Goal: Task Accomplishment & Management: Use online tool/utility

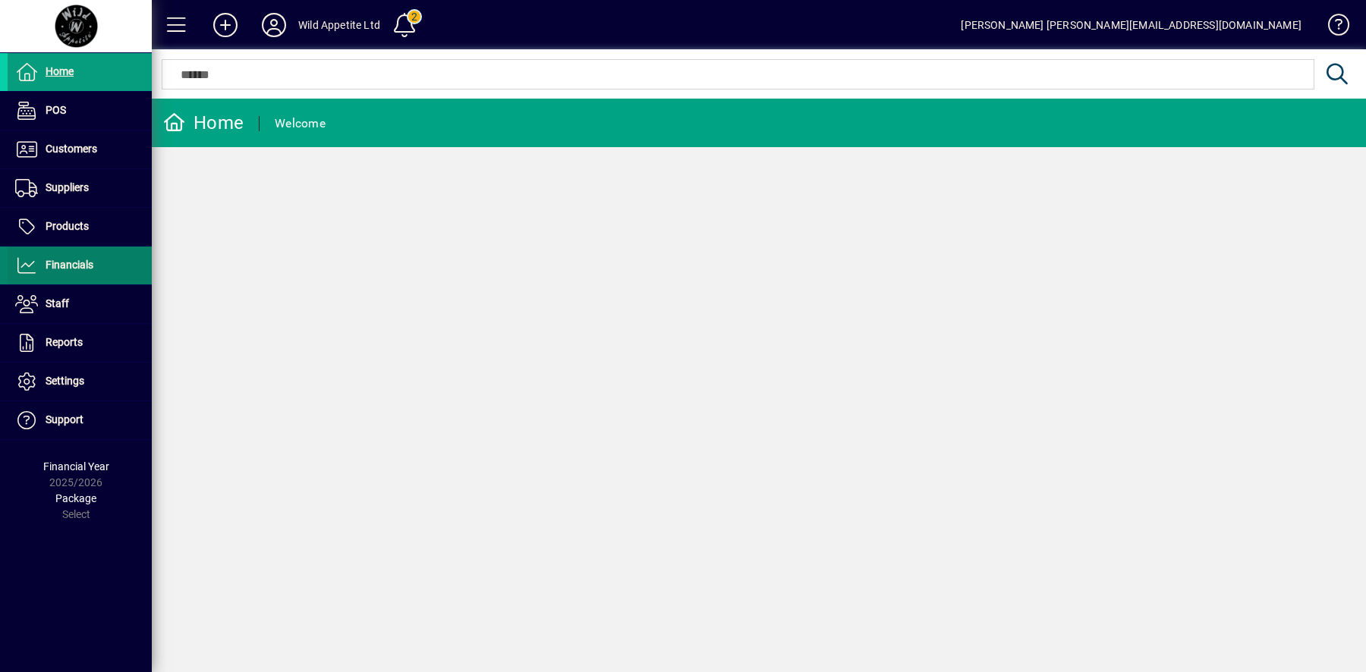
click at [111, 267] on span at bounding box center [80, 265] width 144 height 36
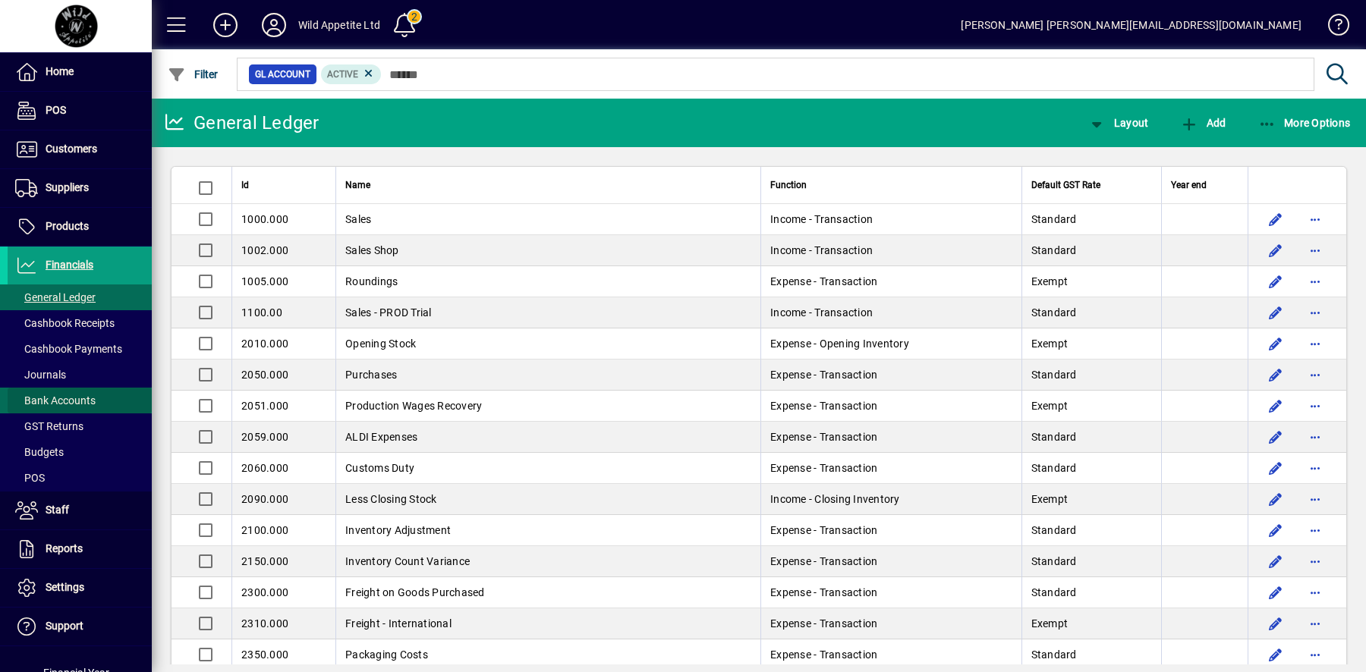
click at [115, 404] on span at bounding box center [80, 400] width 144 height 36
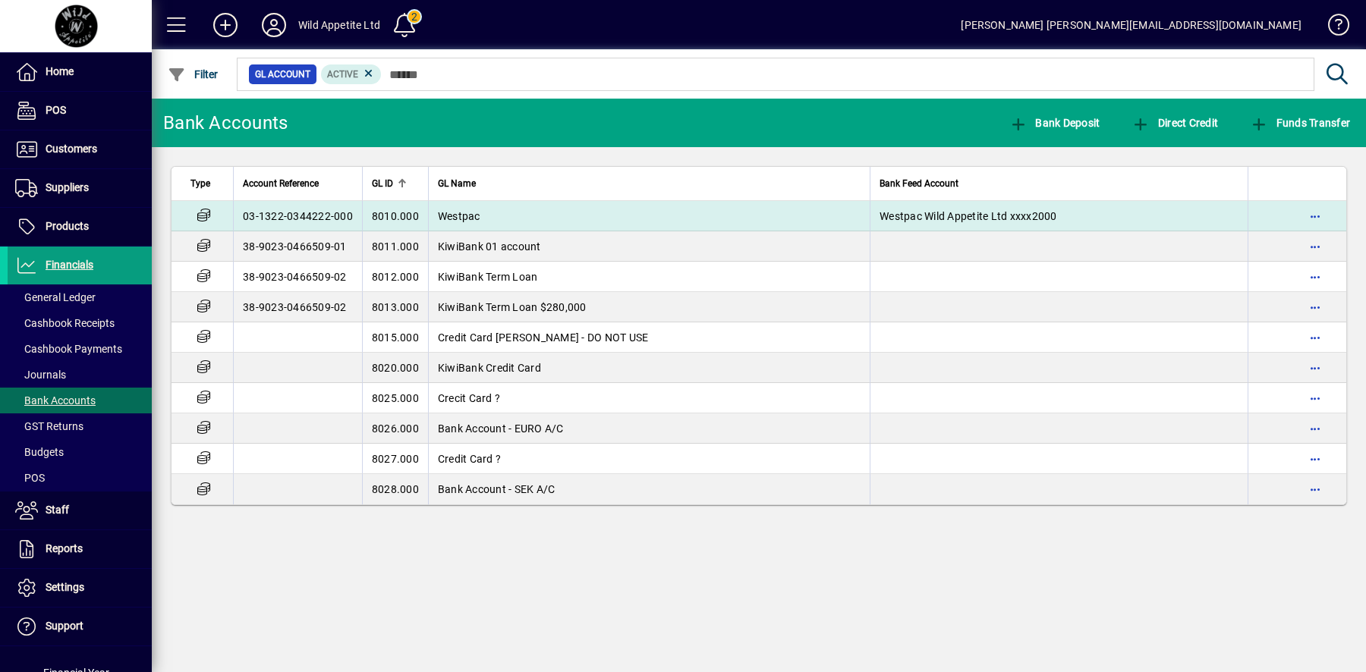
click at [766, 214] on td "Westpac" at bounding box center [649, 216] width 442 height 30
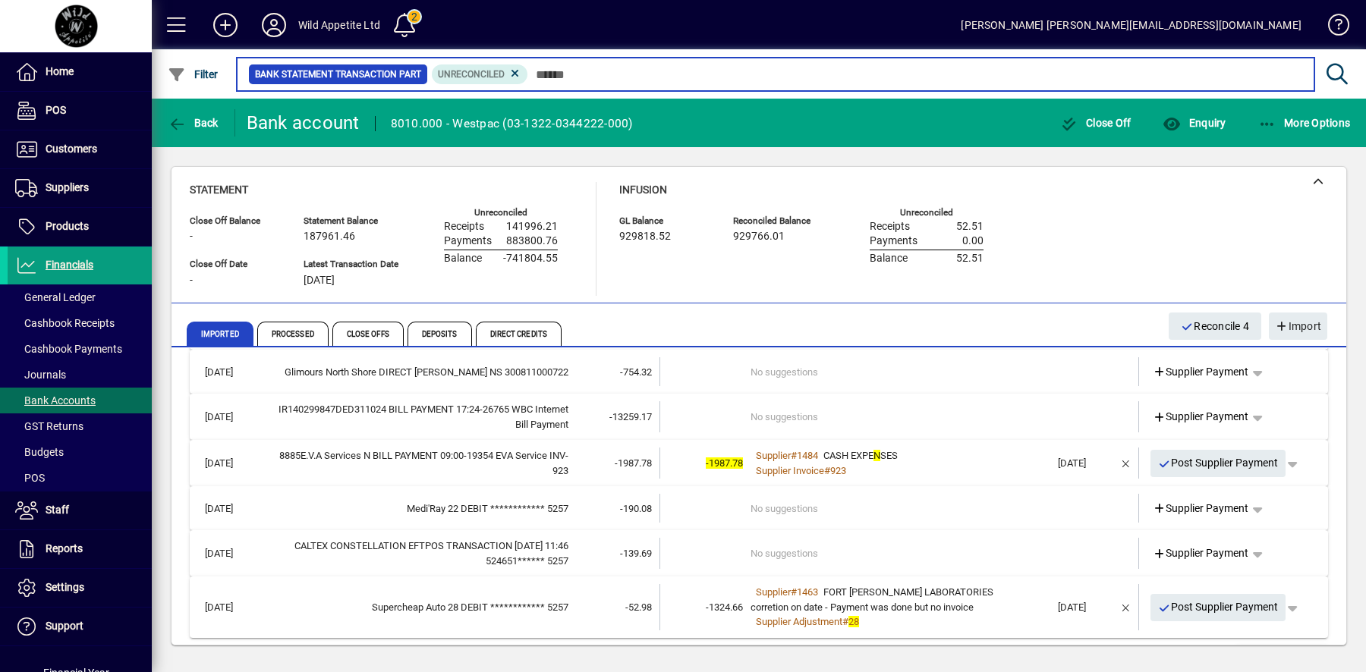
scroll to position [685, 0]
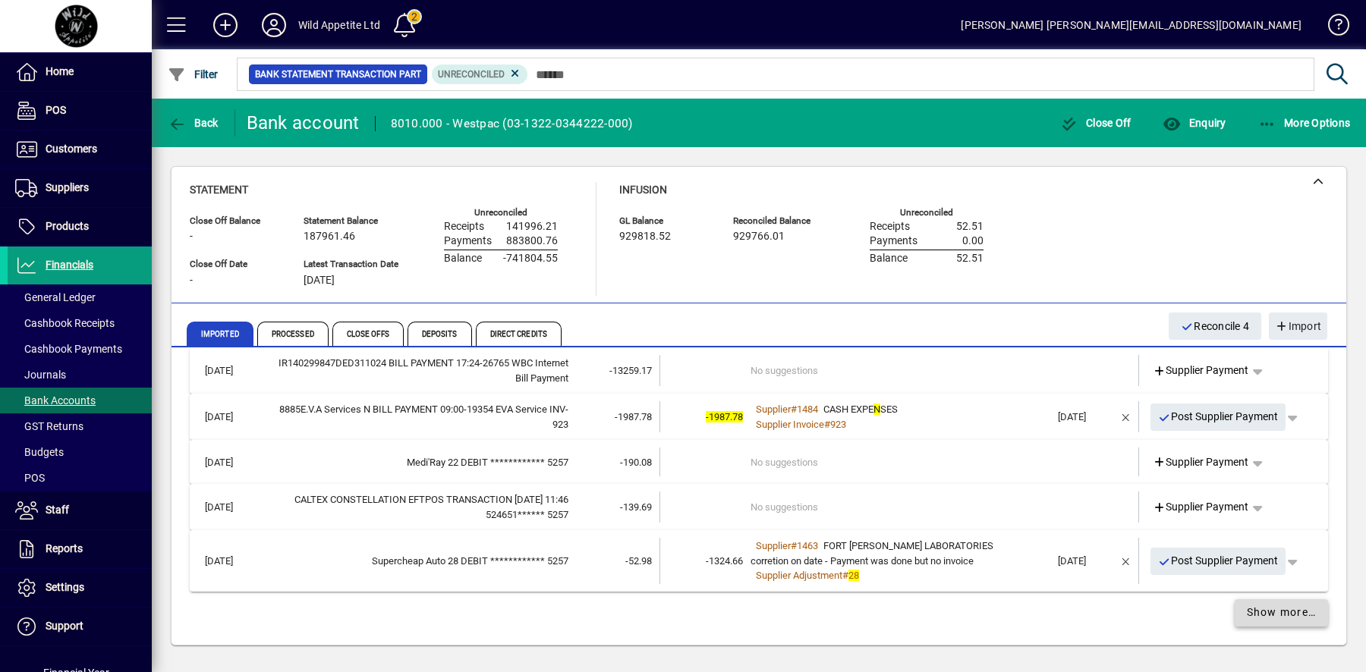
click at [1292, 607] on span "Show more…" at bounding box center [1282, 613] width 70 height 16
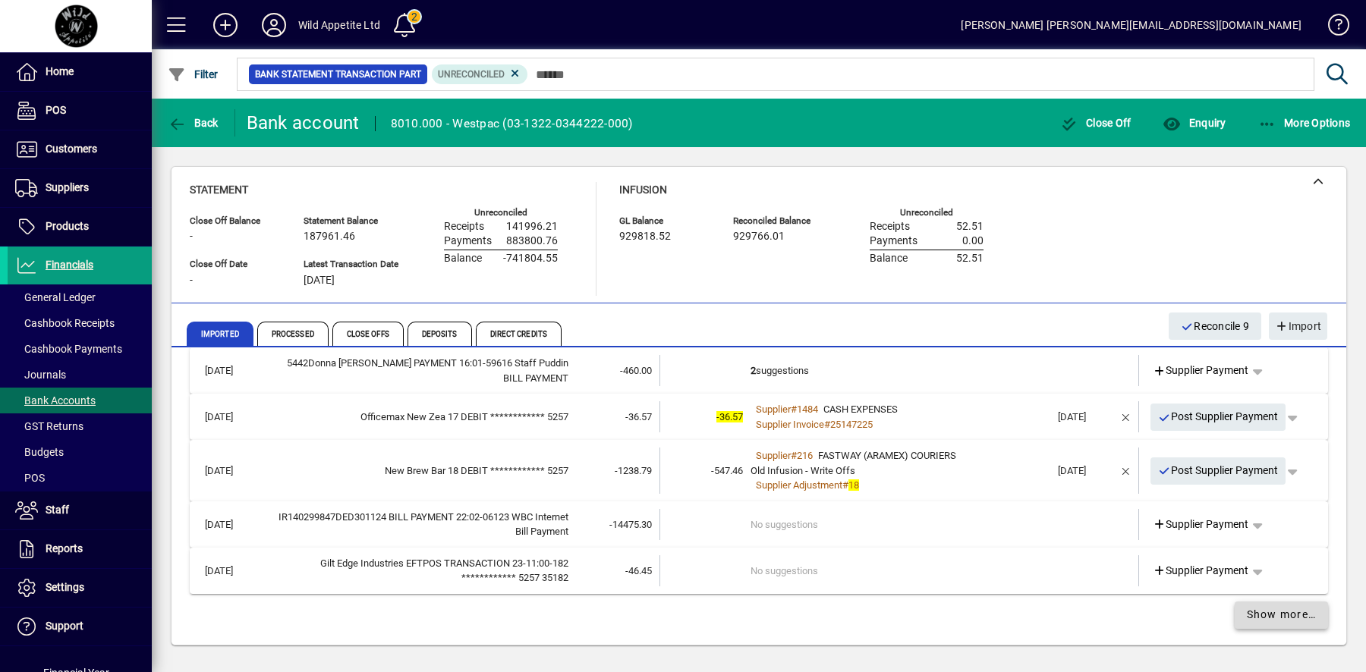
click at [1292, 607] on span "Show more…" at bounding box center [1282, 615] width 70 height 16
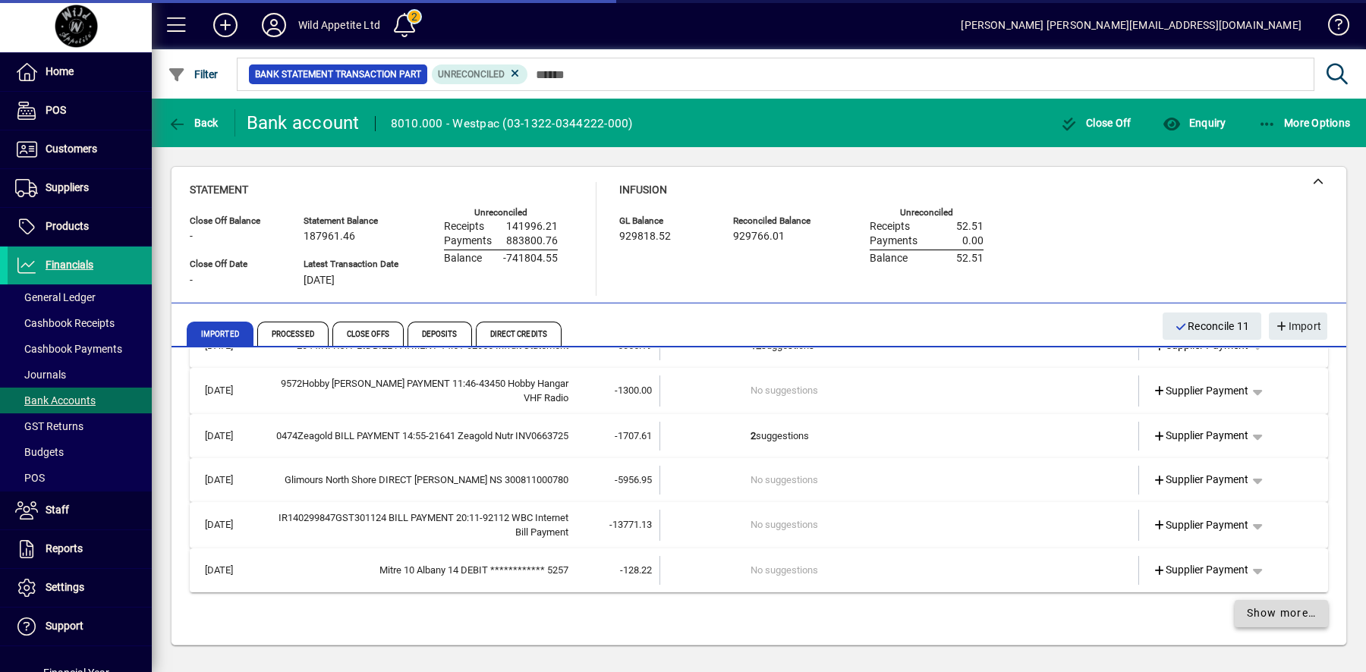
click at [1292, 607] on span "Show more…" at bounding box center [1282, 614] width 70 height 16
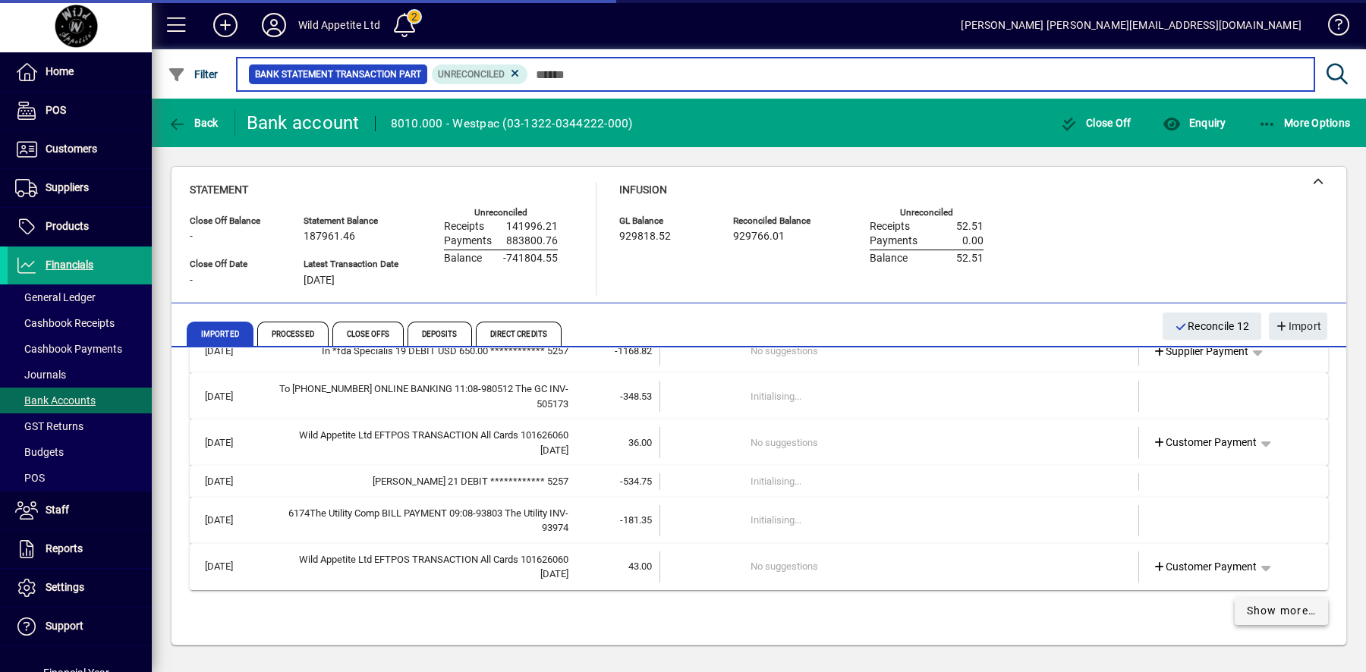
scroll to position [3396, 0]
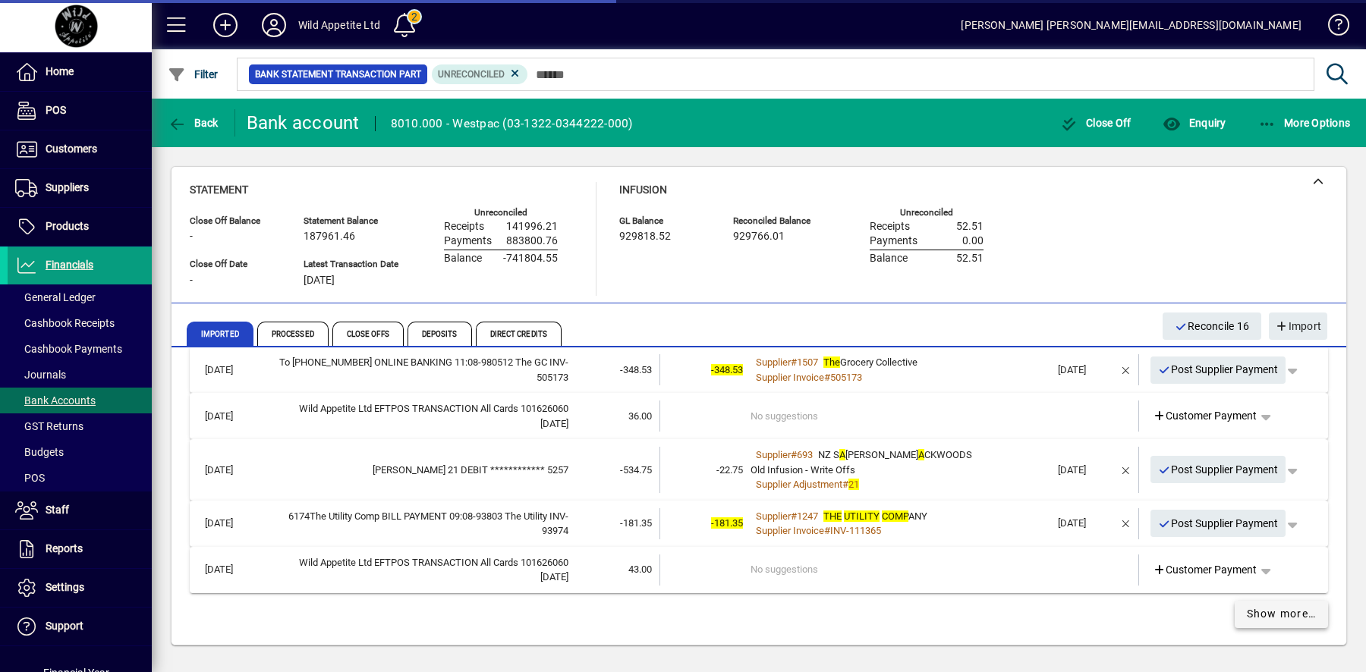
click at [1292, 607] on span "Show more…" at bounding box center [1282, 614] width 70 height 16
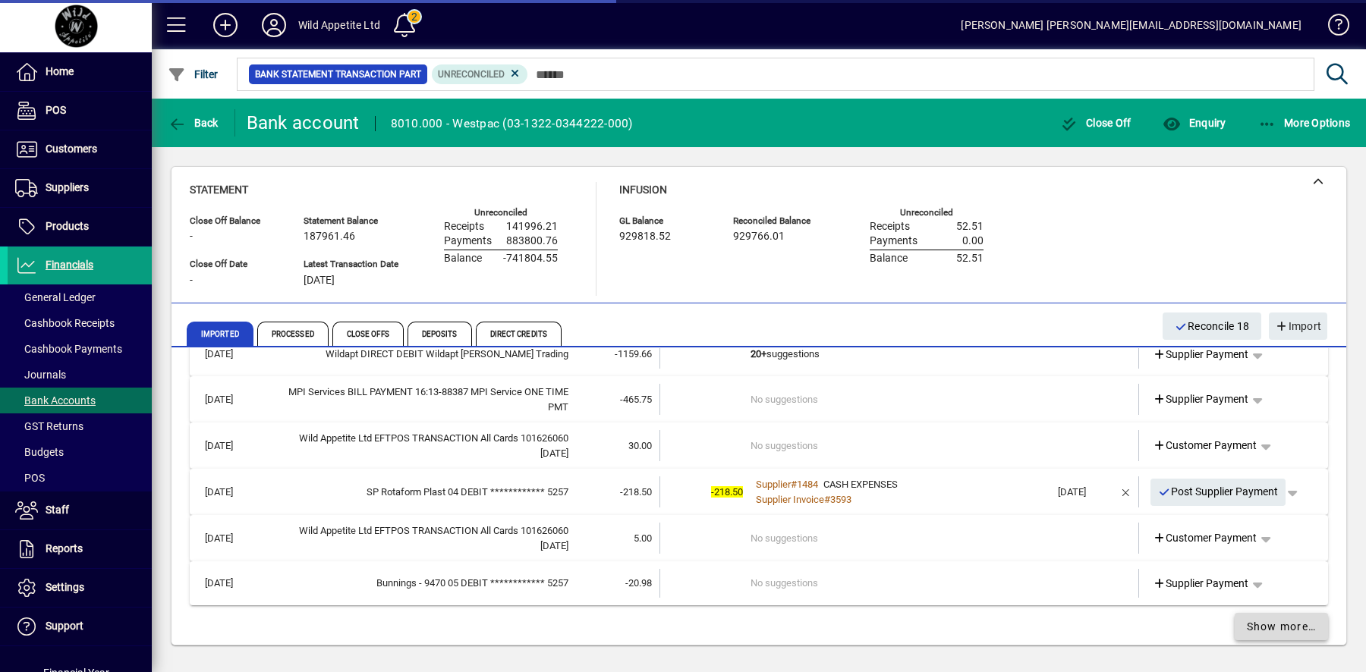
click at [1292, 613] on link "Show more…" at bounding box center [1282, 626] width 94 height 27
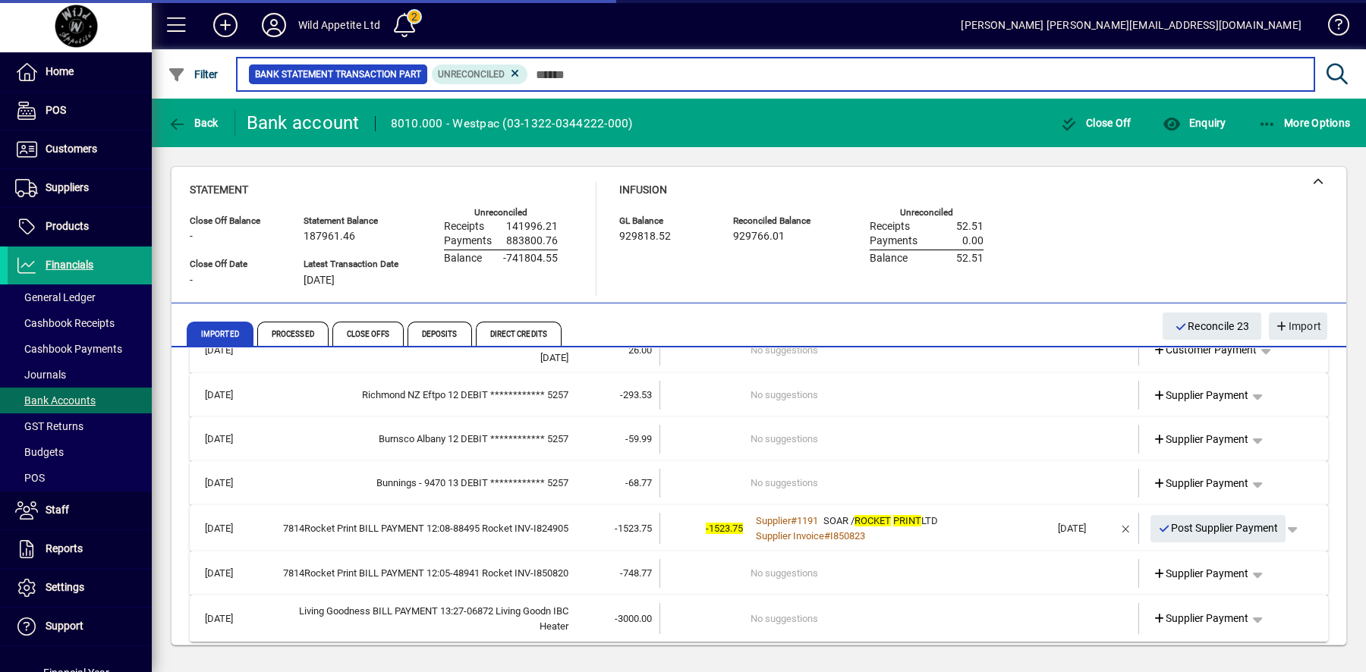
scroll to position [5242, 0]
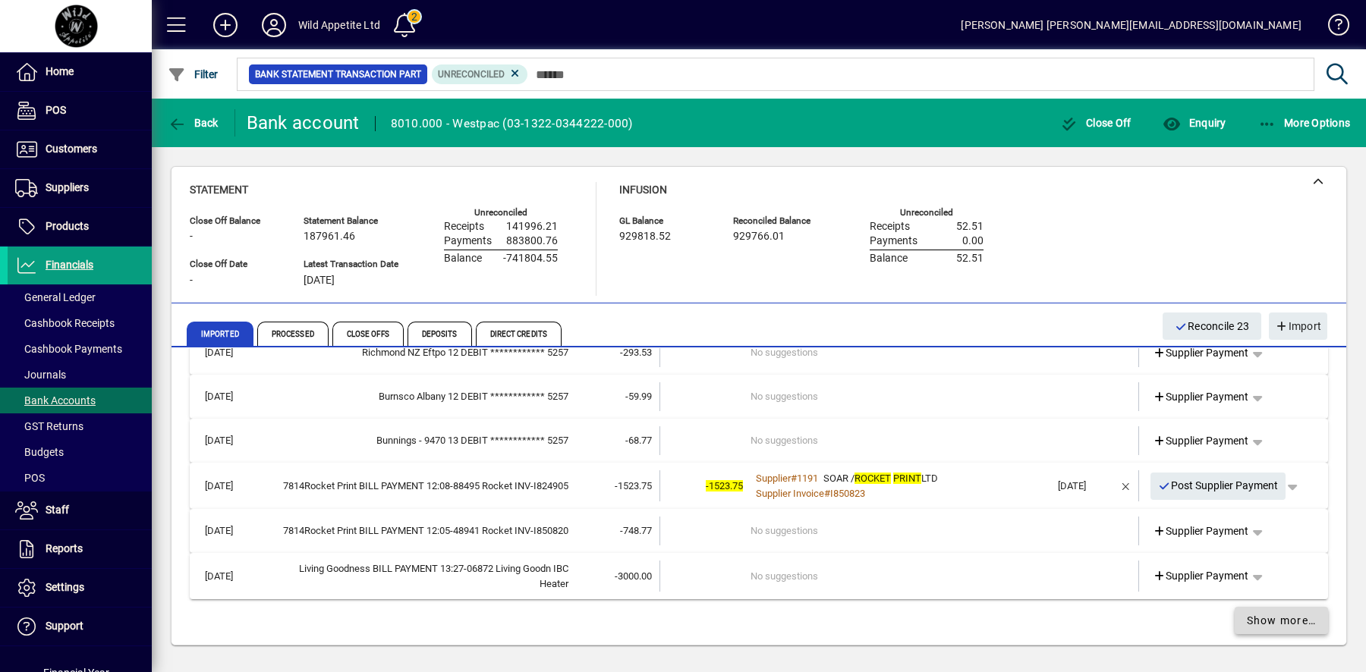
click at [1285, 621] on span "Show more…" at bounding box center [1282, 621] width 70 height 16
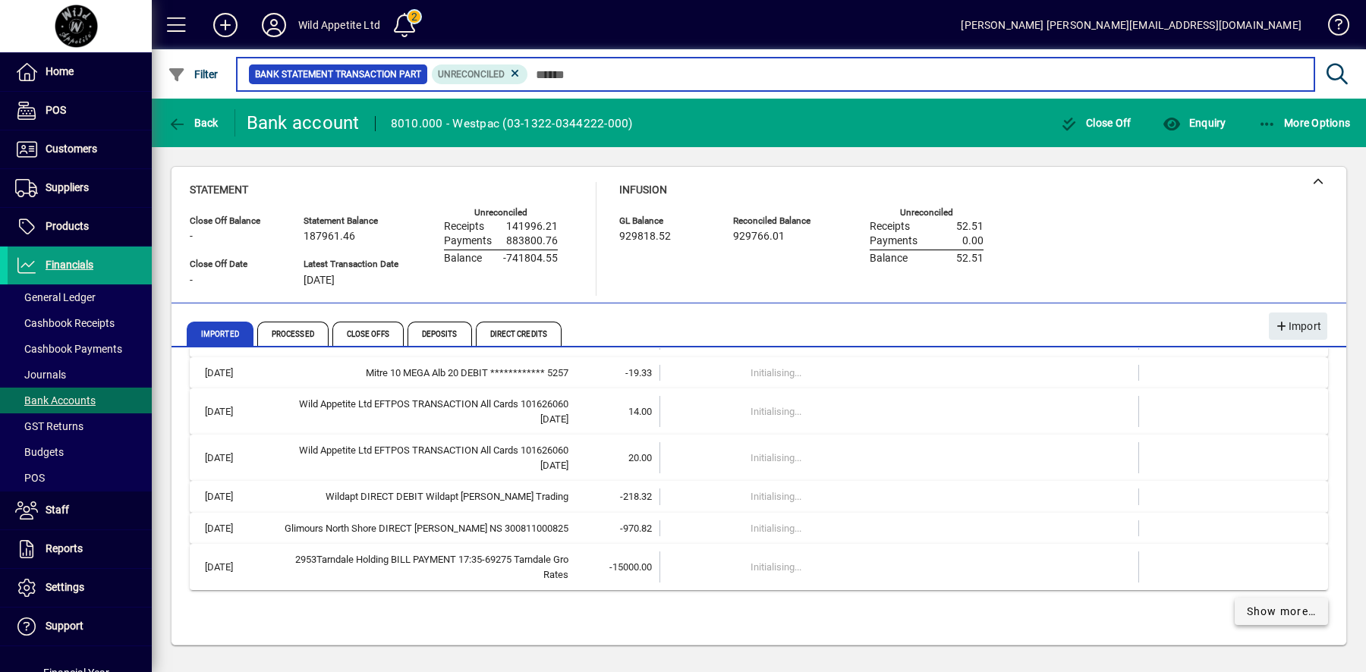
scroll to position [5149, 0]
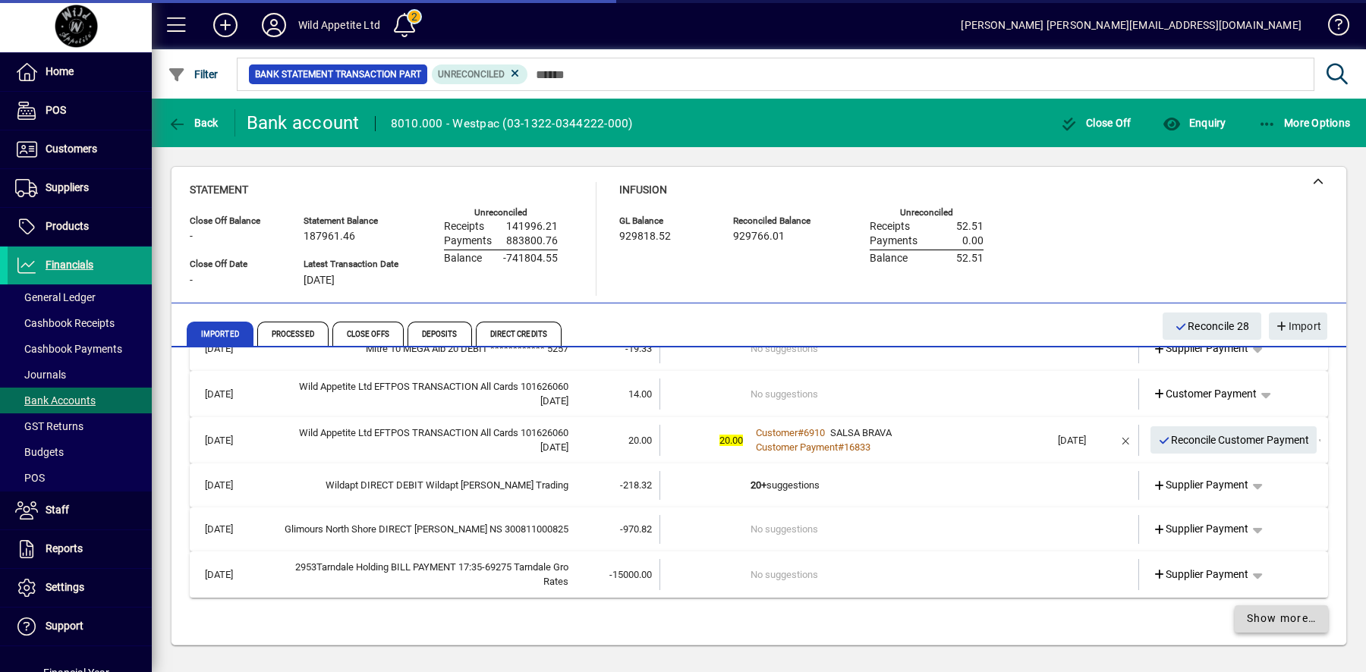
click at [1285, 621] on link "Show more…" at bounding box center [1282, 619] width 94 height 27
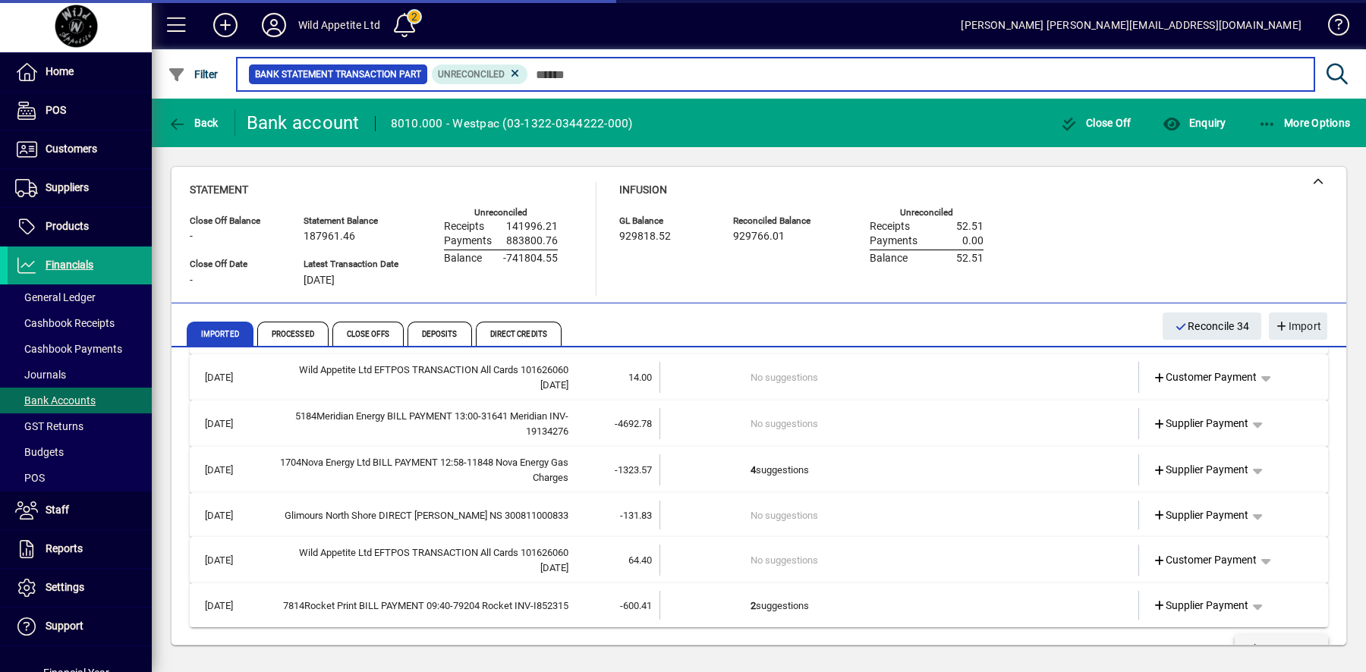
scroll to position [7067, 0]
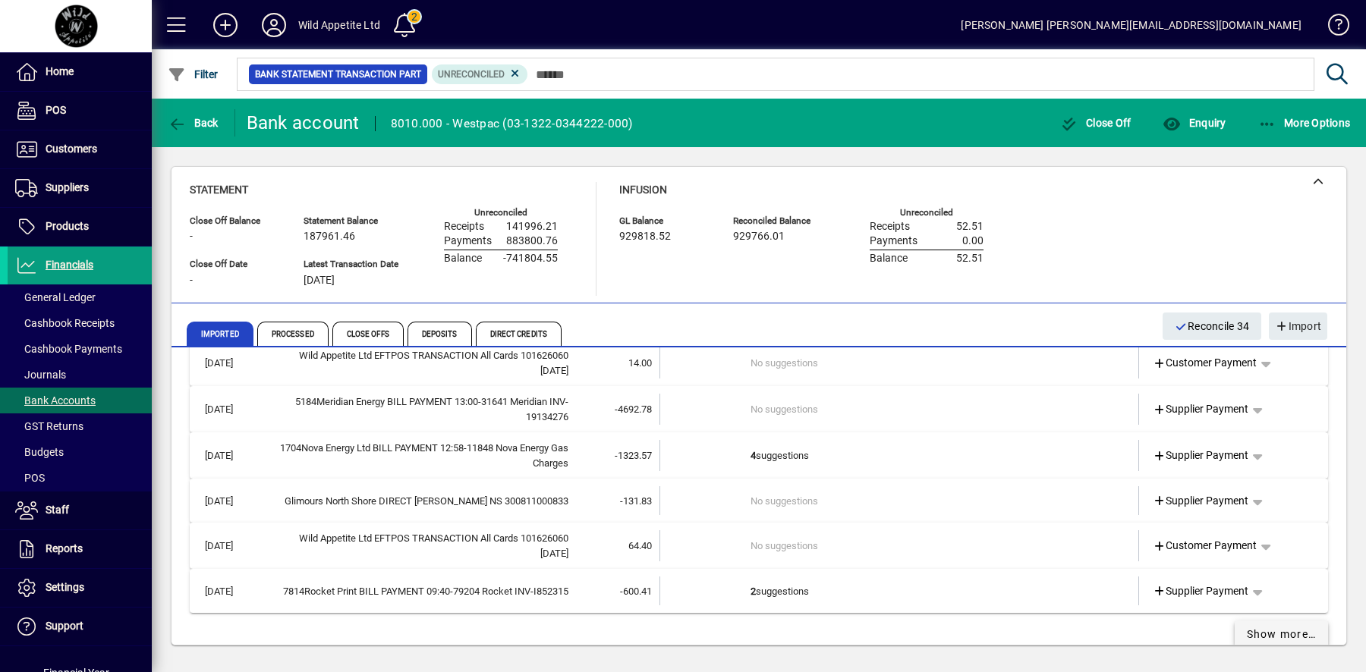
click at [1285, 621] on span at bounding box center [1282, 634] width 94 height 36
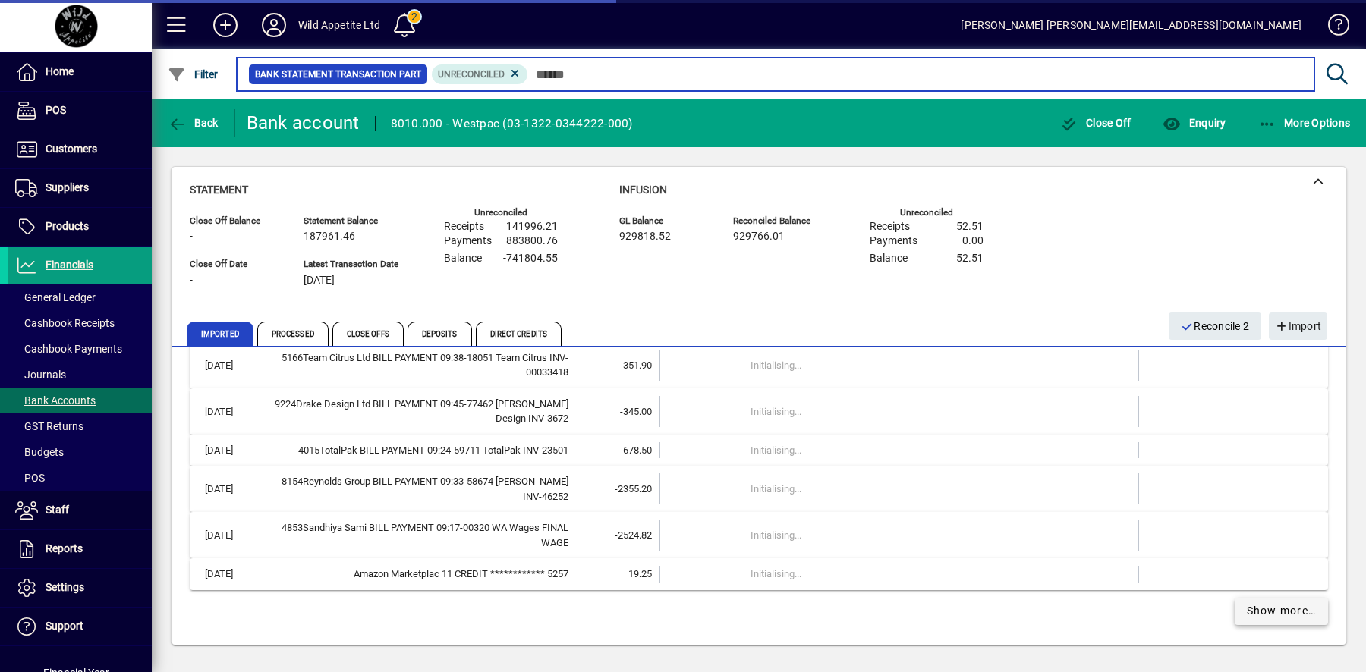
scroll to position [6932, 0]
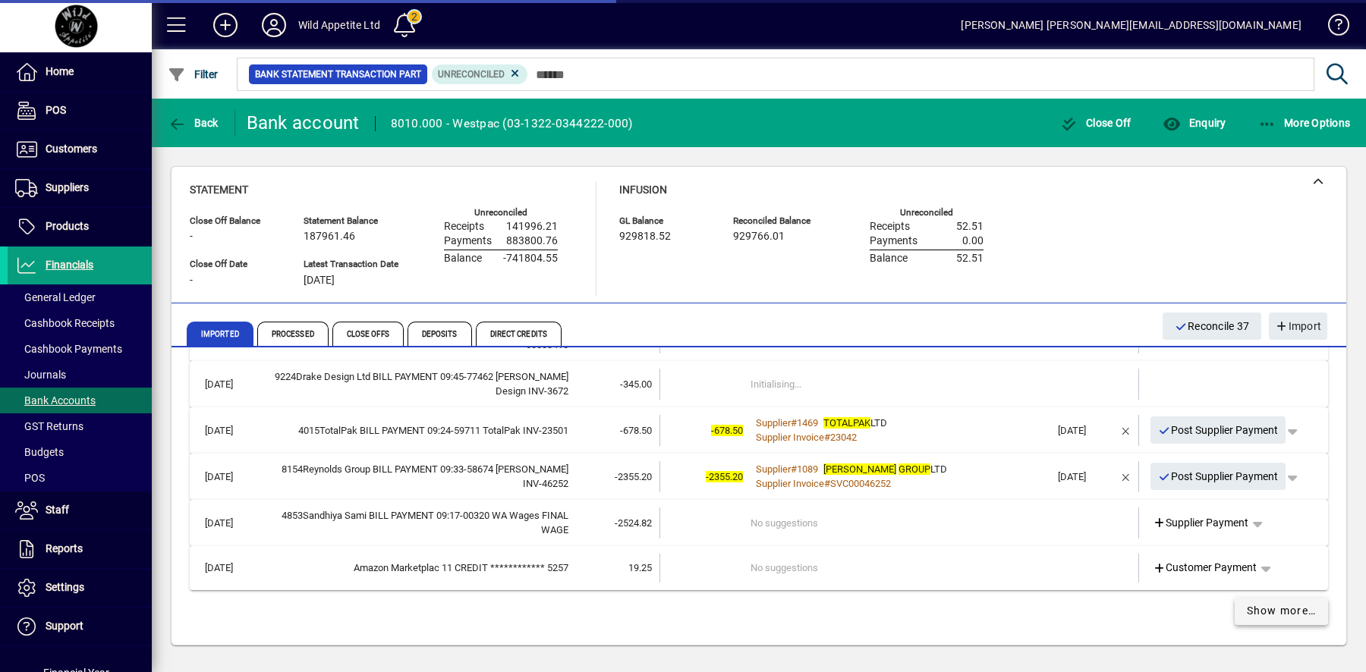
click at [1279, 619] on span "Show more…" at bounding box center [1282, 611] width 70 height 16
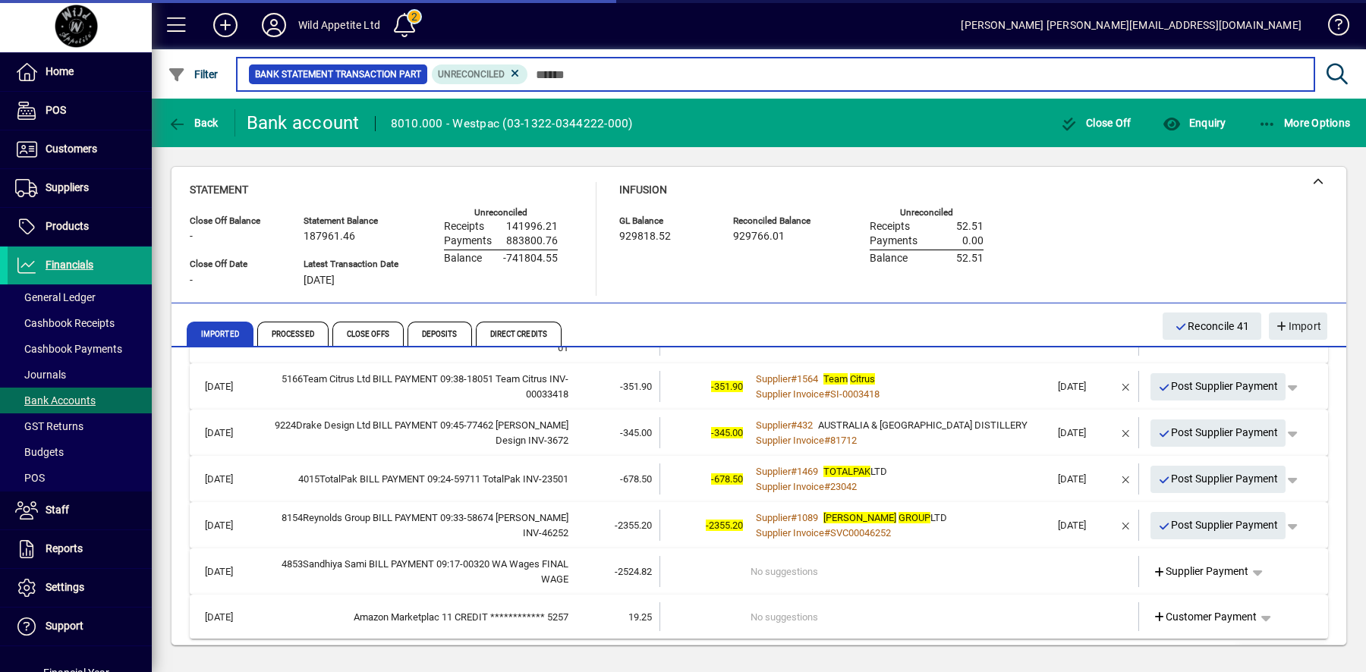
scroll to position [7468, 0]
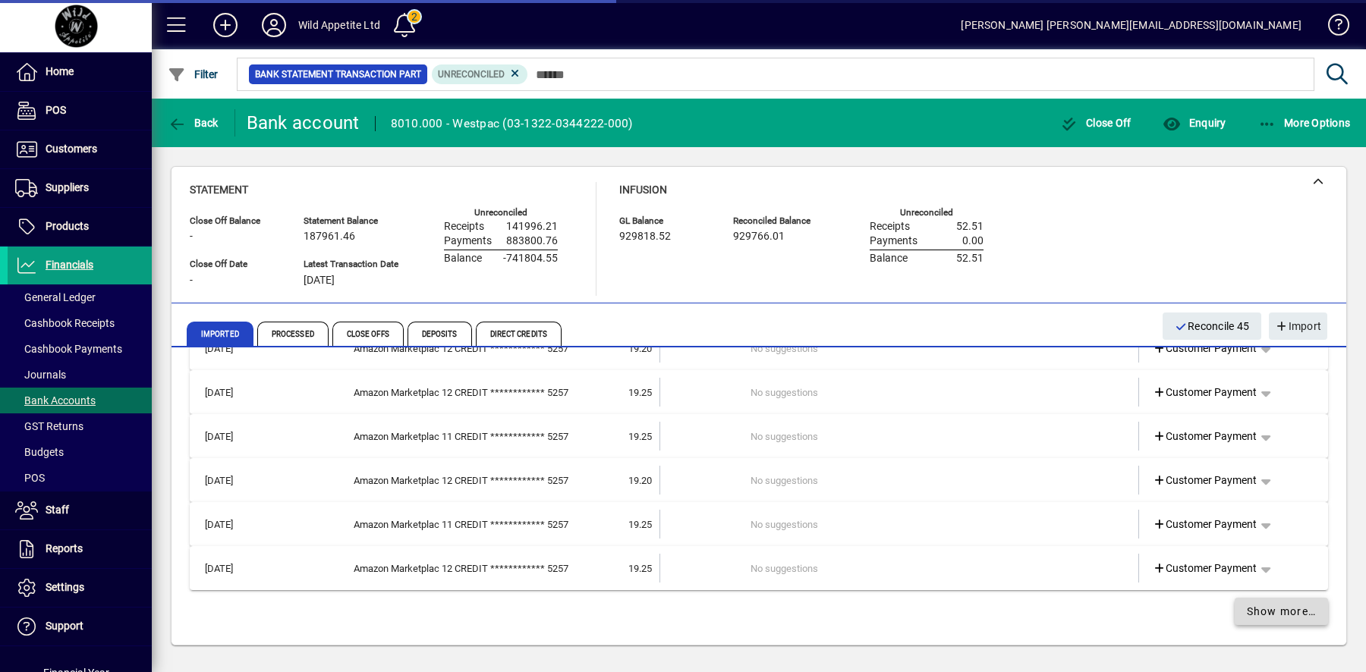
click at [1279, 620] on span "Show more…" at bounding box center [1282, 612] width 70 height 16
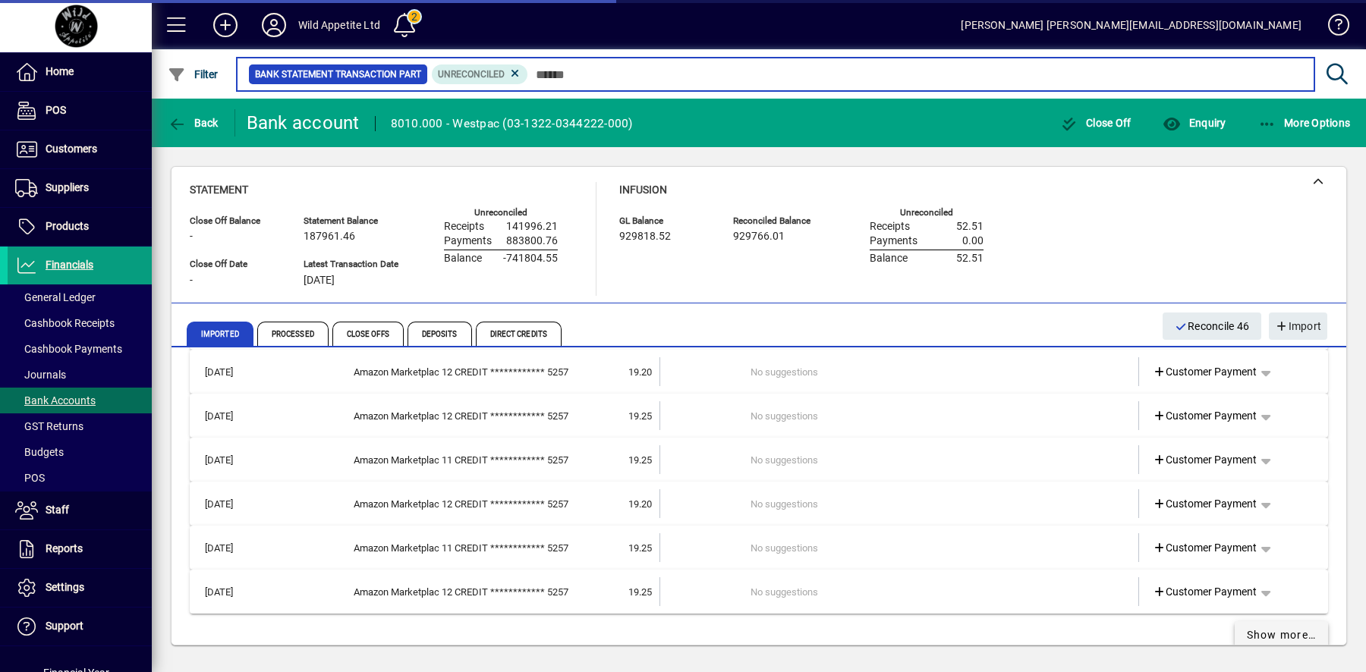
scroll to position [8171, 0]
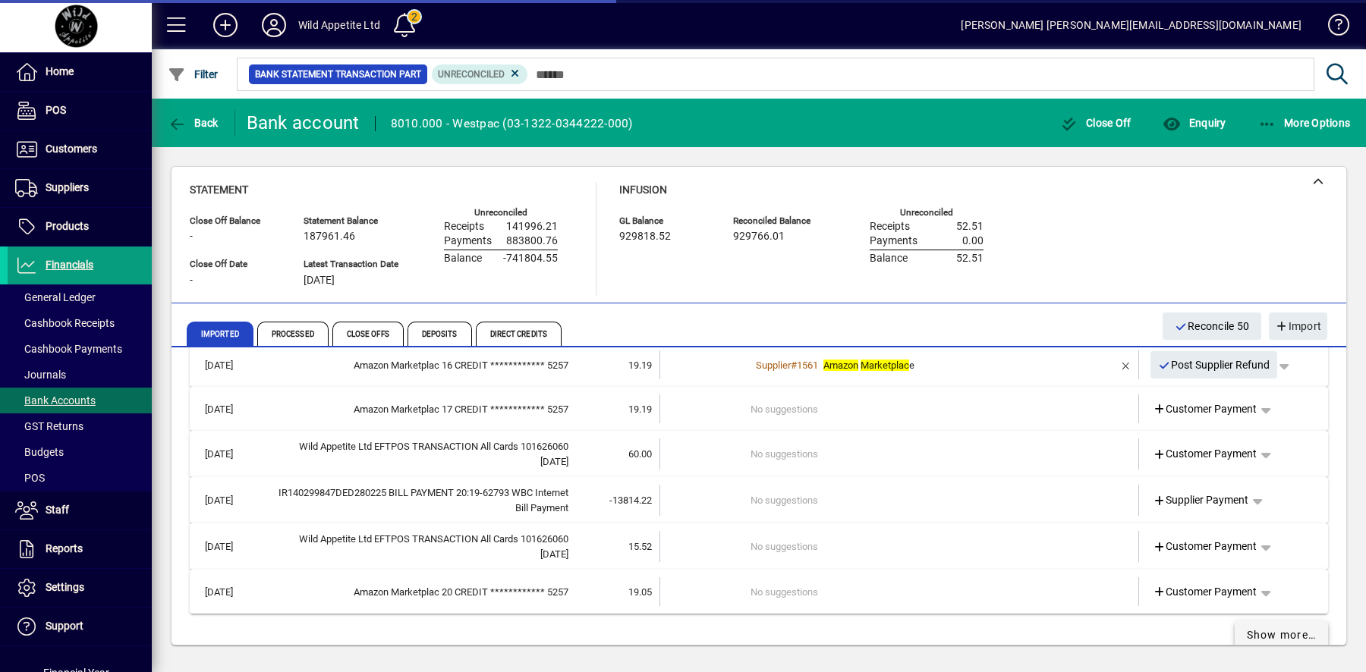
click at [1279, 634] on span "Show more…" at bounding box center [1282, 636] width 70 height 16
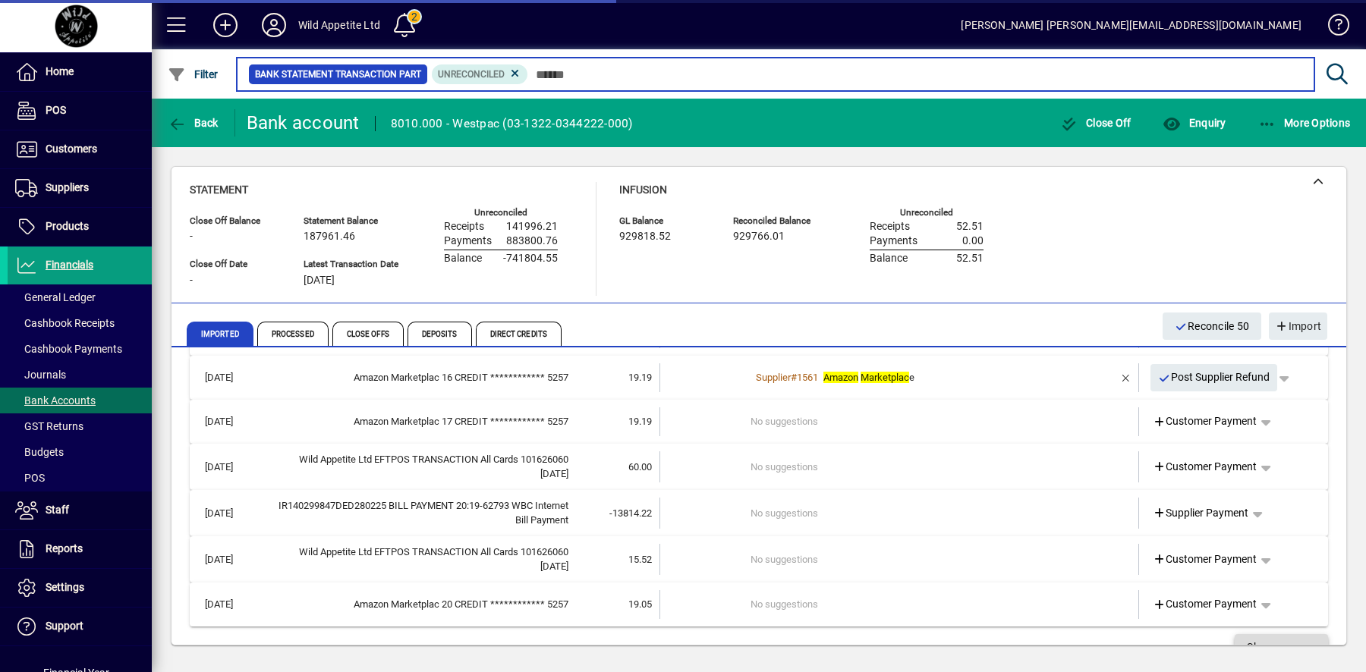
scroll to position [9764, 0]
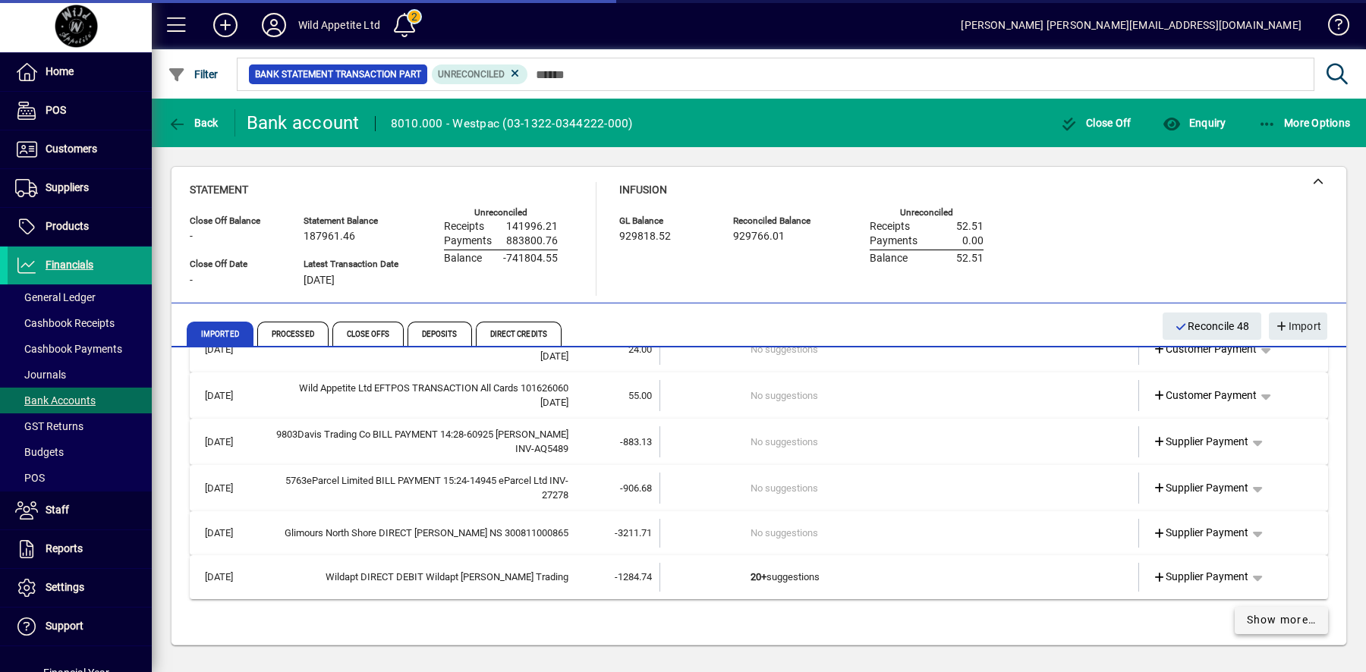
click at [1279, 628] on span "Show more…" at bounding box center [1282, 620] width 70 height 16
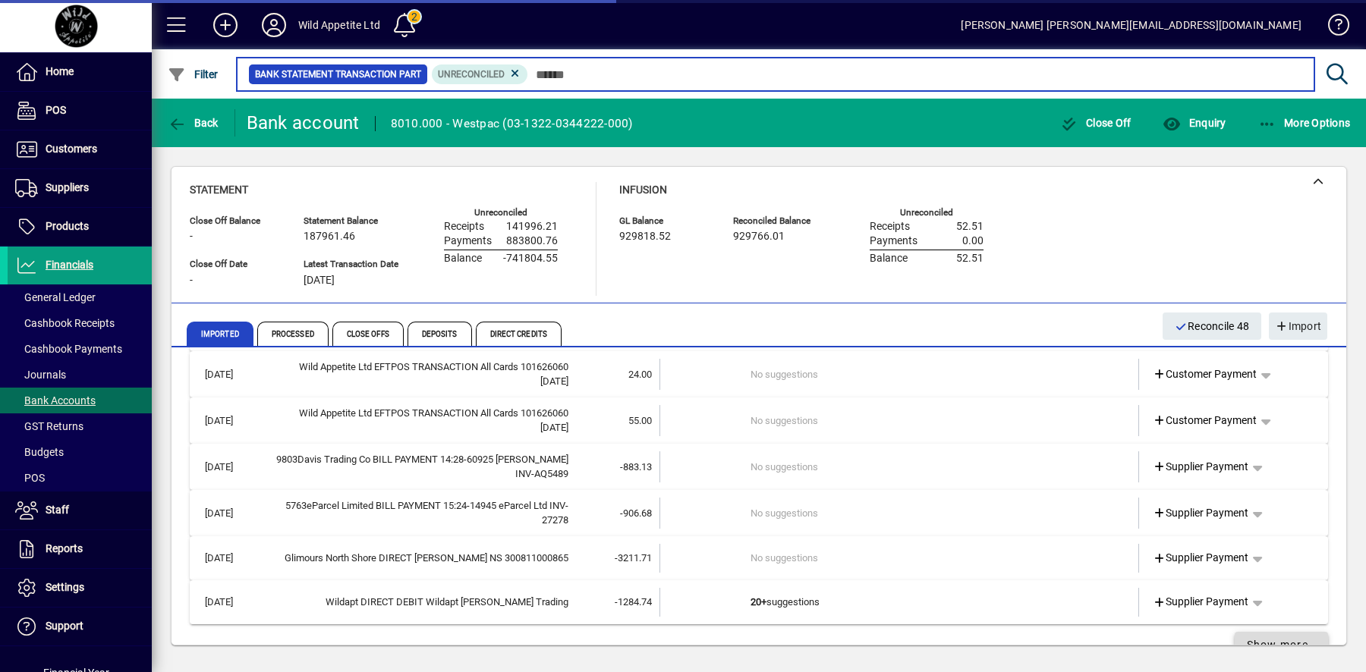
scroll to position [10624, 0]
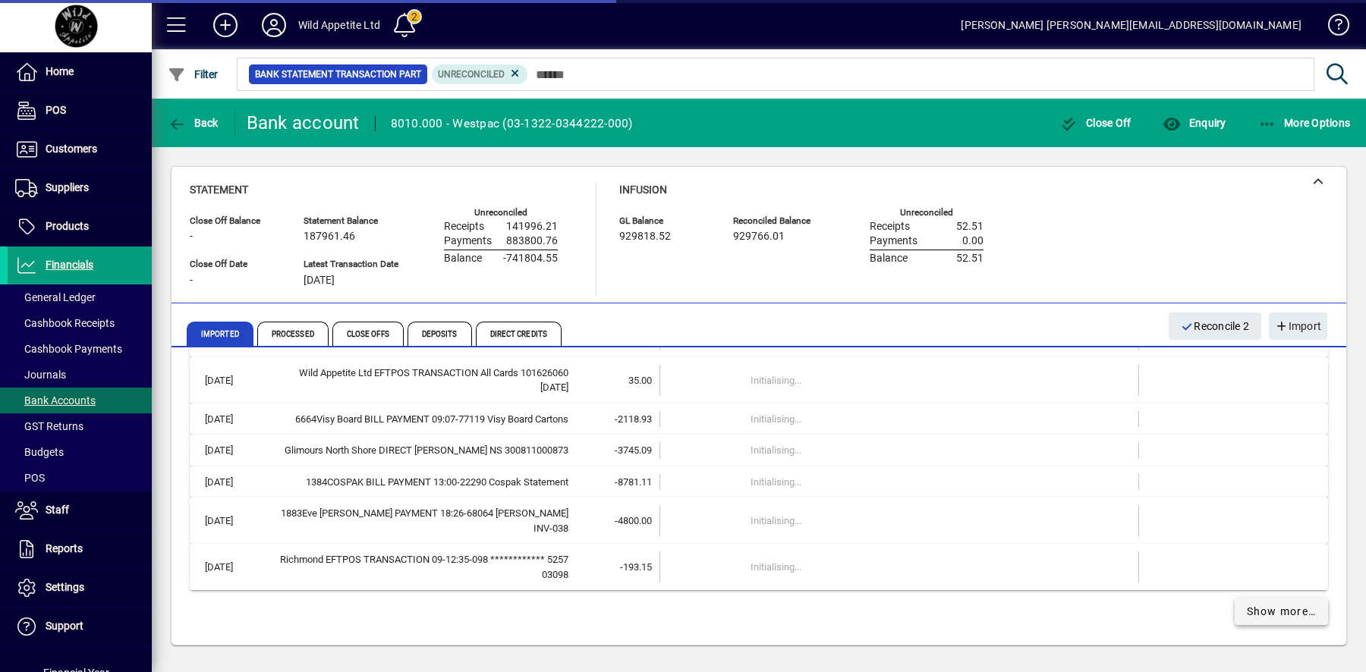
click at [1279, 620] on span "Show more…" at bounding box center [1282, 612] width 70 height 16
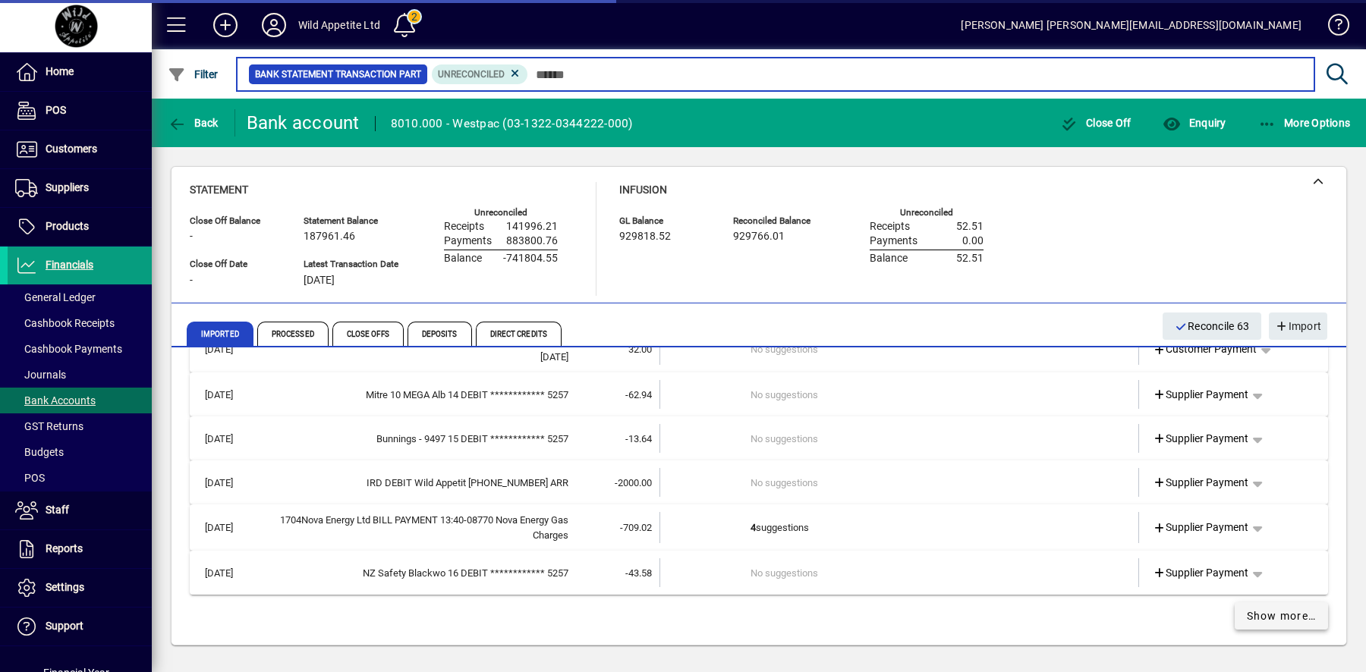
scroll to position [12518, 0]
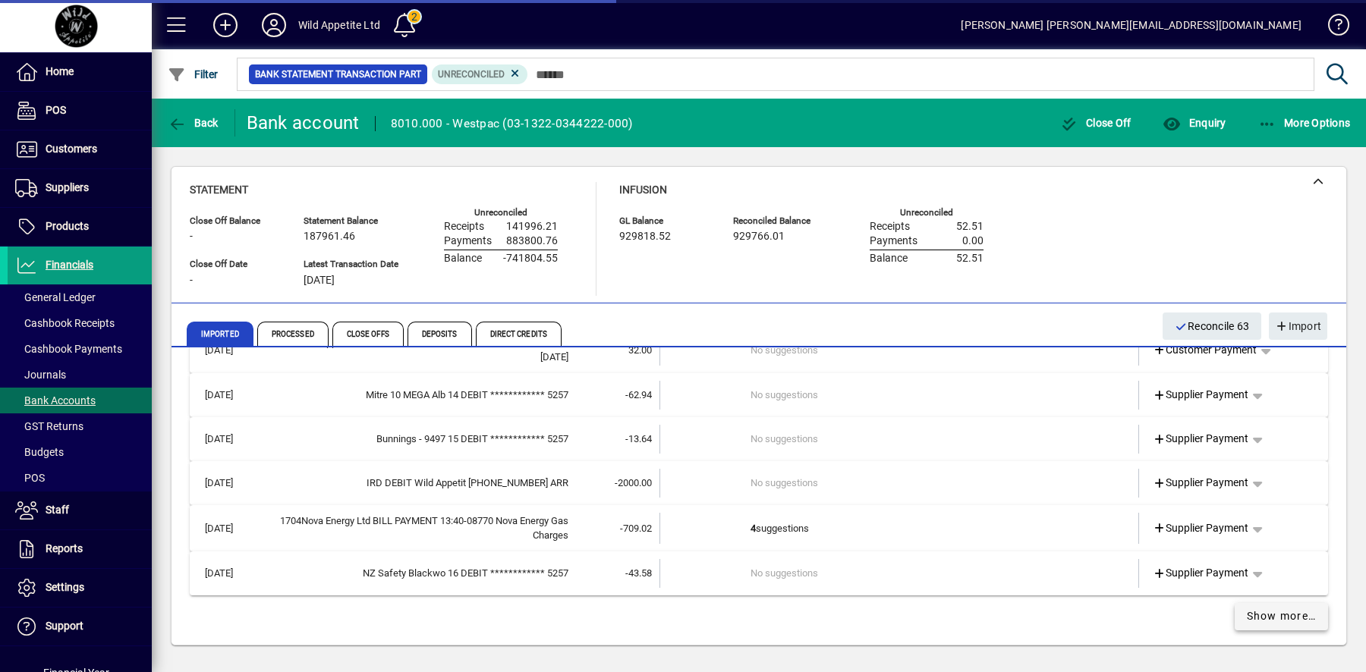
click at [1270, 620] on span at bounding box center [1282, 617] width 94 height 36
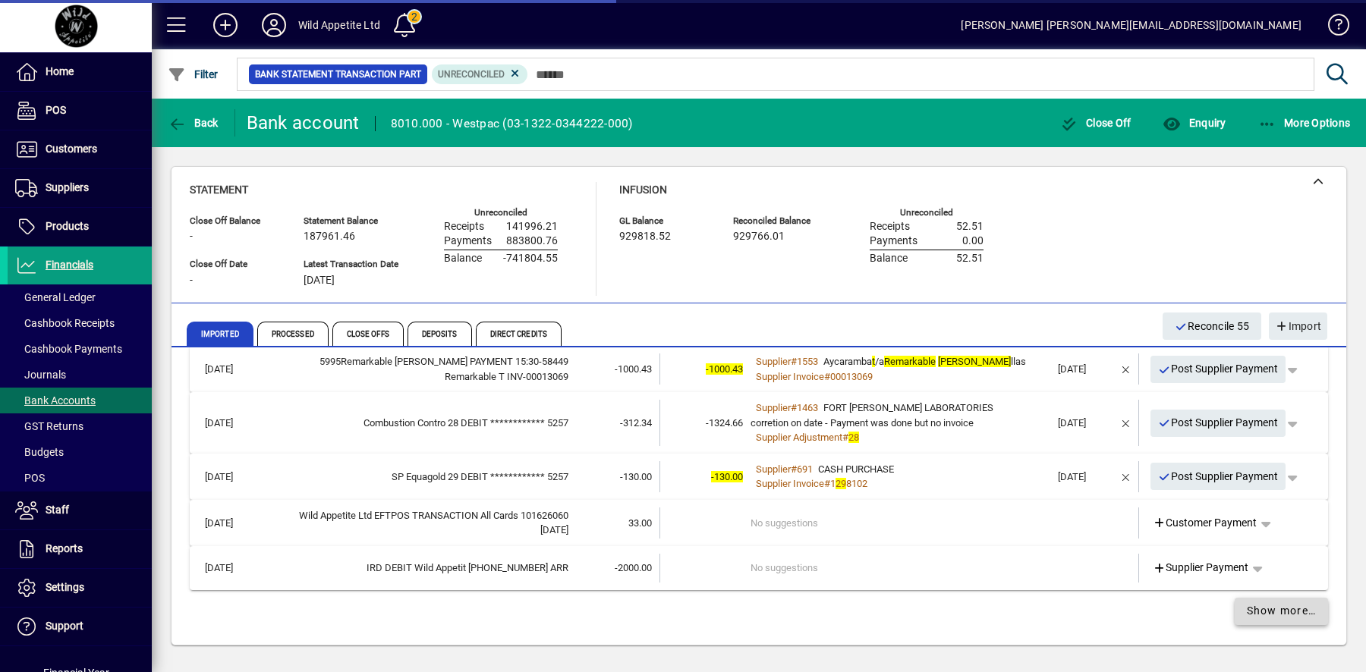
click at [1270, 620] on span at bounding box center [1282, 611] width 94 height 36
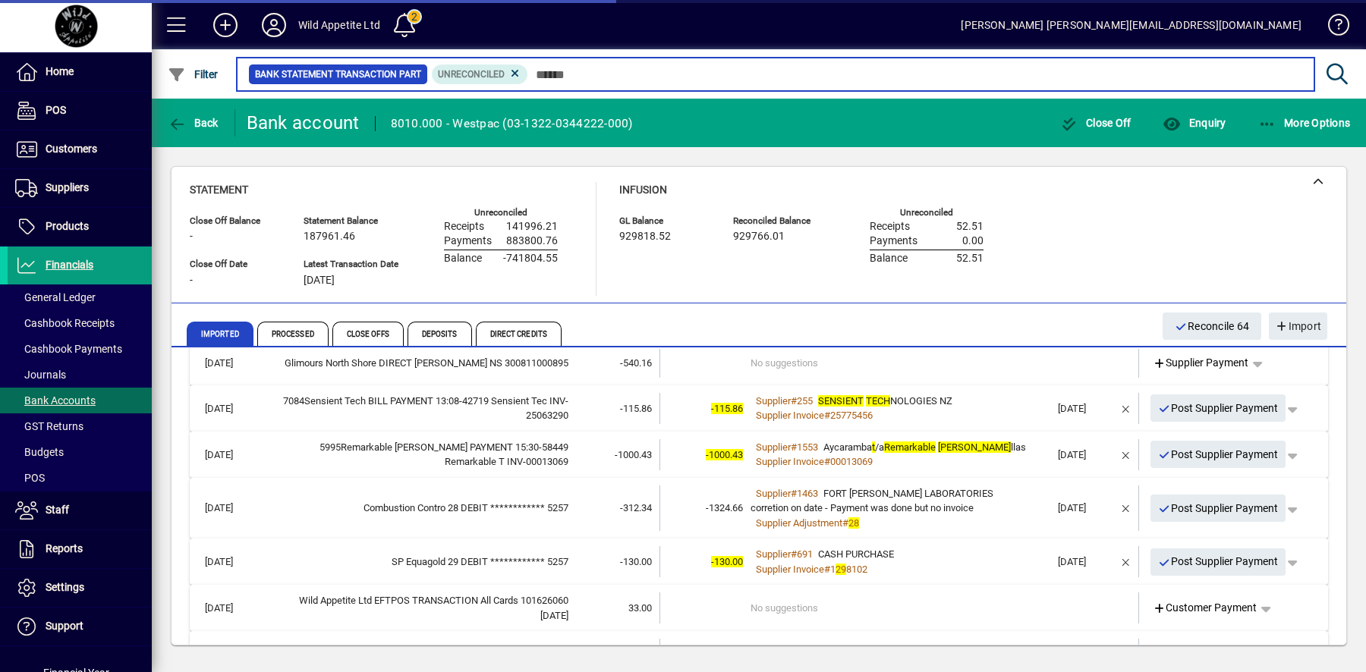
scroll to position [11990, 0]
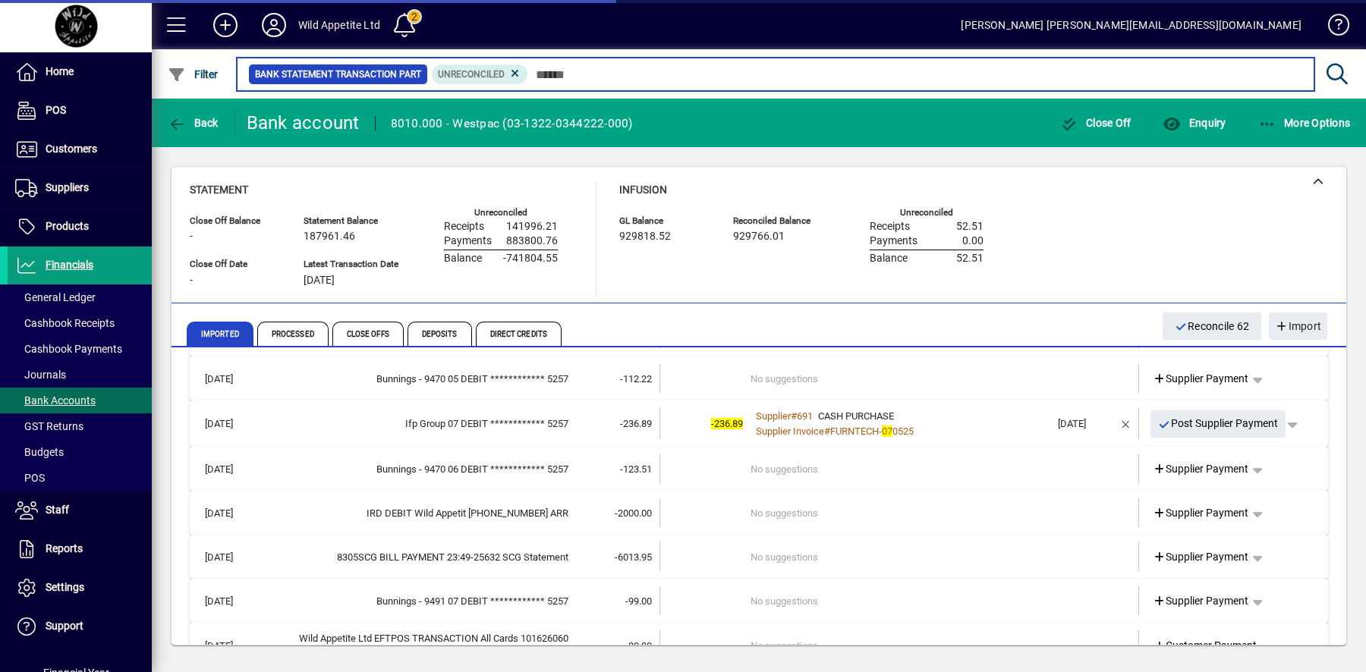
scroll to position [12664, 0]
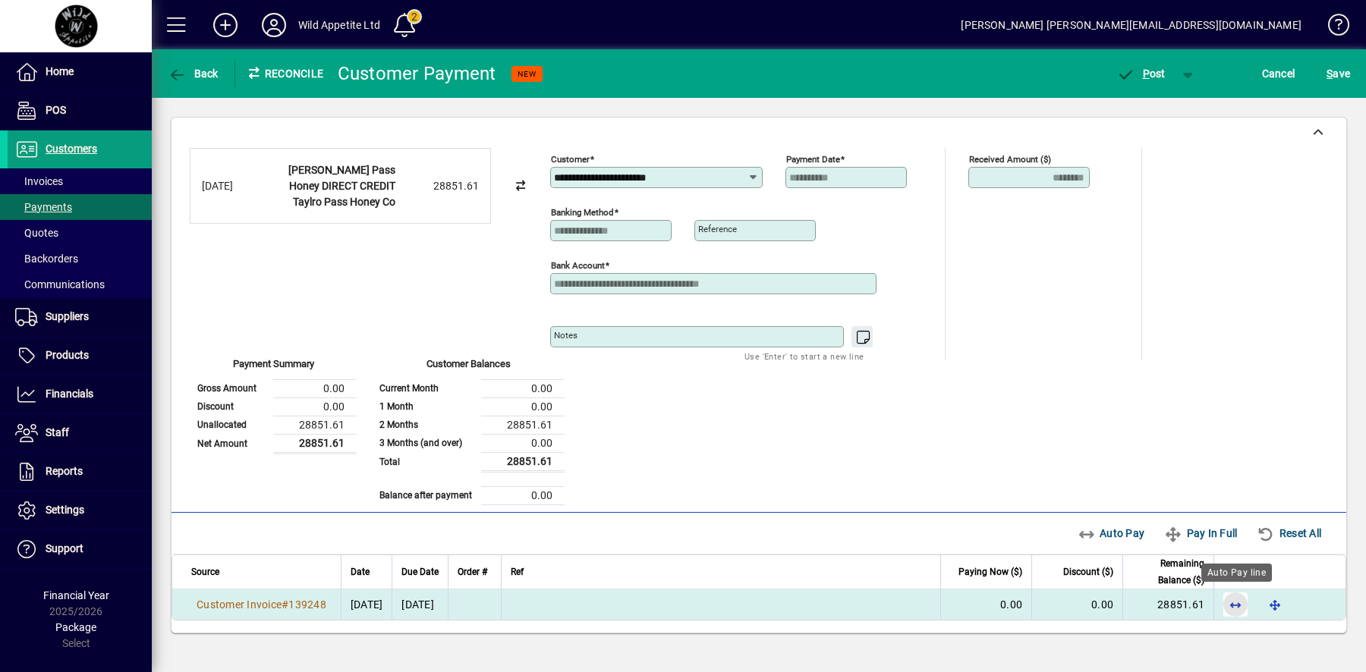
click at [1236, 601] on span "button" at bounding box center [1235, 605] width 36 height 36
click at [1156, 81] on span "button" at bounding box center [1141, 73] width 65 height 36
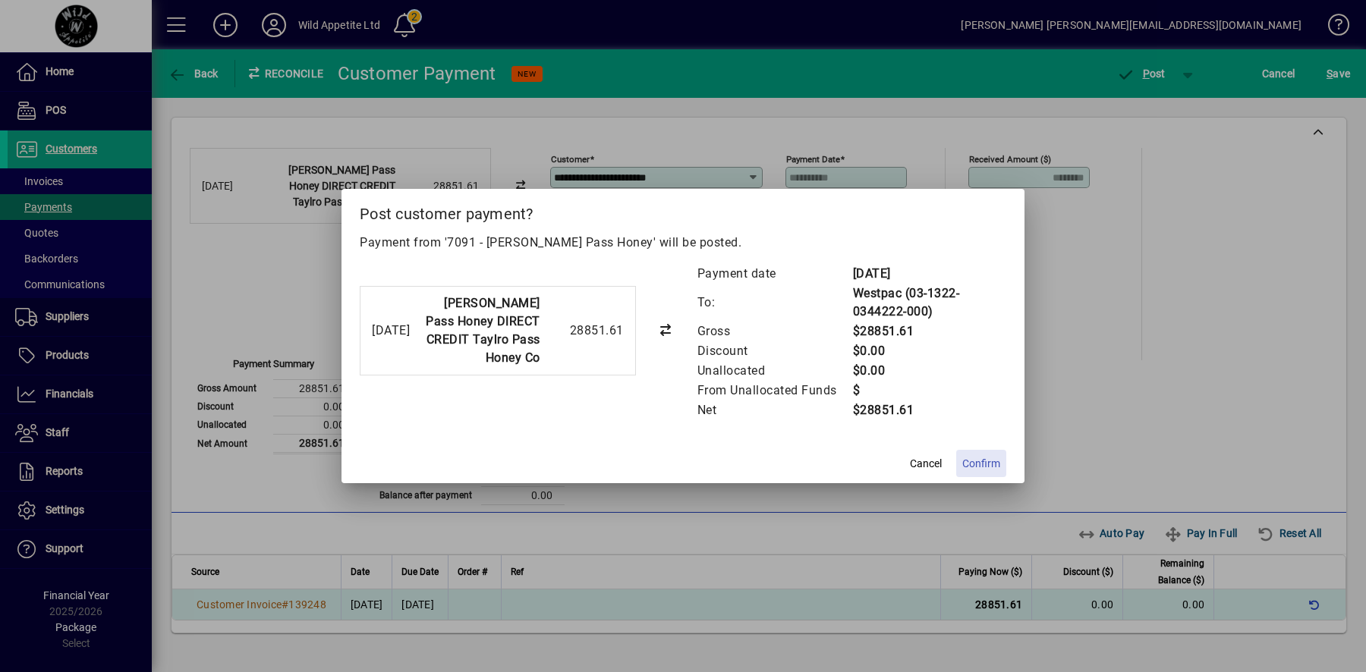
click at [977, 465] on span "Confirm" at bounding box center [981, 464] width 38 height 16
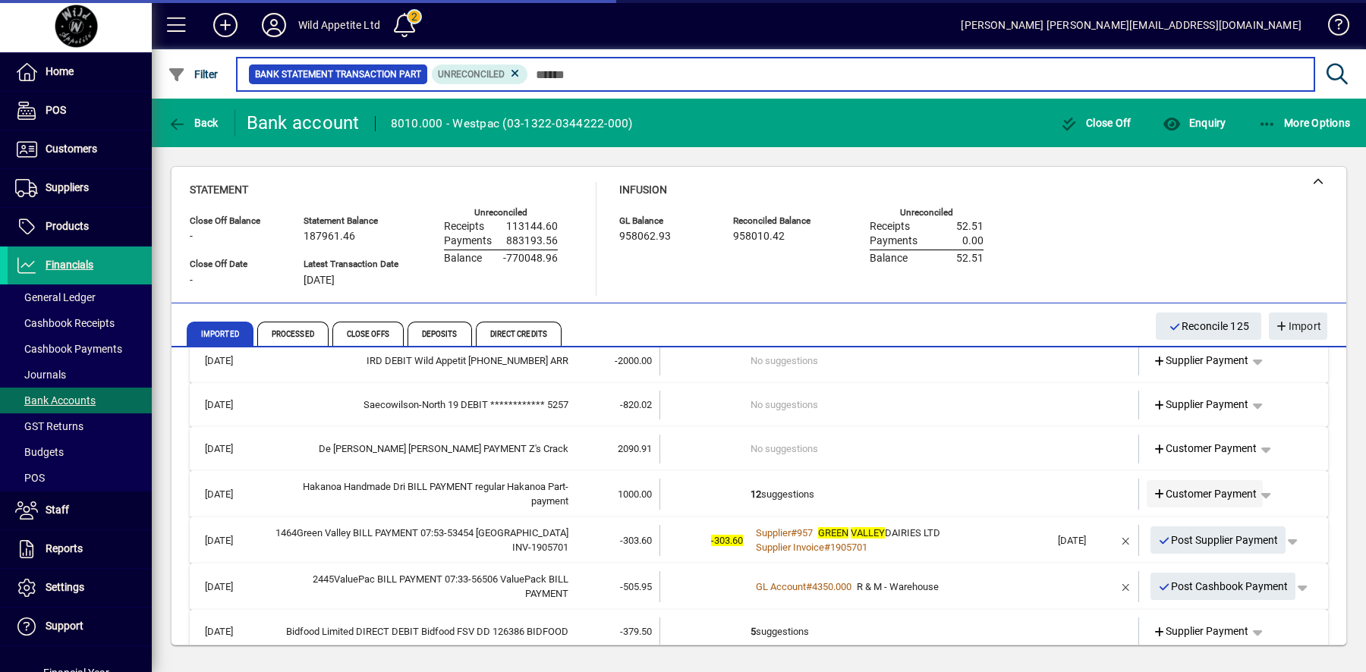
scroll to position [24377, 0]
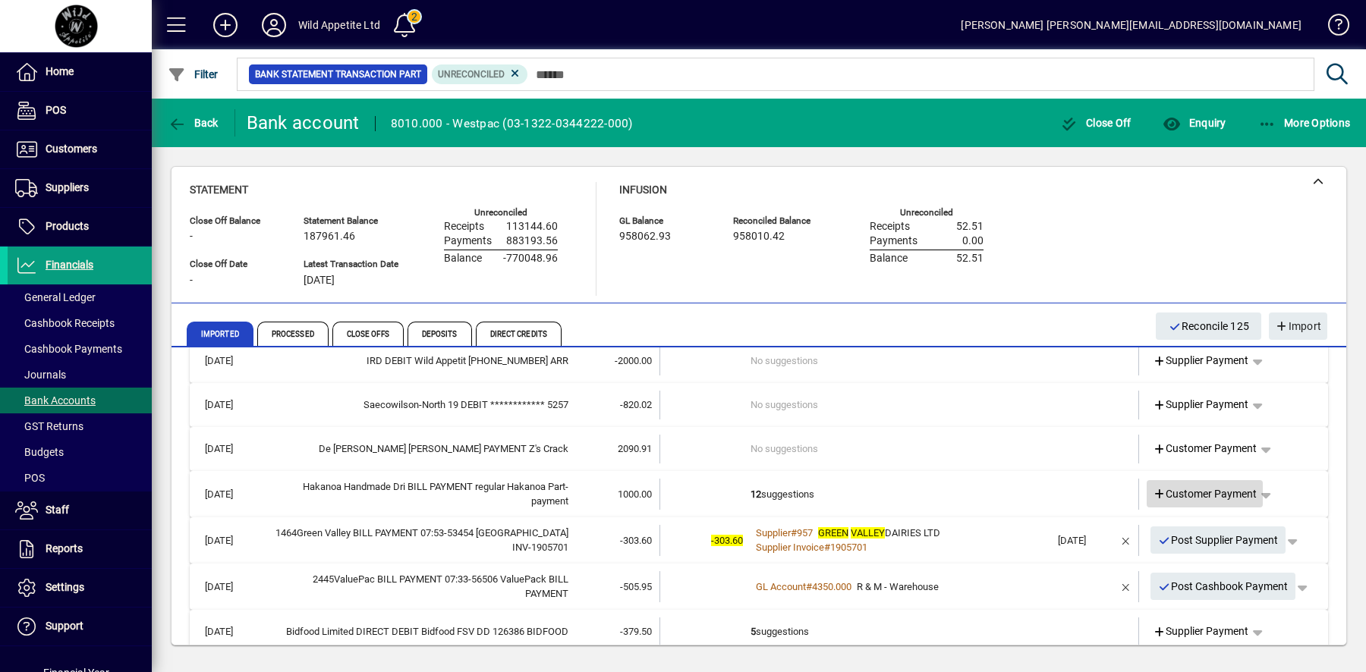
click at [1185, 486] on span "Customer Payment" at bounding box center [1205, 494] width 105 height 16
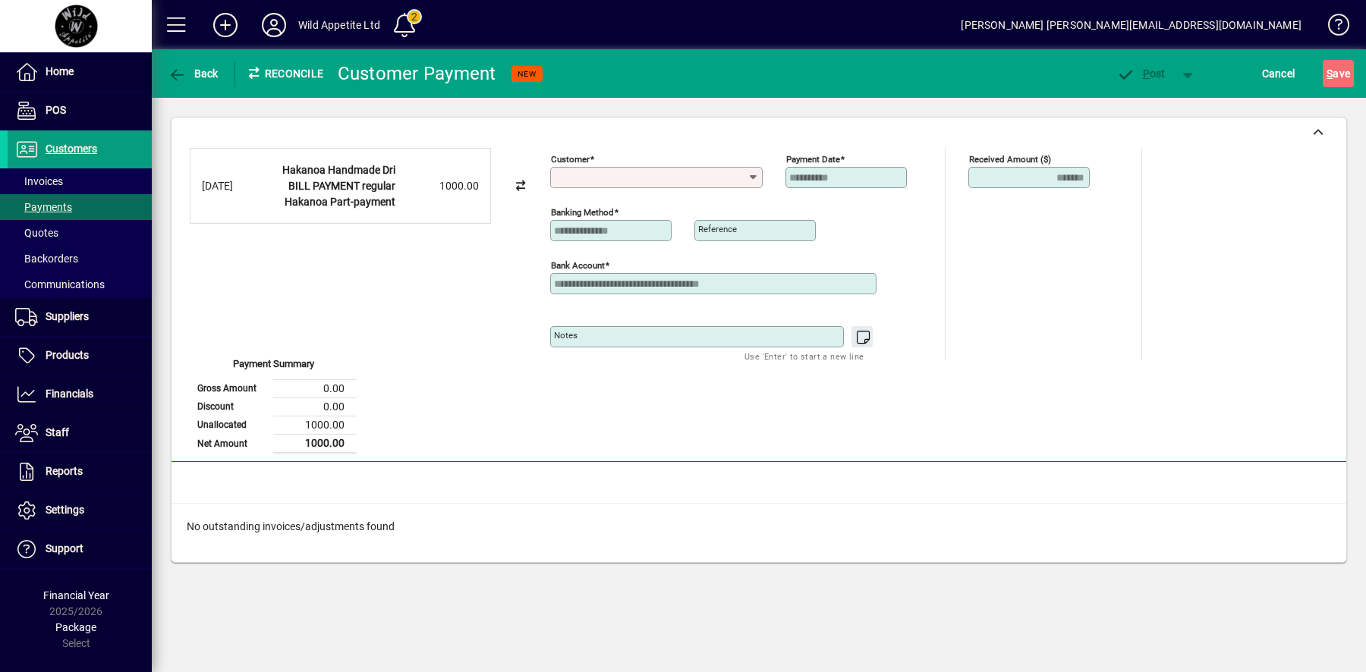
click at [582, 175] on input "Customer" at bounding box center [651, 177] width 194 height 12
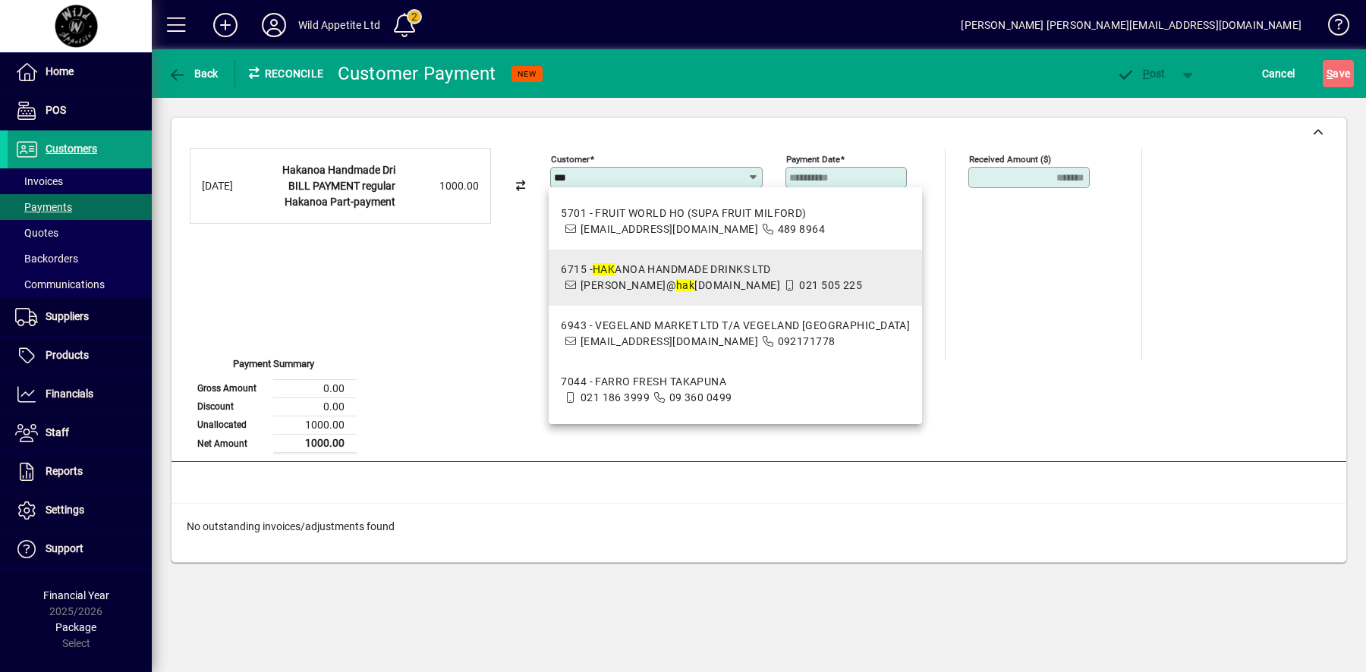
click at [667, 282] on span "rebekah@ hak anoa-handmade.co.nz" at bounding box center [681, 285] width 200 height 12
type input "**********"
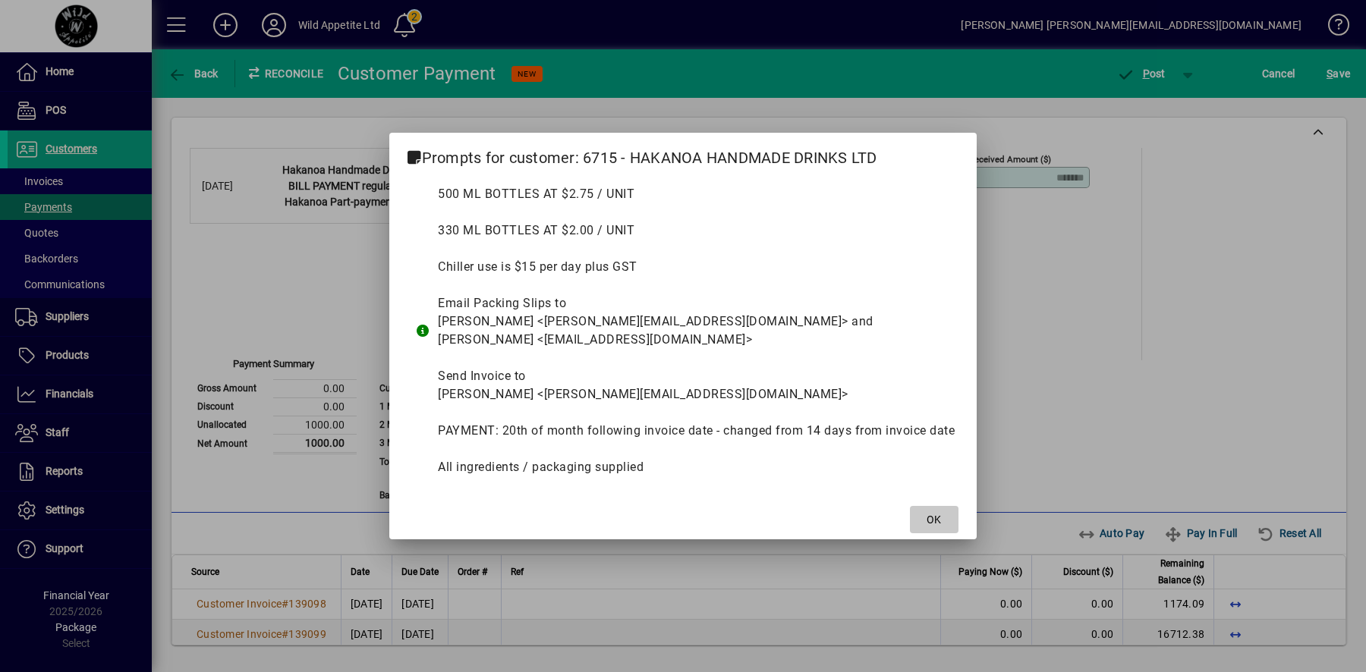
click at [957, 513] on span at bounding box center [934, 520] width 49 height 36
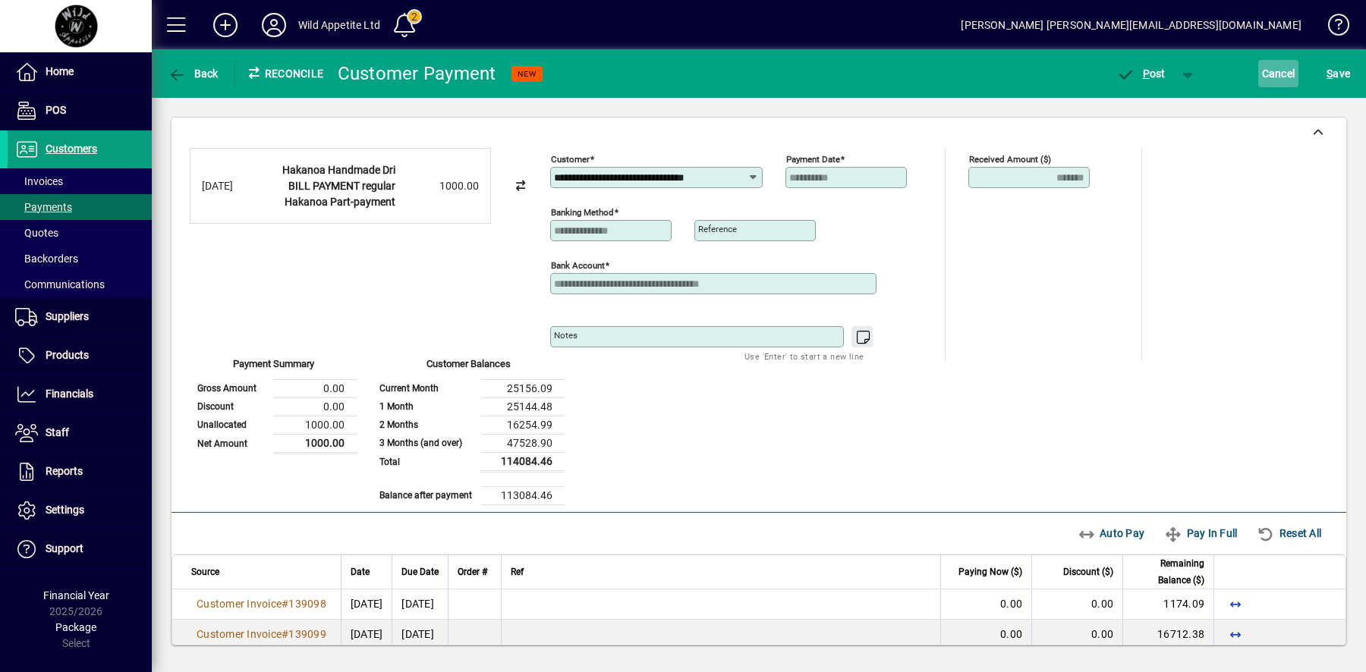
click at [1272, 77] on span "Cancel" at bounding box center [1278, 73] width 33 height 24
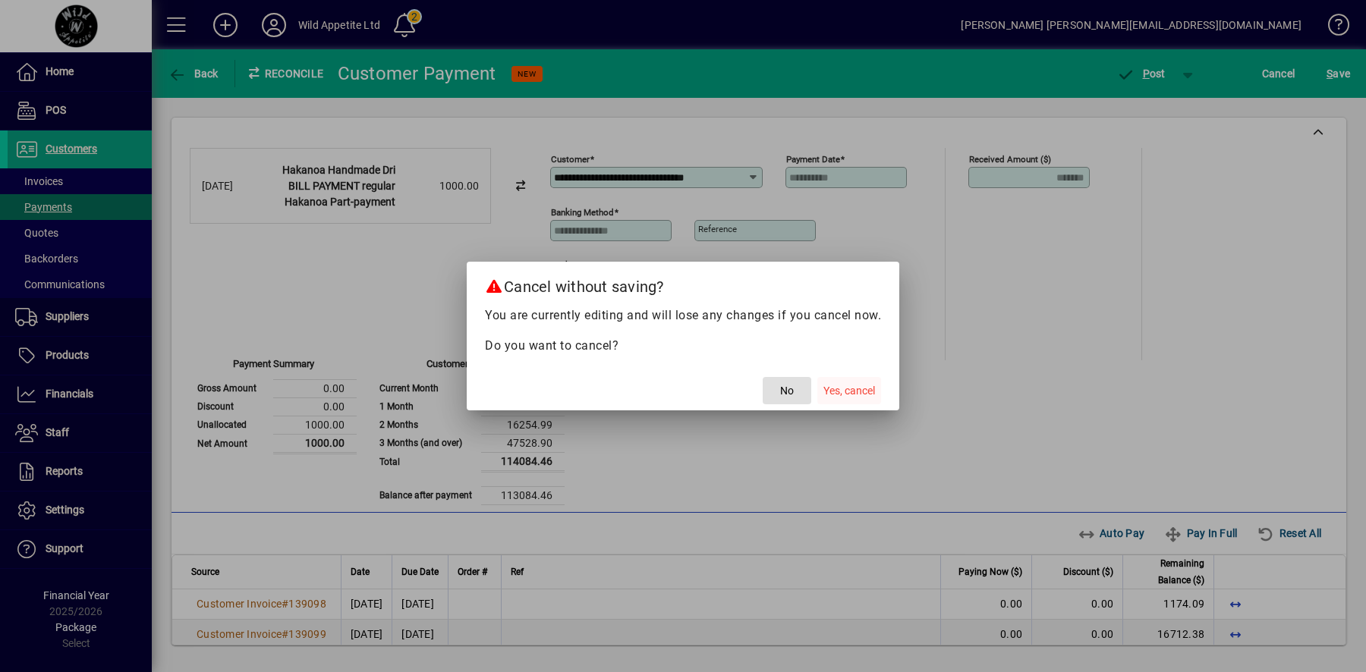
click at [841, 383] on span "Yes, cancel" at bounding box center [849, 391] width 52 height 16
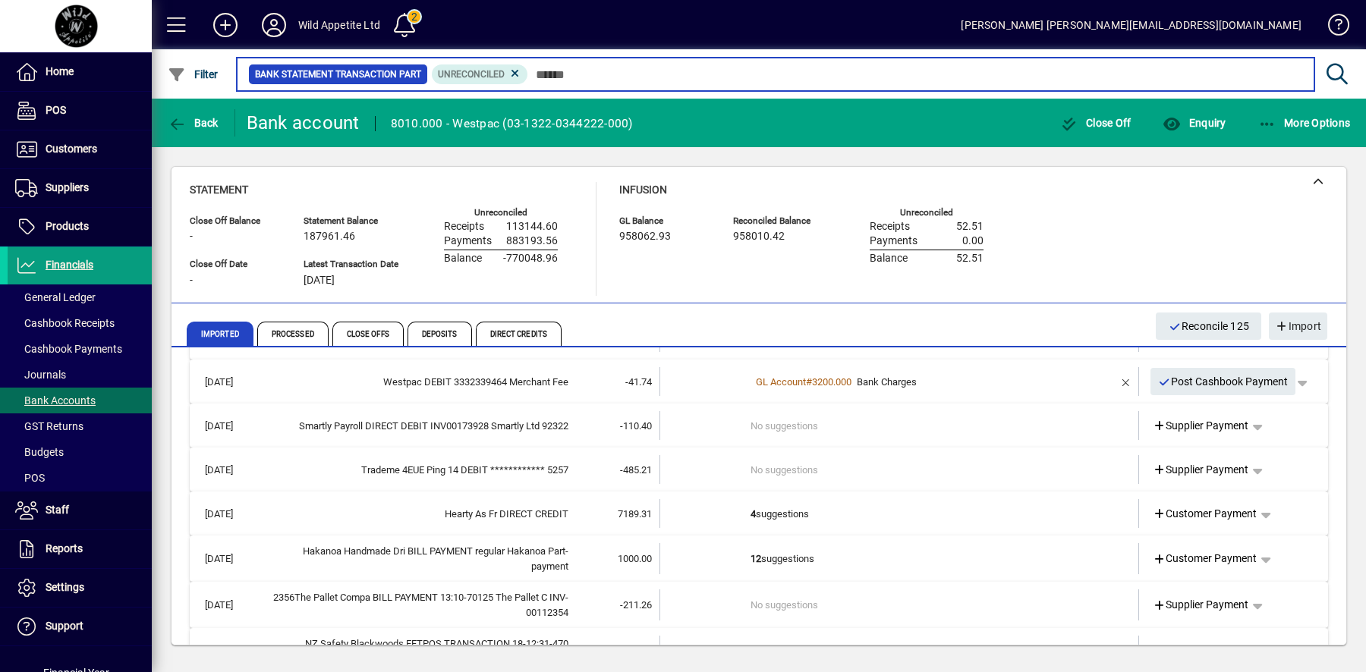
scroll to position [23536, 0]
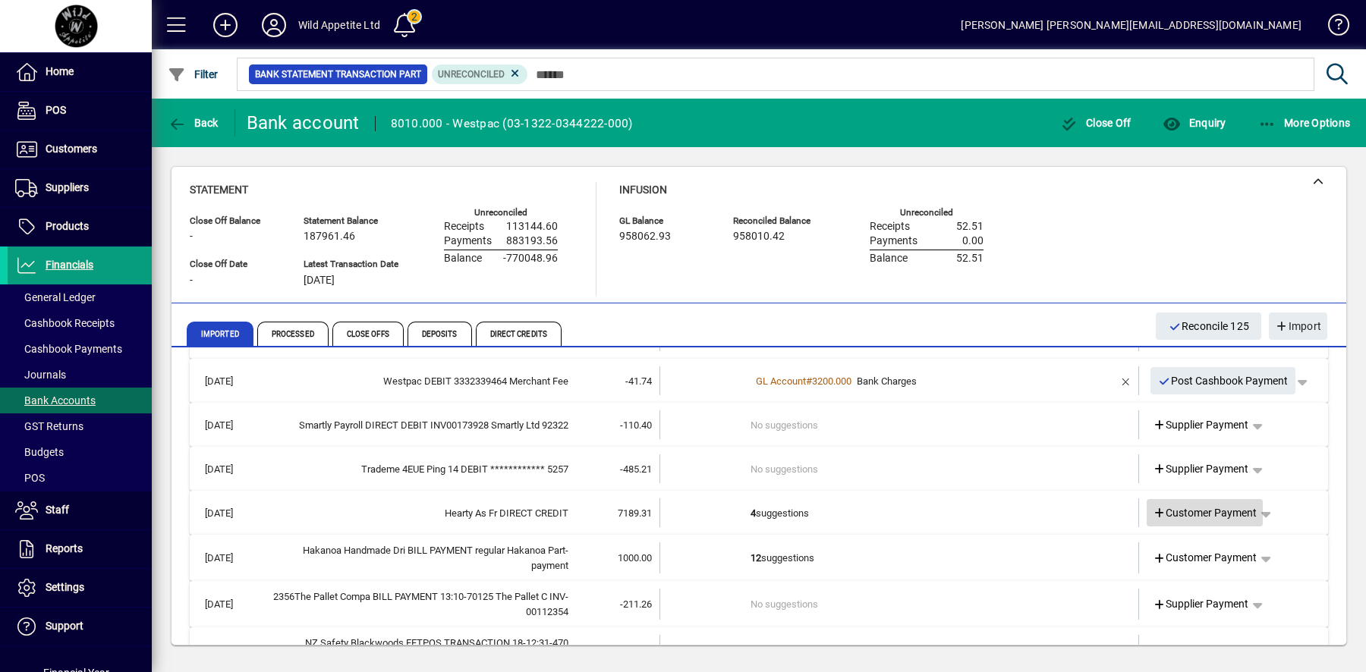
click at [1195, 507] on span "Customer Payment" at bounding box center [1205, 513] width 105 height 16
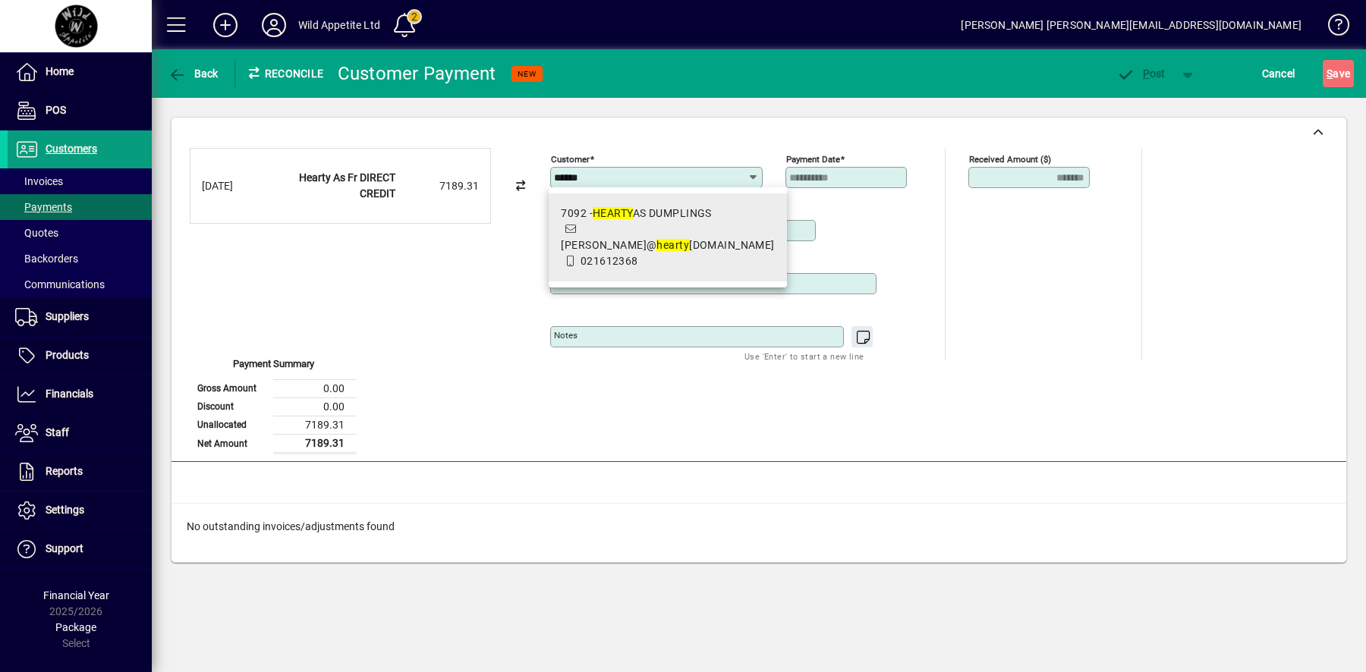
click at [656, 239] on em "hearty" at bounding box center [672, 245] width 33 height 12
type input "**********"
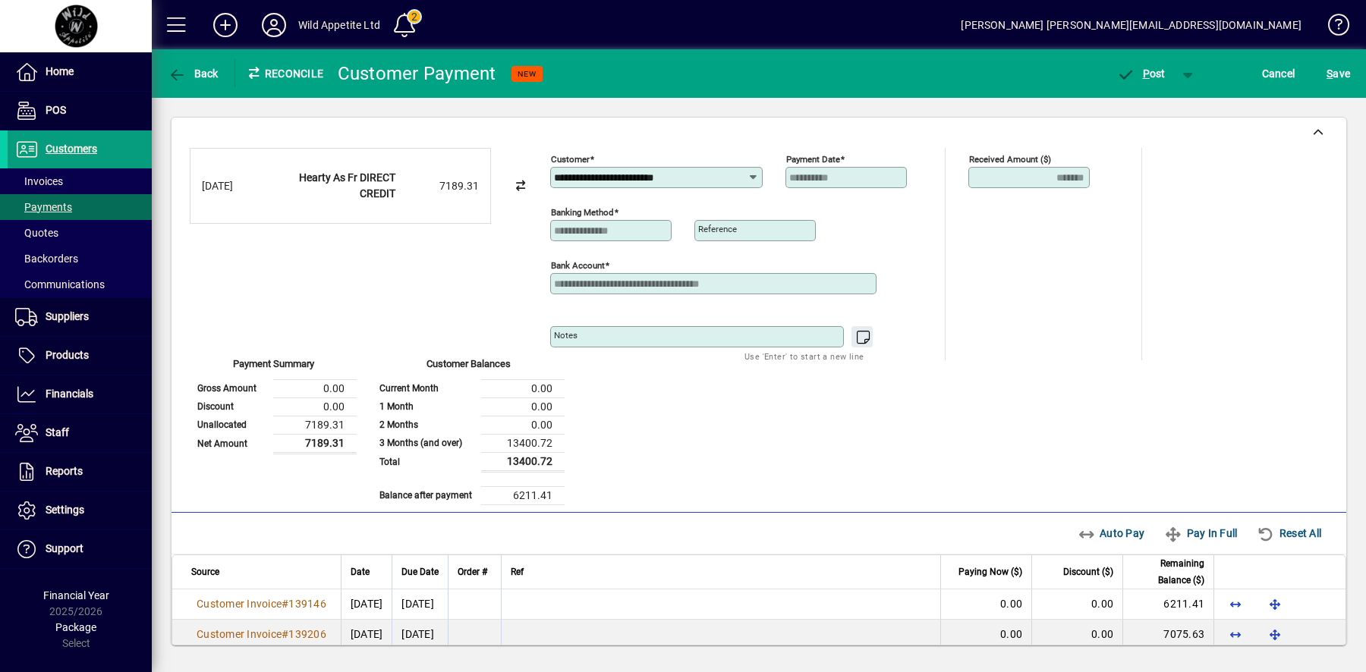
scroll to position [42, 0]
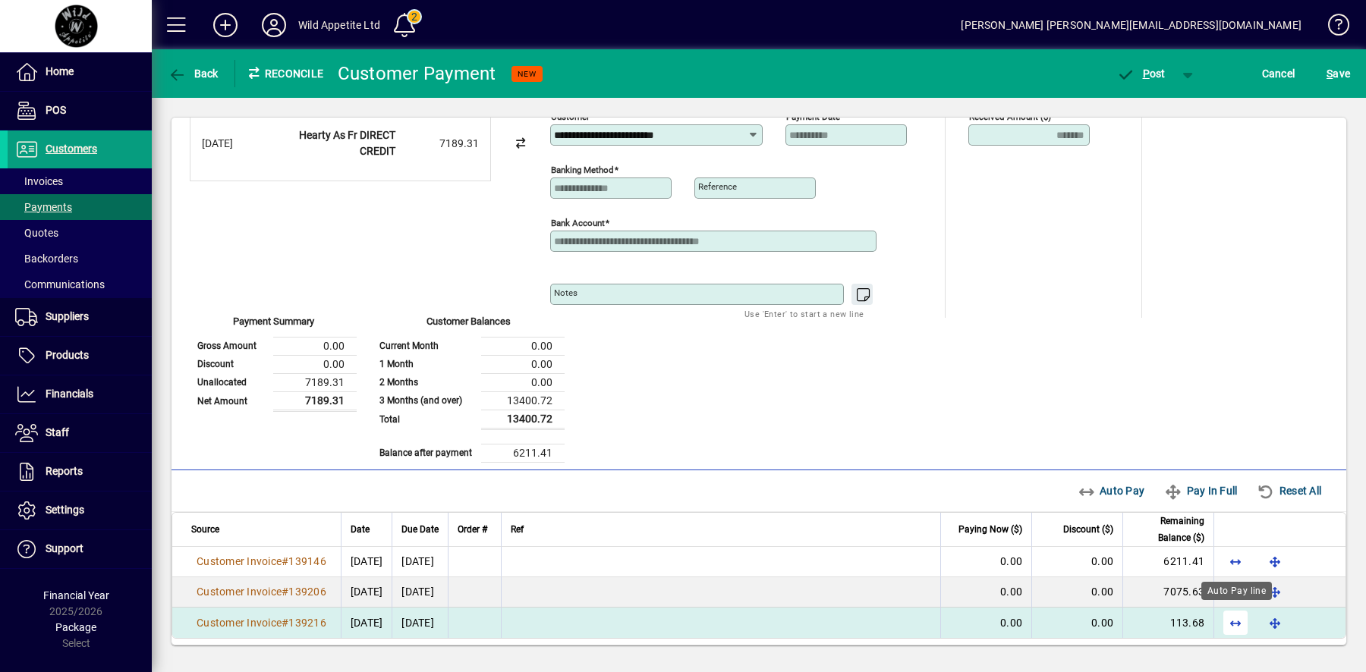
click at [1223, 616] on span "button" at bounding box center [1235, 623] width 36 height 36
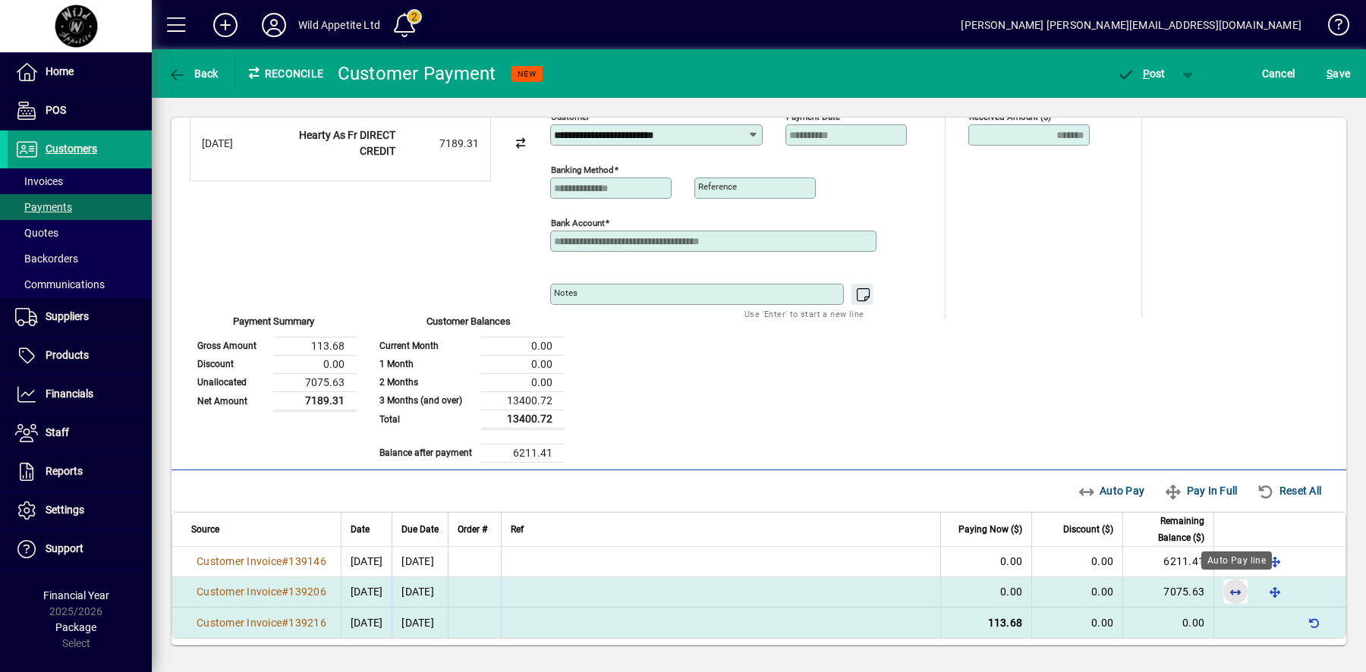
click at [1234, 587] on span "button" at bounding box center [1235, 592] width 36 height 36
click at [1150, 71] on span "P ost" at bounding box center [1140, 74] width 49 height 12
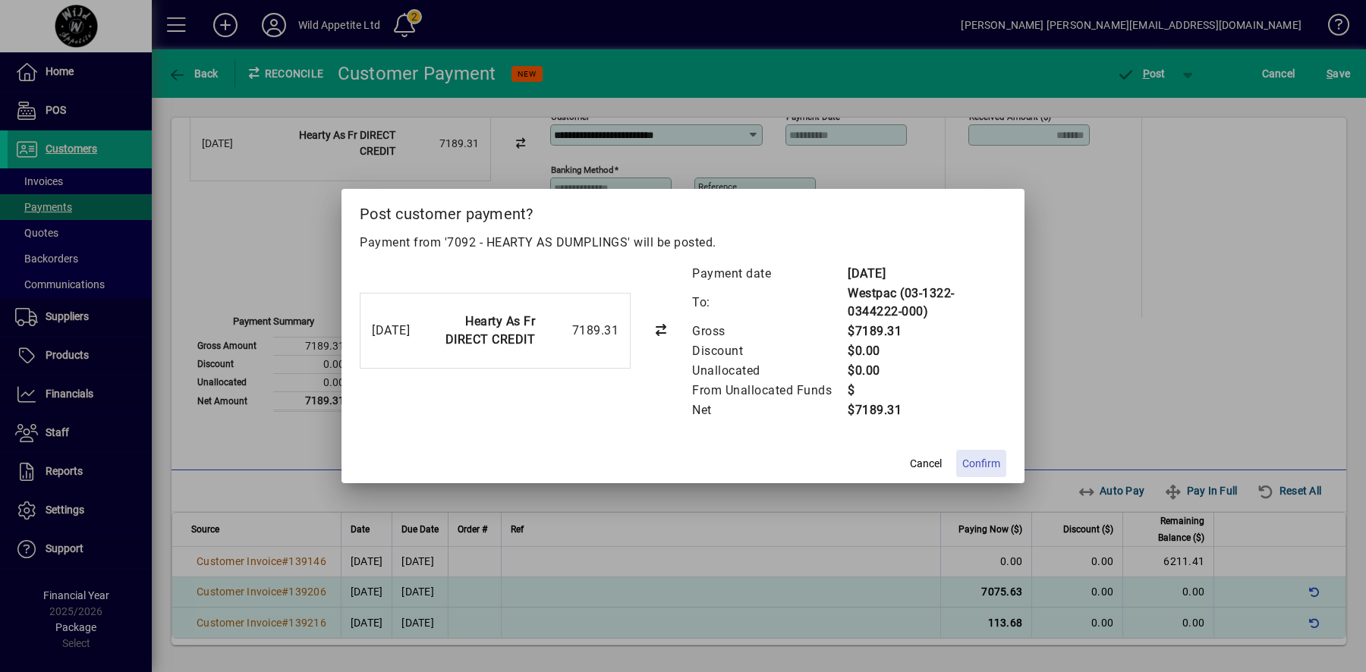
click at [989, 466] on span "Confirm" at bounding box center [981, 464] width 38 height 16
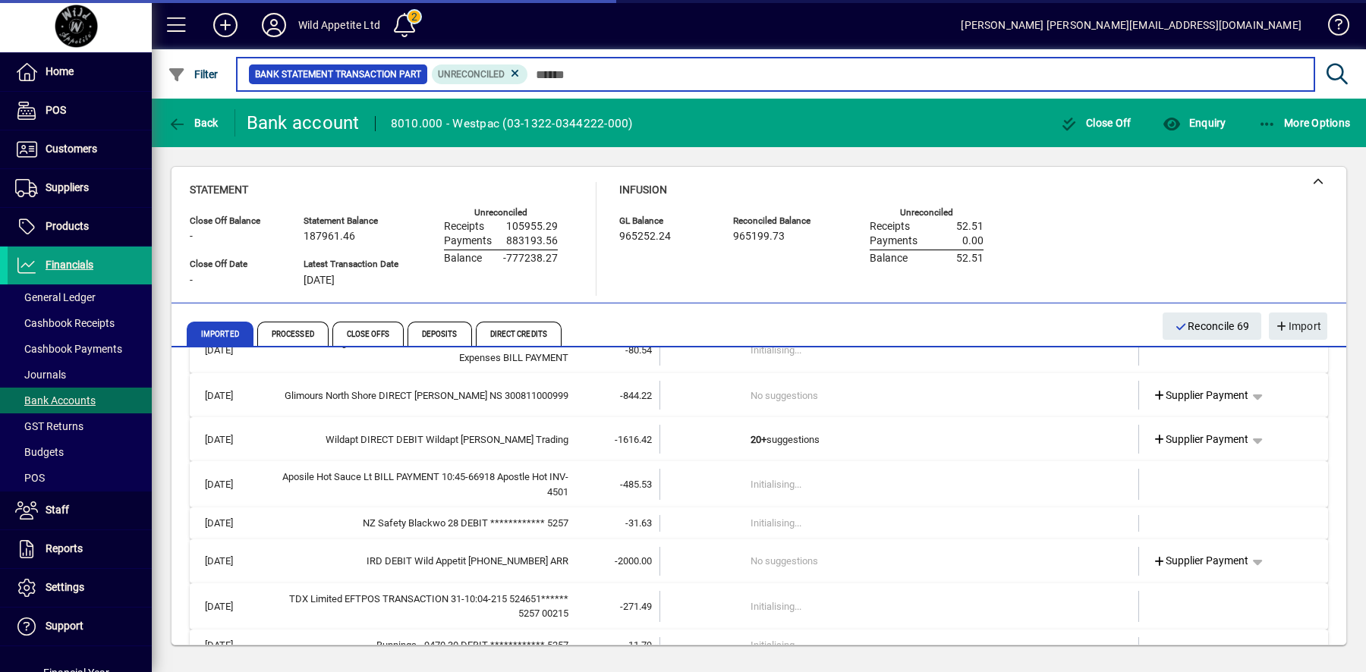
scroll to position [23158, 0]
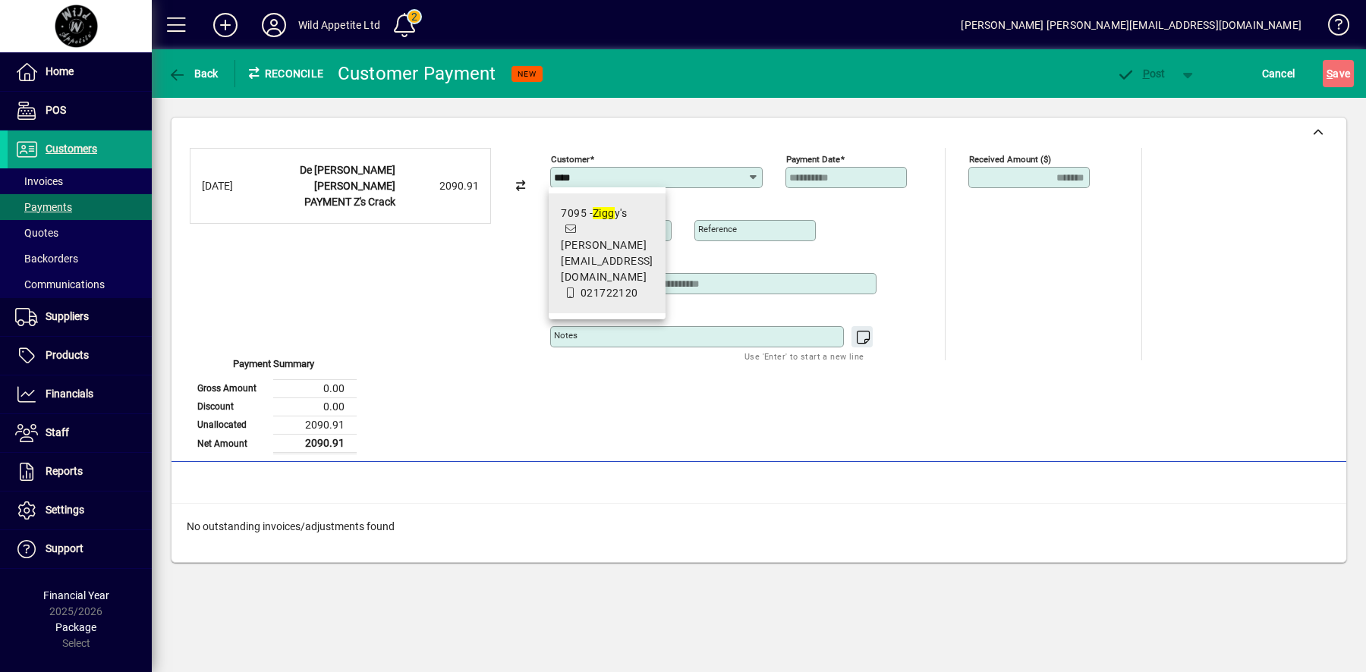
click at [619, 238] on span "7095 - Zigg y's jason@moaandfriends.com 021722120" at bounding box center [607, 254] width 93 height 96
type input "**********"
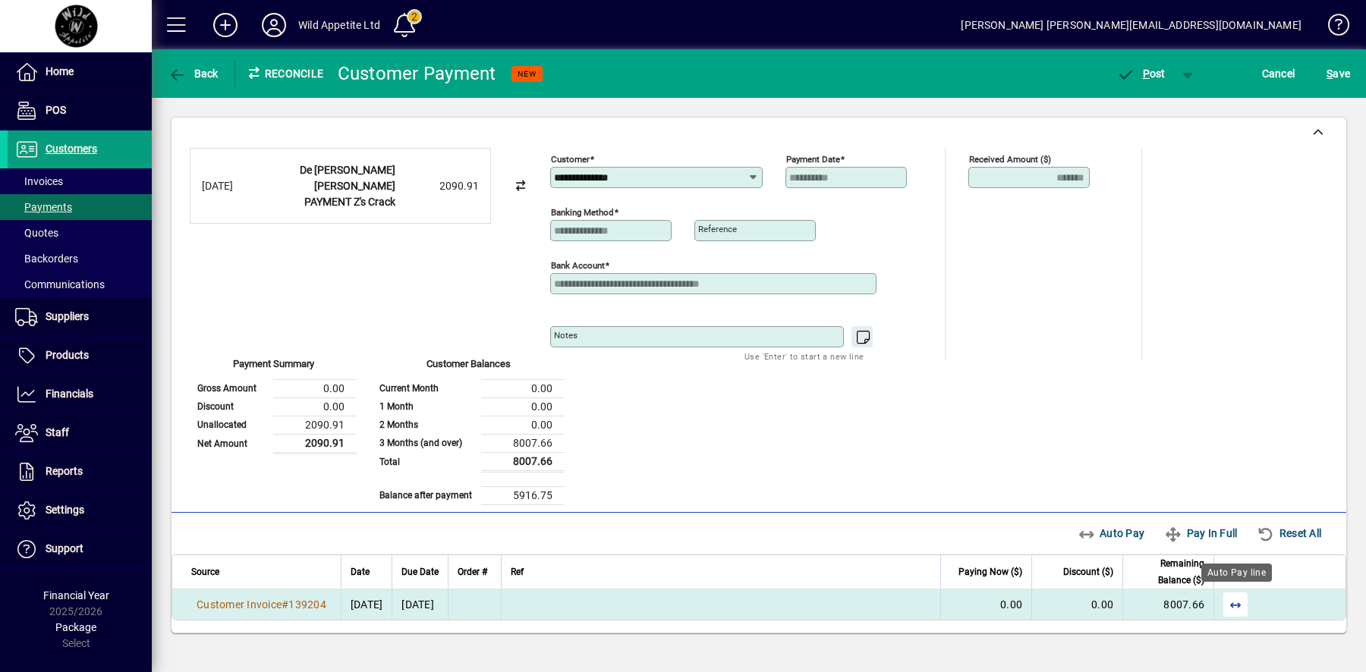
click at [1239, 603] on span "button" at bounding box center [1235, 605] width 36 height 36
click at [1148, 74] on span "P" at bounding box center [1146, 74] width 7 height 12
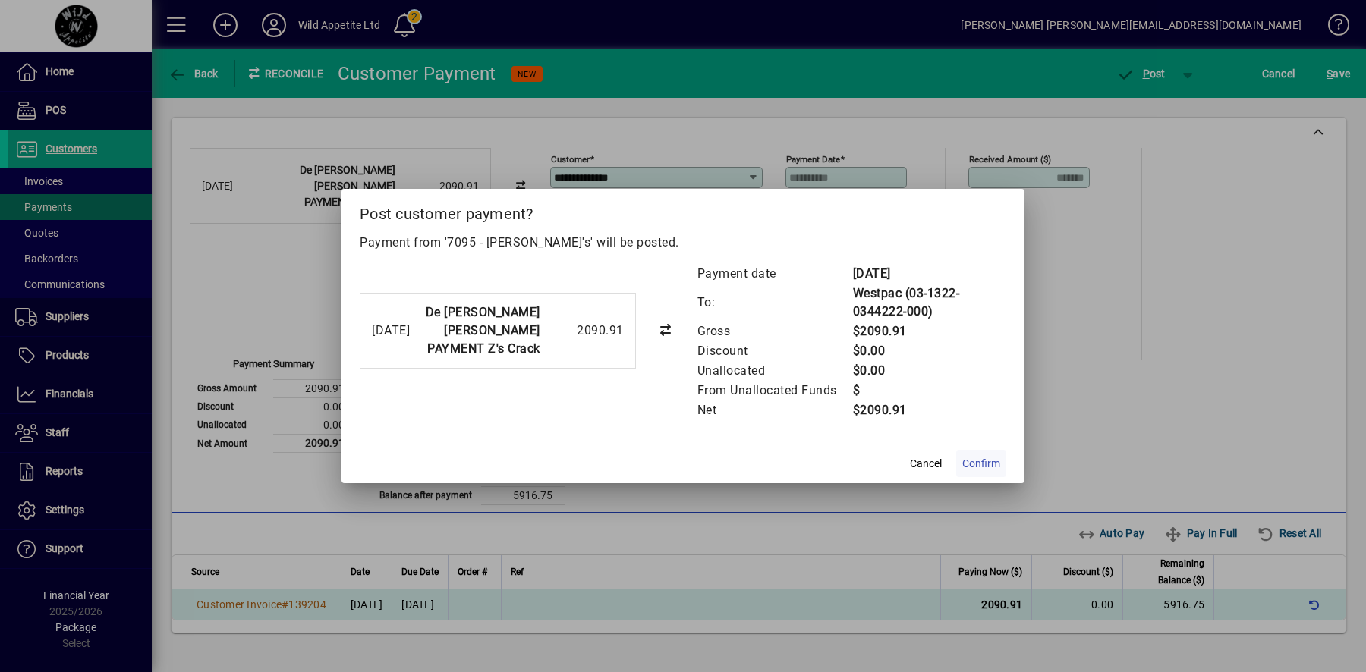
click at [996, 470] on span "Confirm" at bounding box center [981, 464] width 38 height 16
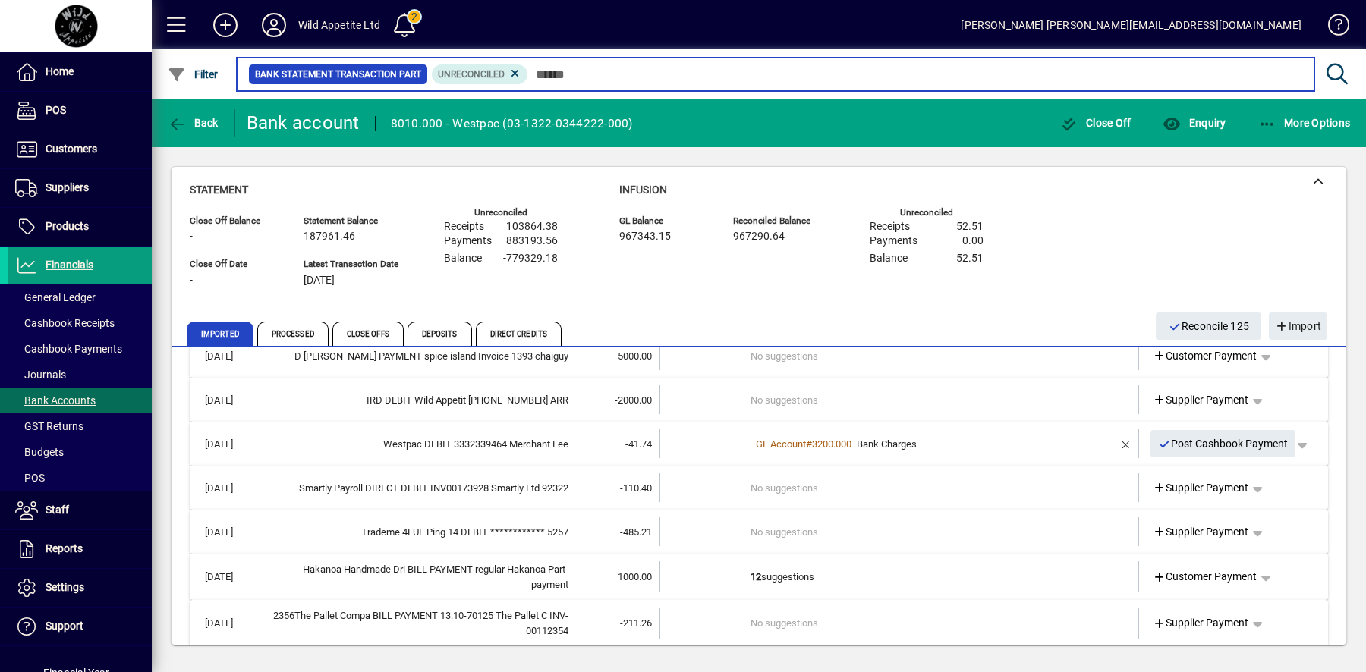
scroll to position [23482, 0]
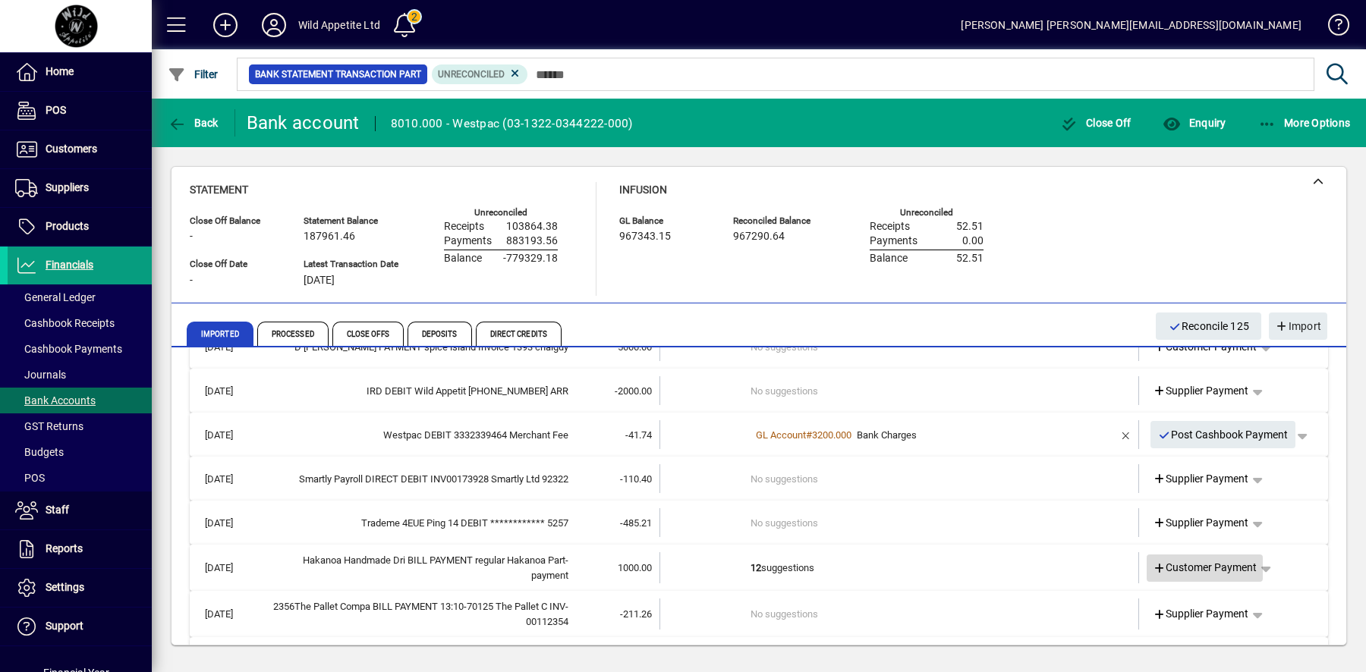
click at [1191, 560] on span "Customer Payment" at bounding box center [1205, 568] width 105 height 16
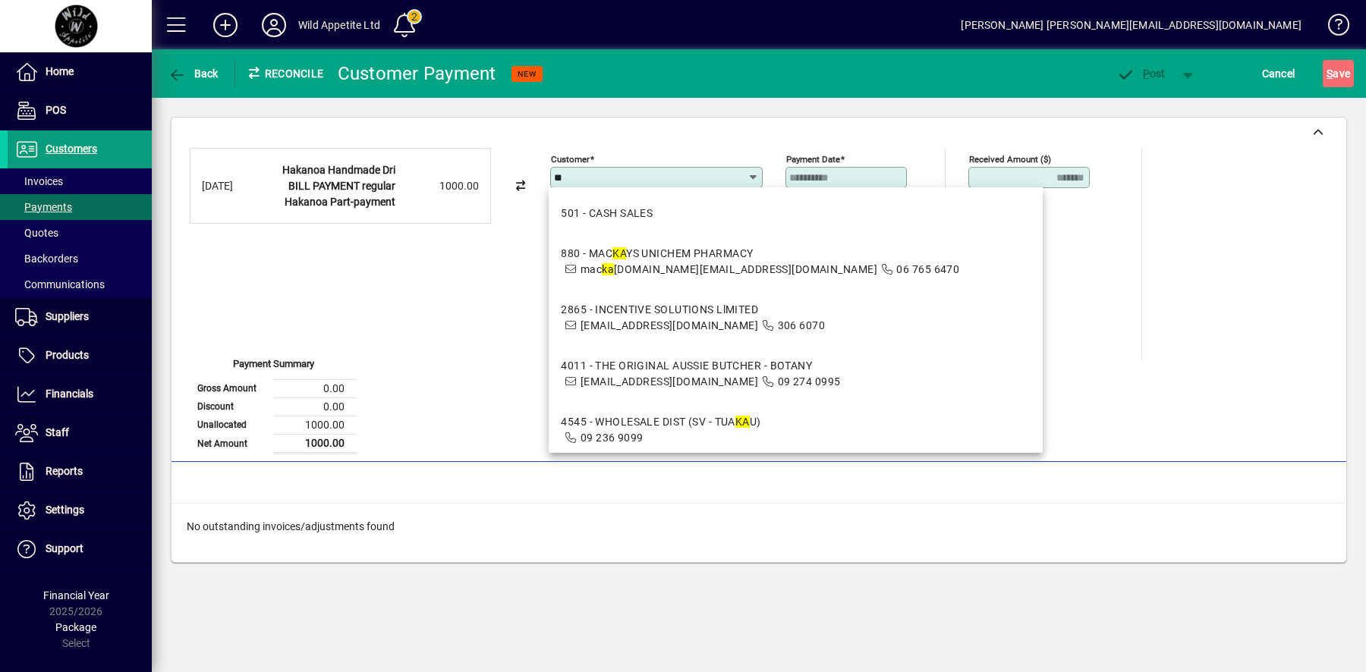
type input "*"
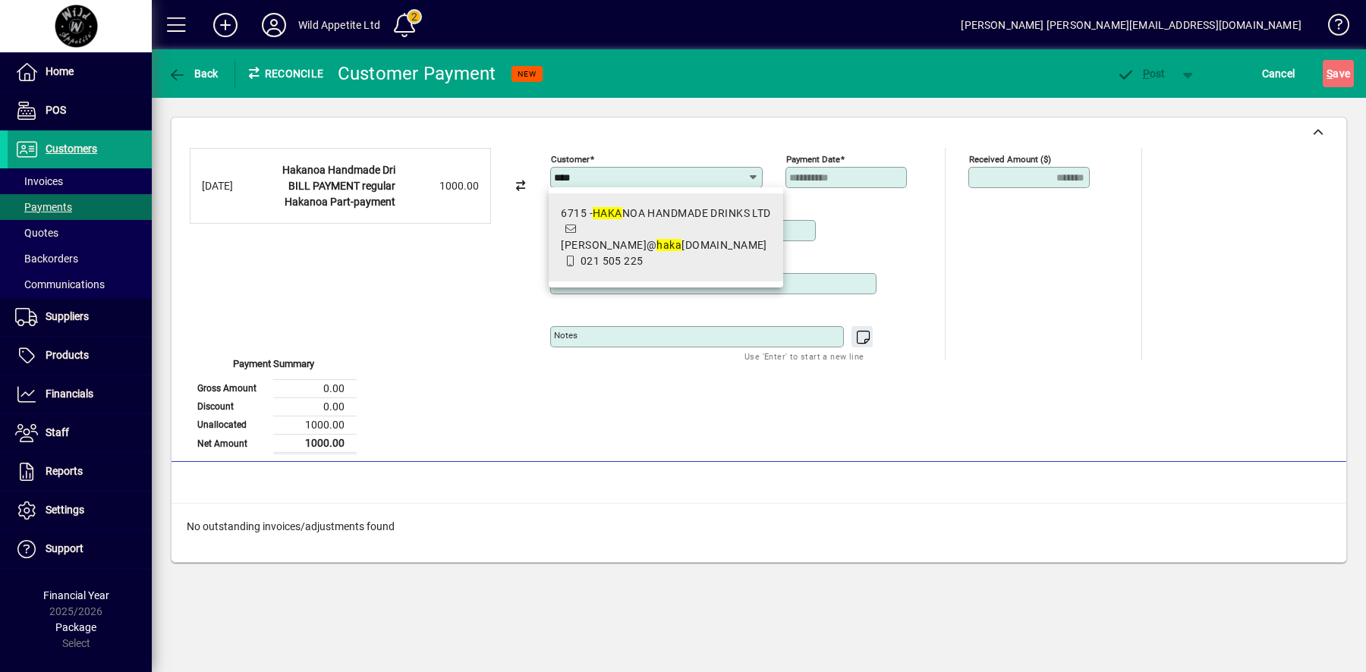
click at [661, 239] on span "rebekah@ haka noa-handmade.co.nz" at bounding box center [664, 245] width 206 height 12
type input "**********"
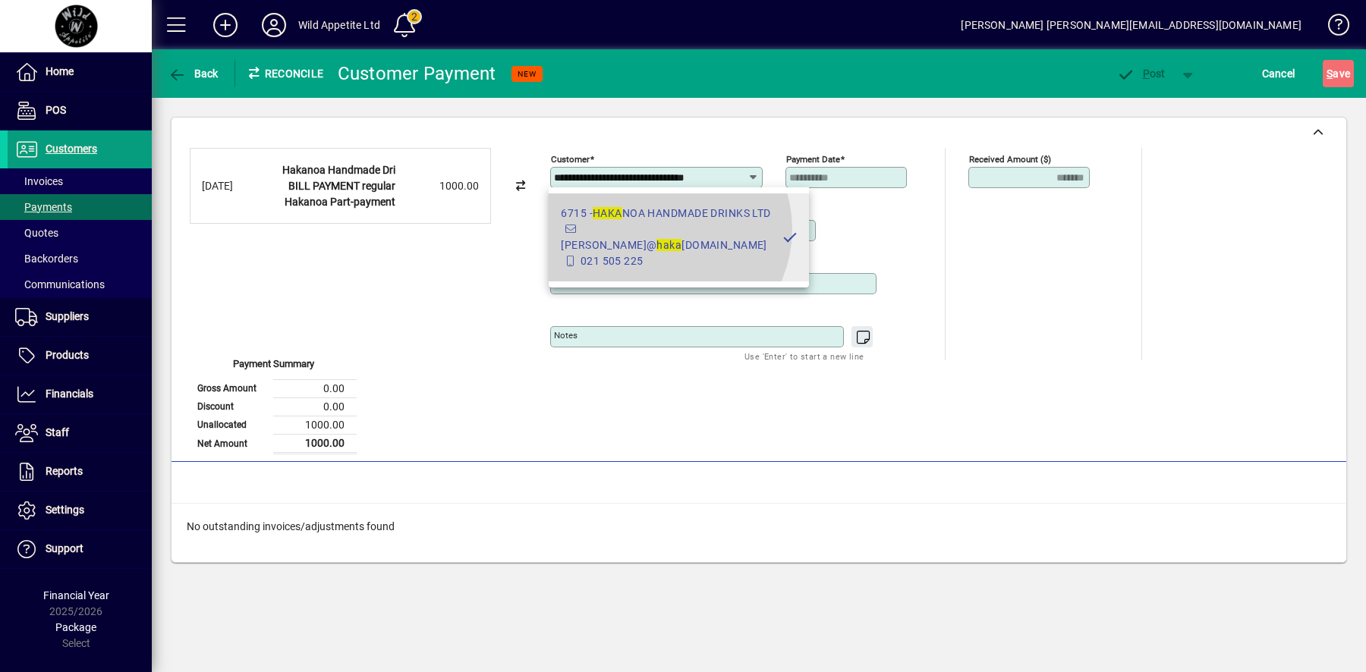
scroll to position [0, 16]
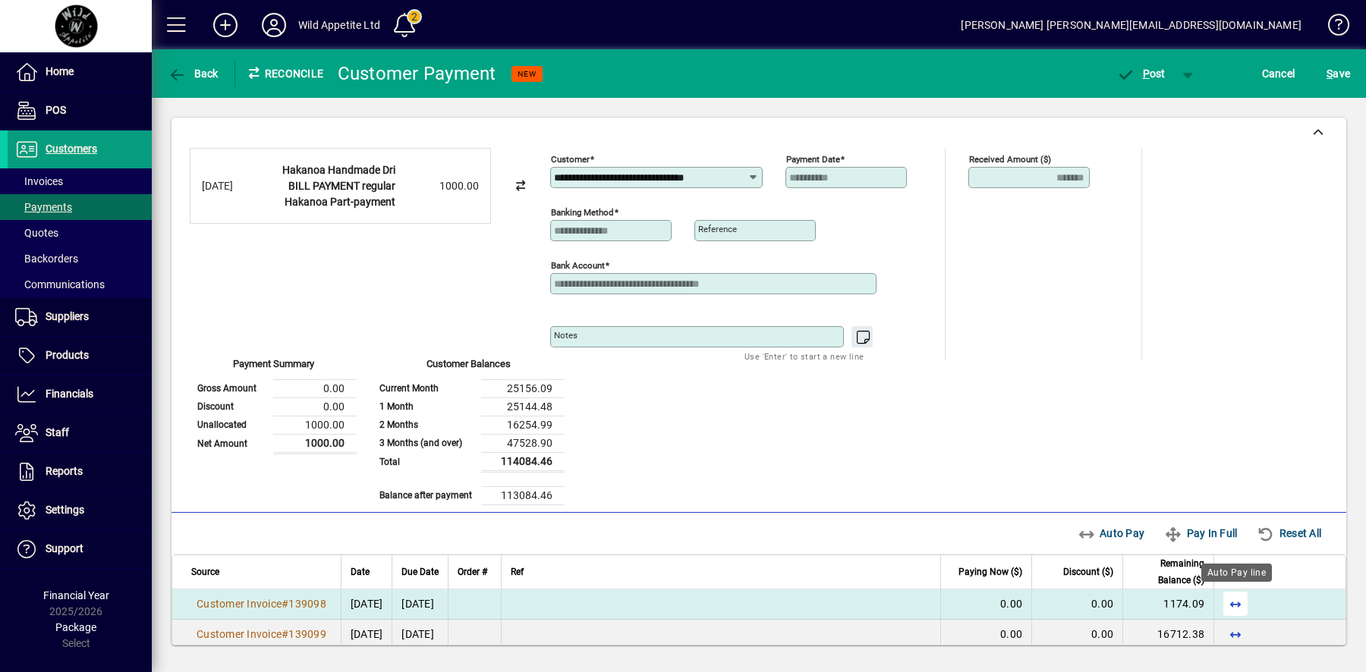
click at [1237, 601] on span "button" at bounding box center [1235, 604] width 36 height 36
click at [1146, 77] on span "P" at bounding box center [1146, 74] width 7 height 12
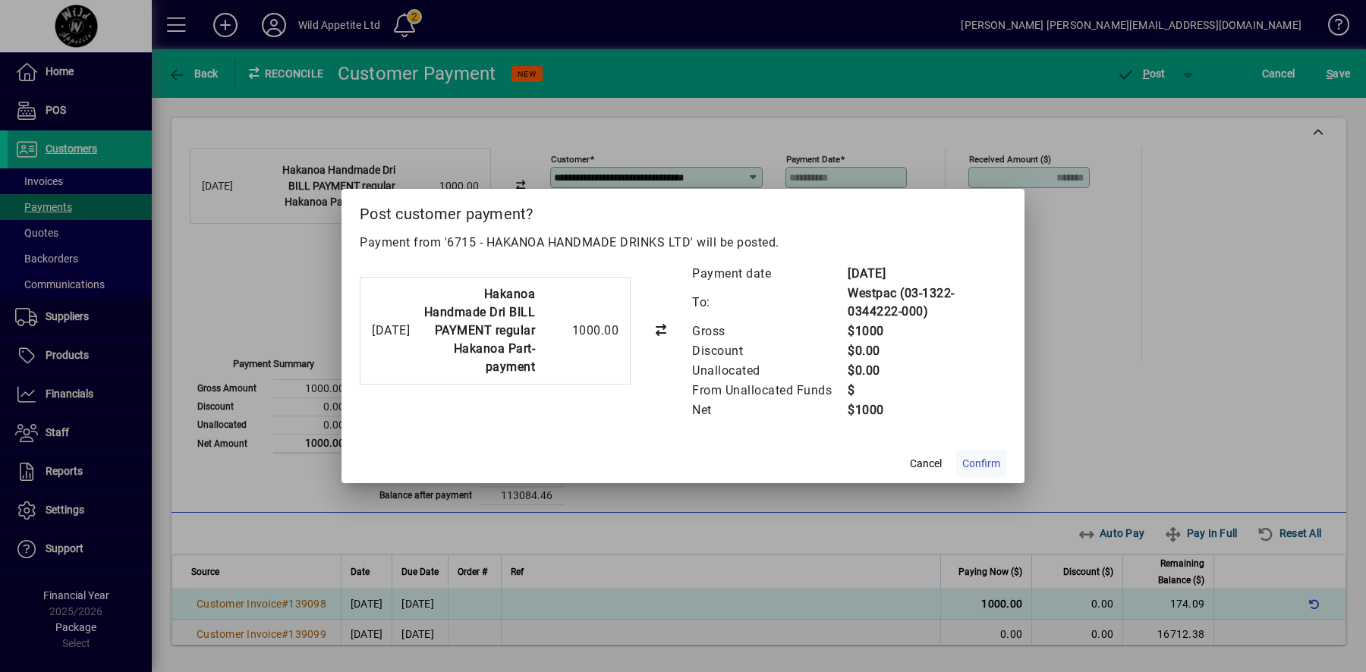
click at [991, 462] on span "Confirm" at bounding box center [981, 464] width 38 height 16
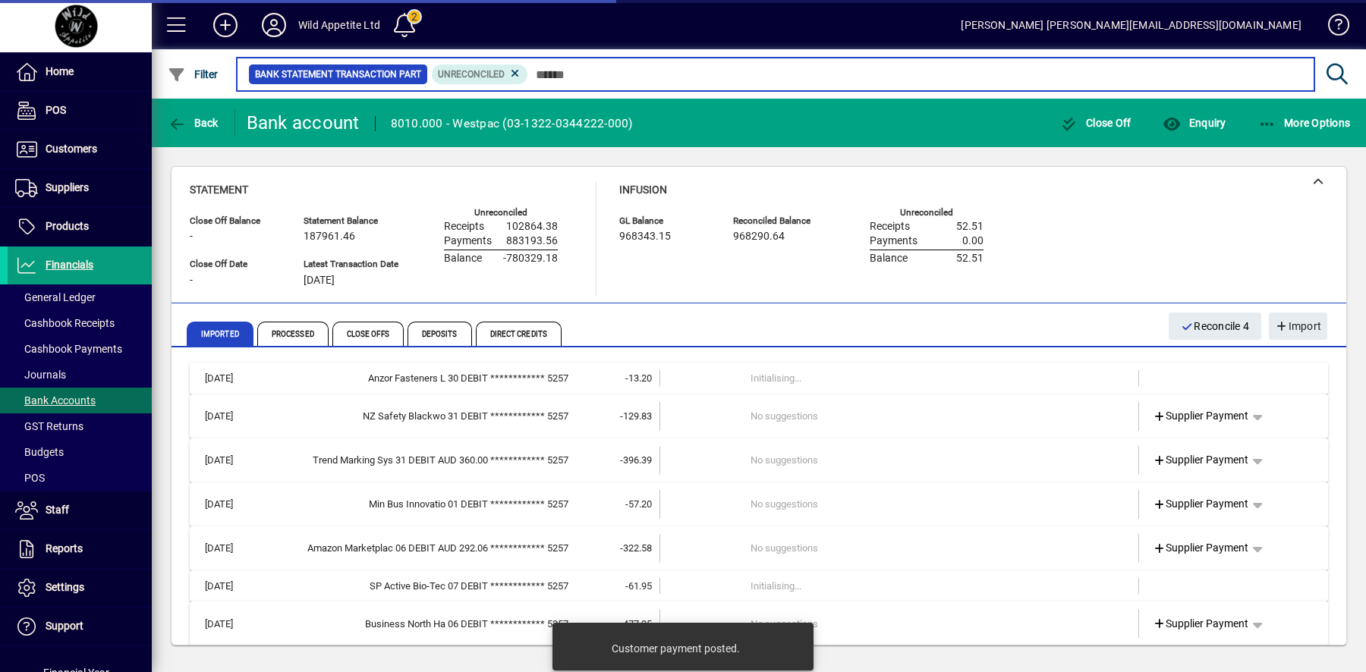
scroll to position [18791, 0]
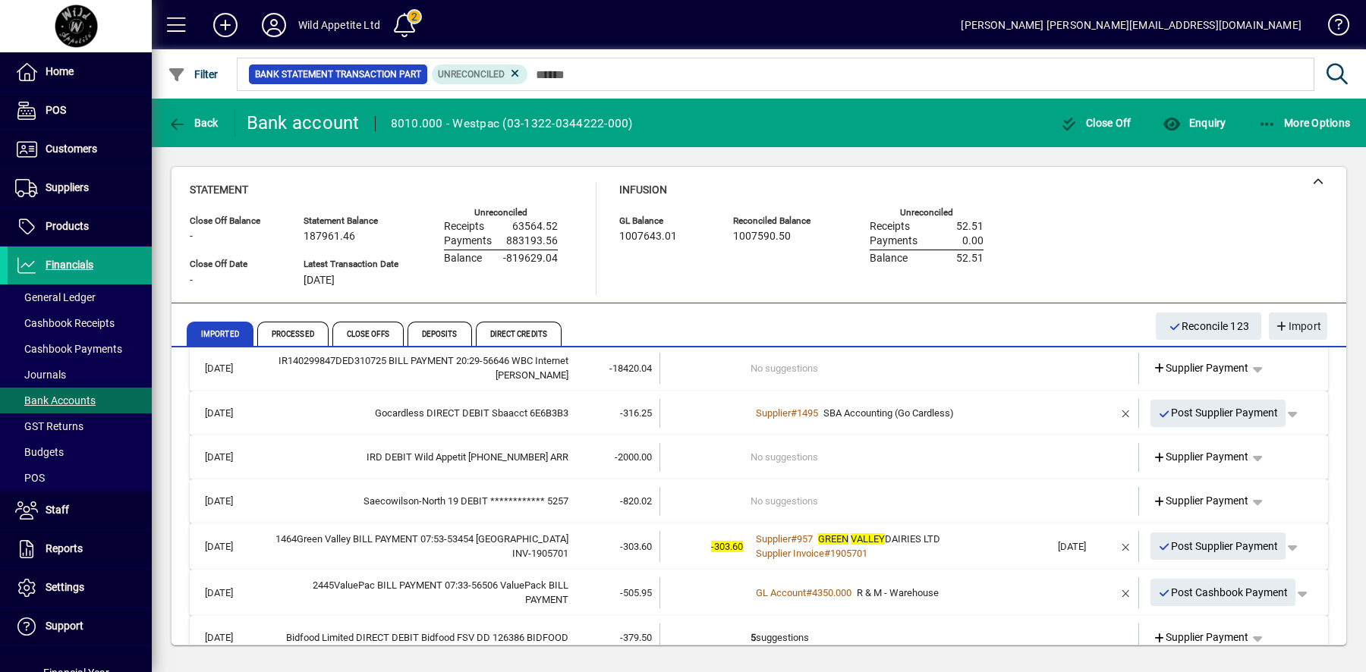
scroll to position [24118, 0]
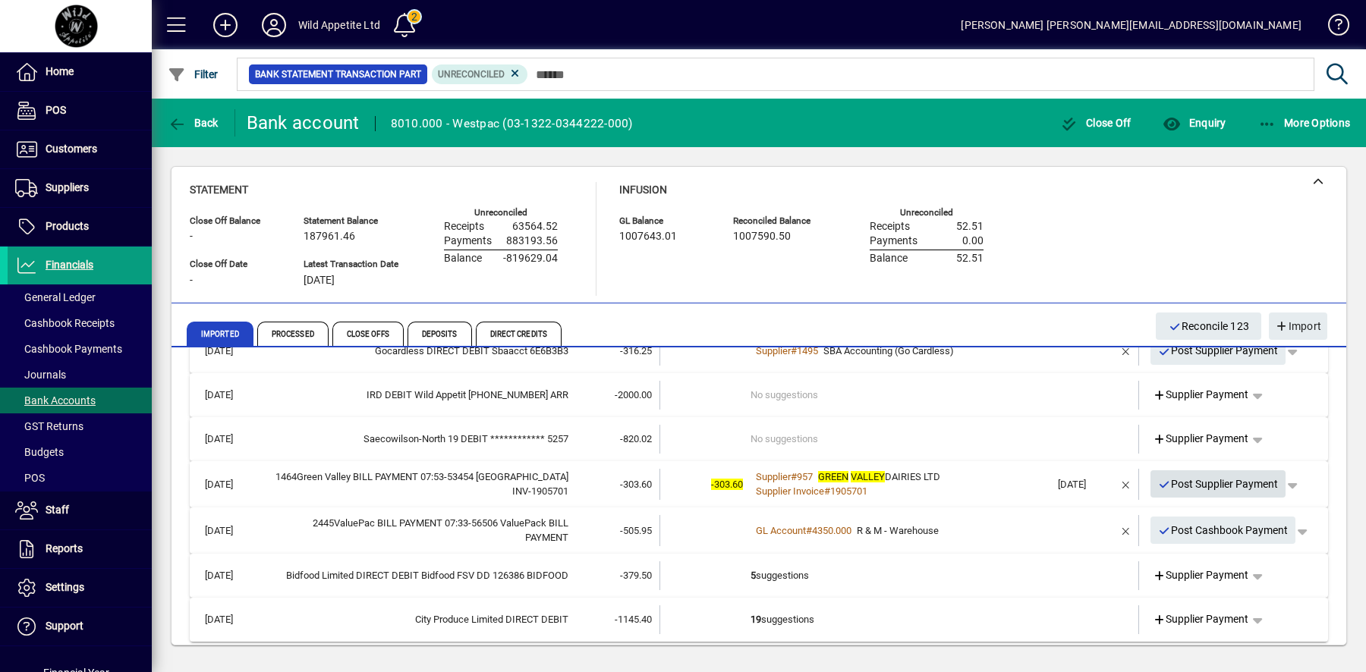
click at [1204, 476] on span "Post Supplier Payment" at bounding box center [1218, 484] width 121 height 25
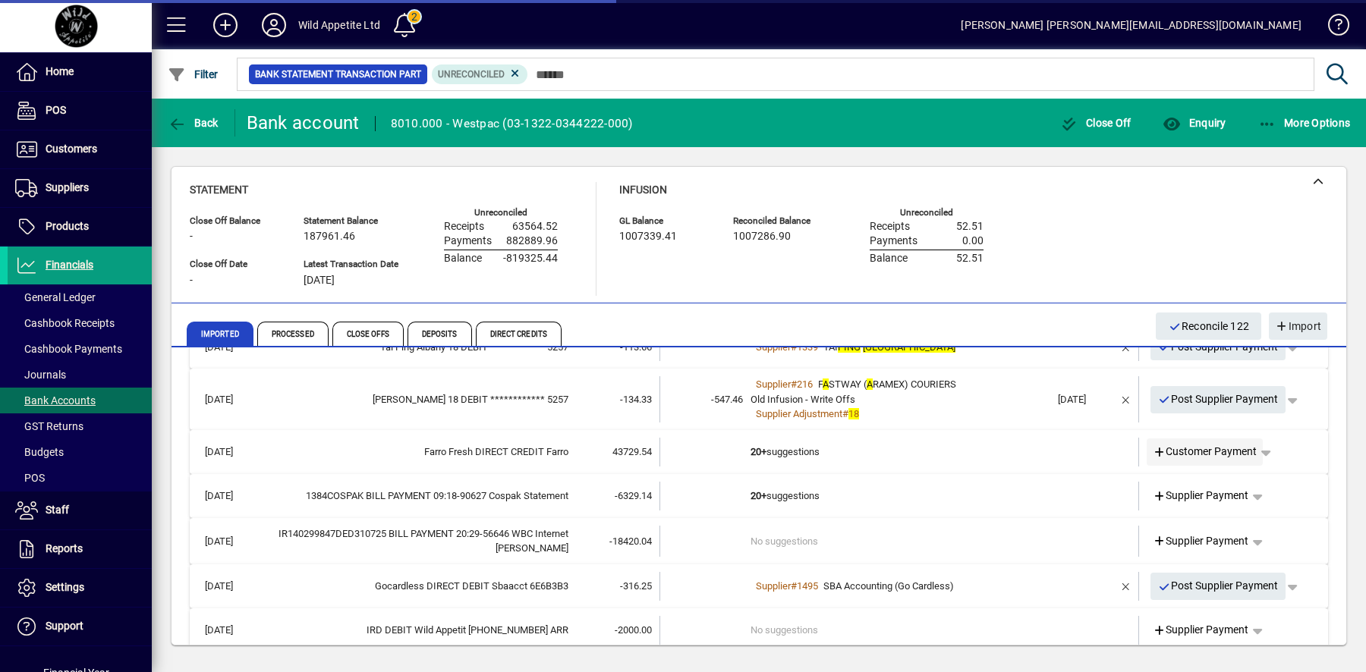
scroll to position [23863, 0]
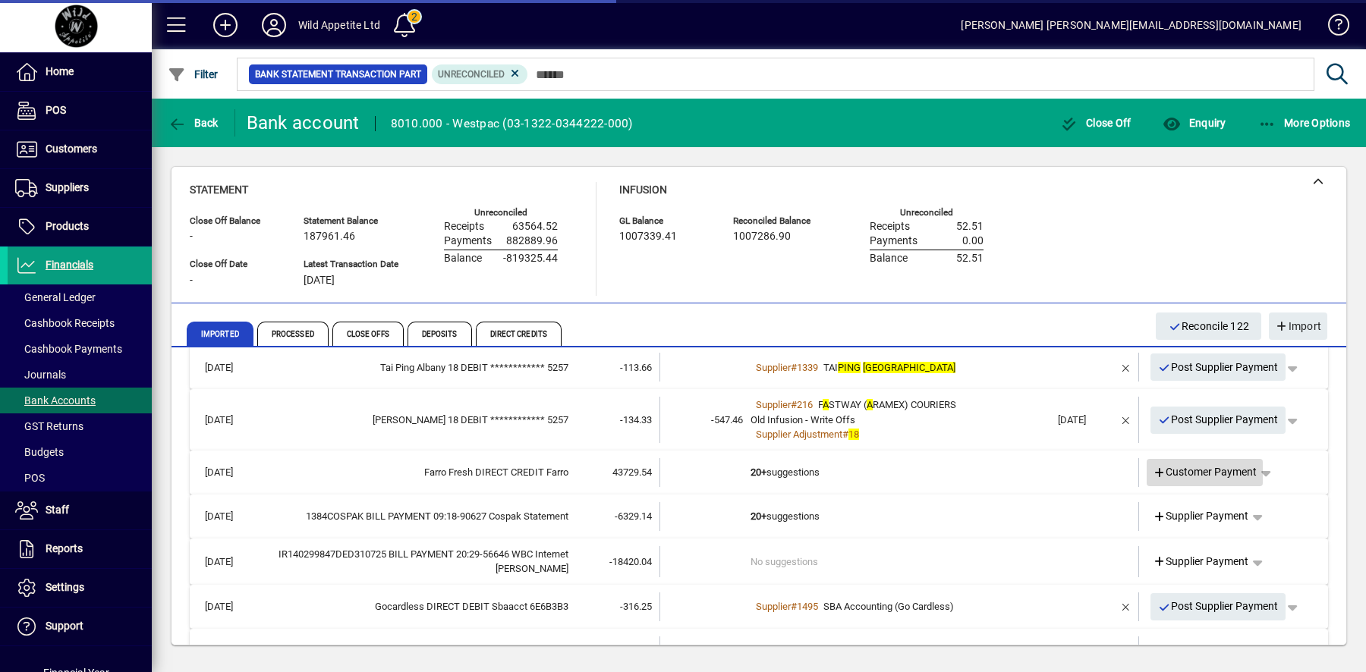
click at [1237, 467] on span "Customer Payment" at bounding box center [1205, 472] width 105 height 16
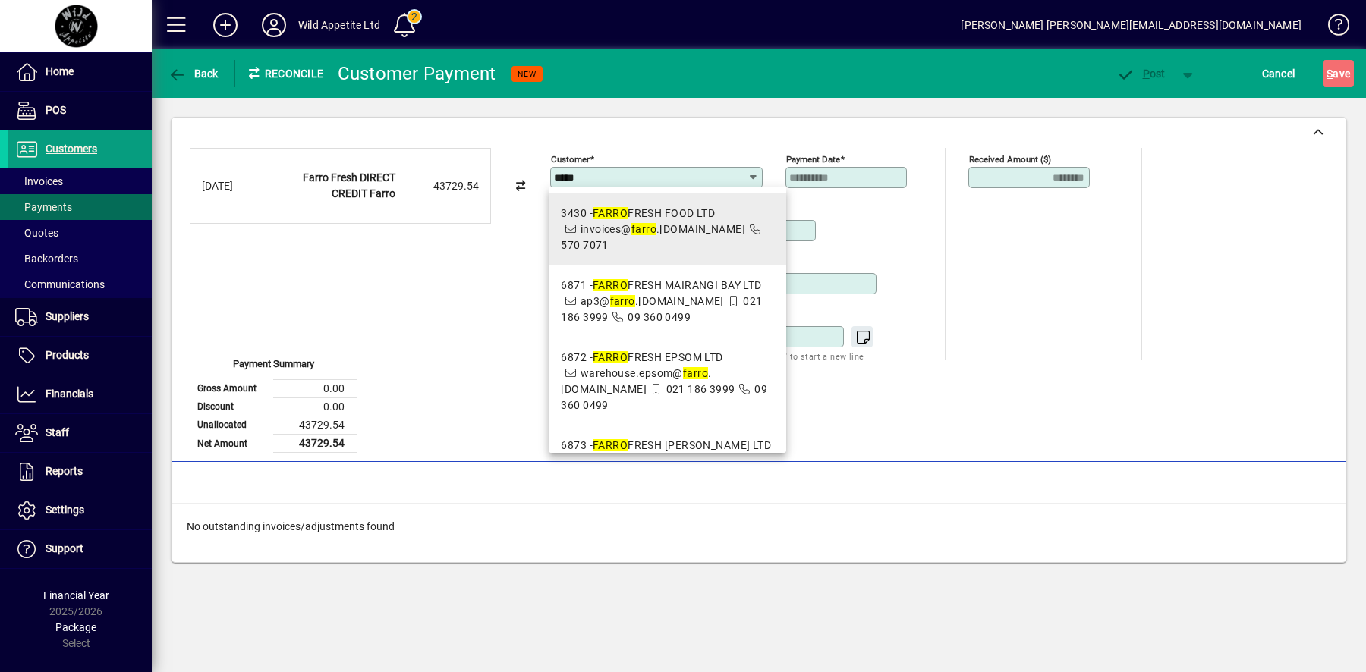
click at [748, 225] on icon at bounding box center [755, 229] width 14 height 11
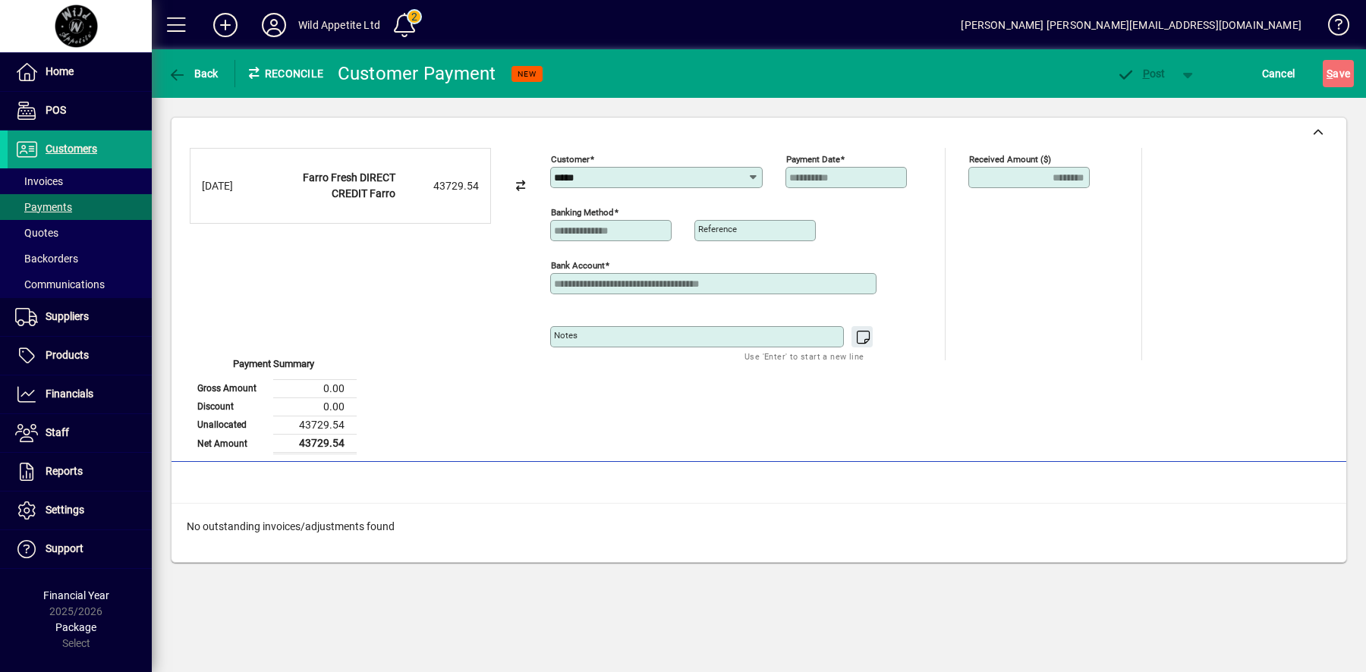
type input "**********"
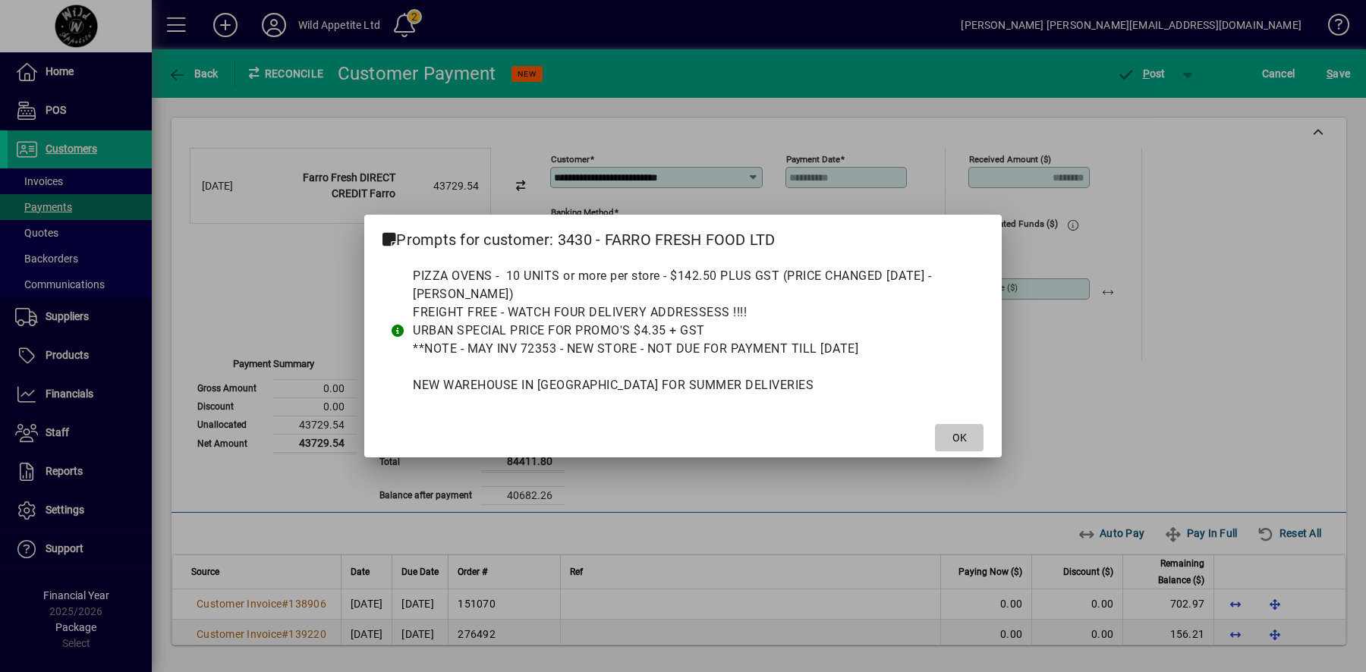
click at [952, 433] on span "OK" at bounding box center [959, 438] width 14 height 16
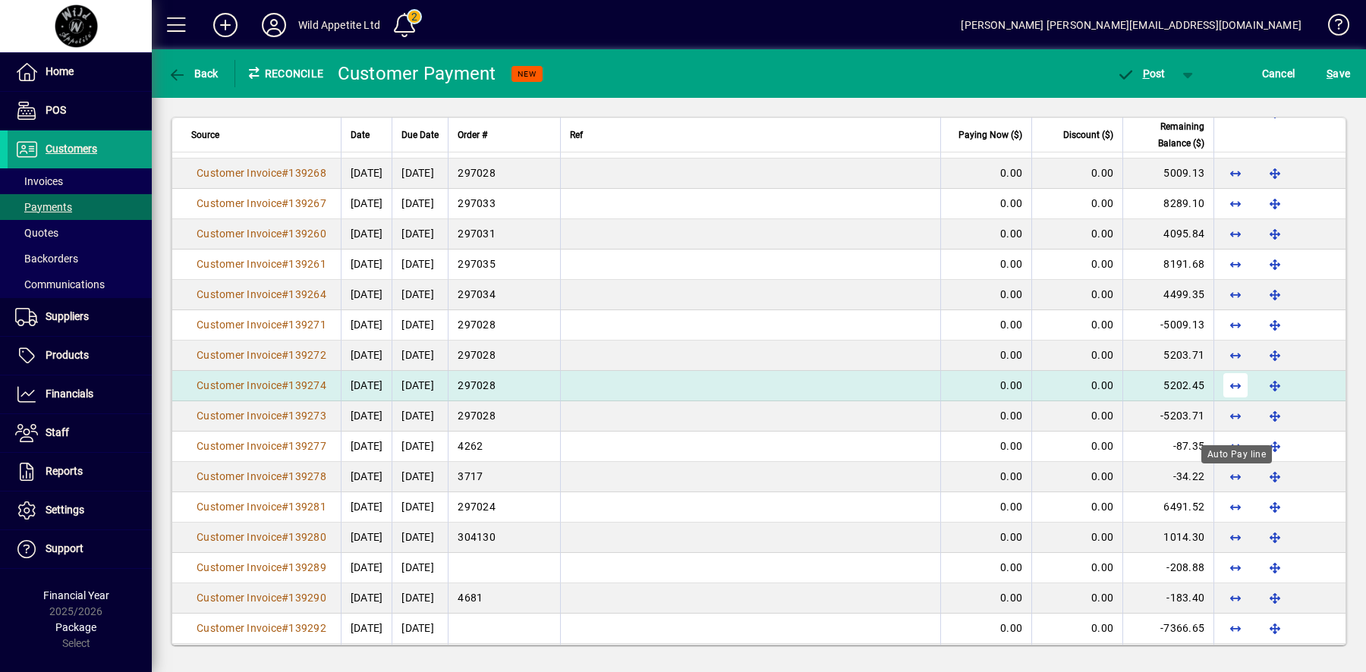
scroll to position [587, 0]
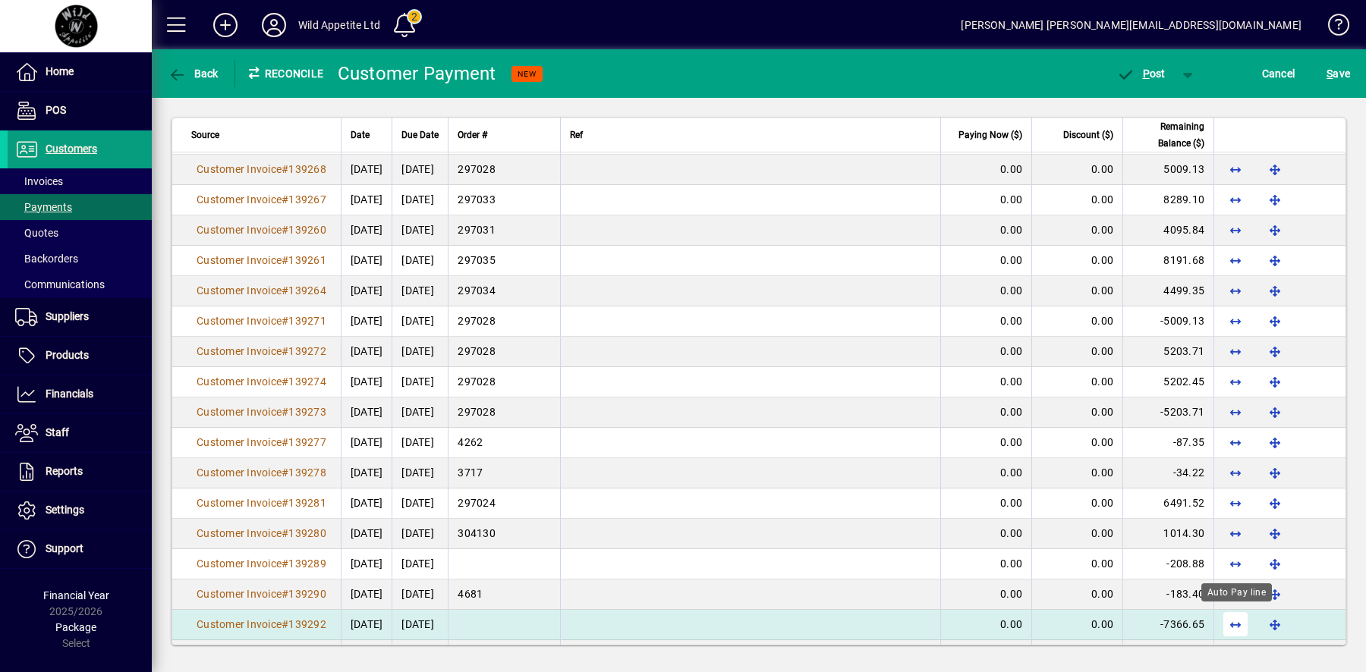
click at [1238, 618] on span "button" at bounding box center [1235, 624] width 36 height 36
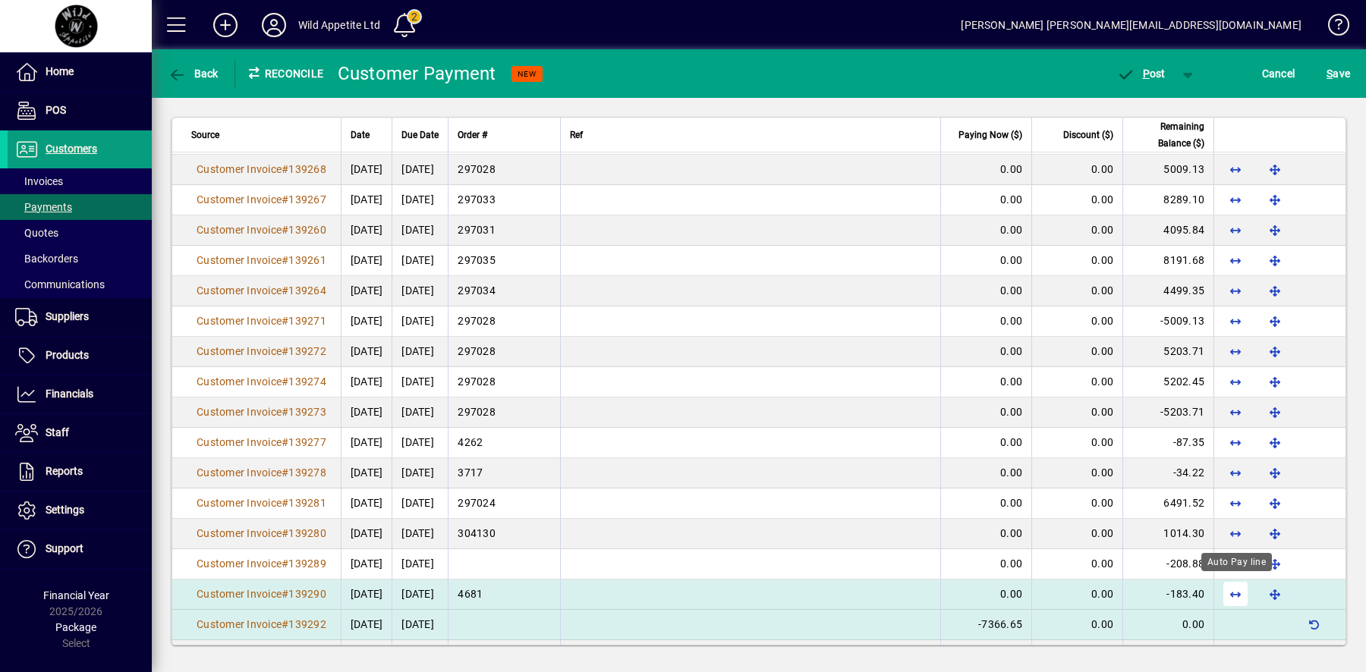
click at [1236, 587] on span "button" at bounding box center [1235, 594] width 36 height 36
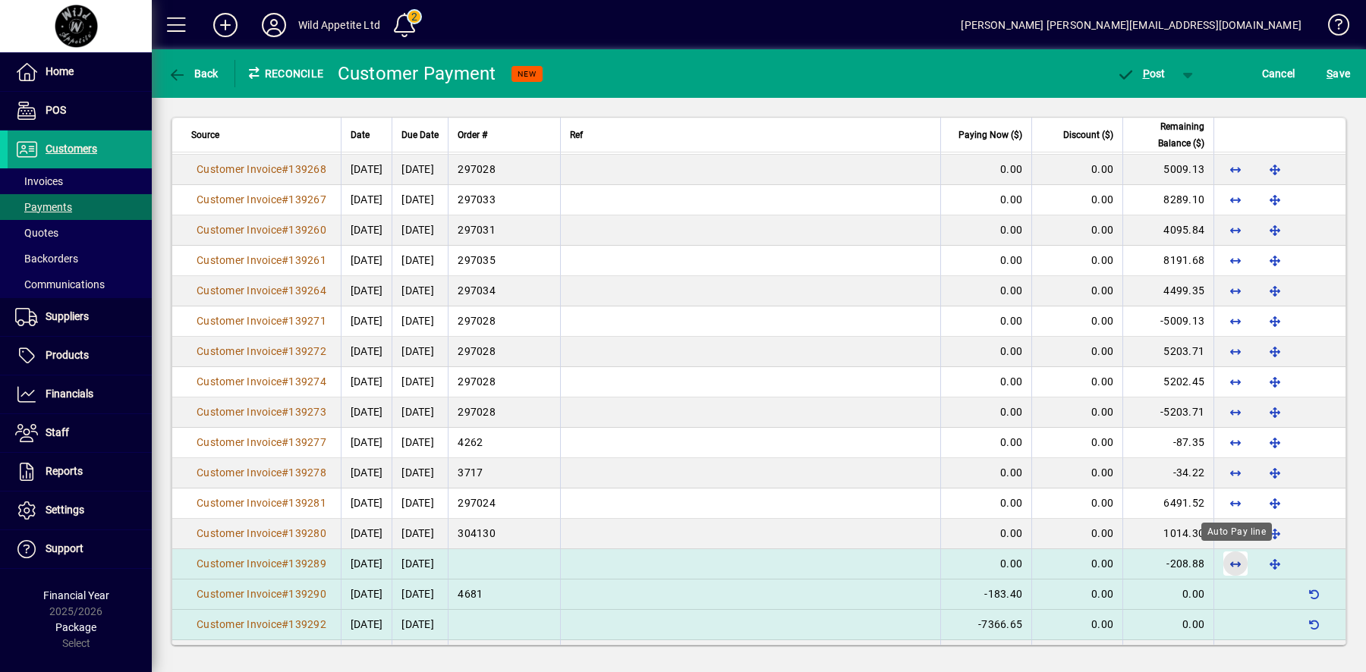
click at [1238, 561] on span "button" at bounding box center [1235, 564] width 36 height 36
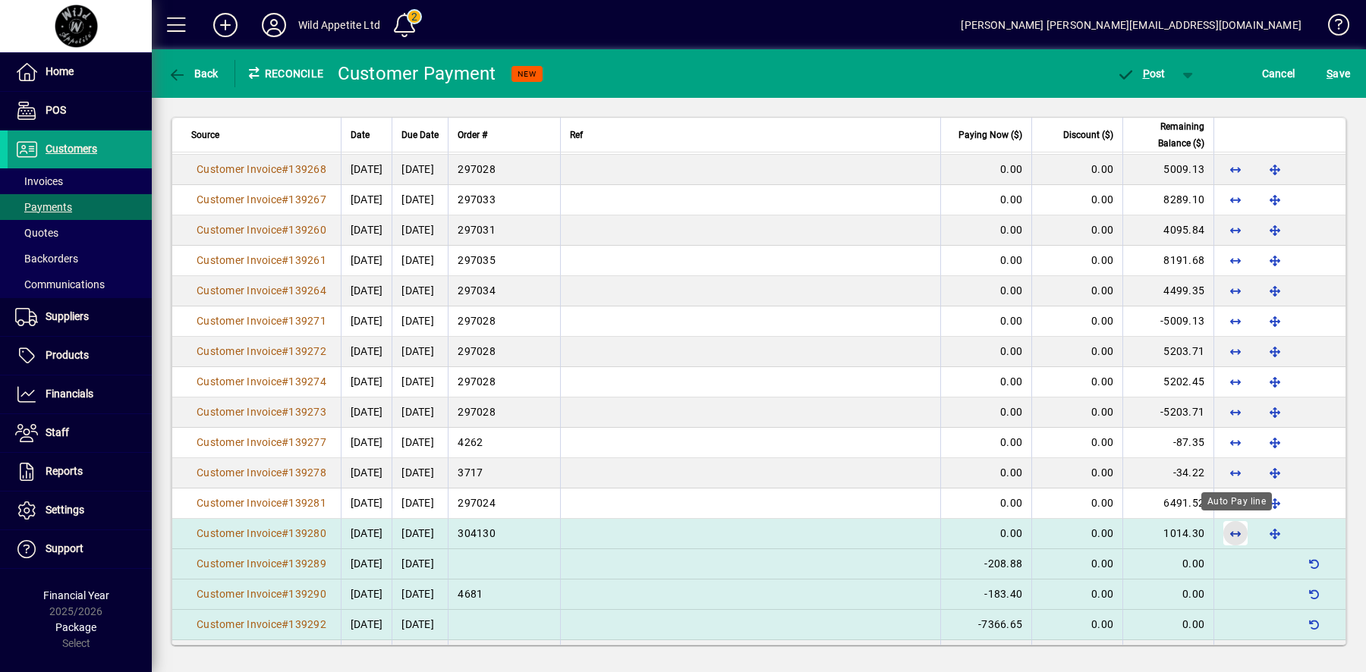
click at [1236, 529] on span "button" at bounding box center [1235, 533] width 36 height 36
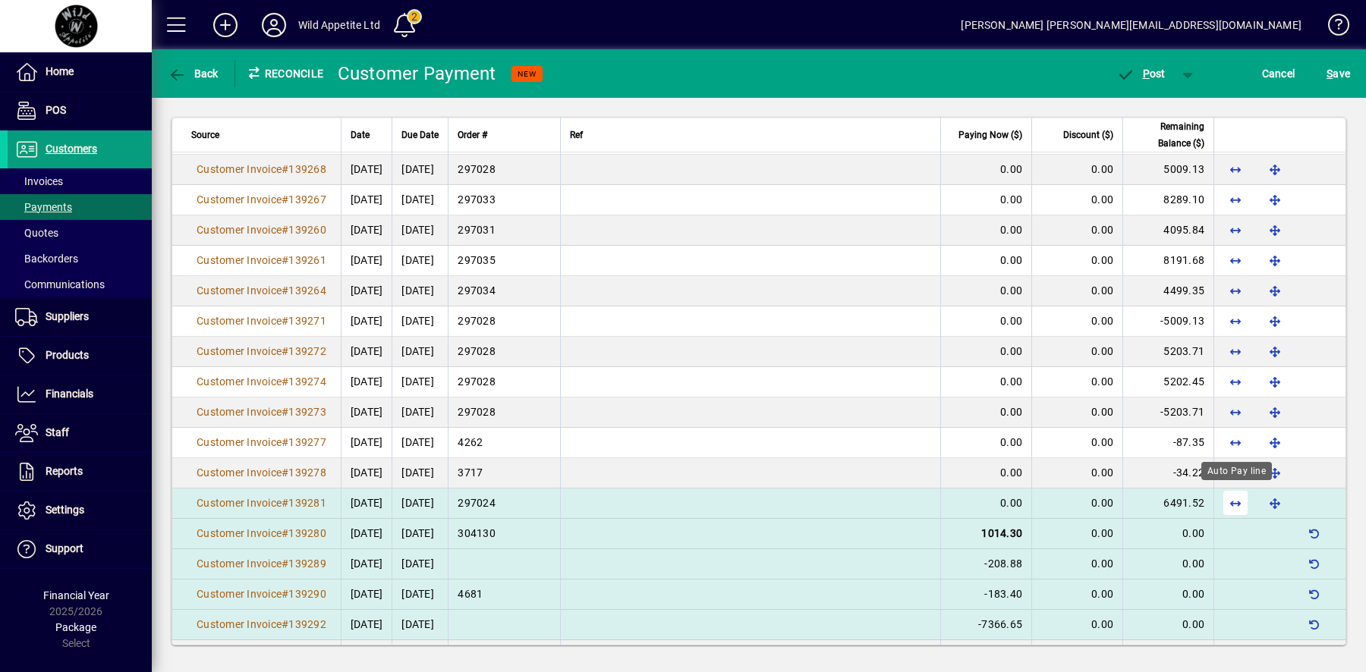
click at [1236, 497] on span "button" at bounding box center [1235, 503] width 36 height 36
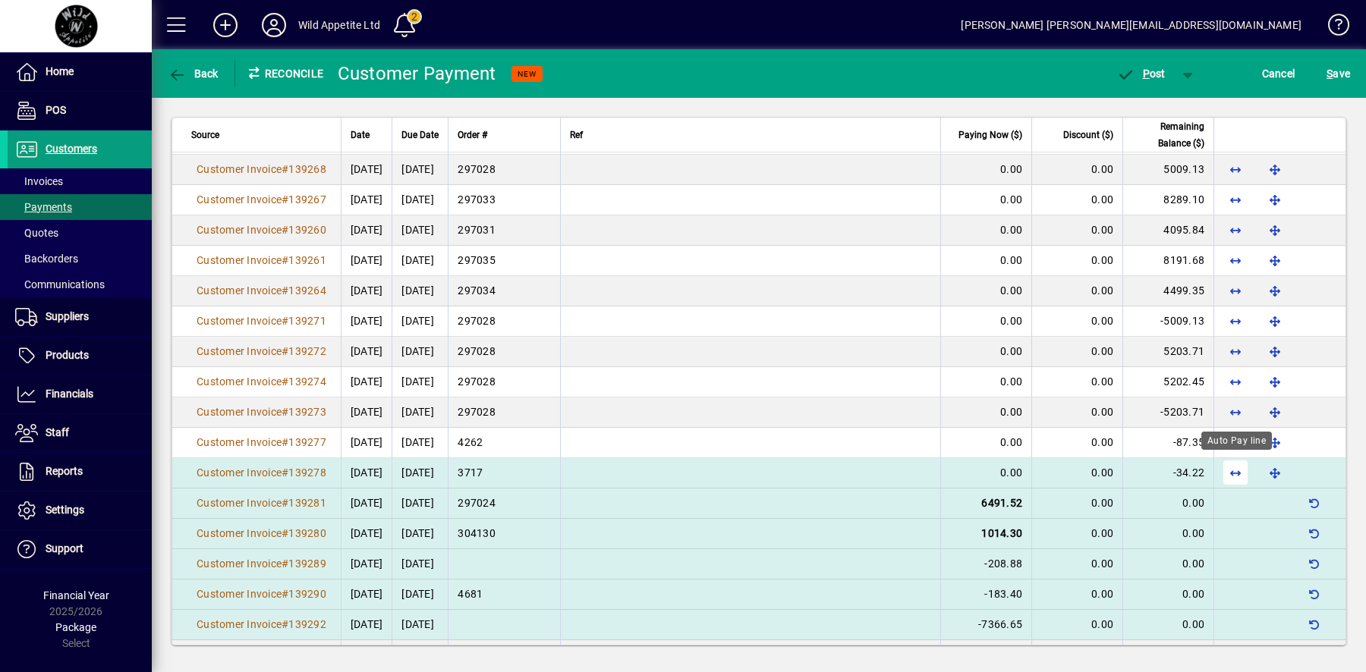
click at [1237, 466] on span "button" at bounding box center [1235, 473] width 36 height 36
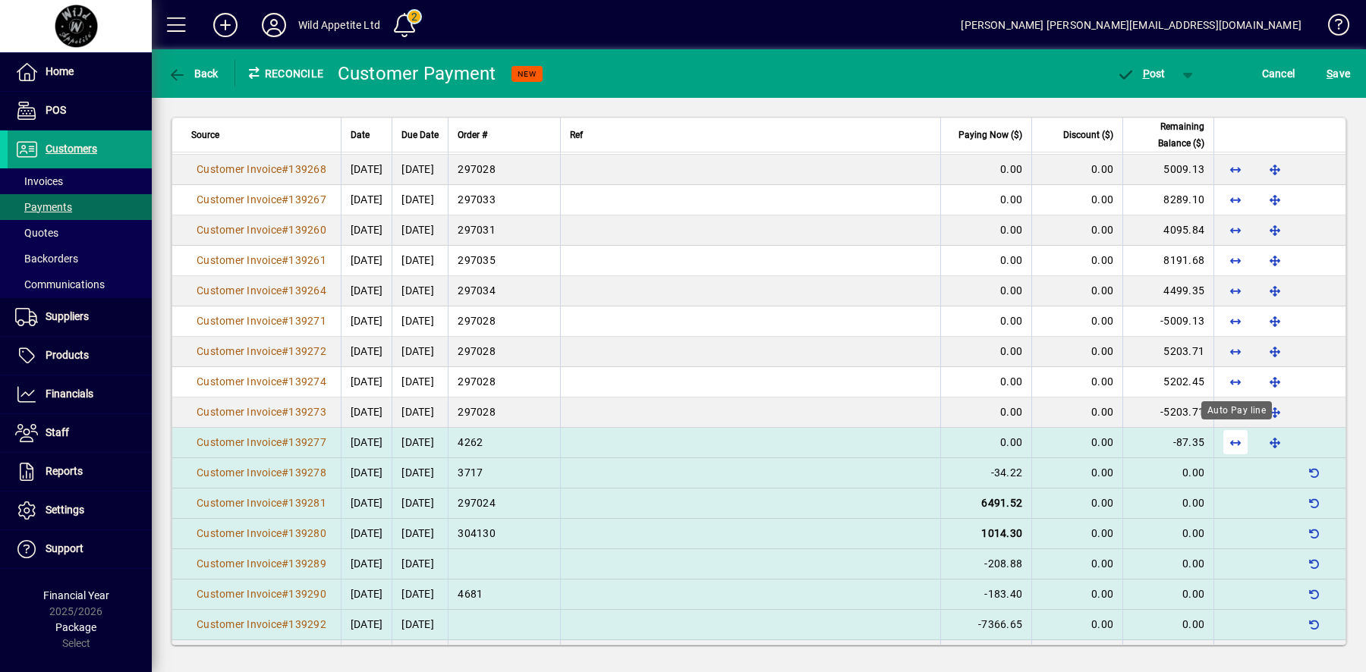
click at [1235, 438] on span "button" at bounding box center [1235, 442] width 36 height 36
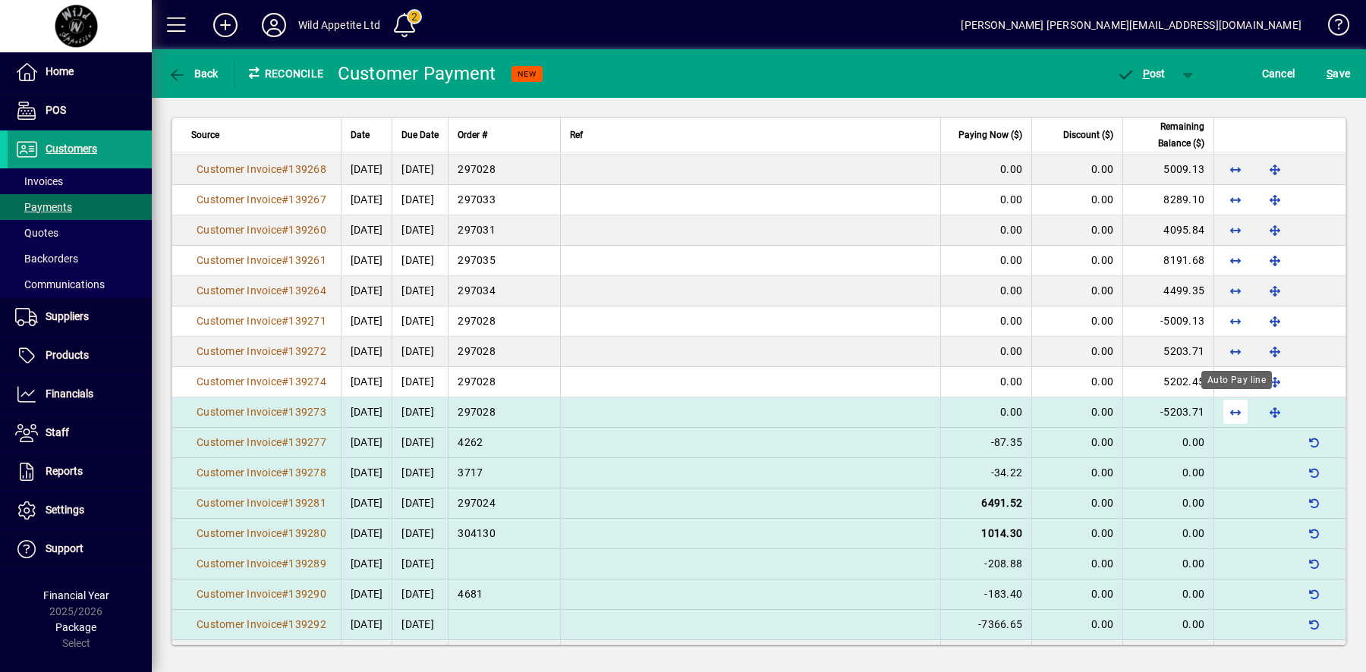
click at [1232, 404] on span "button" at bounding box center [1235, 412] width 36 height 36
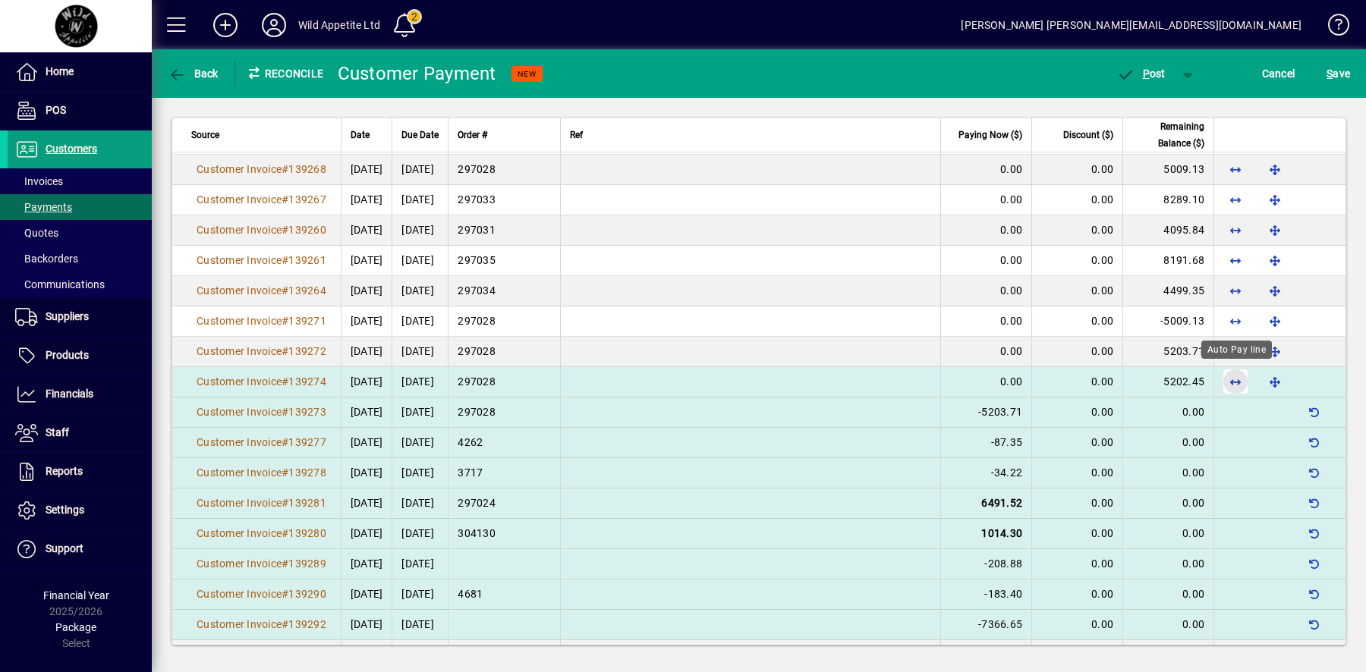
click at [1234, 373] on span "button" at bounding box center [1235, 381] width 36 height 36
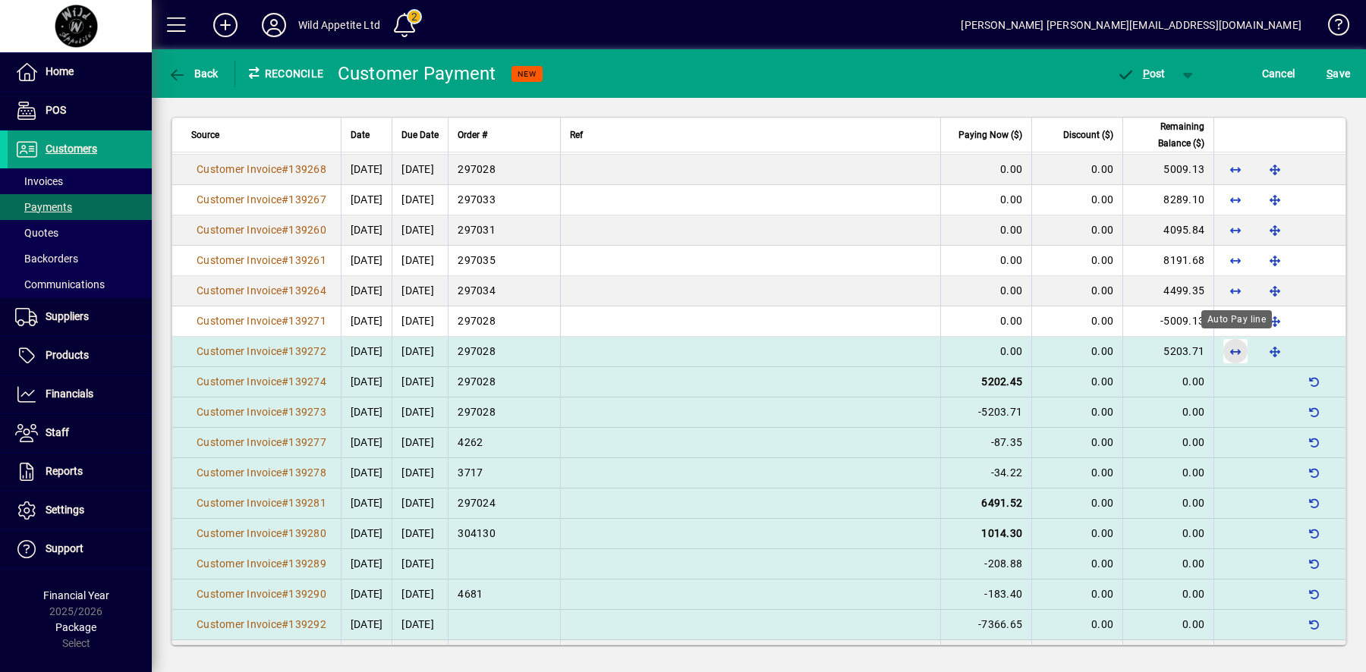
click at [1233, 343] on span "button" at bounding box center [1235, 351] width 36 height 36
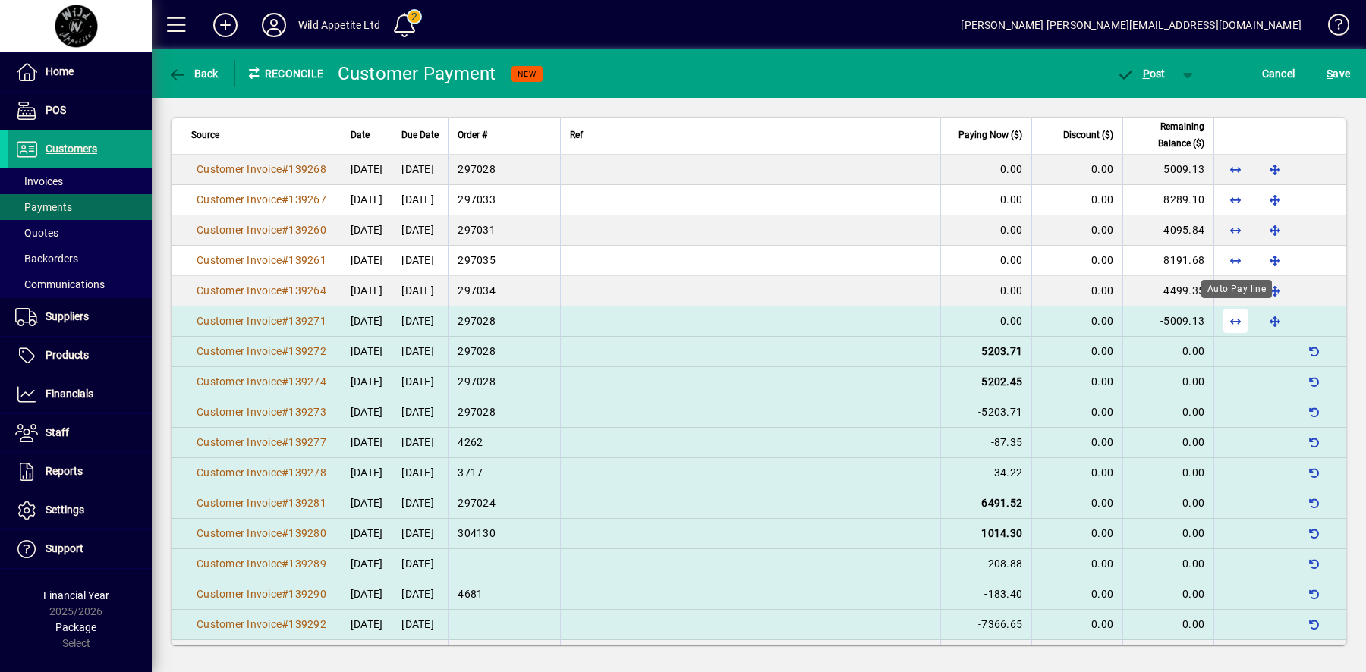
click at [1235, 314] on span "button" at bounding box center [1235, 321] width 36 height 36
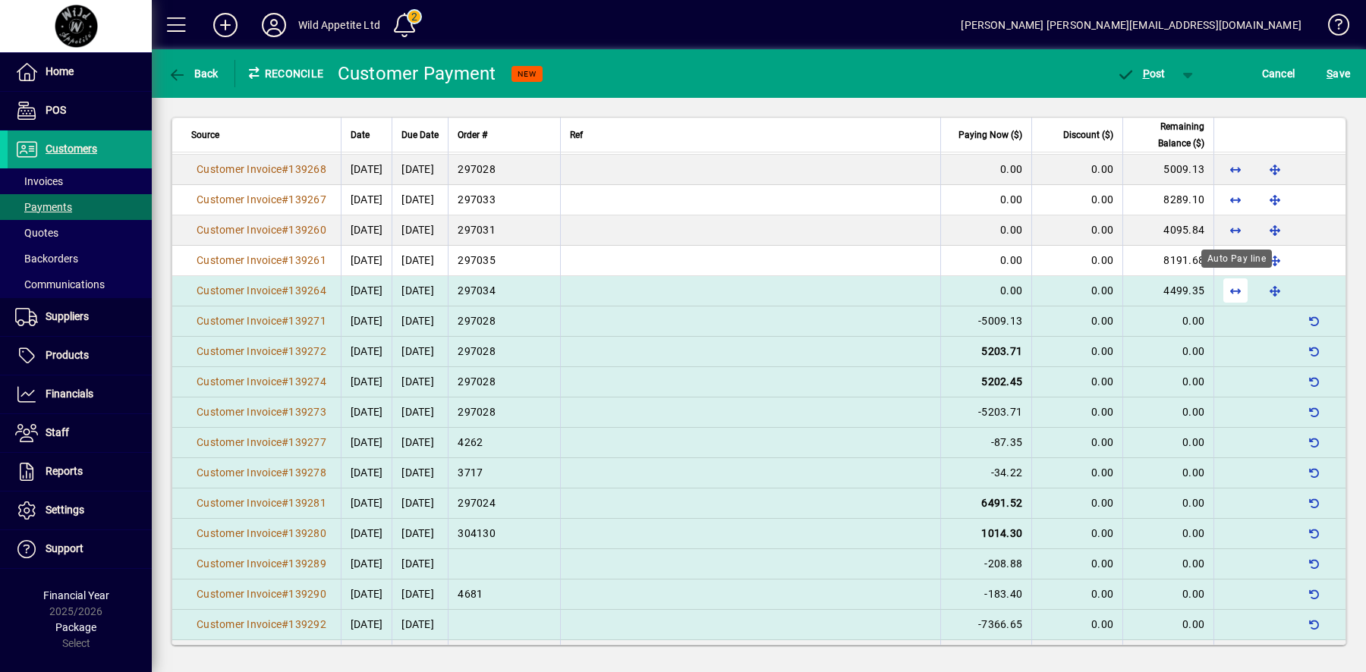
click at [1235, 282] on span "button" at bounding box center [1235, 290] width 36 height 36
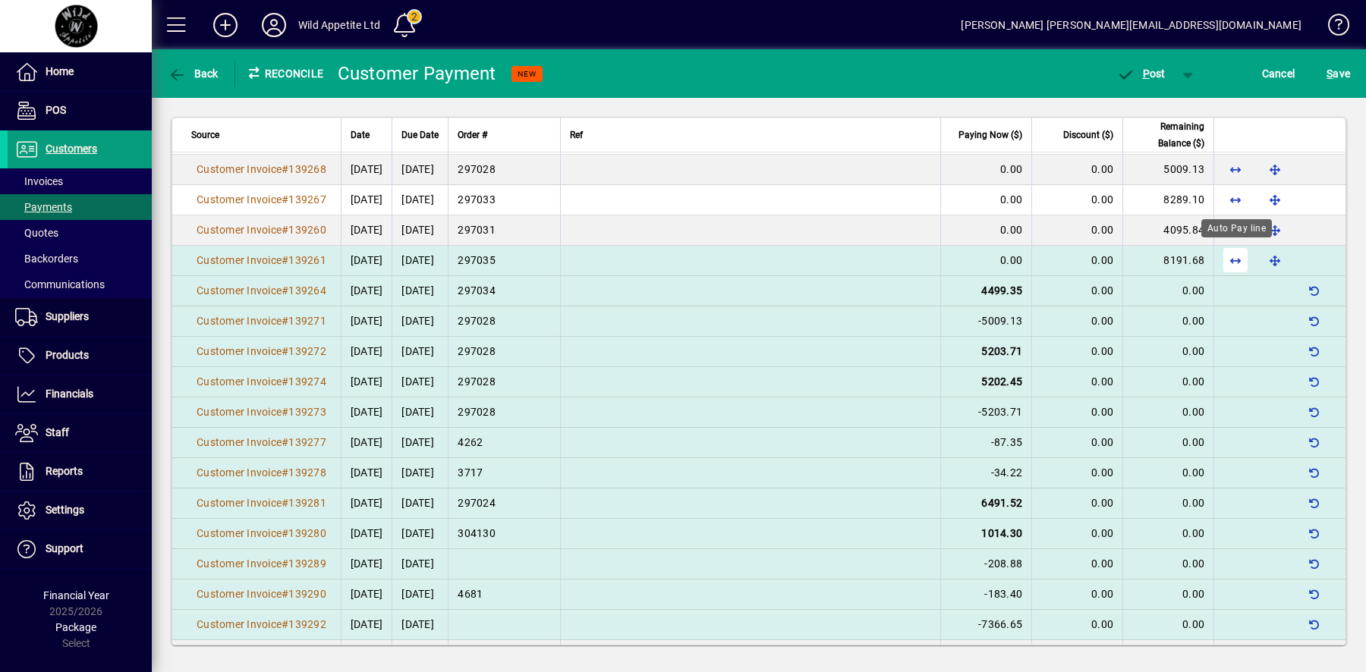
click at [1234, 255] on span "button" at bounding box center [1235, 260] width 36 height 36
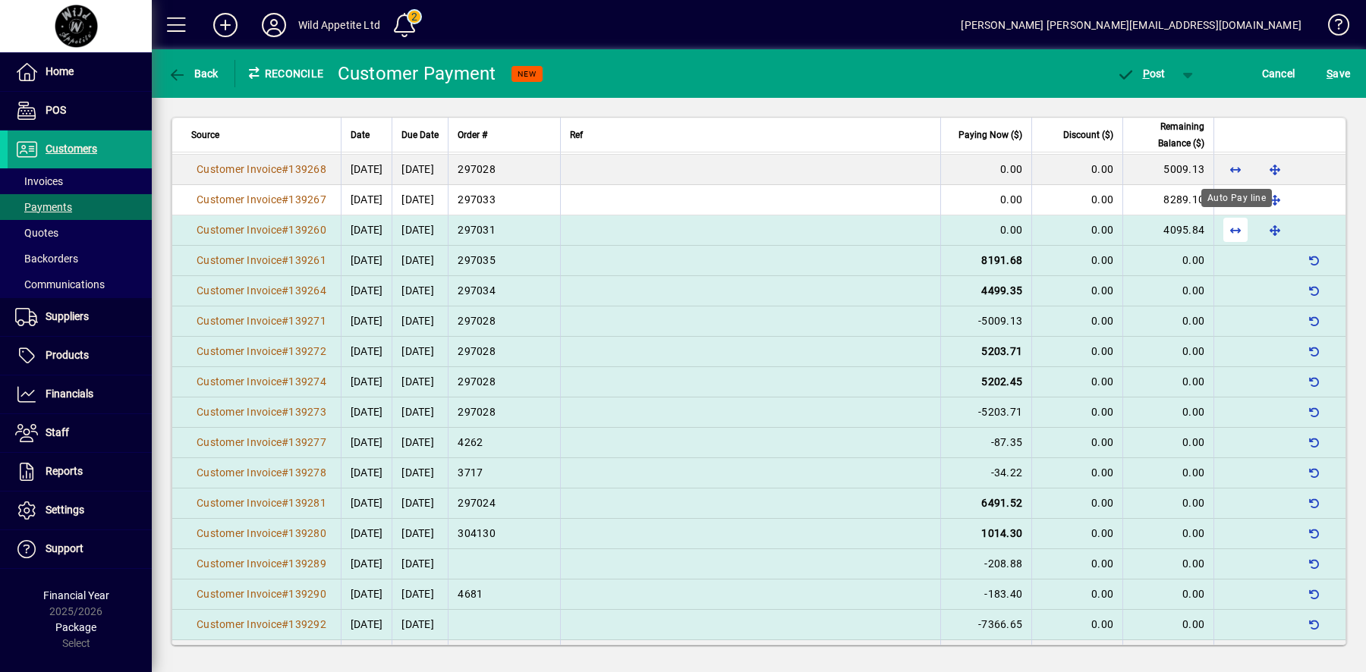
click at [1234, 222] on span "button" at bounding box center [1235, 230] width 36 height 36
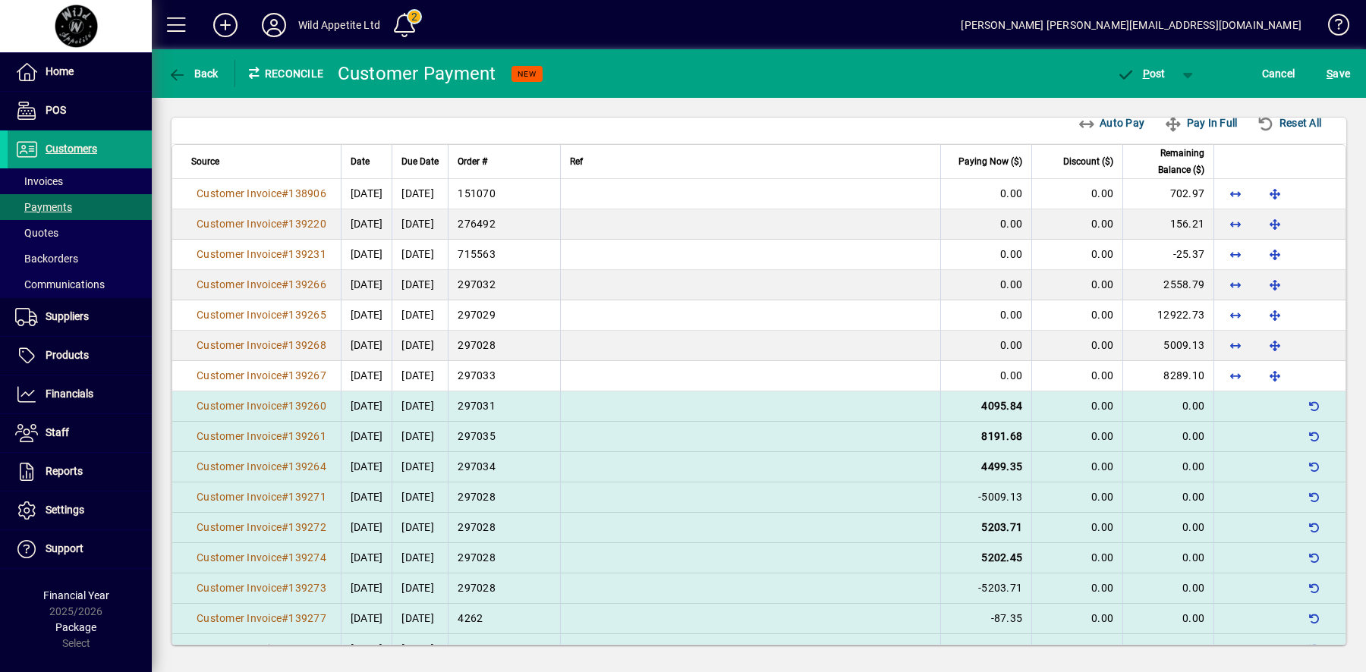
scroll to position [404, 0]
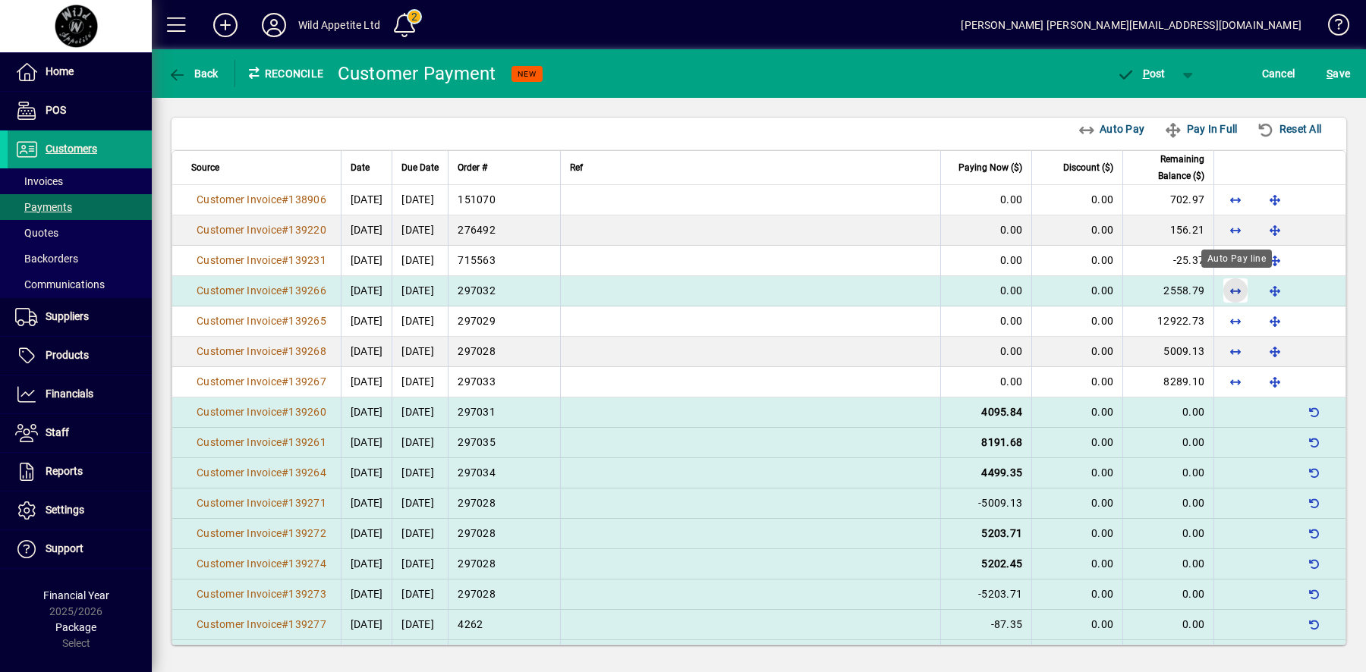
click at [1235, 283] on span "button" at bounding box center [1235, 290] width 36 height 36
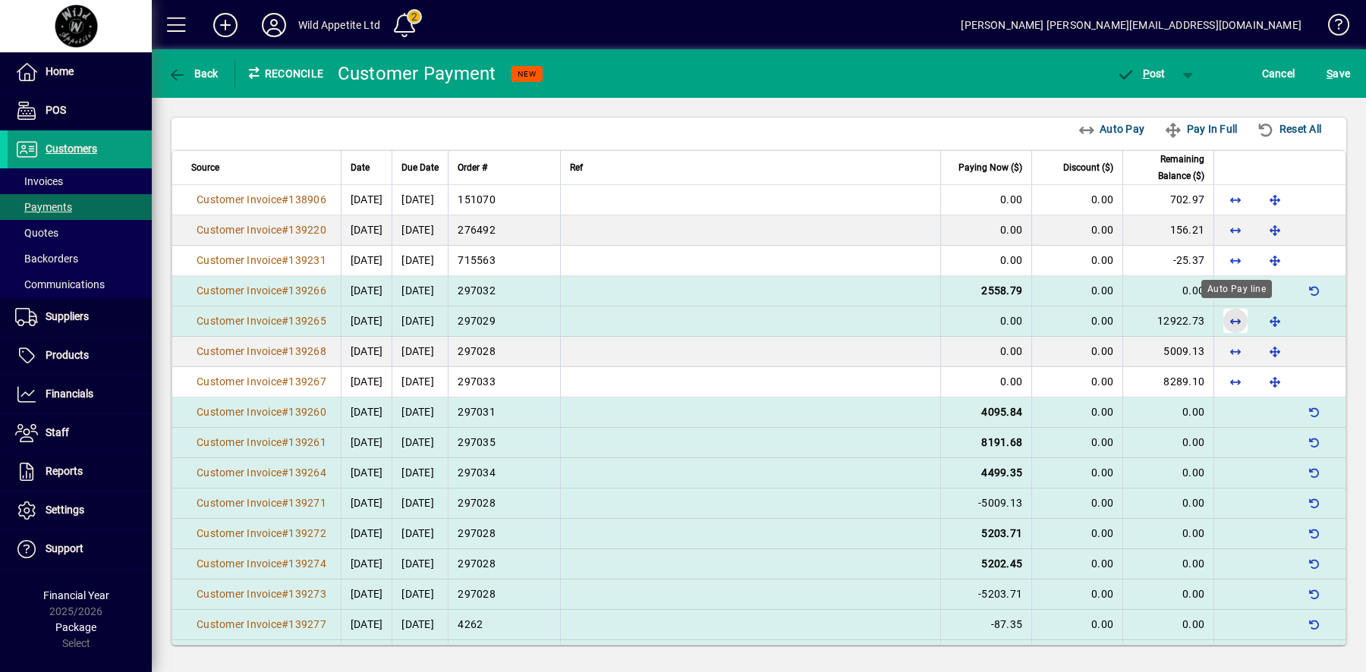
click at [1235, 325] on span "button" at bounding box center [1235, 321] width 36 height 36
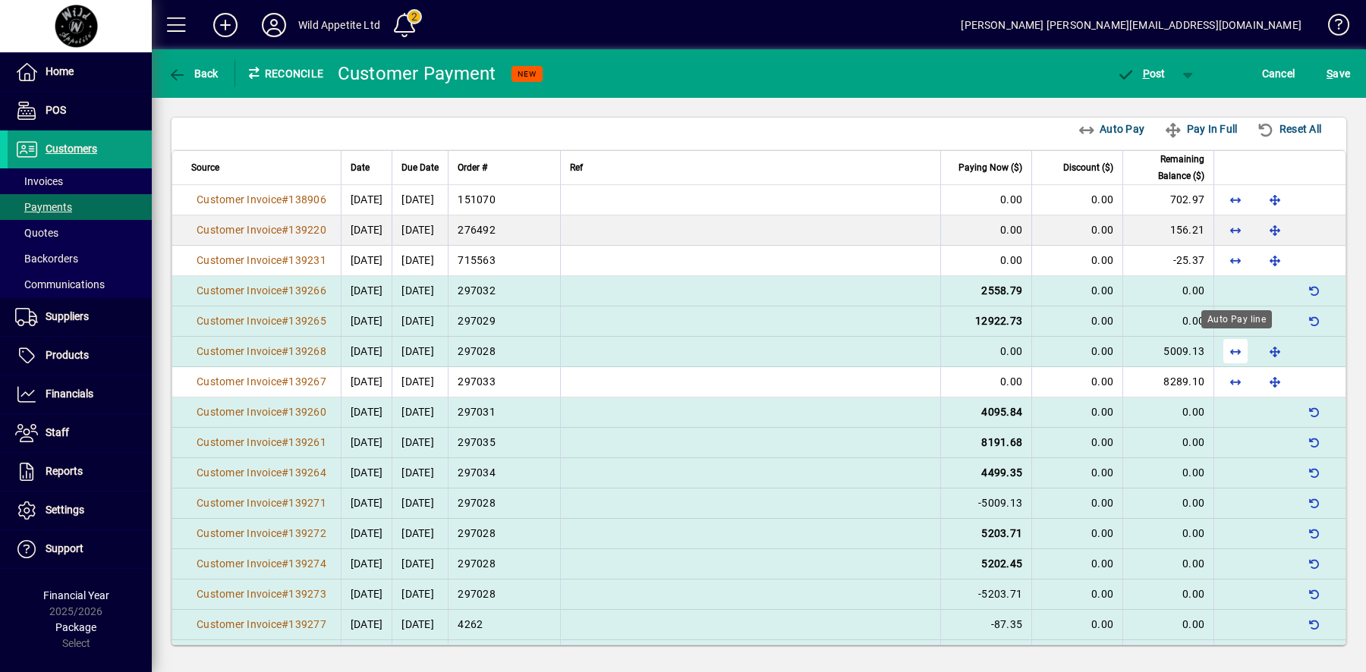
click at [1235, 345] on span "button" at bounding box center [1235, 351] width 36 height 36
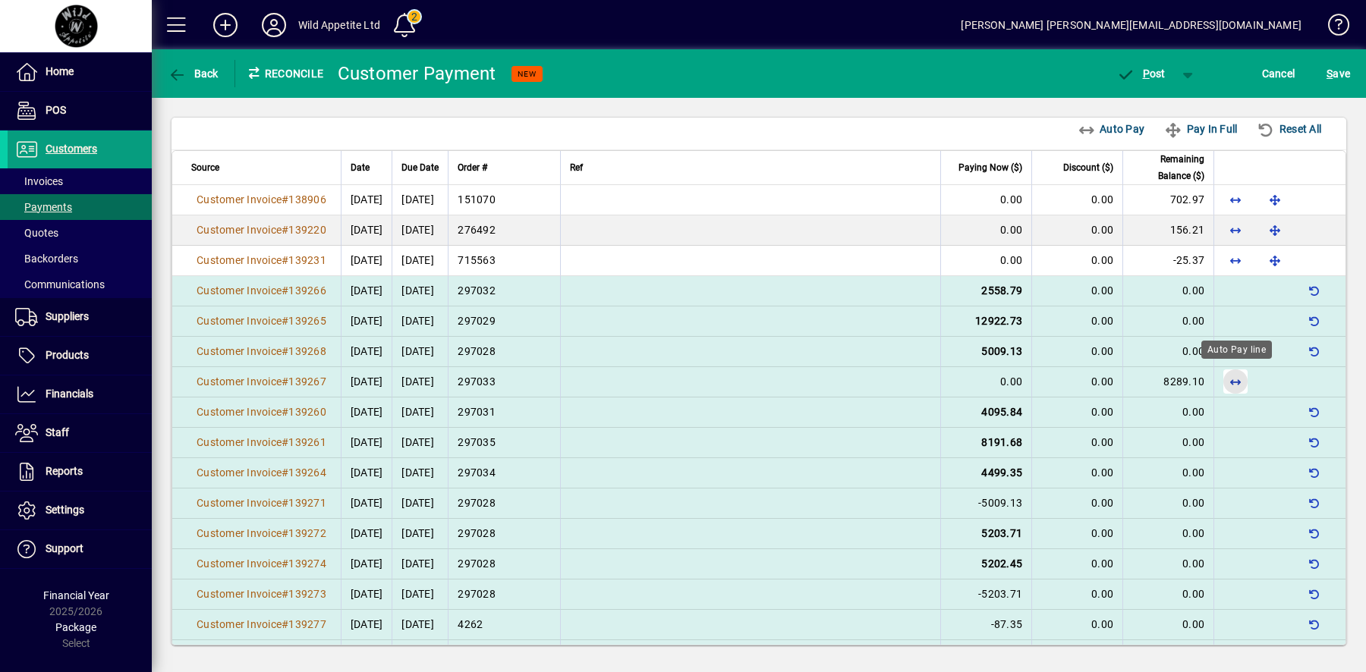
click at [1235, 370] on span "button" at bounding box center [1235, 381] width 36 height 36
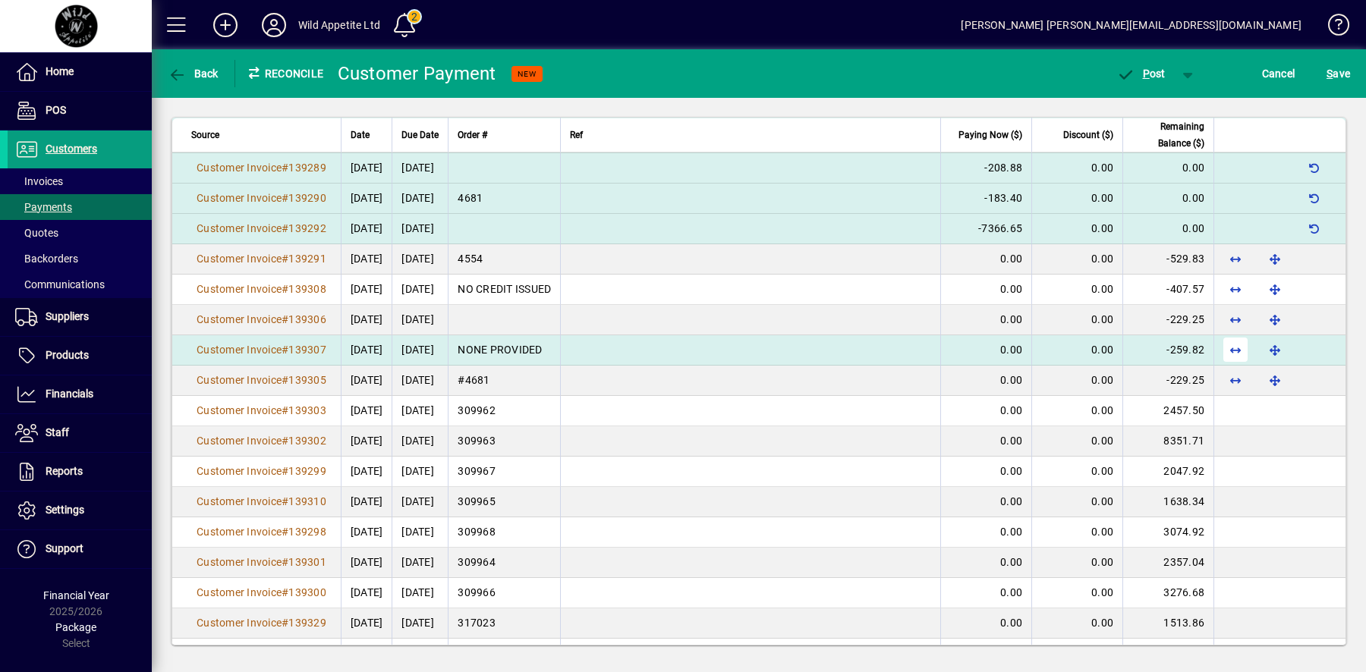
scroll to position [993, 0]
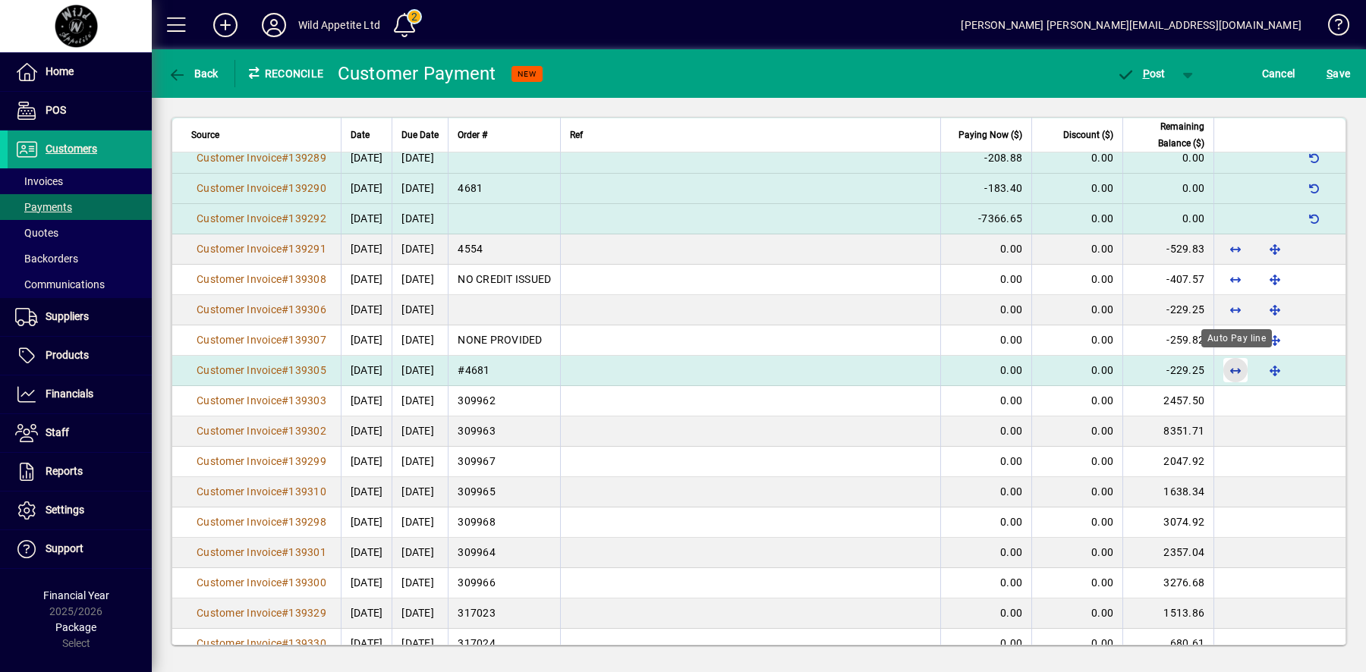
click at [1235, 368] on span "button" at bounding box center [1235, 370] width 36 height 36
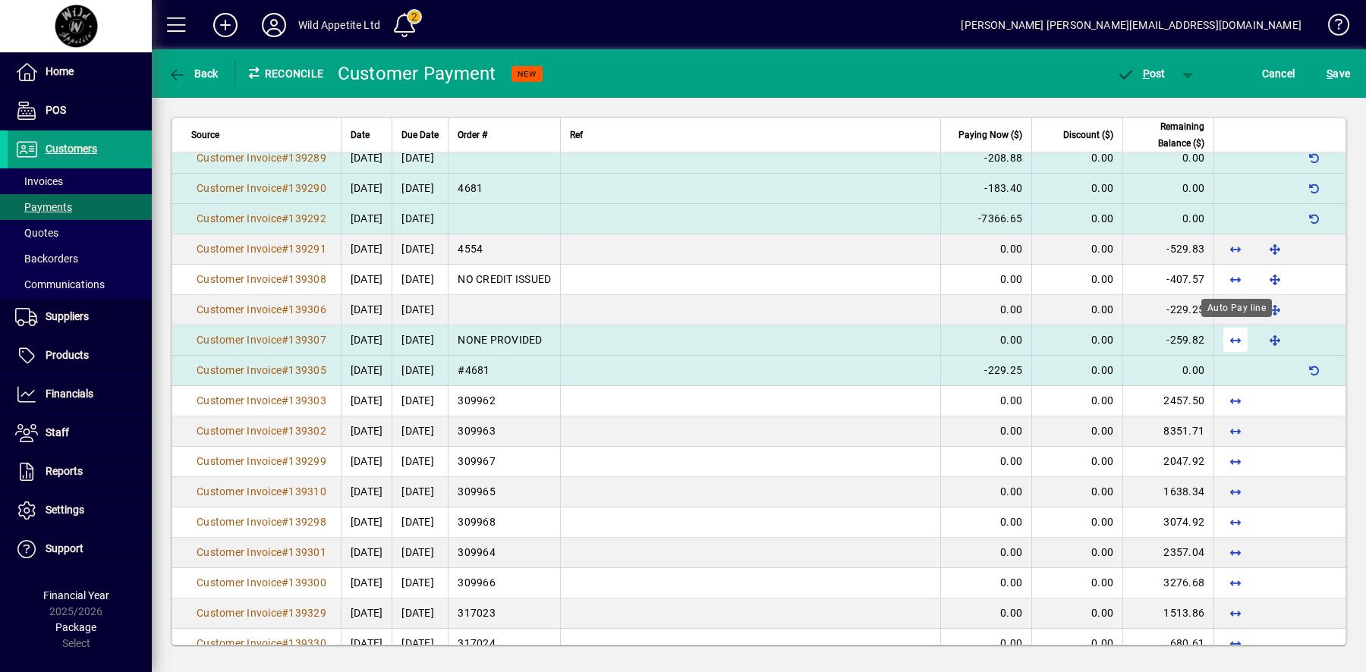
click at [1240, 341] on span "button" at bounding box center [1235, 340] width 36 height 36
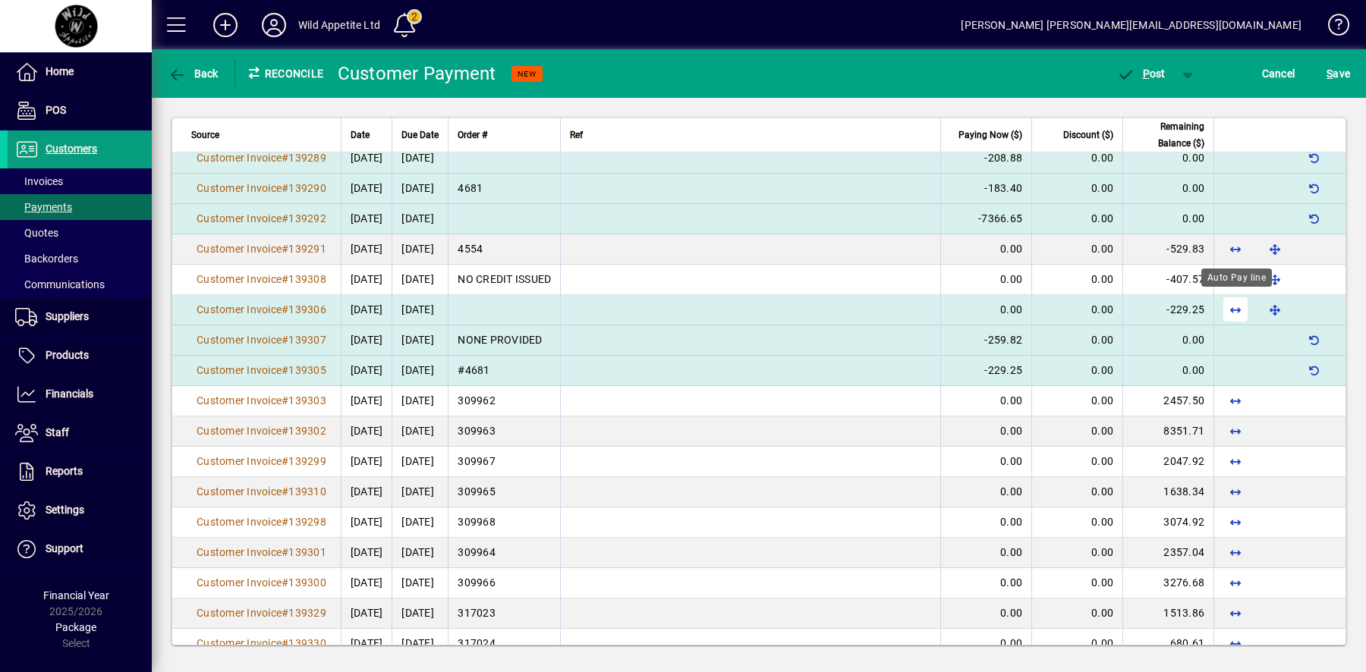
click at [1241, 307] on span "button" at bounding box center [1235, 309] width 36 height 36
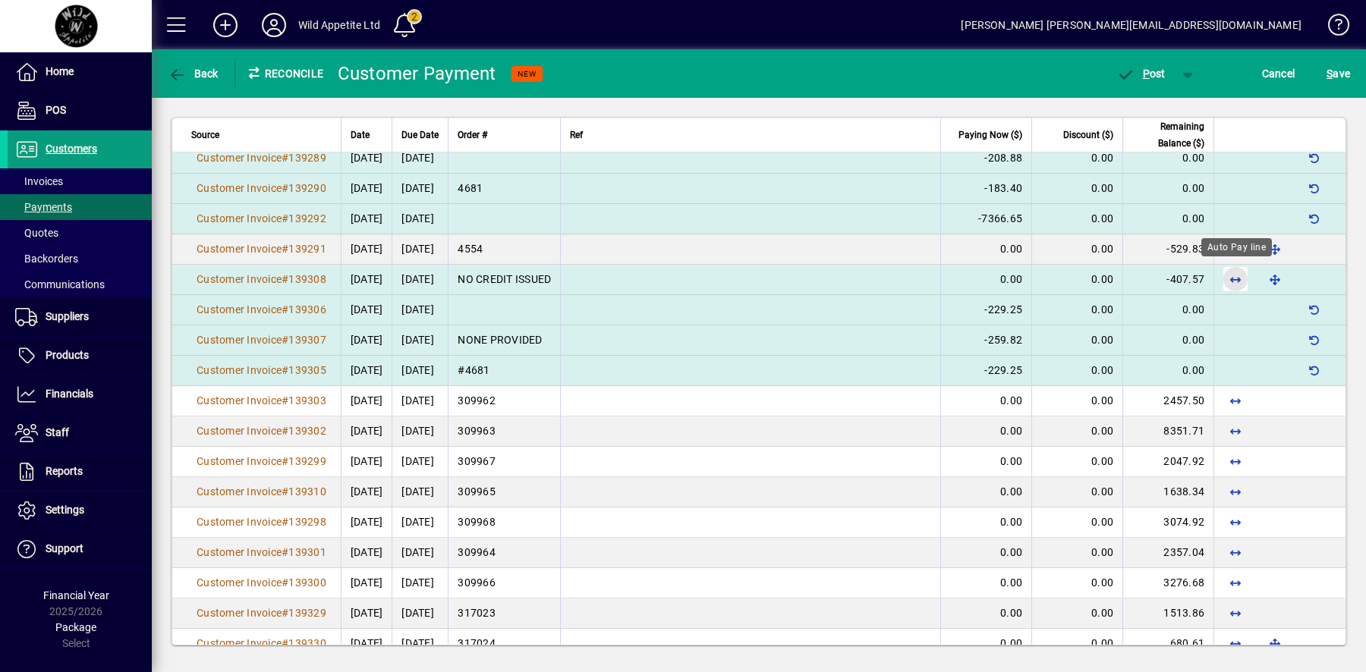
click at [1238, 281] on span "button" at bounding box center [1235, 279] width 36 height 36
click at [1238, 226] on div "Auto Pay line" at bounding box center [1236, 217] width 71 height 18
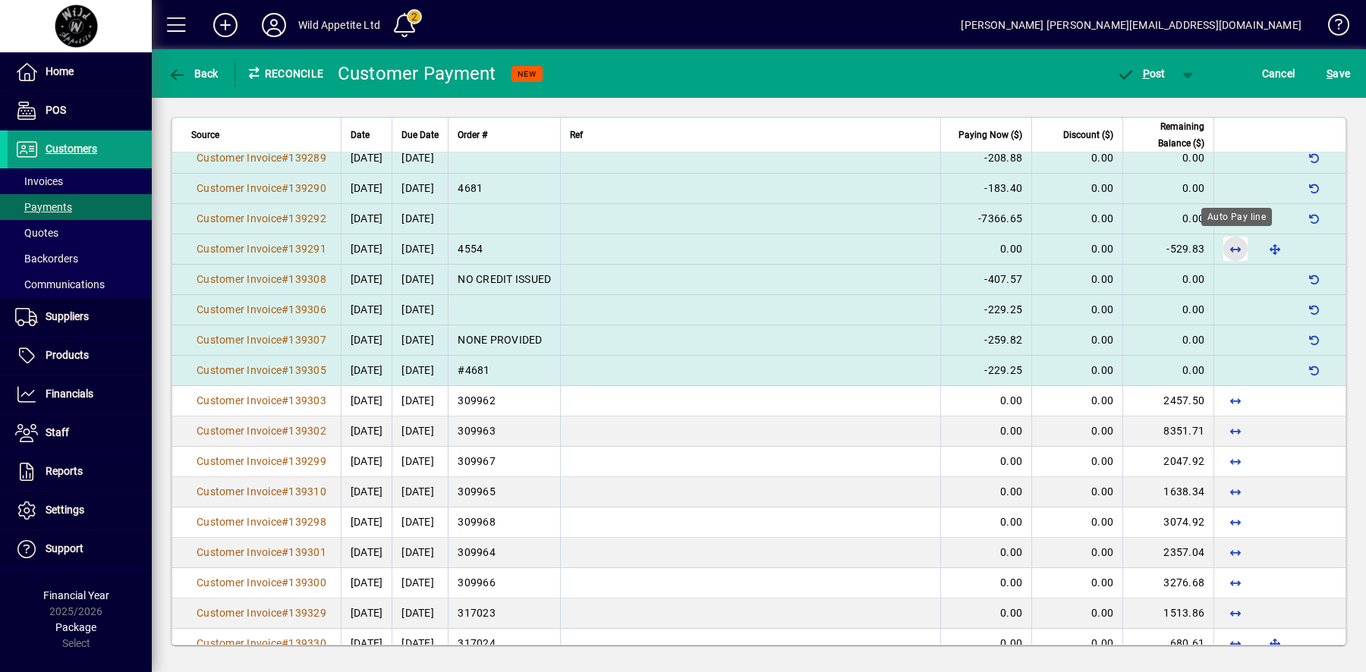
click at [1238, 250] on span "button" at bounding box center [1235, 249] width 36 height 36
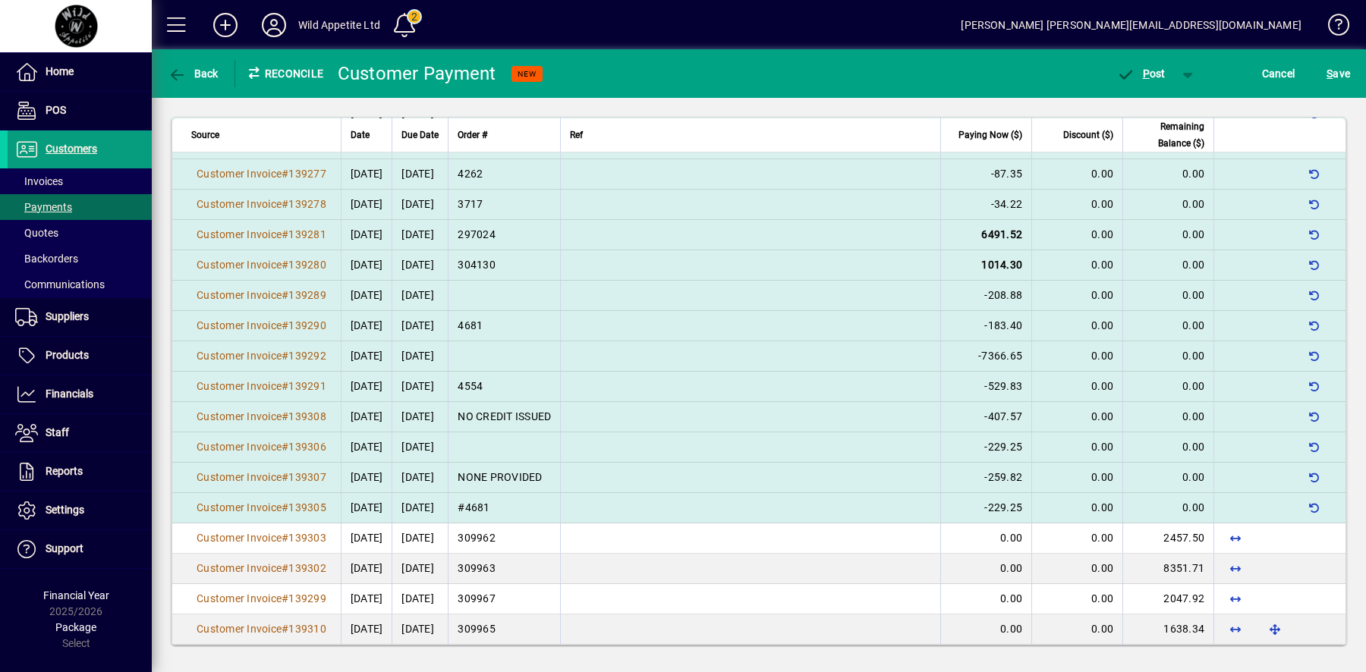
scroll to position [869, 0]
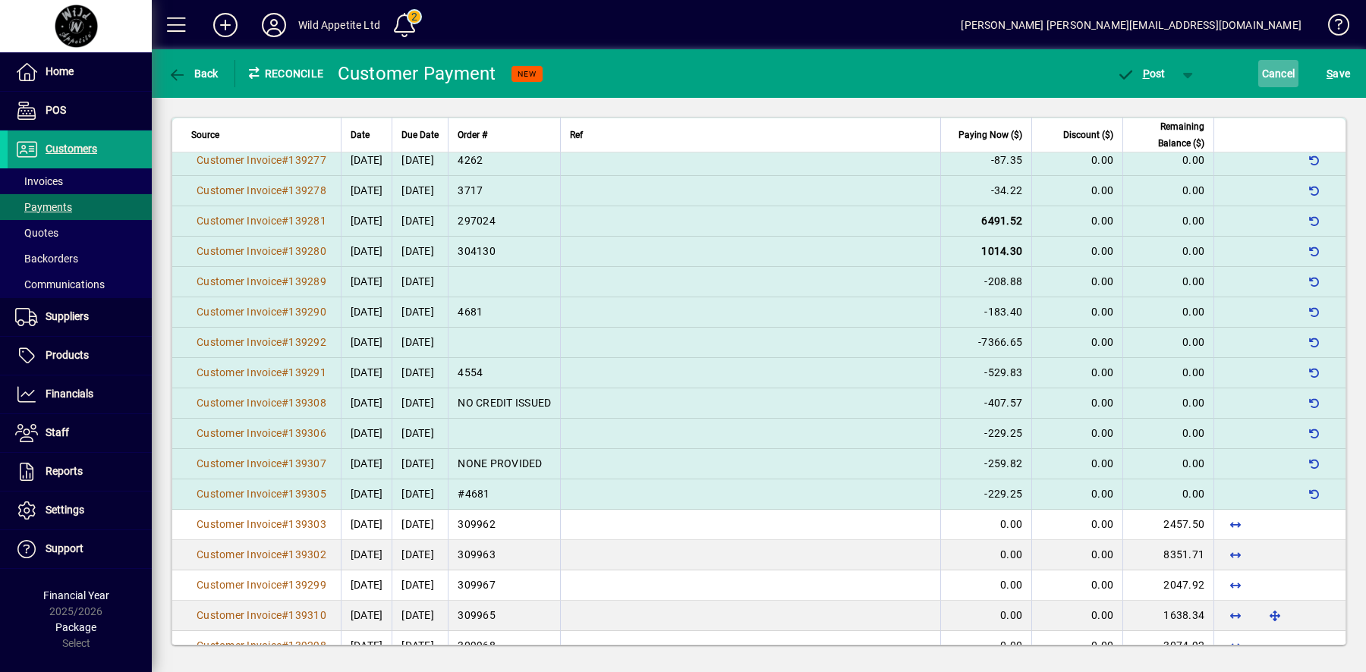
click at [1280, 75] on span "Cancel" at bounding box center [1278, 73] width 33 height 24
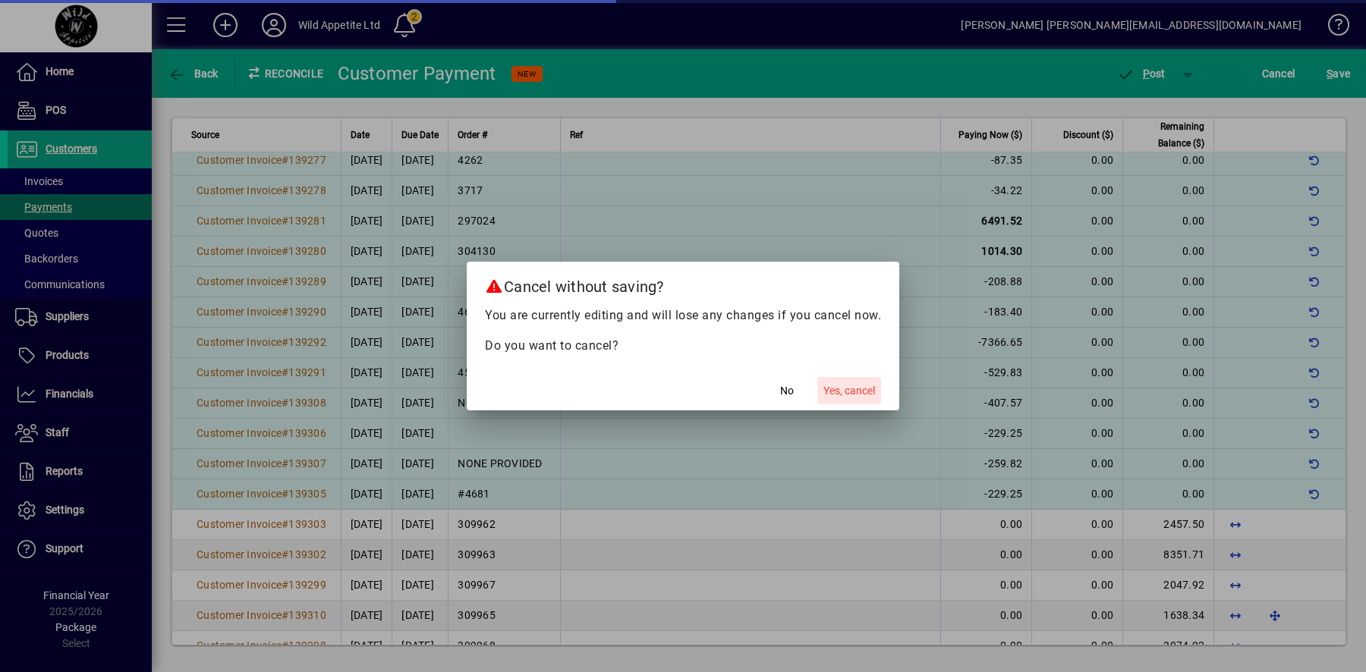
click at [870, 393] on span "Yes, cancel" at bounding box center [849, 391] width 52 height 16
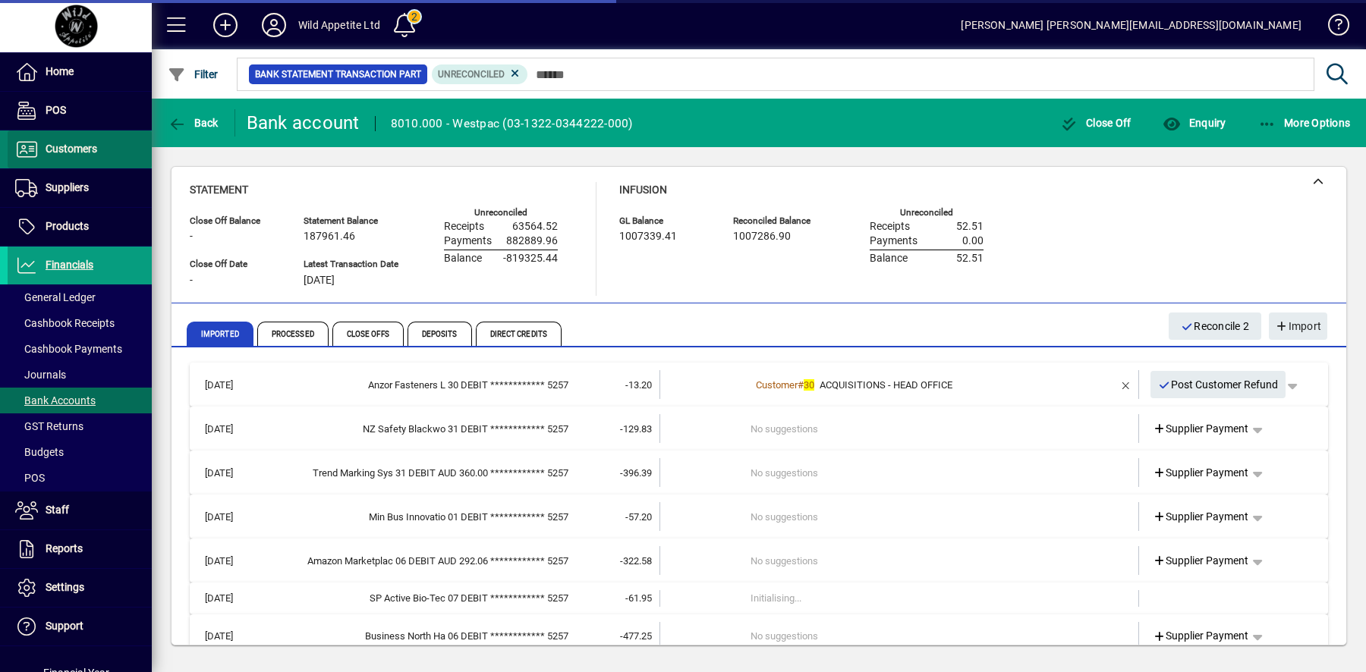
click at [94, 152] on span "Customers" at bounding box center [72, 149] width 52 height 12
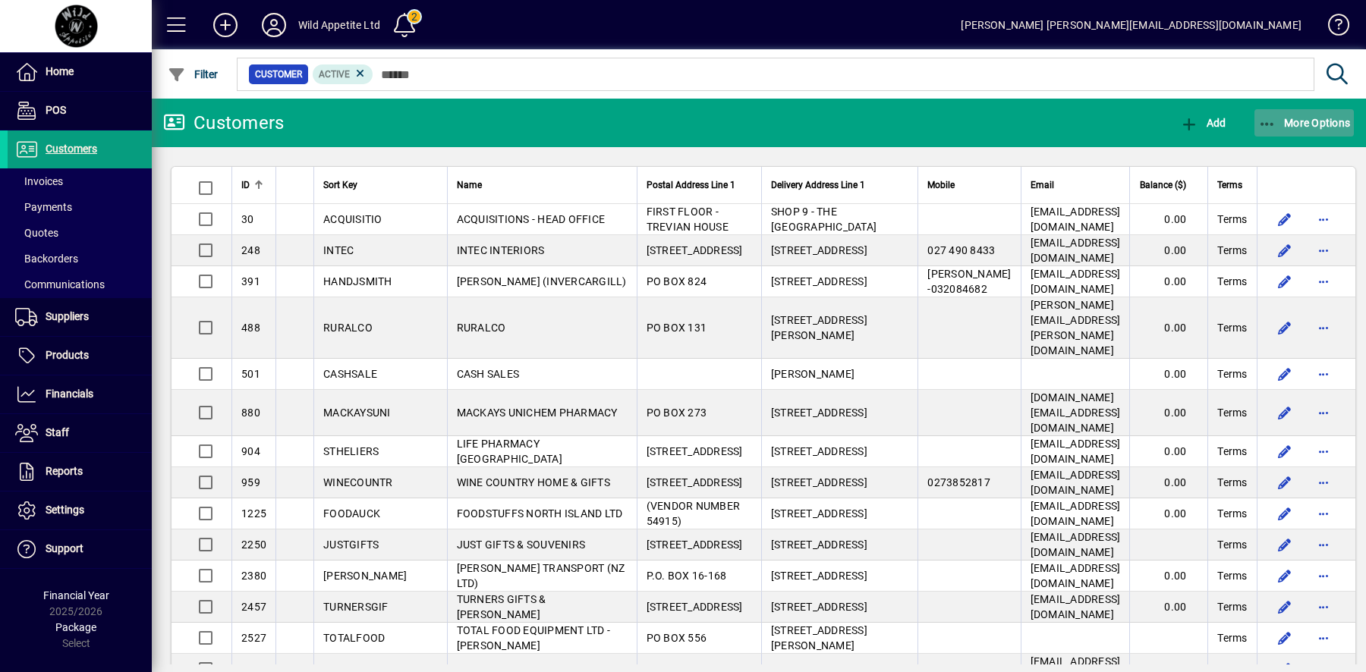
click at [1338, 125] on span "More Options" at bounding box center [1304, 123] width 93 height 12
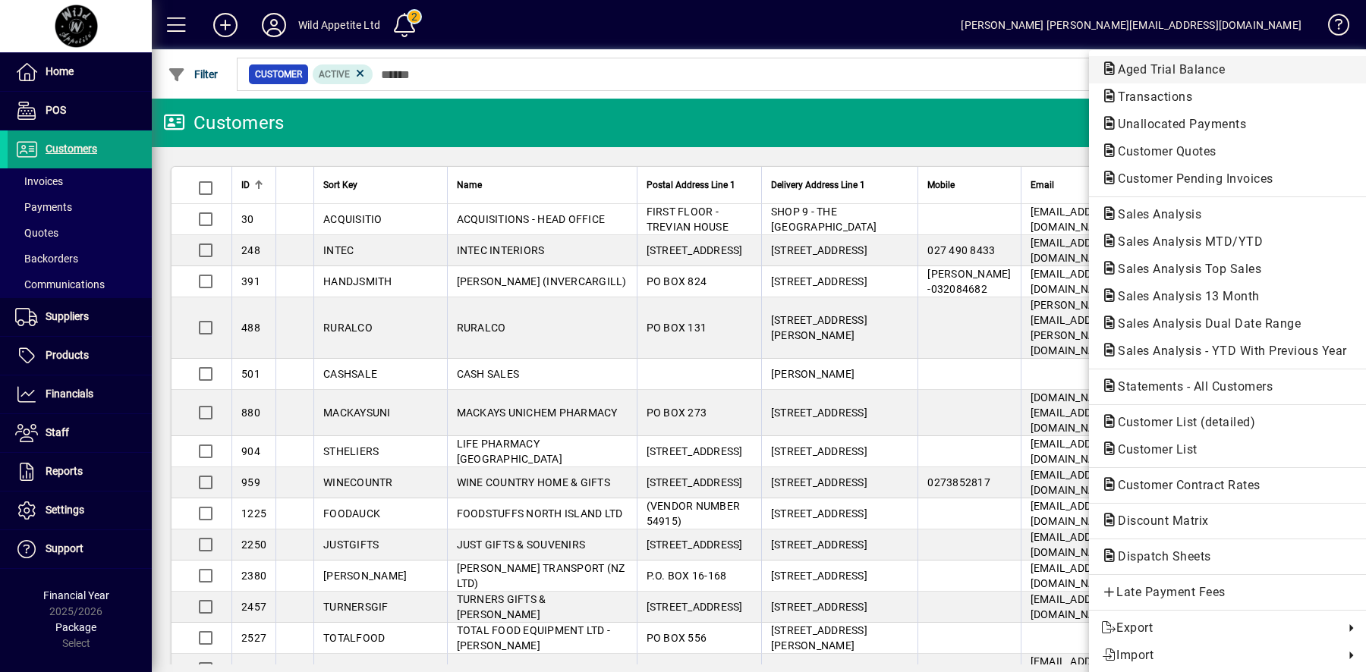
click at [1223, 75] on span "Aged Trial Balance" at bounding box center [1166, 69] width 131 height 14
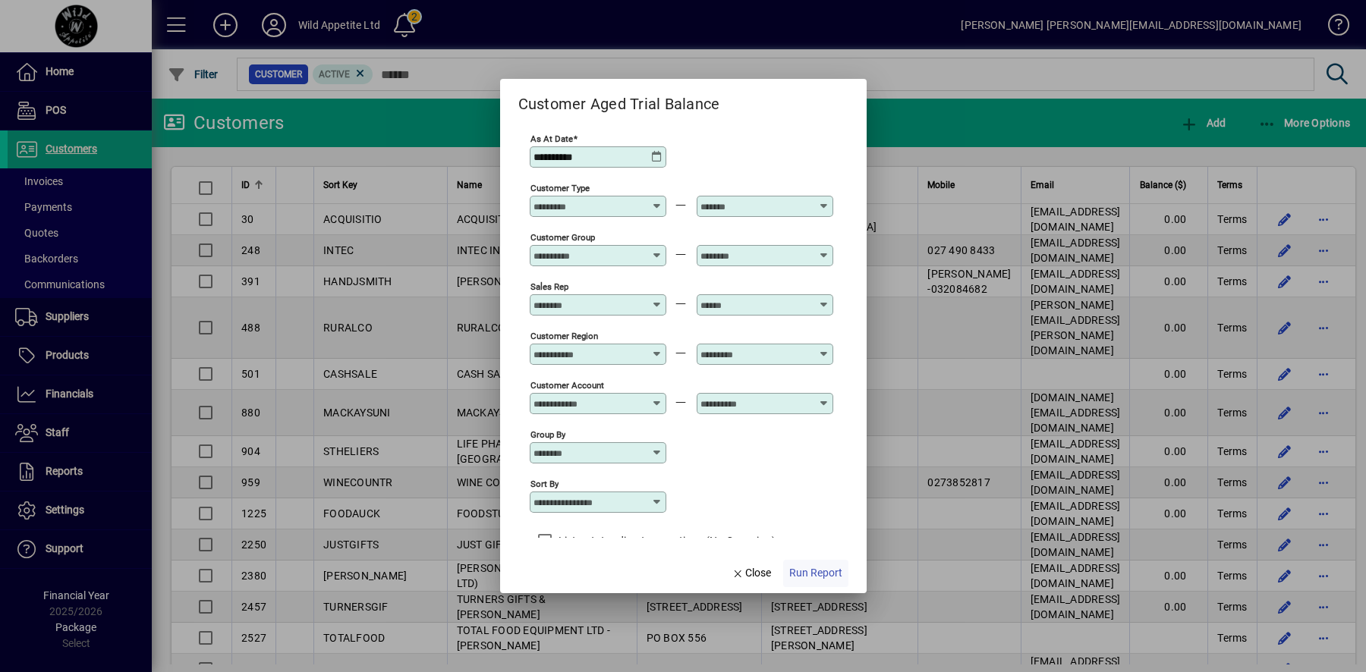
click at [821, 572] on span "Run Report" at bounding box center [815, 573] width 53 height 16
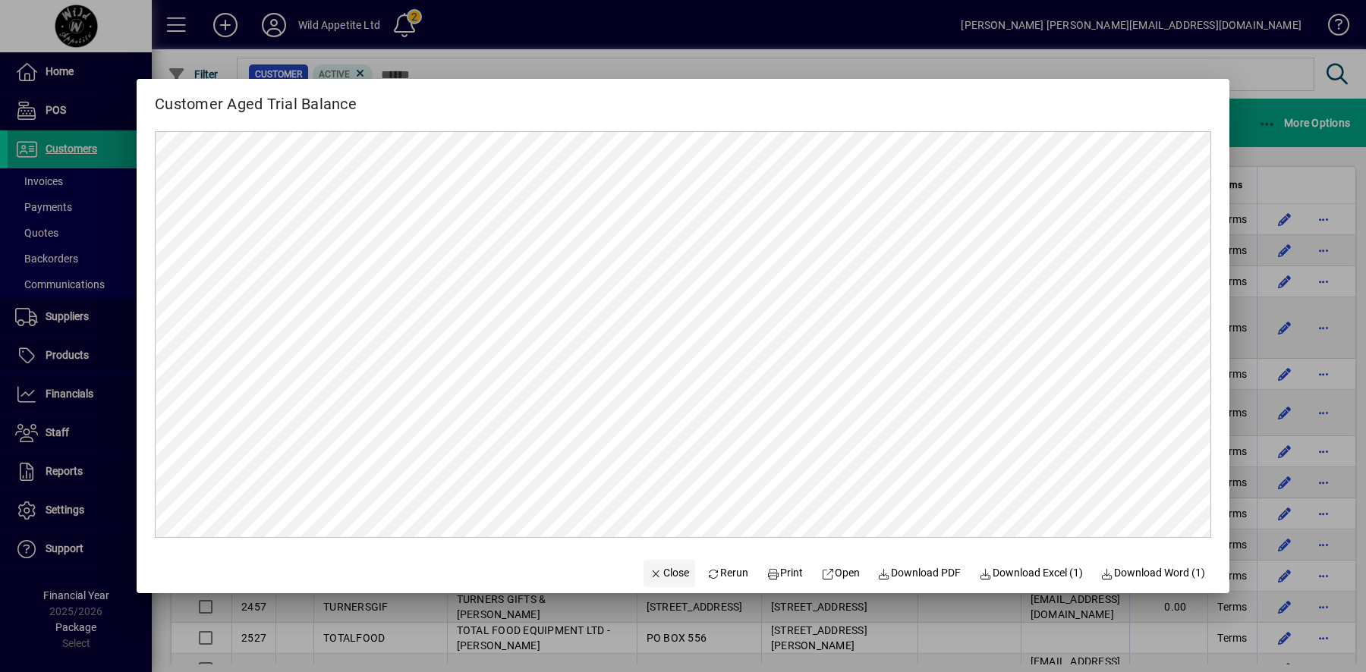
click at [670, 574] on span "Close" at bounding box center [669, 573] width 39 height 16
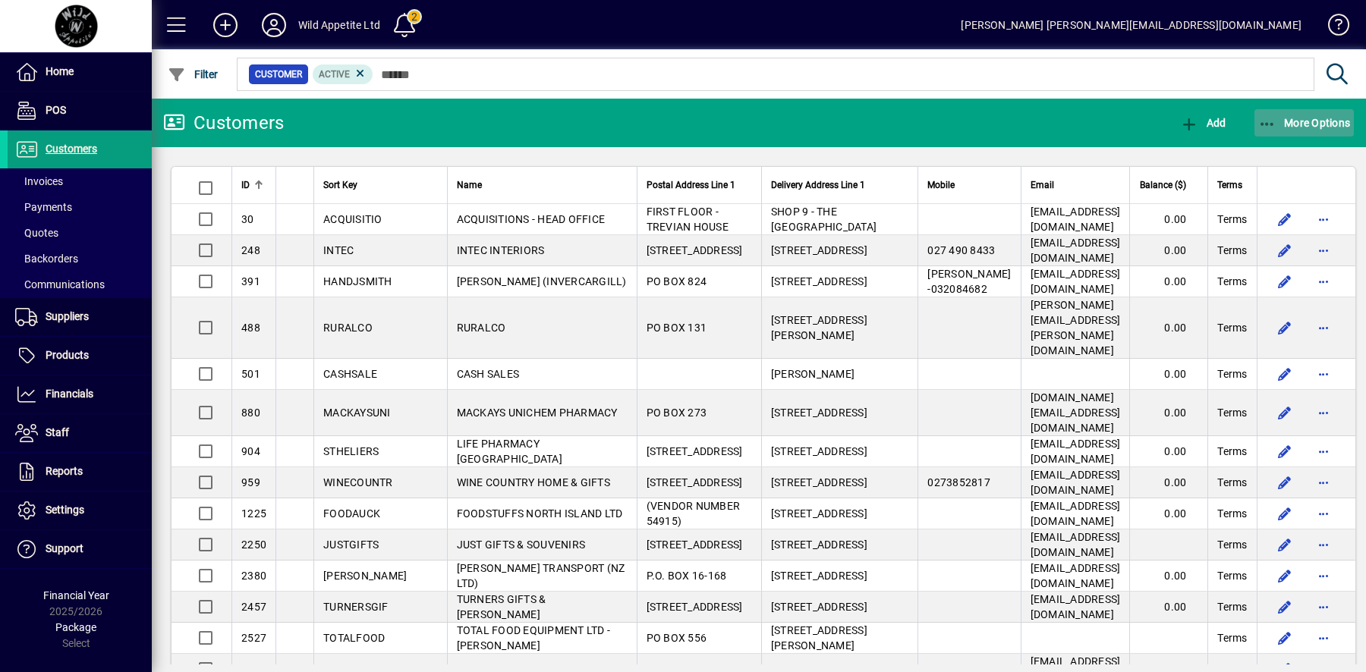
click at [1317, 131] on span "button" at bounding box center [1304, 123] width 100 height 36
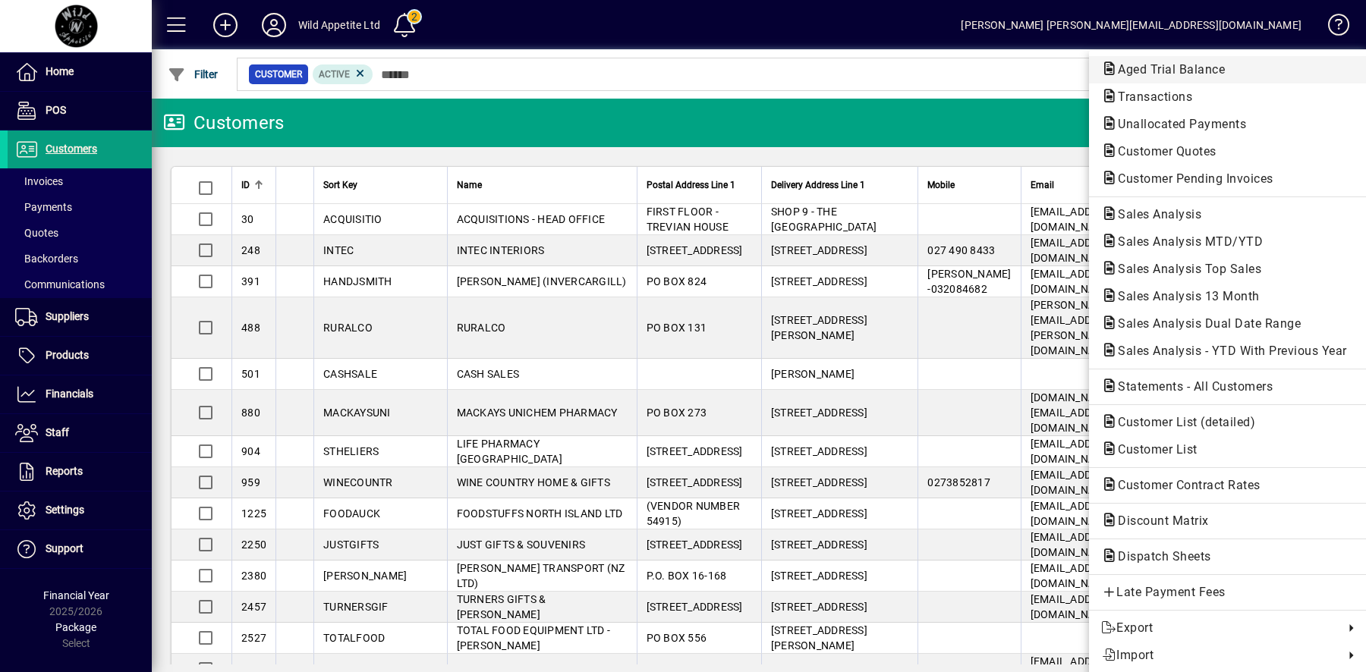
click at [1228, 73] on span "Aged Trial Balance" at bounding box center [1166, 69] width 131 height 14
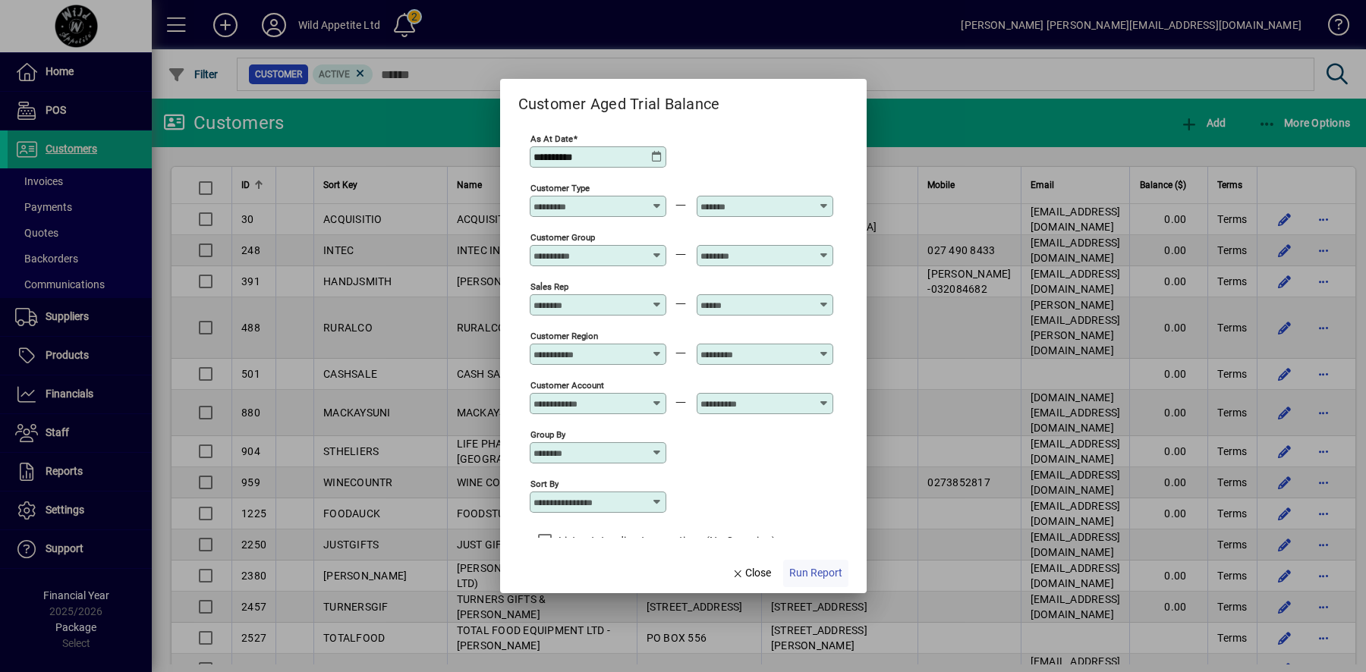
click at [806, 574] on span "Run Report" at bounding box center [815, 573] width 53 height 16
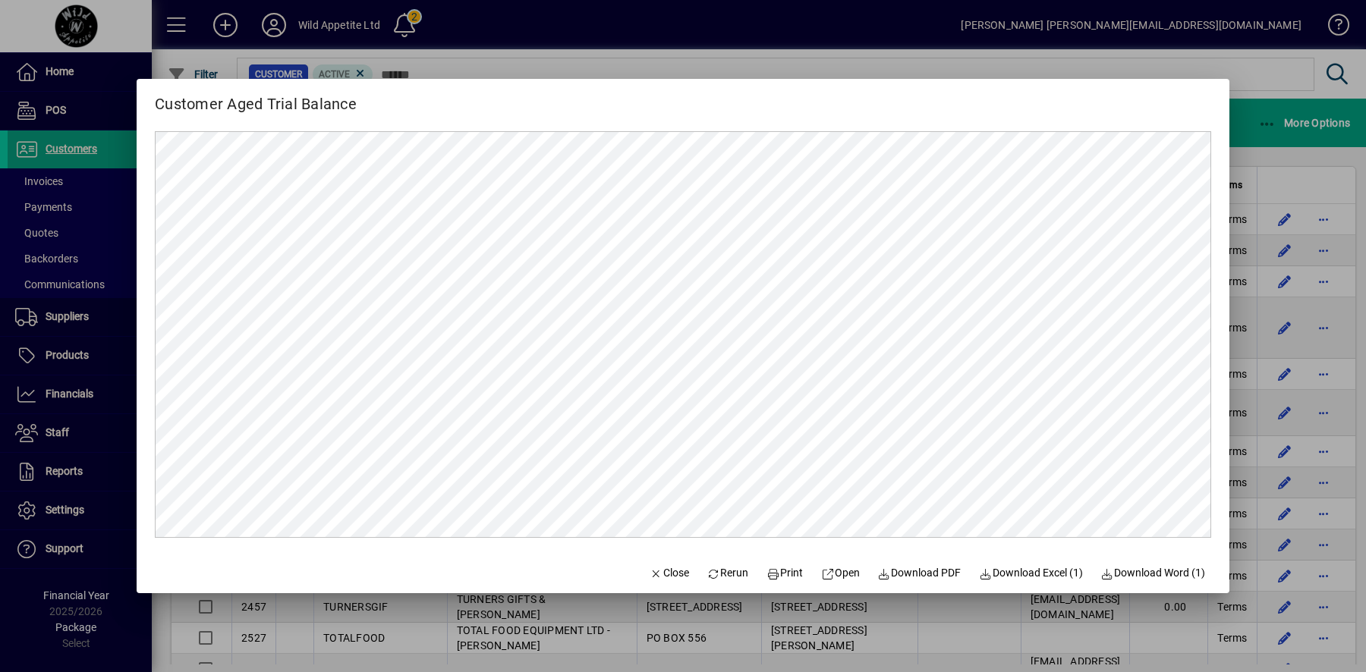
click at [1246, 102] on div at bounding box center [683, 336] width 1366 height 672
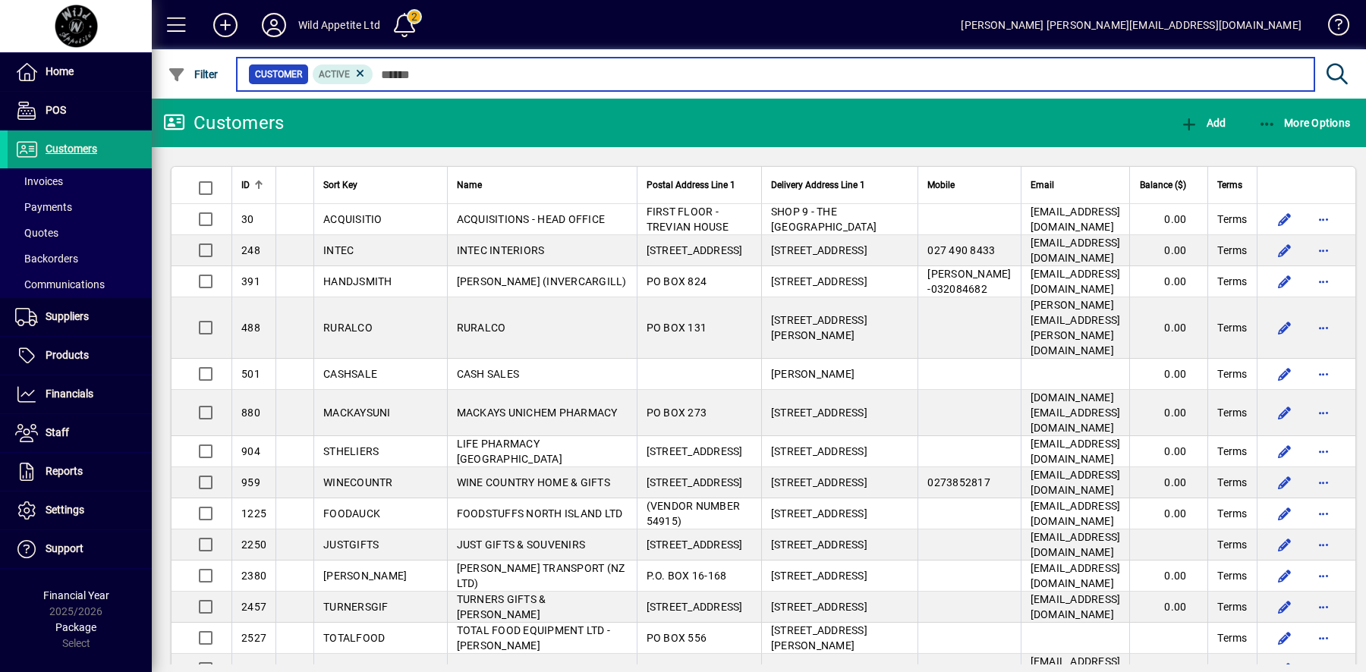
click at [559, 80] on input "text" at bounding box center [837, 74] width 929 height 21
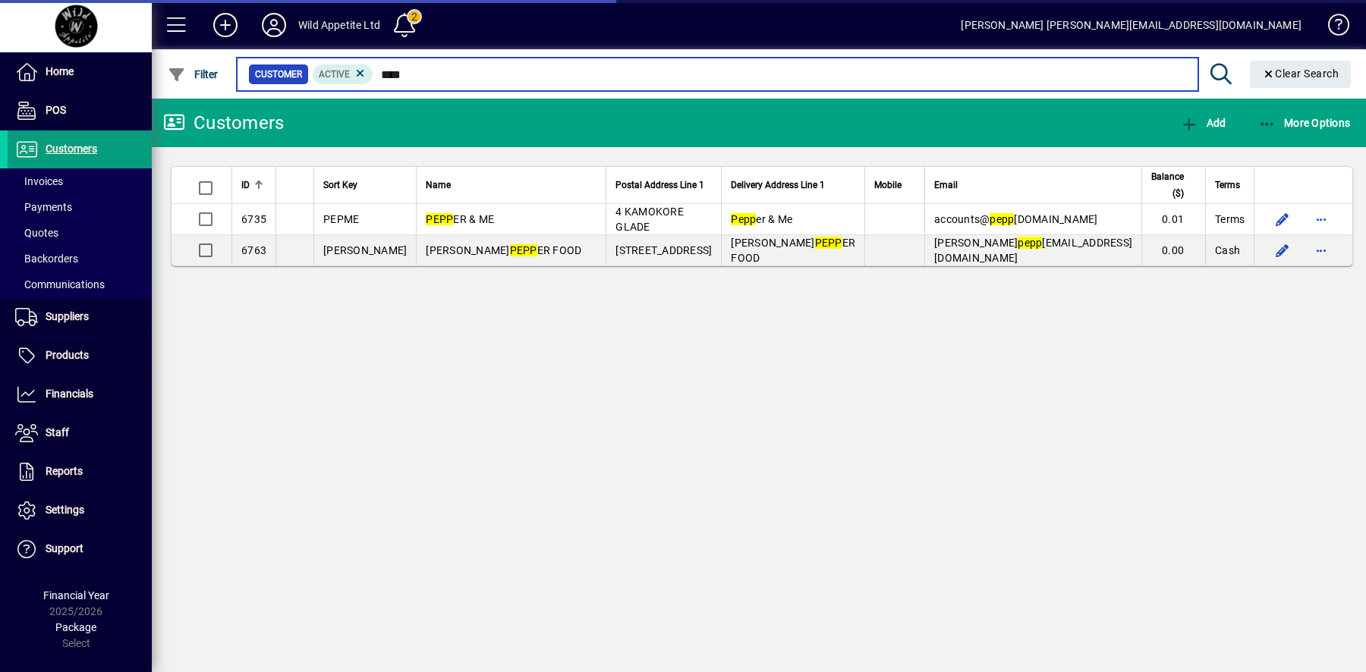
type input "****"
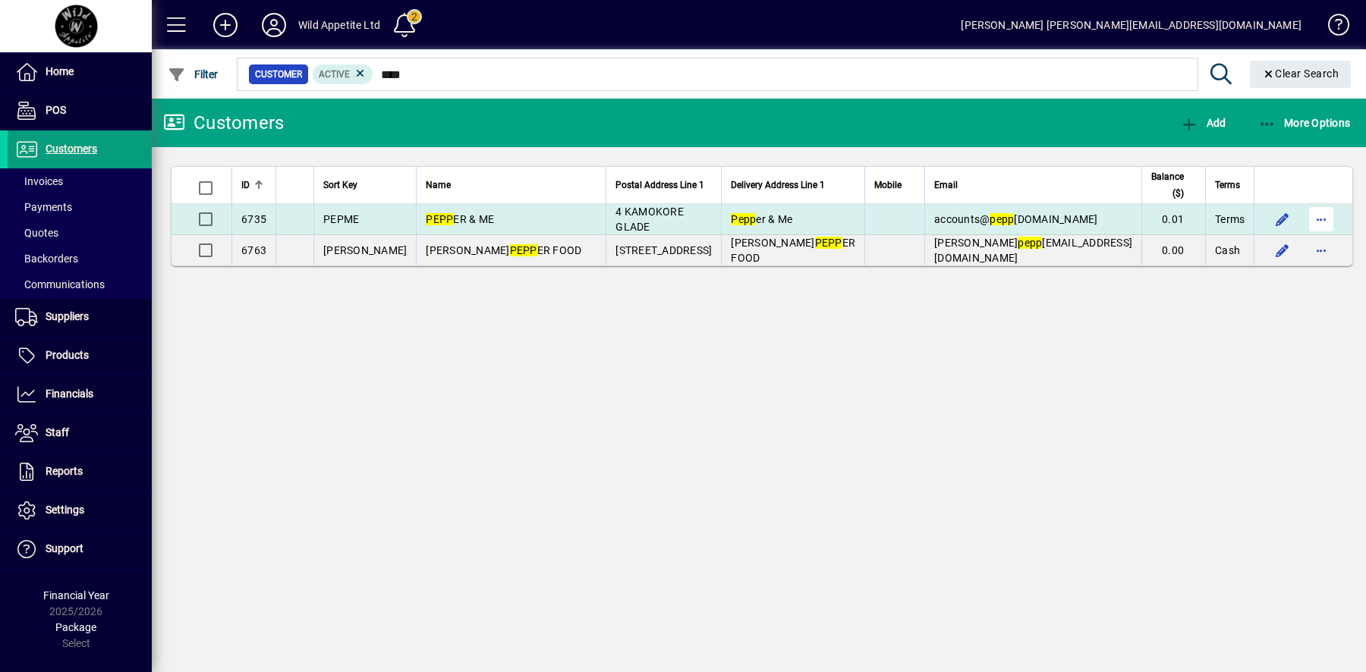
click at [1316, 225] on span "button" at bounding box center [1321, 219] width 36 height 36
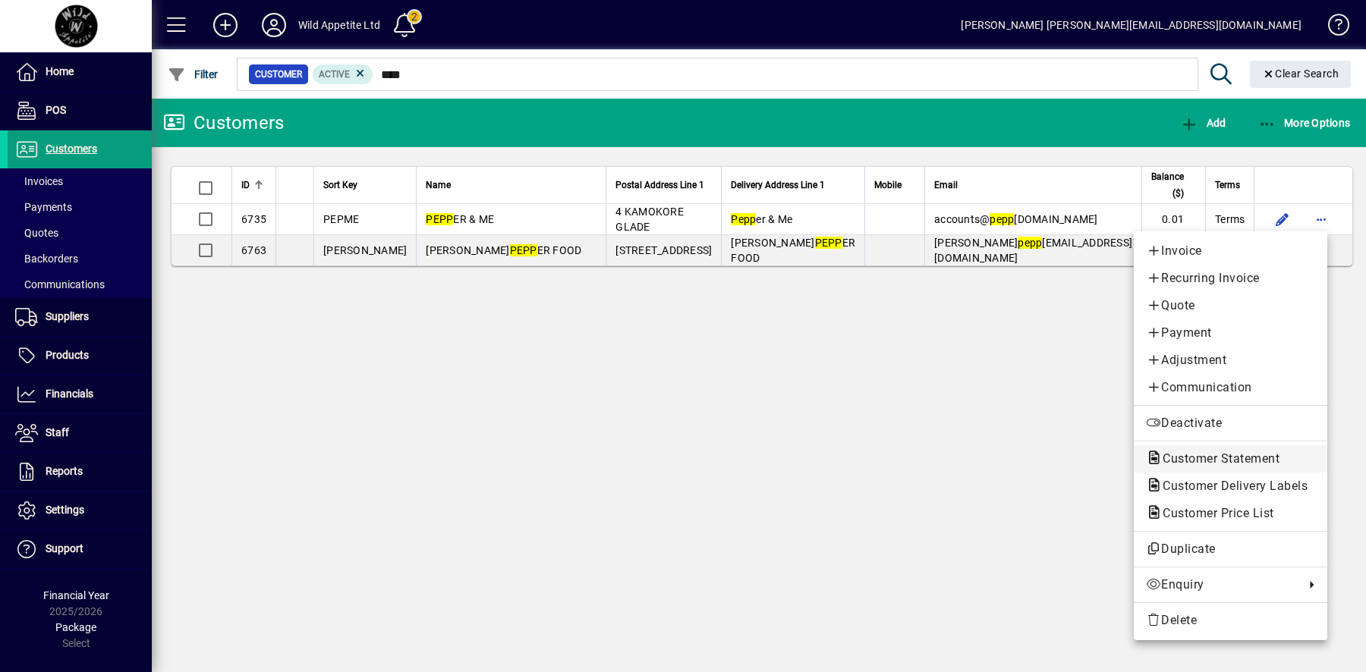
click at [1255, 460] on span "Customer Statement" at bounding box center [1216, 459] width 141 height 14
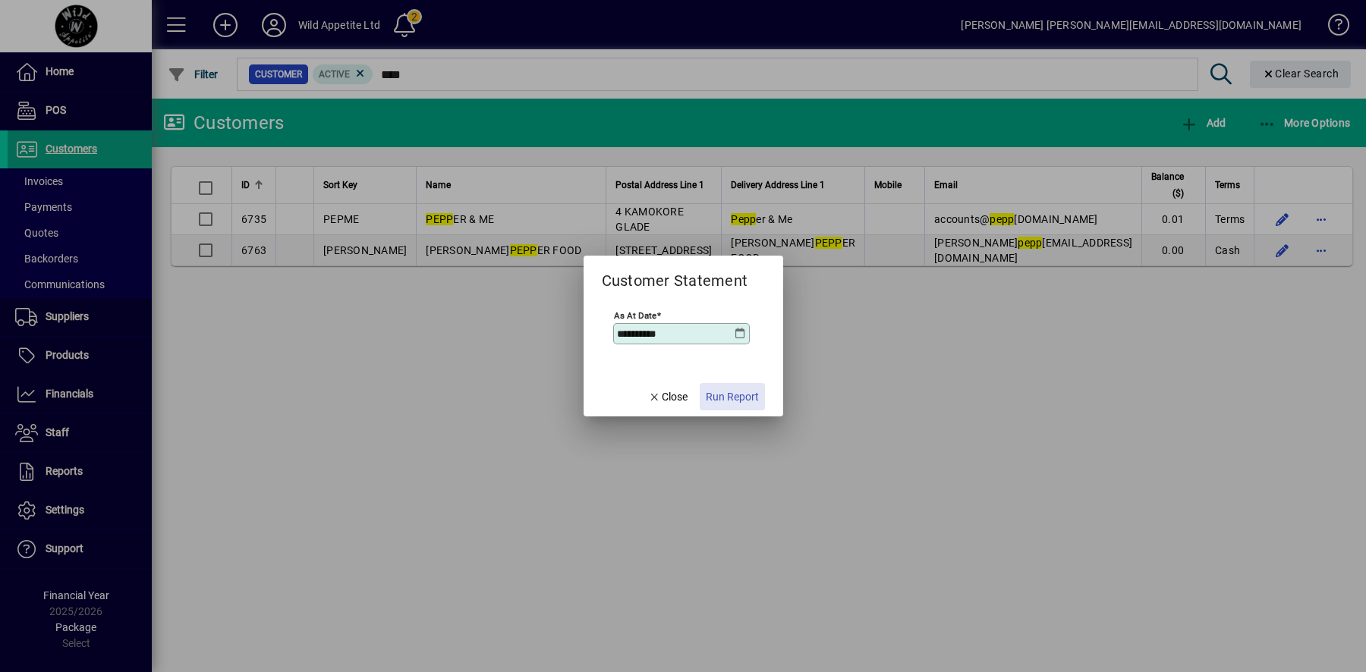
click at [738, 395] on span "Run Report" at bounding box center [732, 397] width 53 height 16
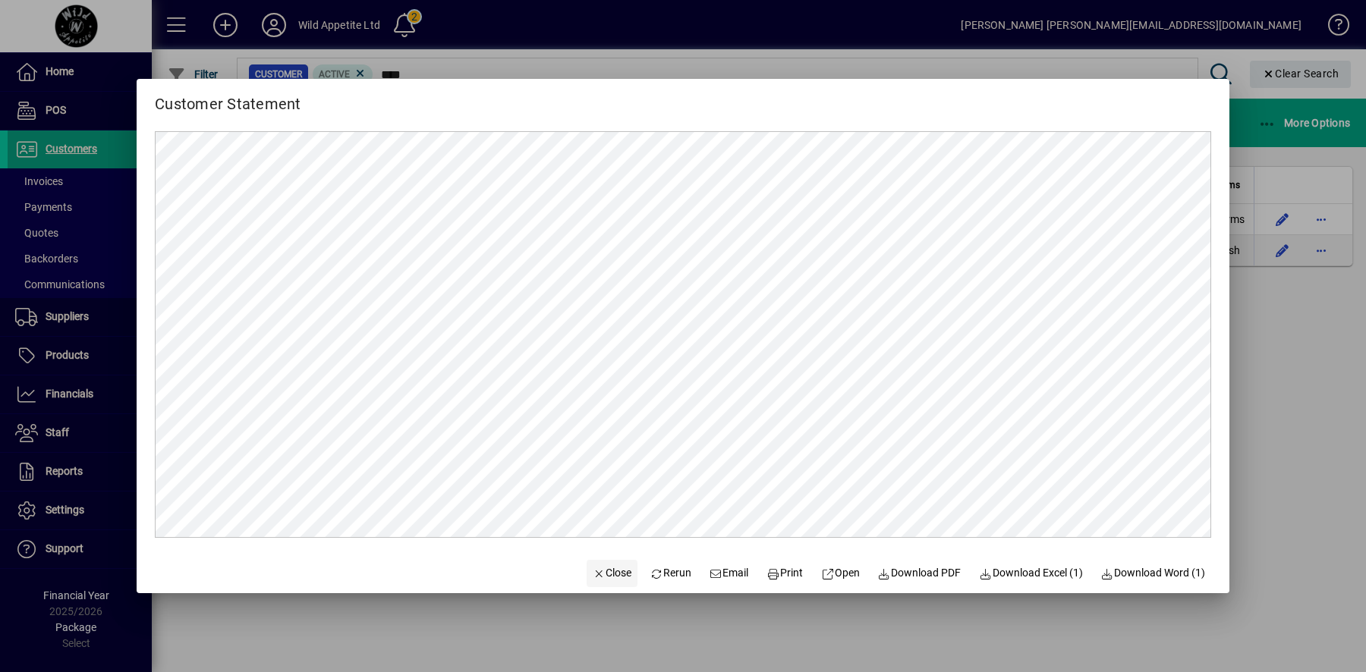
click at [593, 573] on icon "button" at bounding box center [600, 574] width 14 height 11
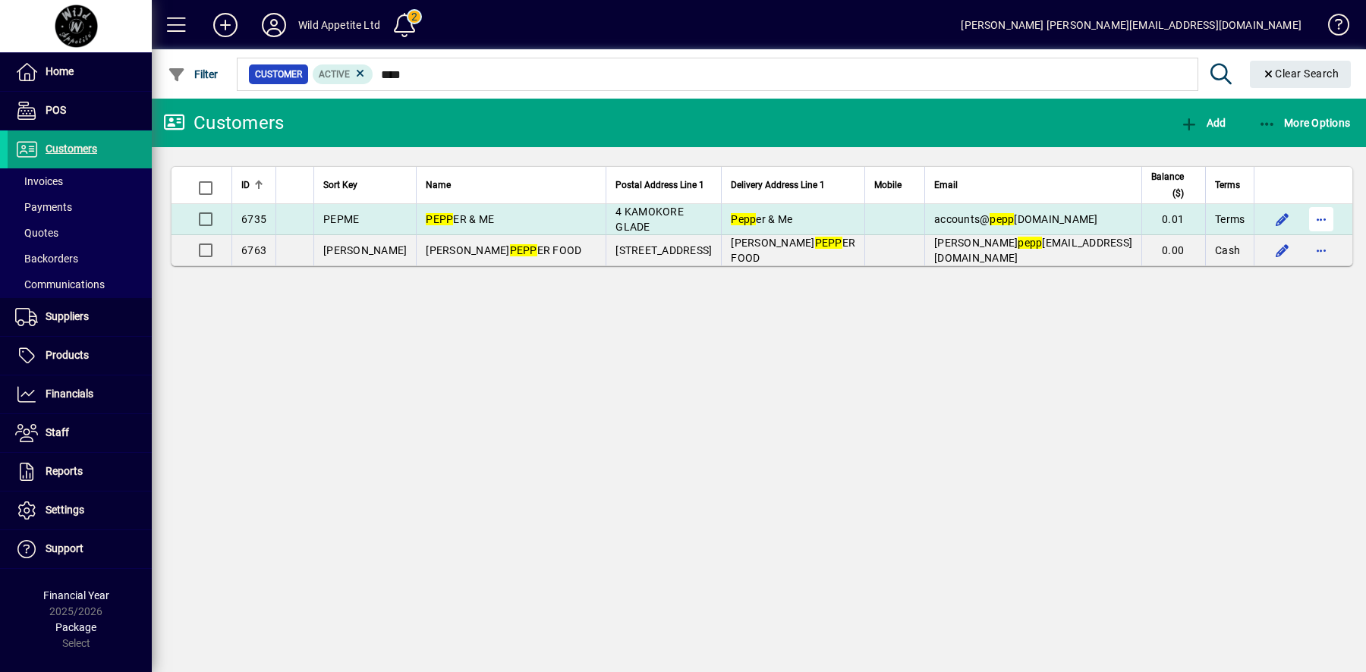
click at [1316, 217] on span "button" at bounding box center [1321, 219] width 36 height 36
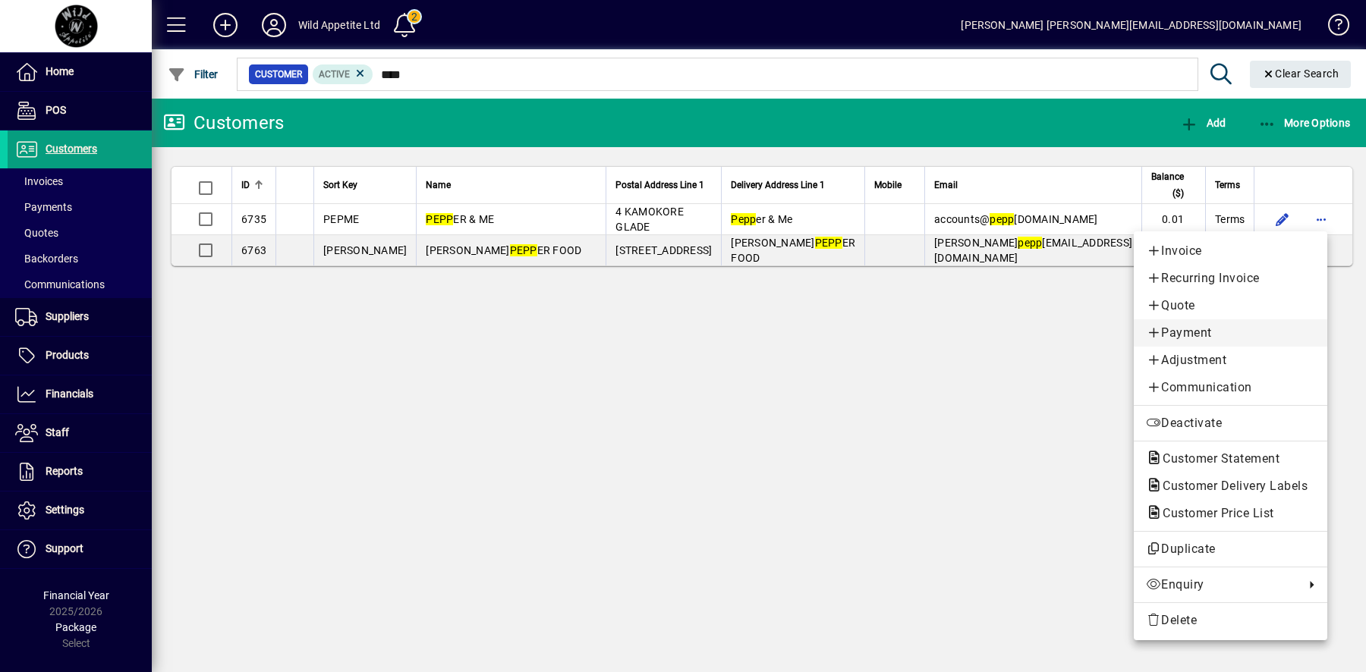
click at [1219, 329] on span "Payment" at bounding box center [1230, 333] width 169 height 18
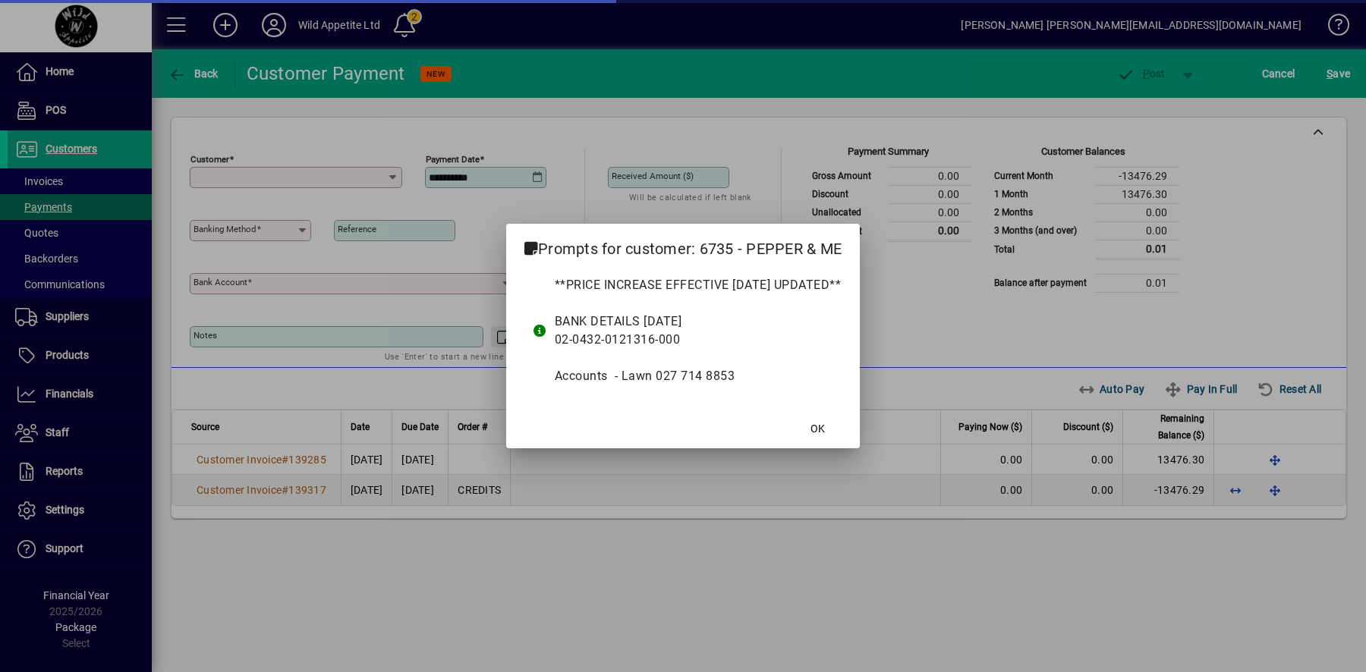
type input "**********"
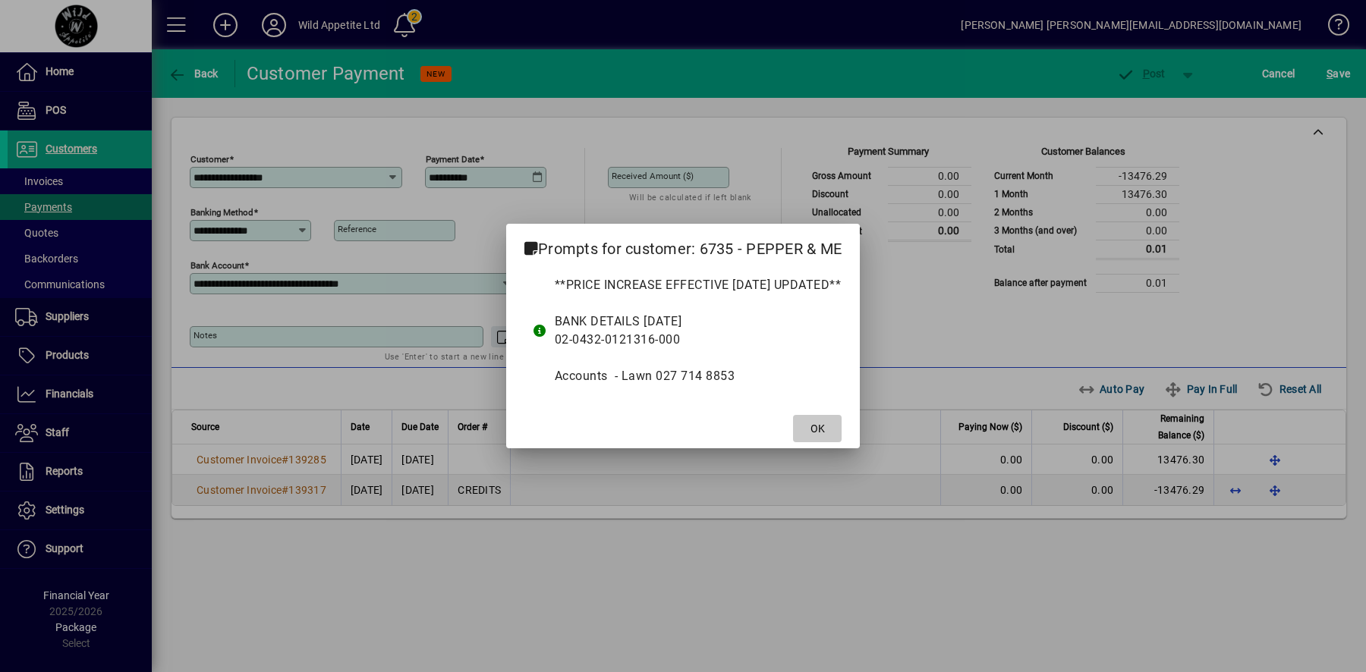
click at [842, 432] on span at bounding box center [817, 429] width 49 height 36
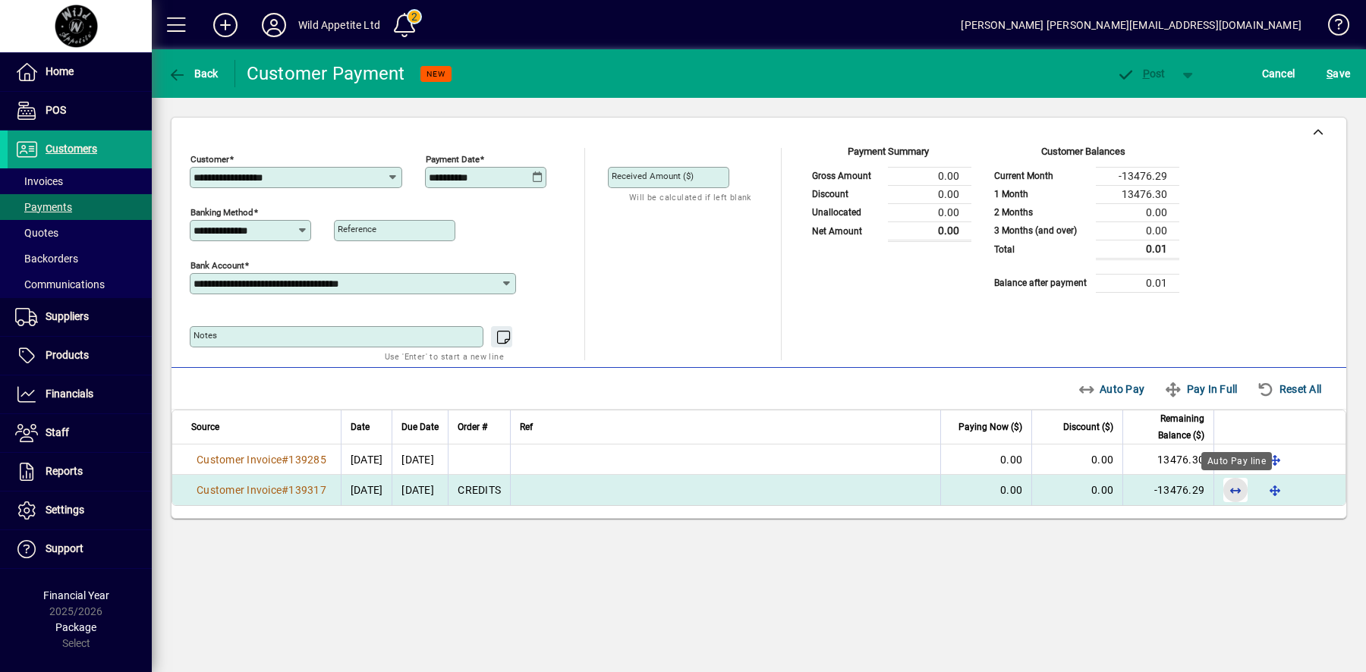
click at [1241, 490] on span "button" at bounding box center [1235, 490] width 36 height 36
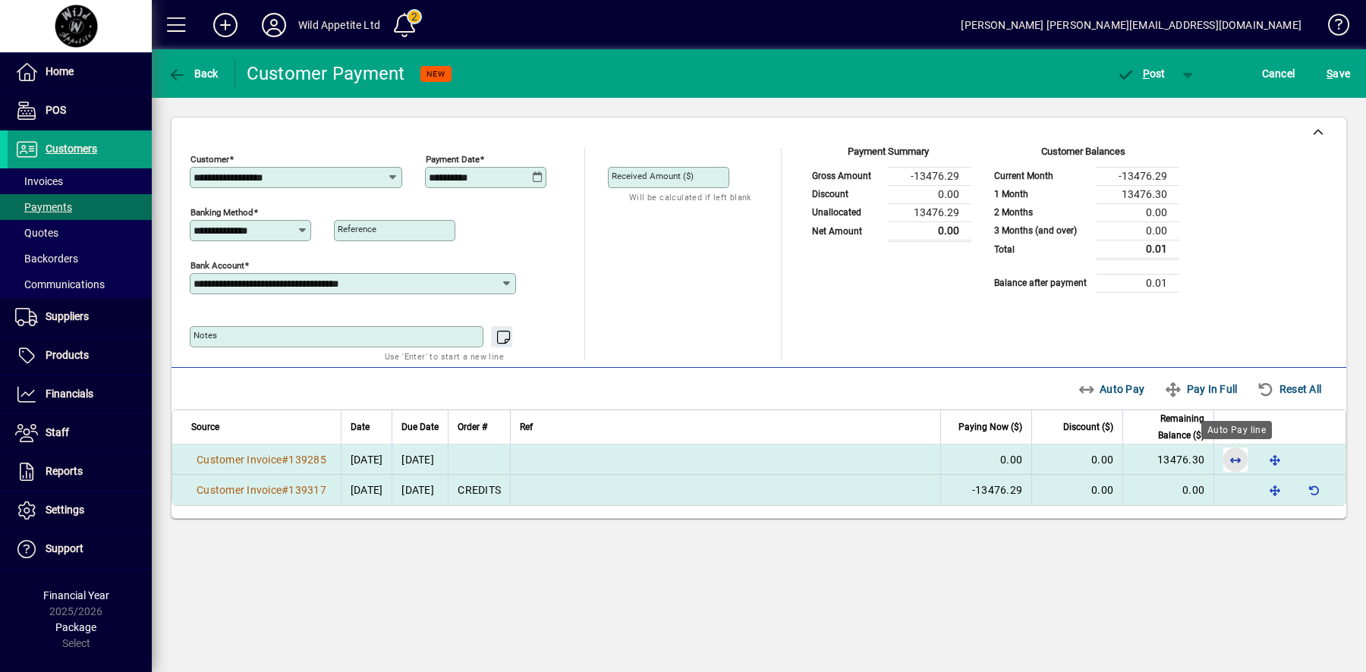
click at [1238, 458] on span "button" at bounding box center [1235, 460] width 36 height 36
click at [1146, 76] on span "P" at bounding box center [1146, 74] width 7 height 12
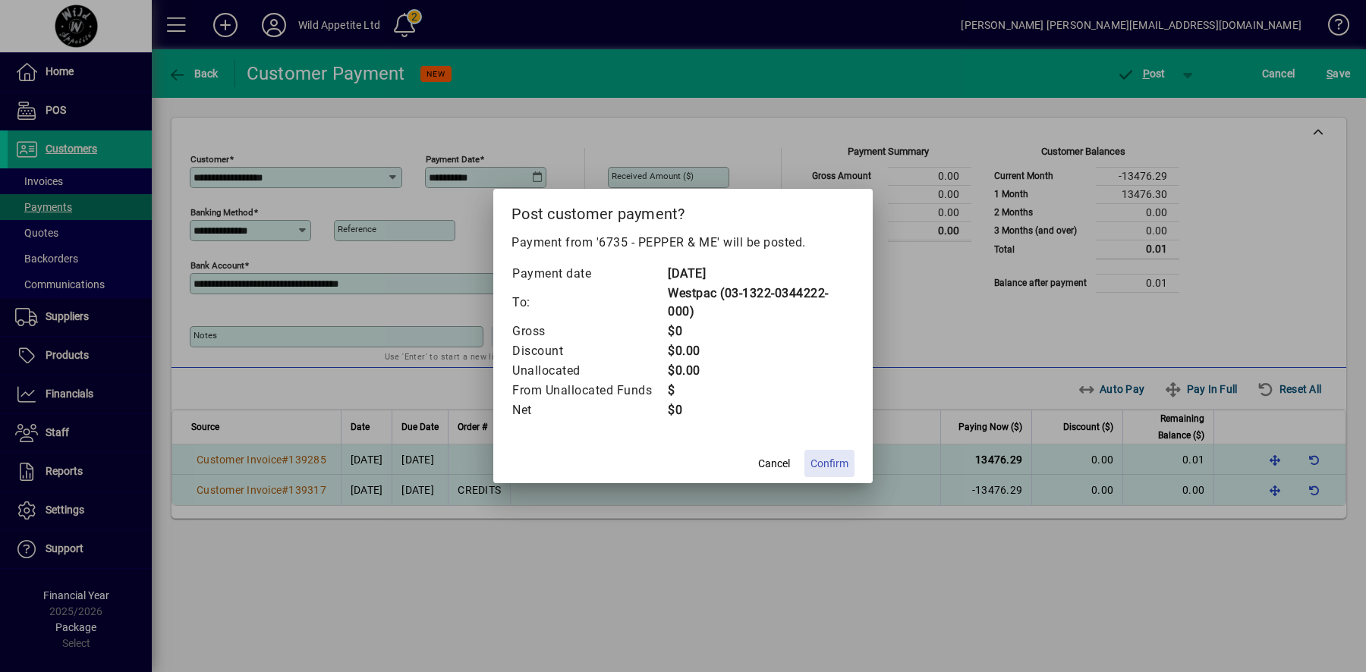
click at [828, 460] on span "Confirm" at bounding box center [829, 464] width 38 height 16
type input "****"
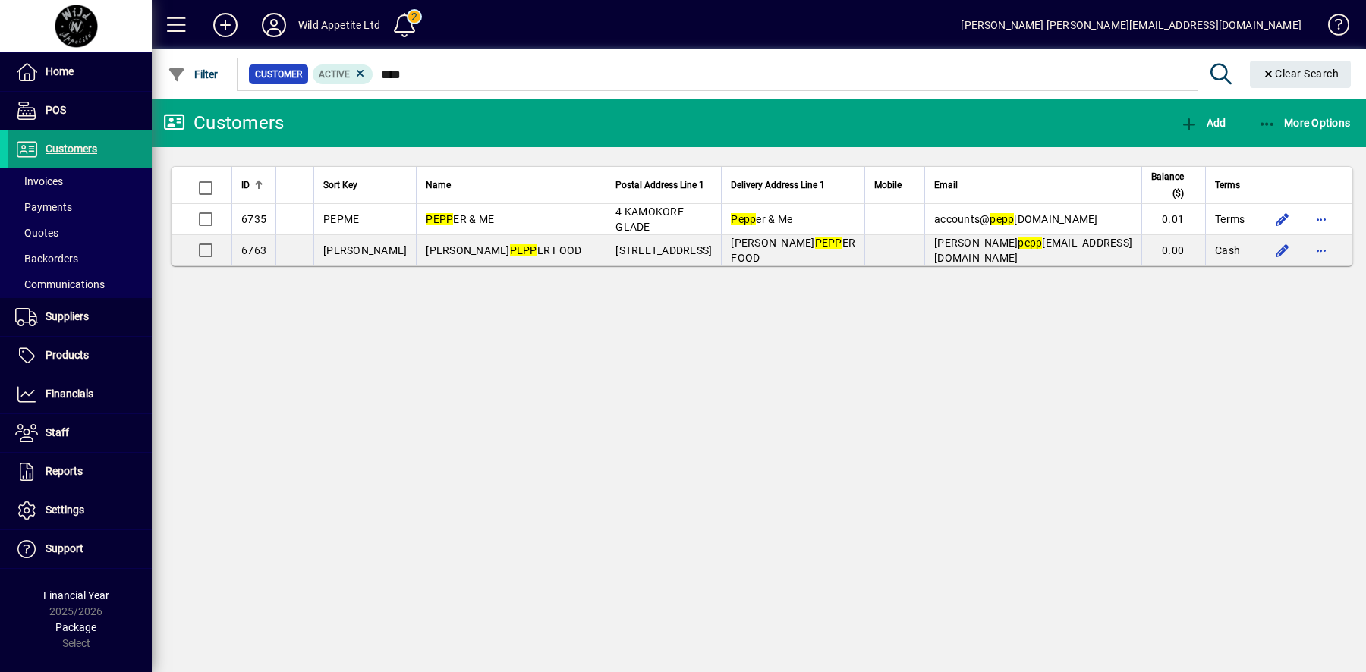
click at [83, 143] on span "Customers" at bounding box center [72, 149] width 52 height 12
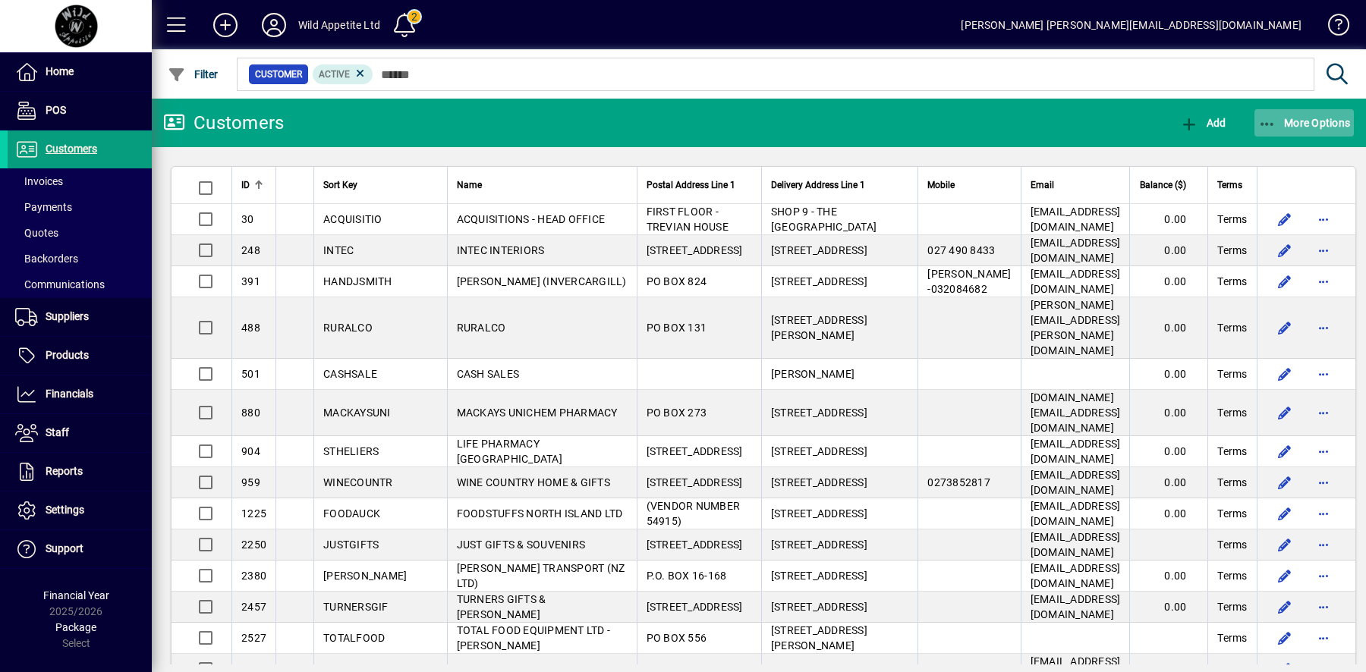
click at [1313, 125] on span "More Options" at bounding box center [1304, 123] width 93 height 12
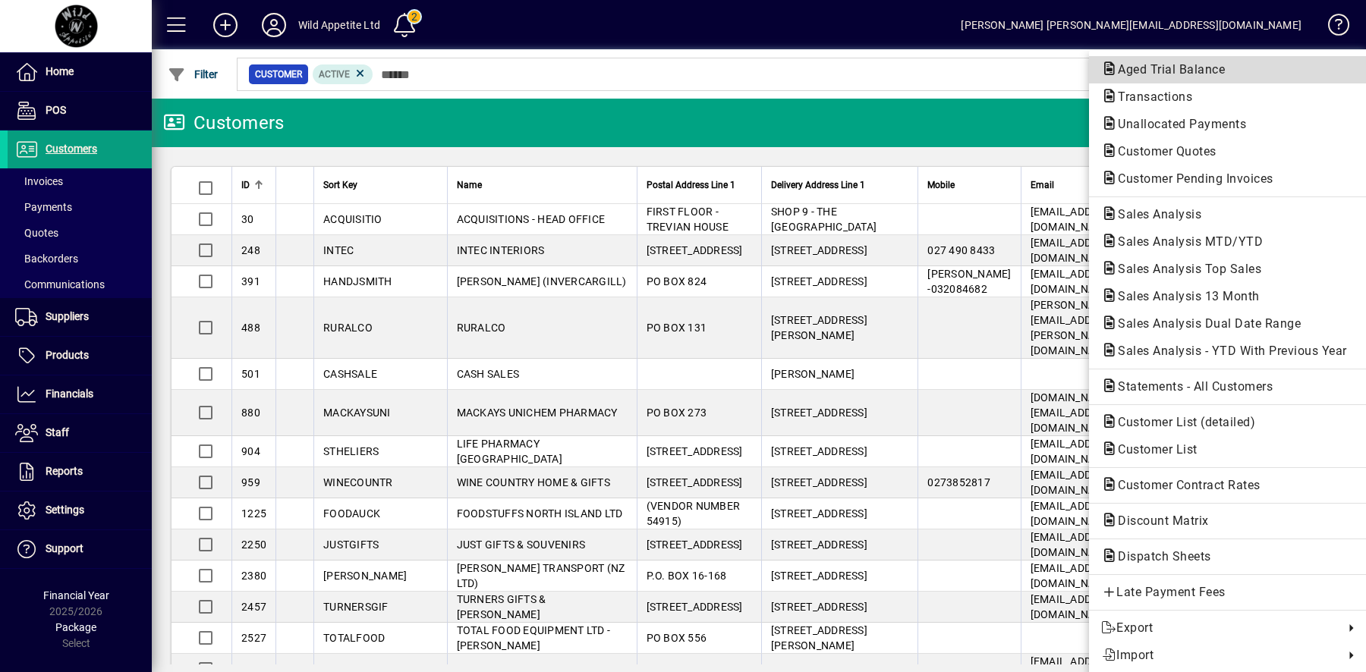
click at [1205, 61] on span "Aged Trial Balance" at bounding box center [1227, 70] width 253 height 18
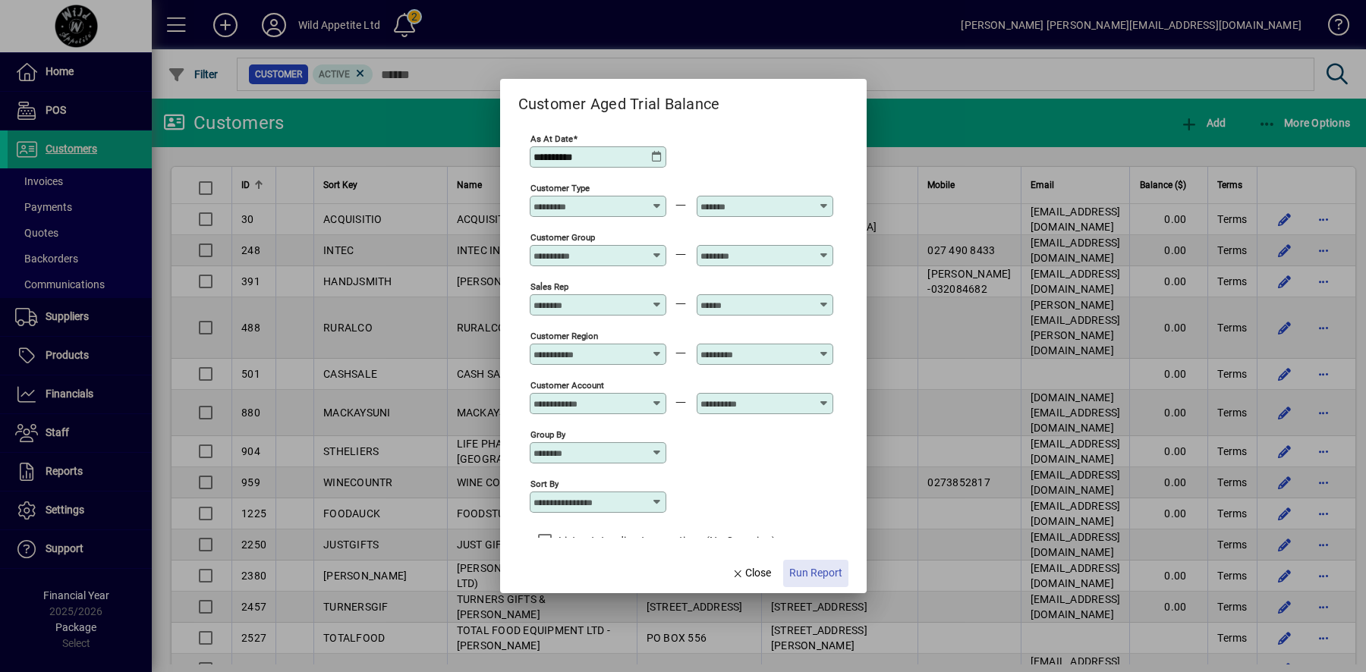
click at [810, 565] on span "Run Report" at bounding box center [815, 573] width 53 height 16
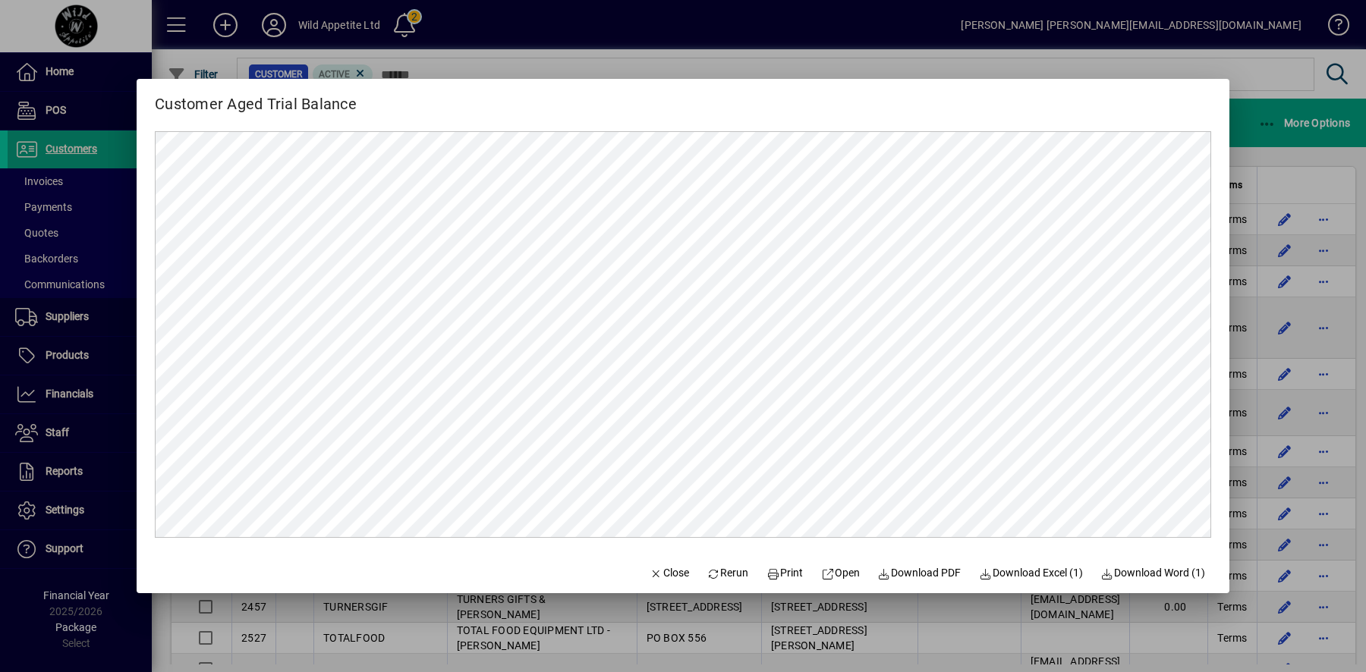
click at [584, 64] on div at bounding box center [683, 336] width 1366 height 672
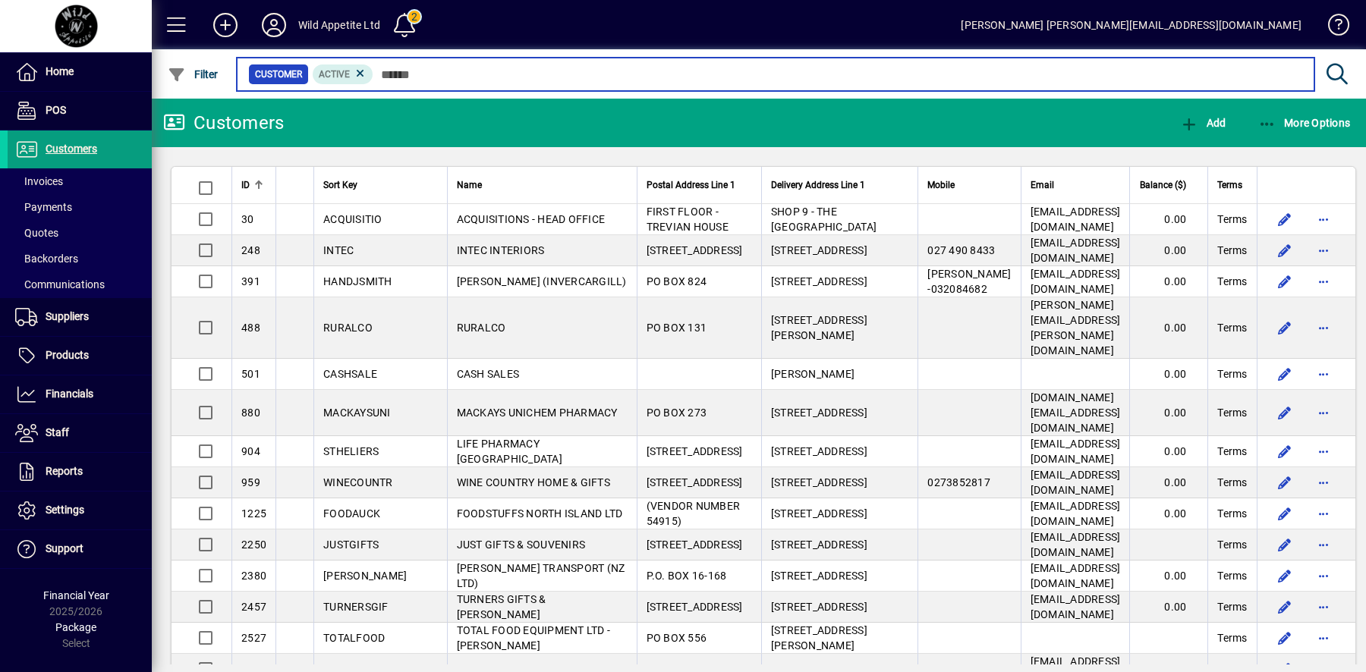
click at [546, 68] on input "text" at bounding box center [837, 74] width 929 height 21
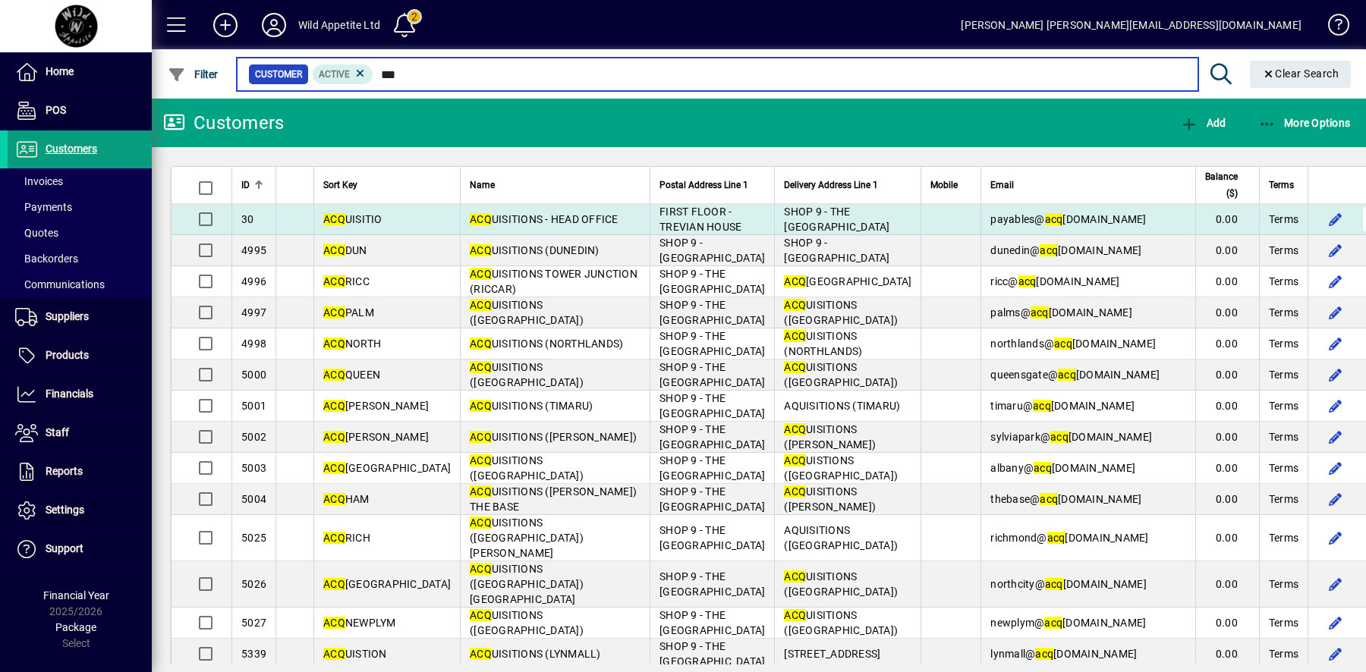
type input "***"
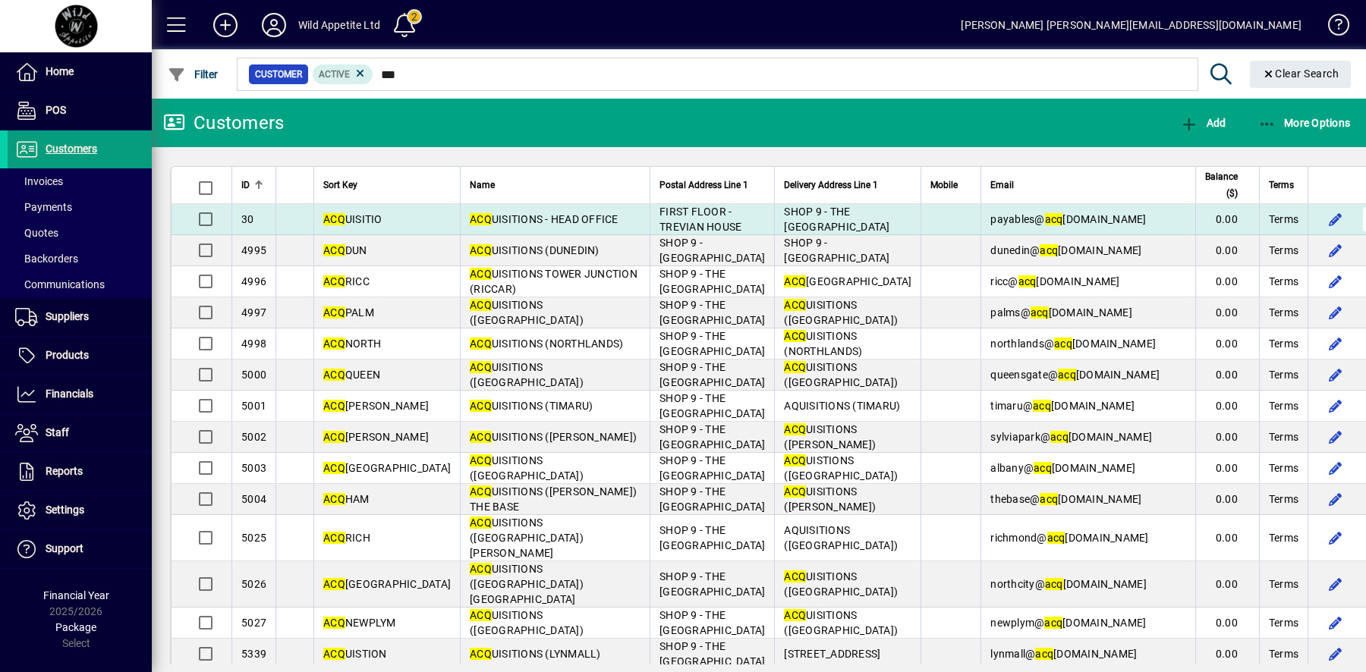
click at [1357, 228] on span "button" at bounding box center [1375, 219] width 36 height 36
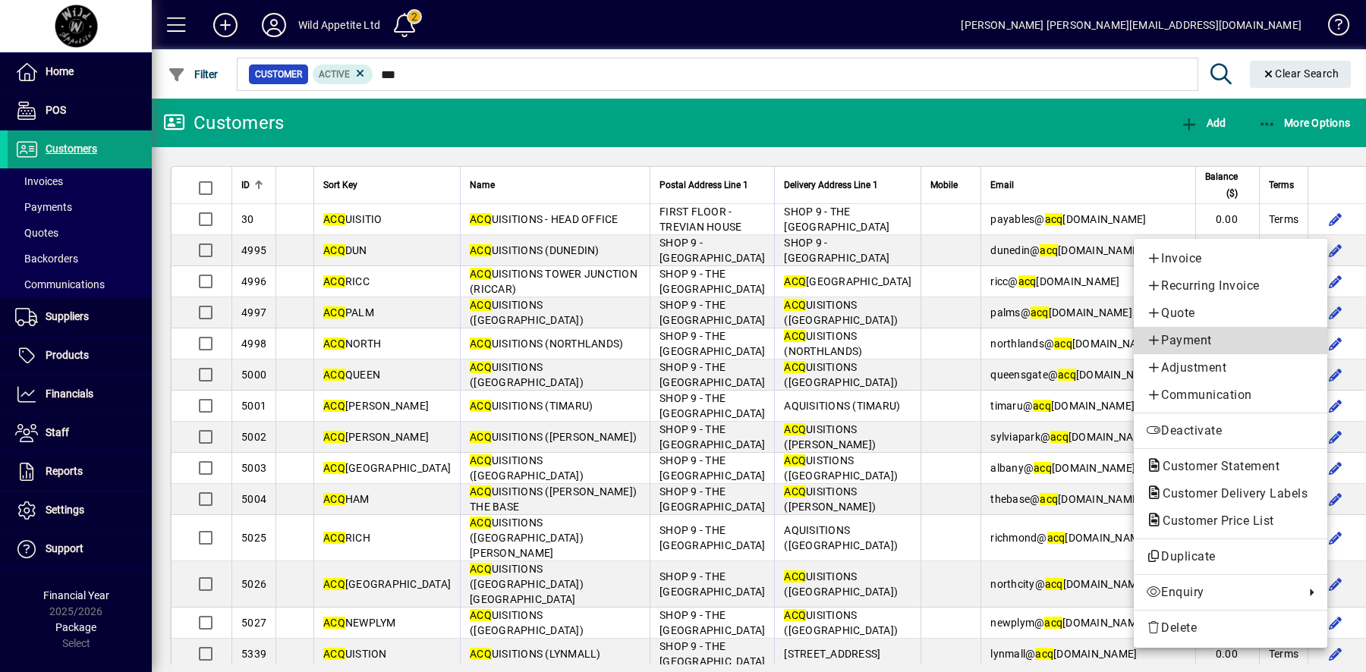
click at [1239, 349] on span "Payment" at bounding box center [1230, 341] width 169 height 18
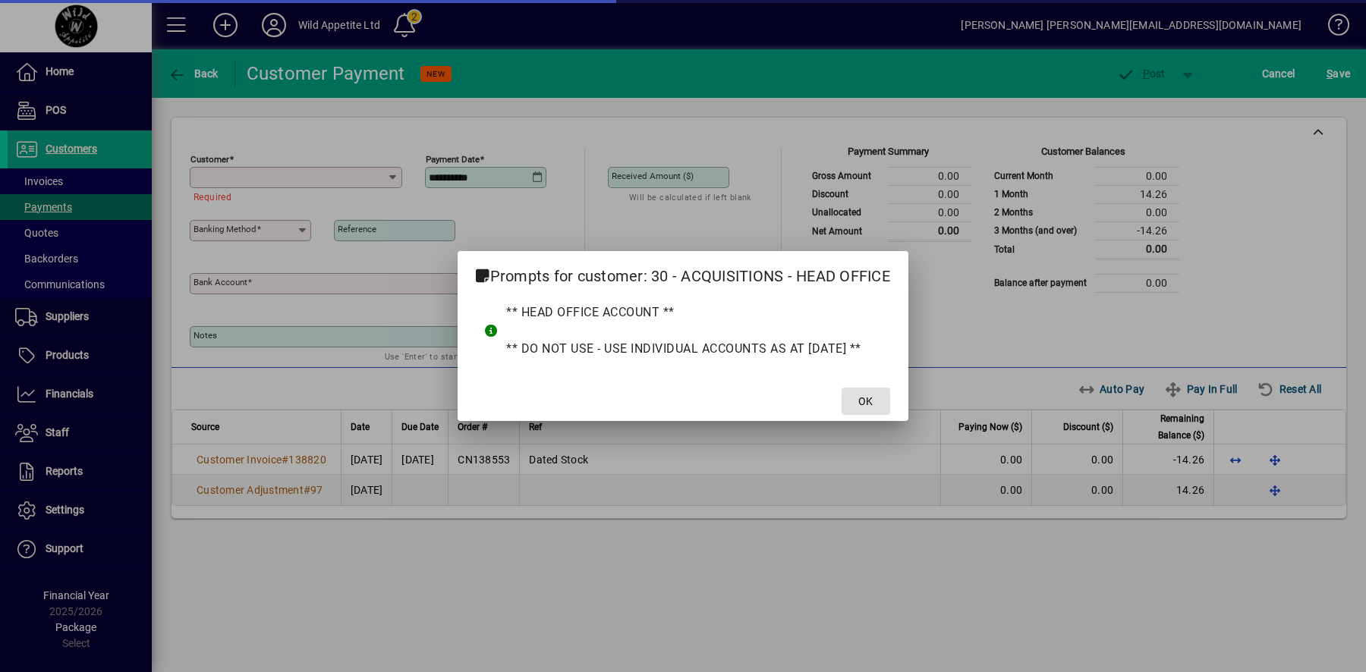
type input "**********"
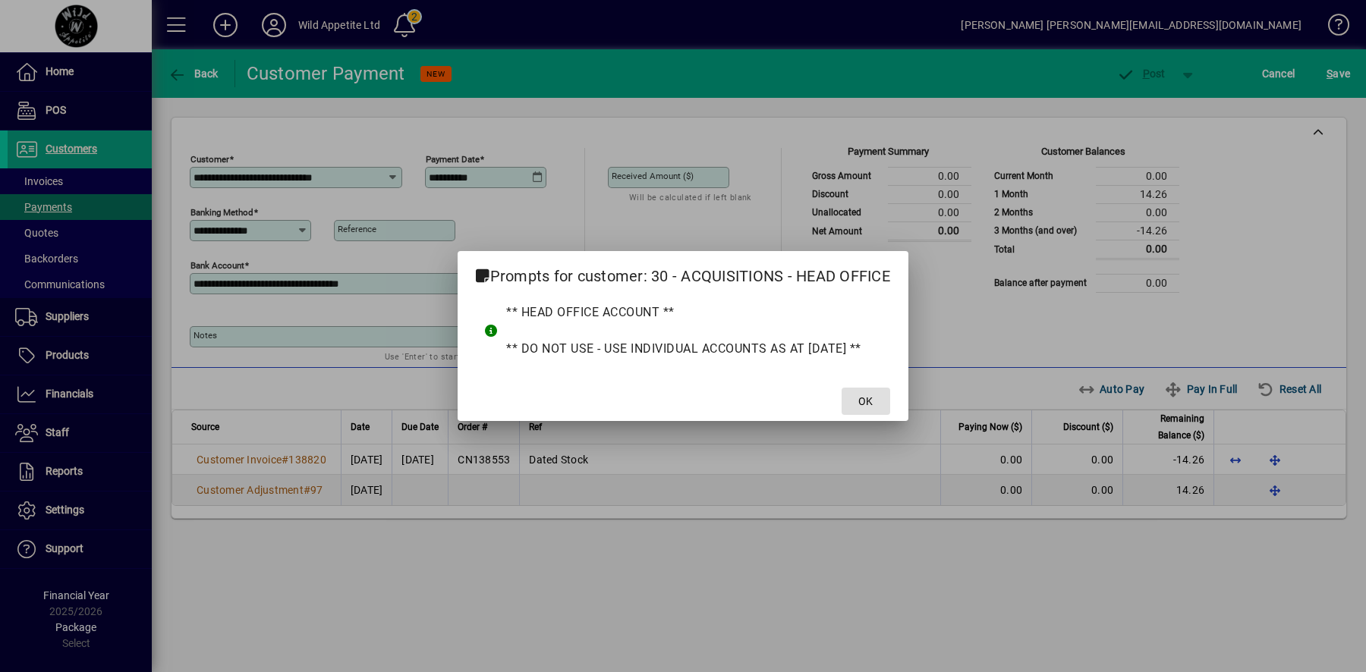
click at [873, 404] on span "OK" at bounding box center [865, 402] width 14 height 16
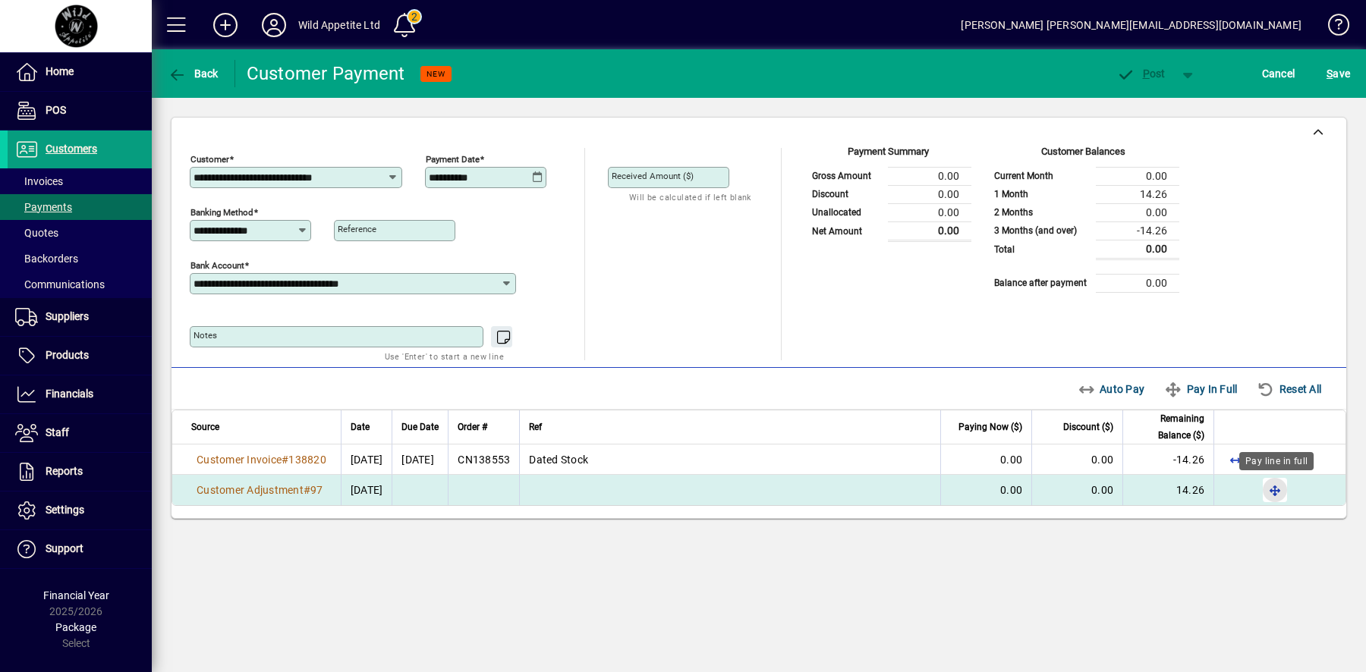
click at [1276, 486] on span "button" at bounding box center [1275, 490] width 36 height 36
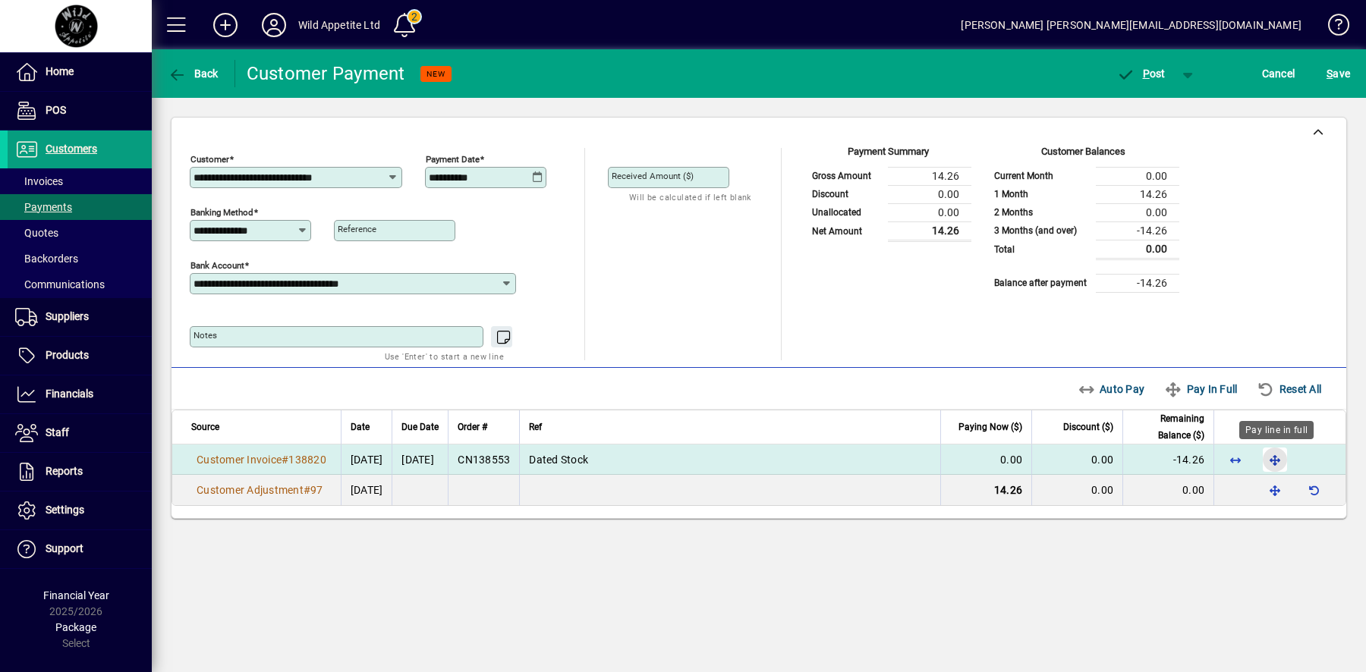
click at [1281, 458] on span "button" at bounding box center [1275, 460] width 36 height 36
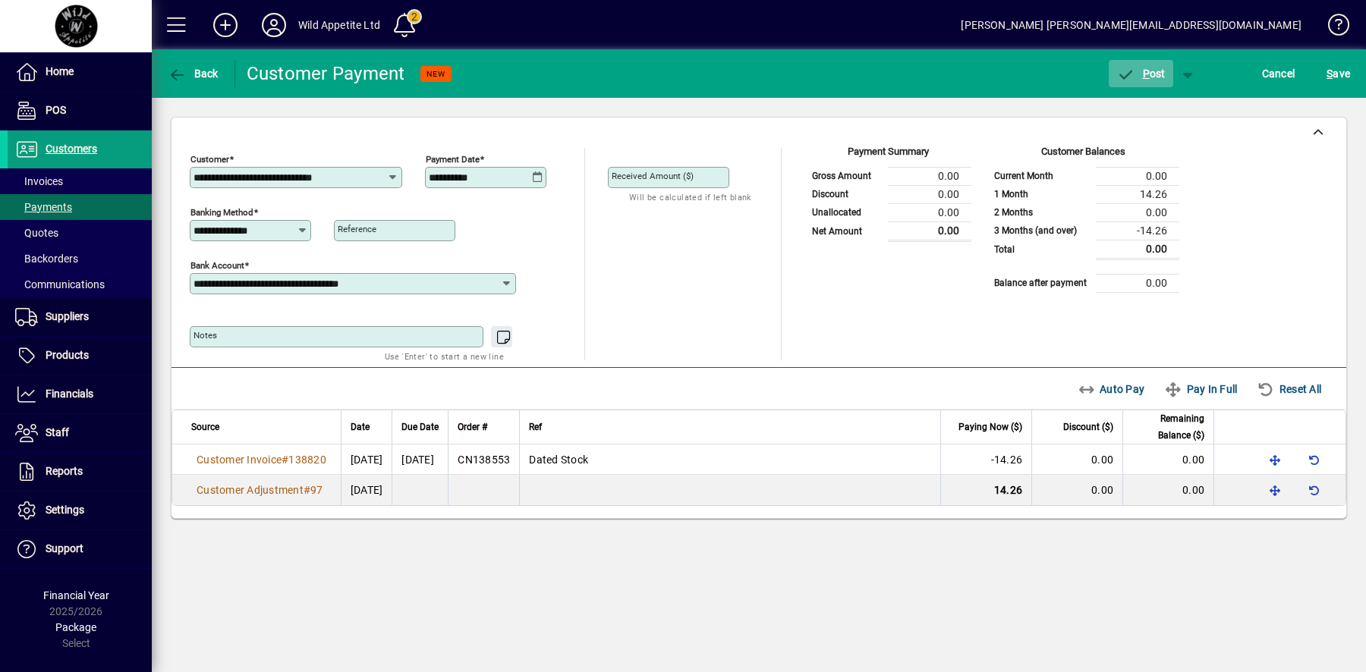
click at [1148, 58] on span "button" at bounding box center [1141, 73] width 65 height 36
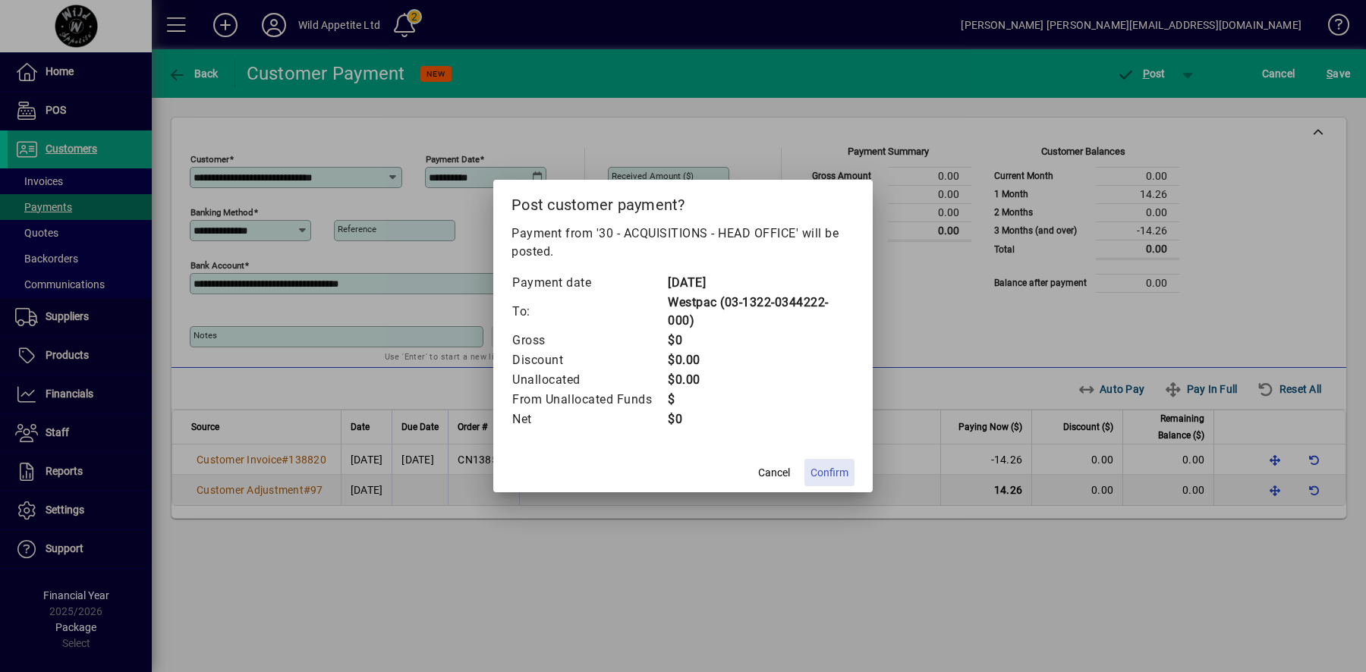
click at [839, 470] on span "Confirm" at bounding box center [829, 473] width 38 height 16
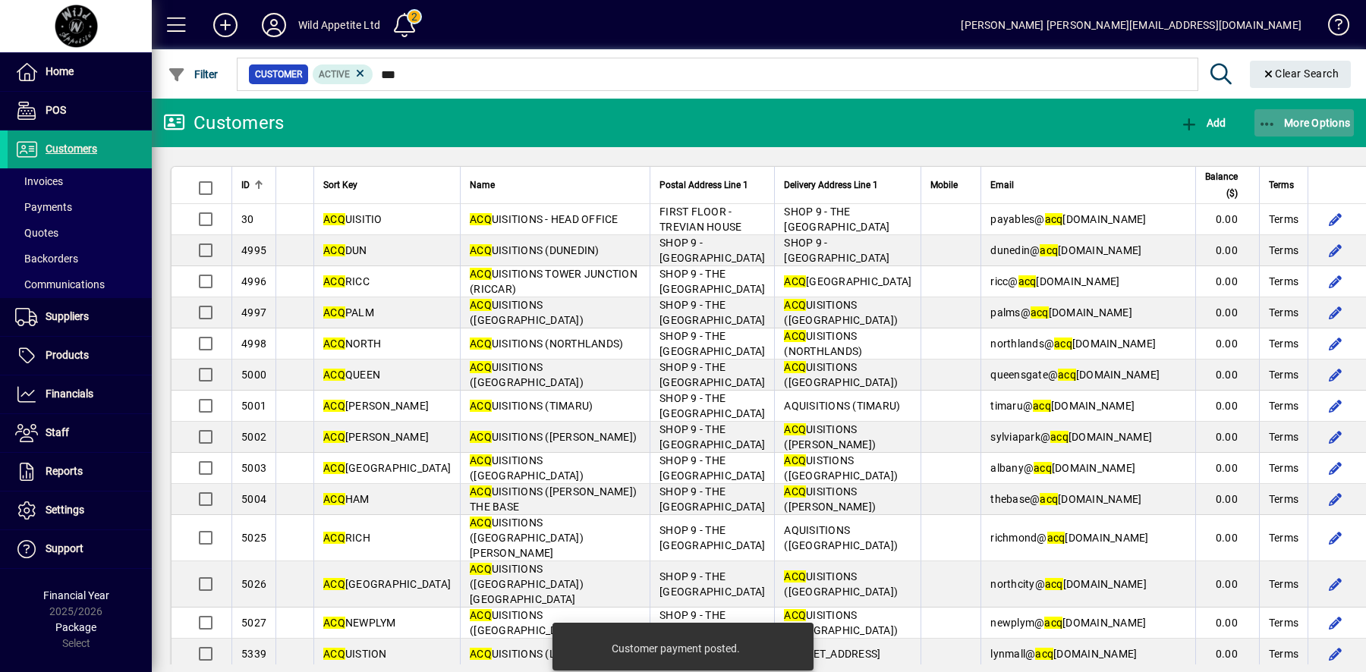
click at [1330, 128] on span "More Options" at bounding box center [1304, 123] width 93 height 12
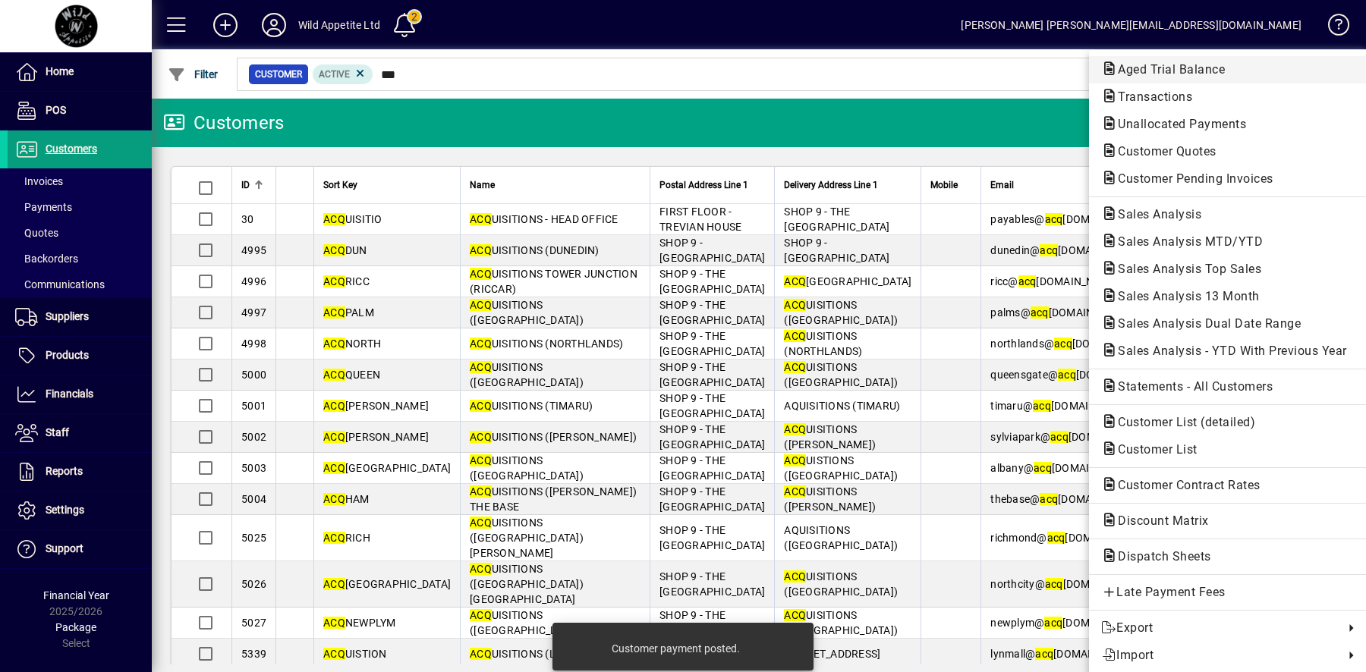
click at [1242, 75] on span "Aged Trial Balance" at bounding box center [1227, 70] width 253 height 18
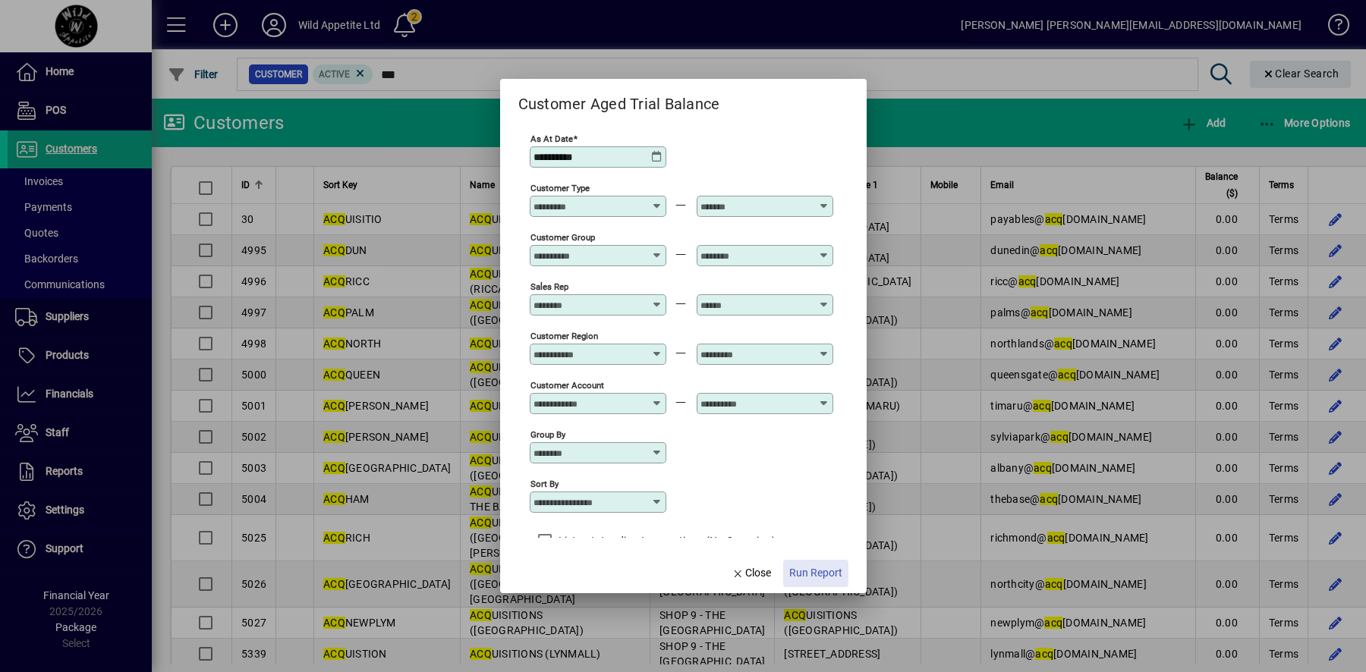
click at [810, 580] on span "Run Report" at bounding box center [815, 573] width 53 height 16
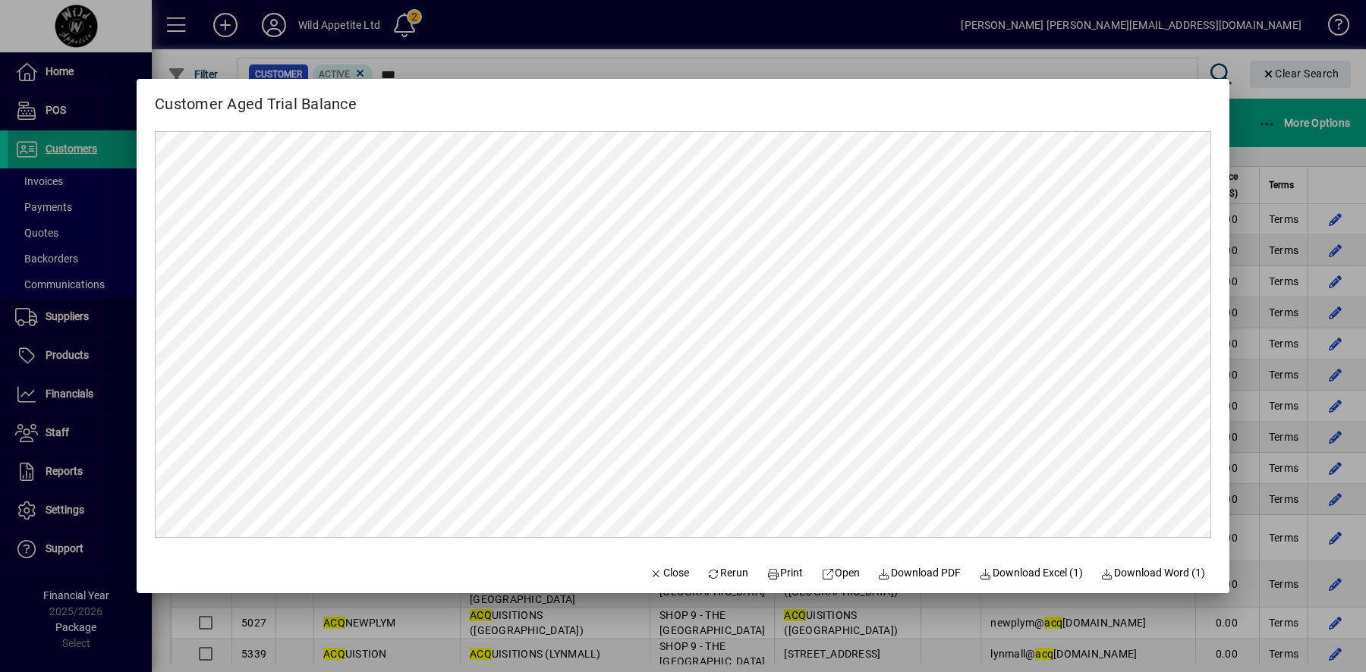
click at [625, 65] on div at bounding box center [683, 336] width 1366 height 672
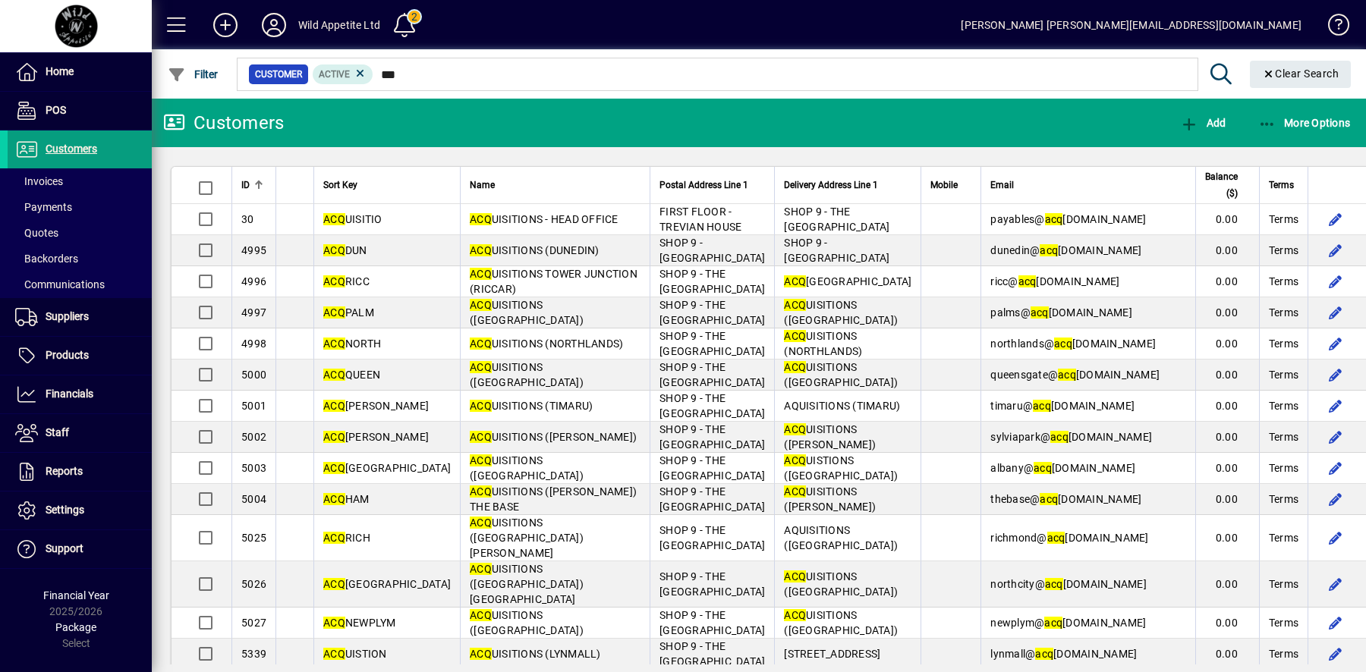
click at [583, 65] on div at bounding box center [841, 57] width 1214 height 17
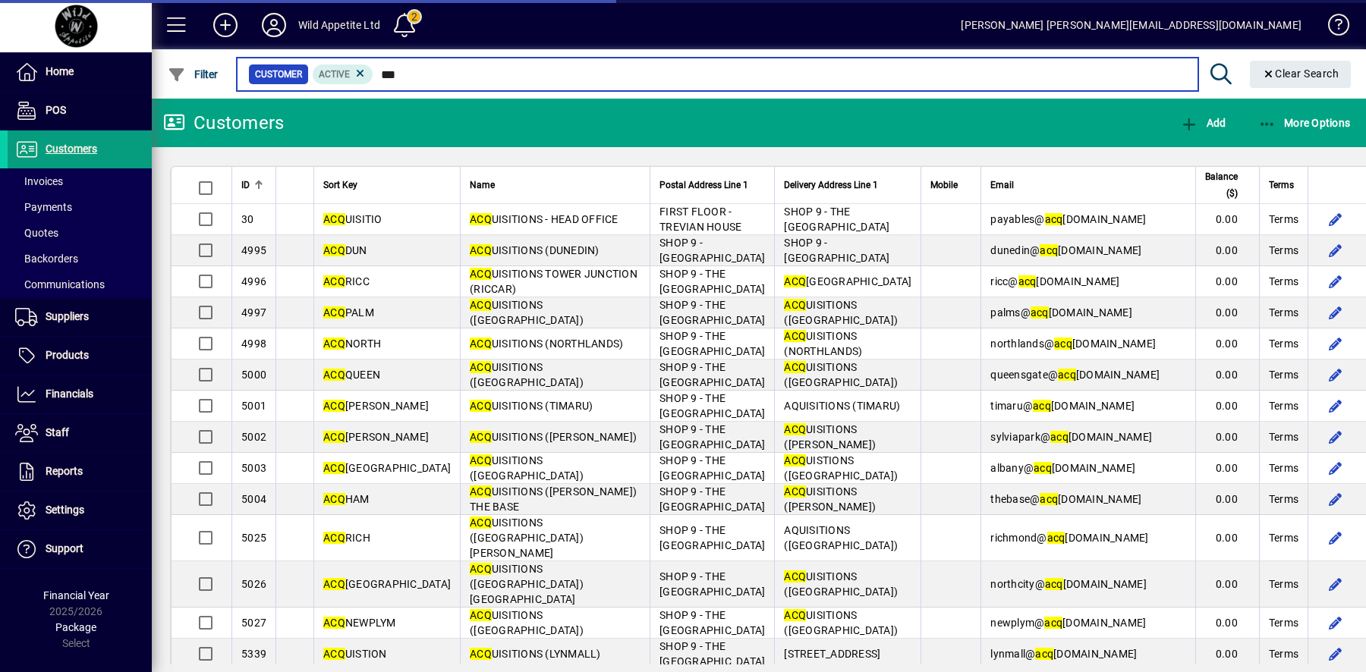
drag, startPoint x: 408, startPoint y: 77, endPoint x: 382, endPoint y: 77, distance: 25.8
click at [382, 77] on input "***" at bounding box center [779, 74] width 812 height 21
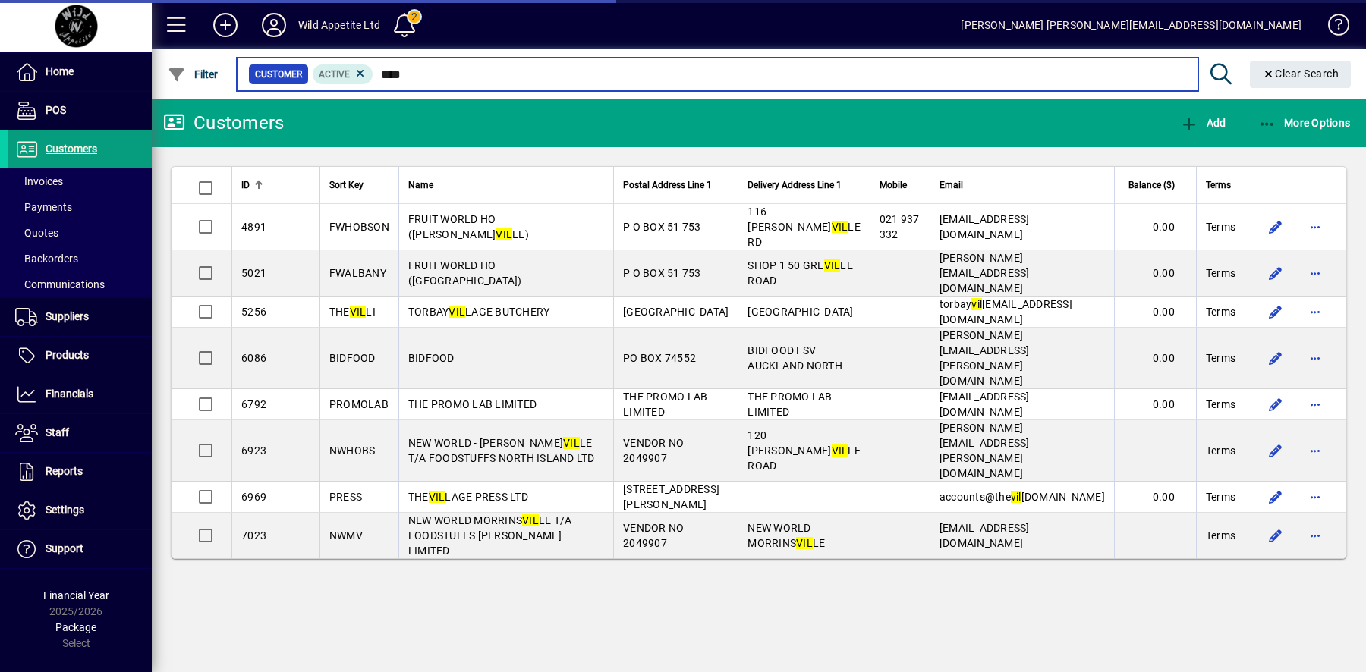
type input "****"
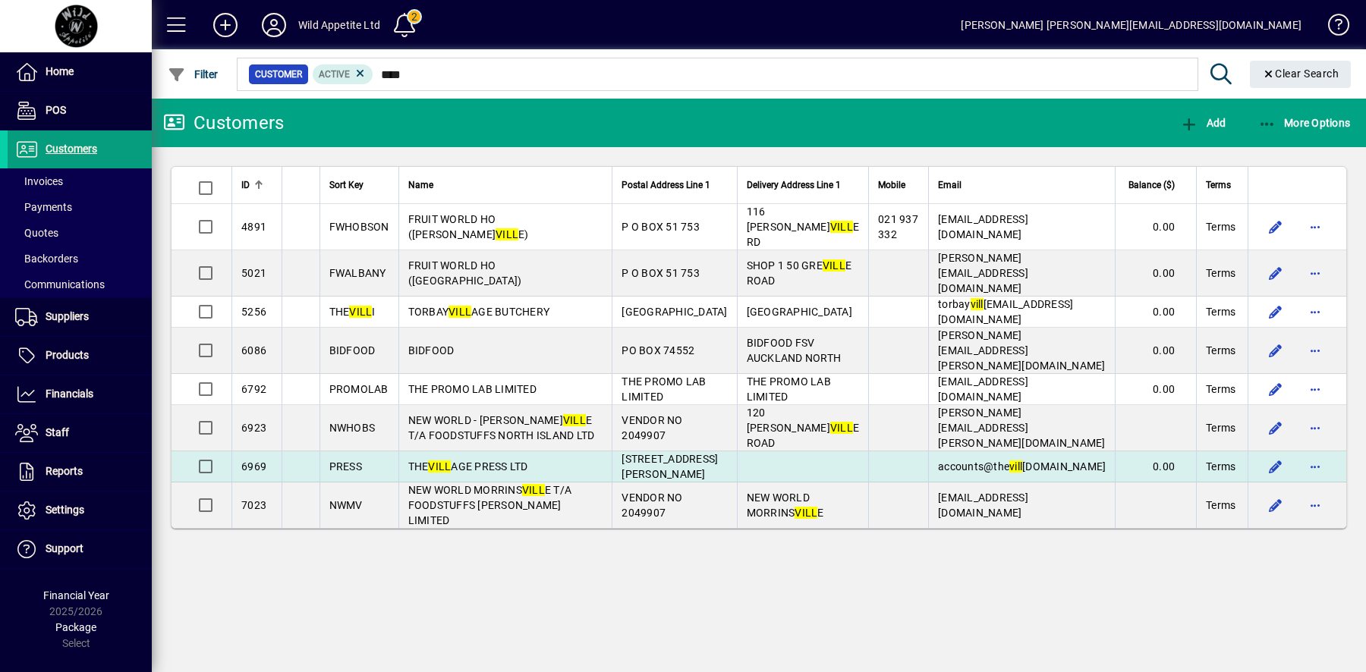
click at [535, 452] on td "THE VILL AGE PRESS LTD" at bounding box center [505, 467] width 214 height 31
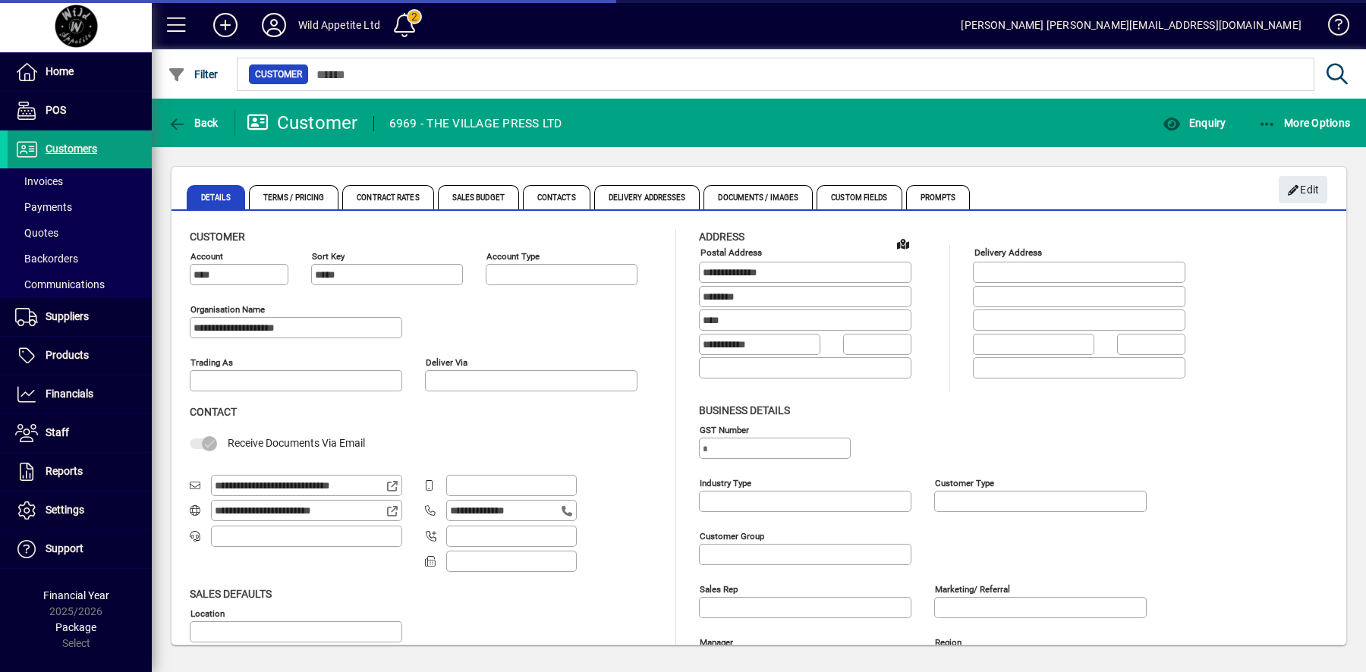
type input "**********"
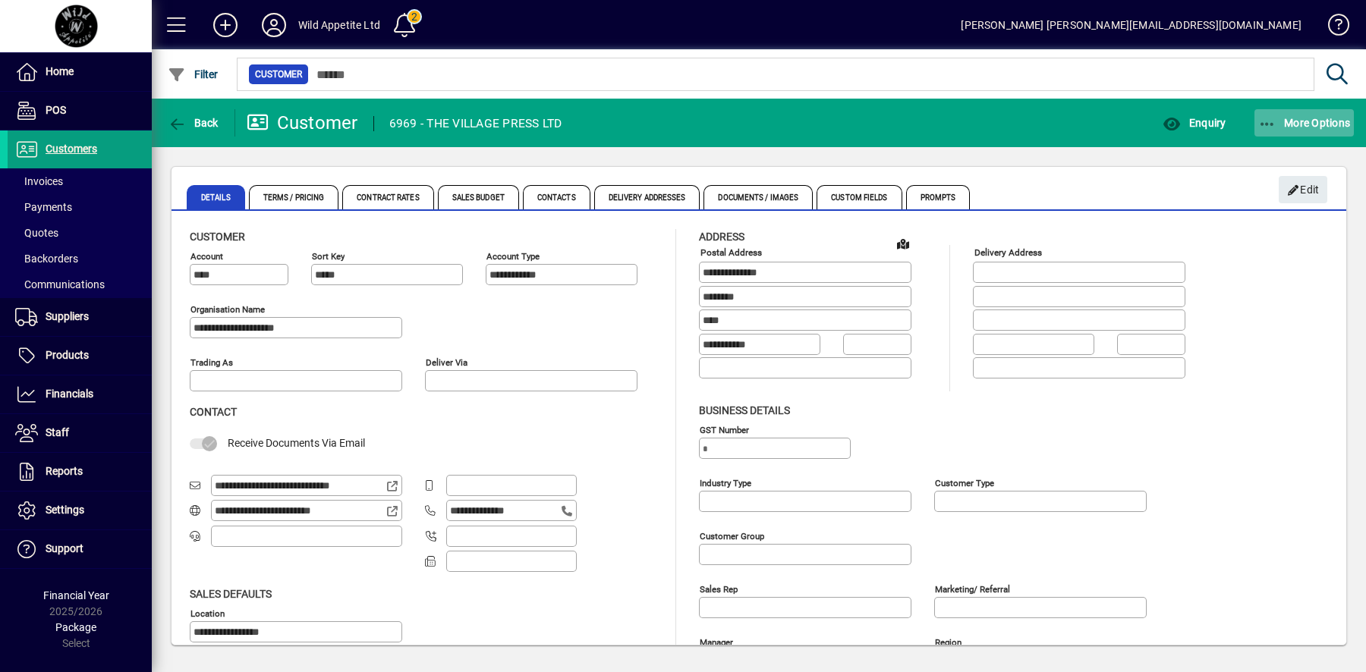
click at [1307, 140] on mat-toolbar-row "Back Customer 6969 - THE VILLAGE PRESS LTD Enquiry More Options" at bounding box center [759, 123] width 1214 height 49
click at [1317, 127] on span "More Options" at bounding box center [1304, 123] width 93 height 12
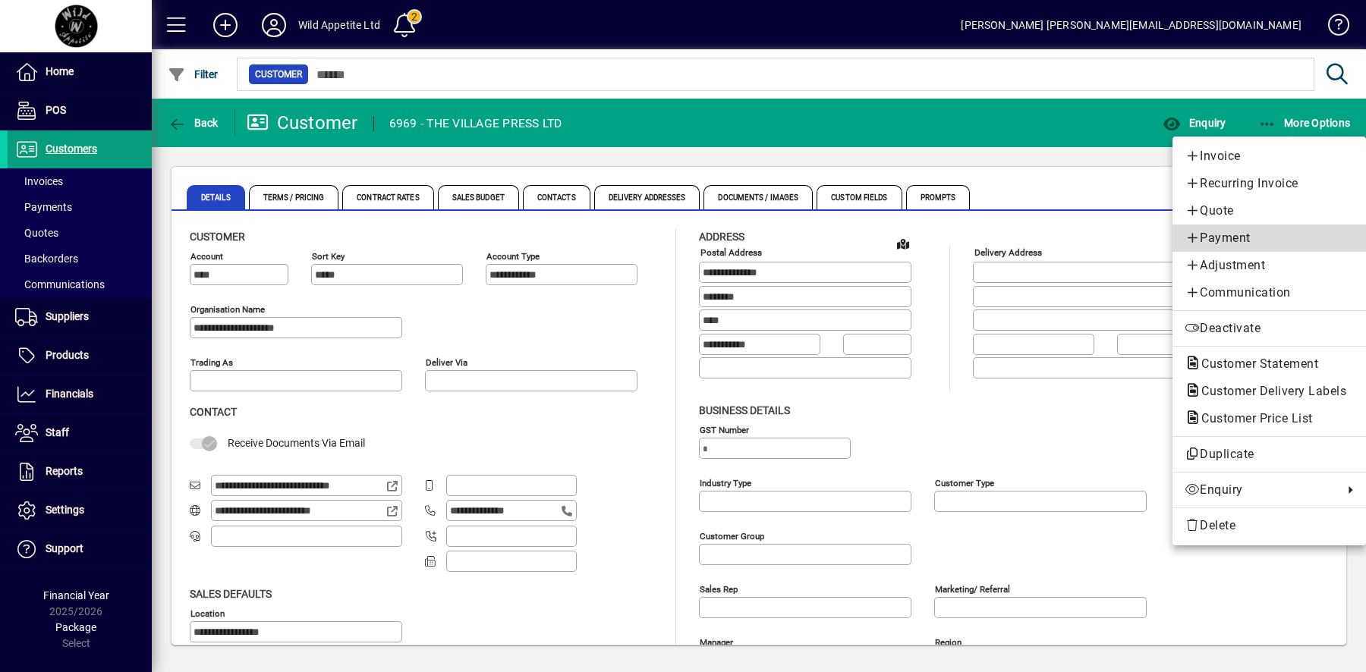
click at [1276, 248] on link "Payment" at bounding box center [1269, 238] width 194 height 27
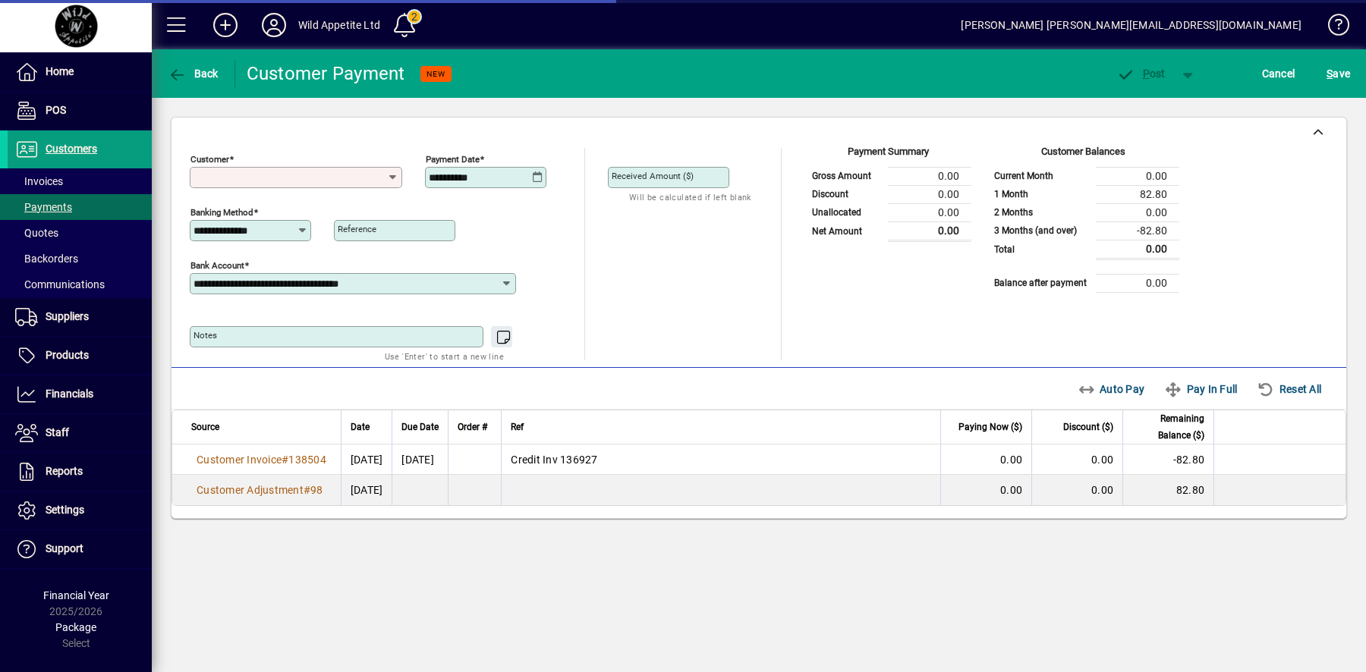
type input "**********"
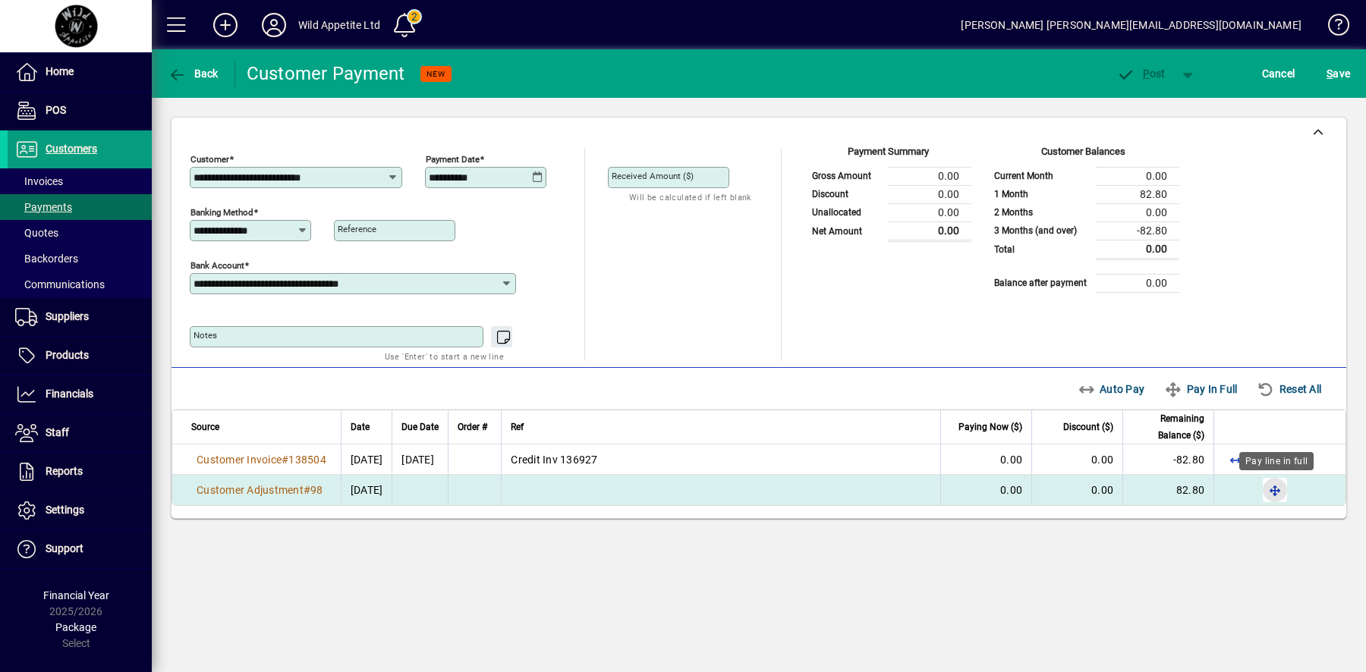
click at [1273, 486] on span "button" at bounding box center [1275, 490] width 36 height 36
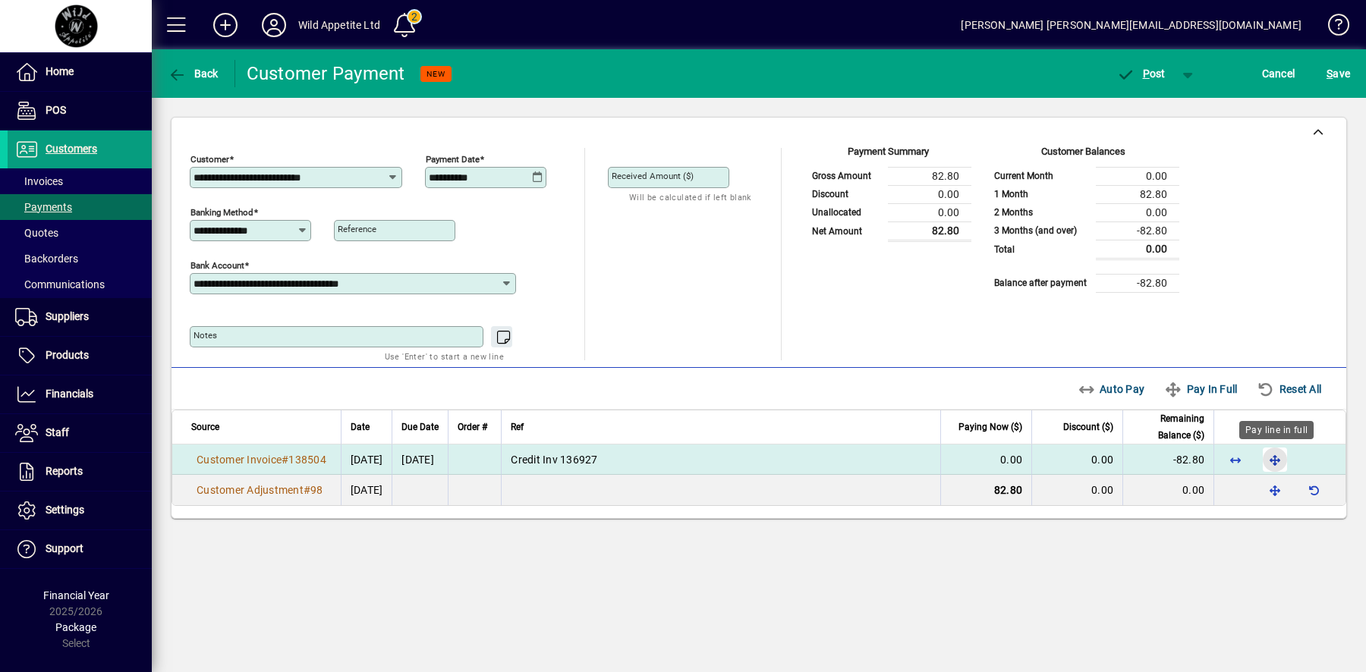
click at [1277, 456] on span "button" at bounding box center [1275, 460] width 36 height 36
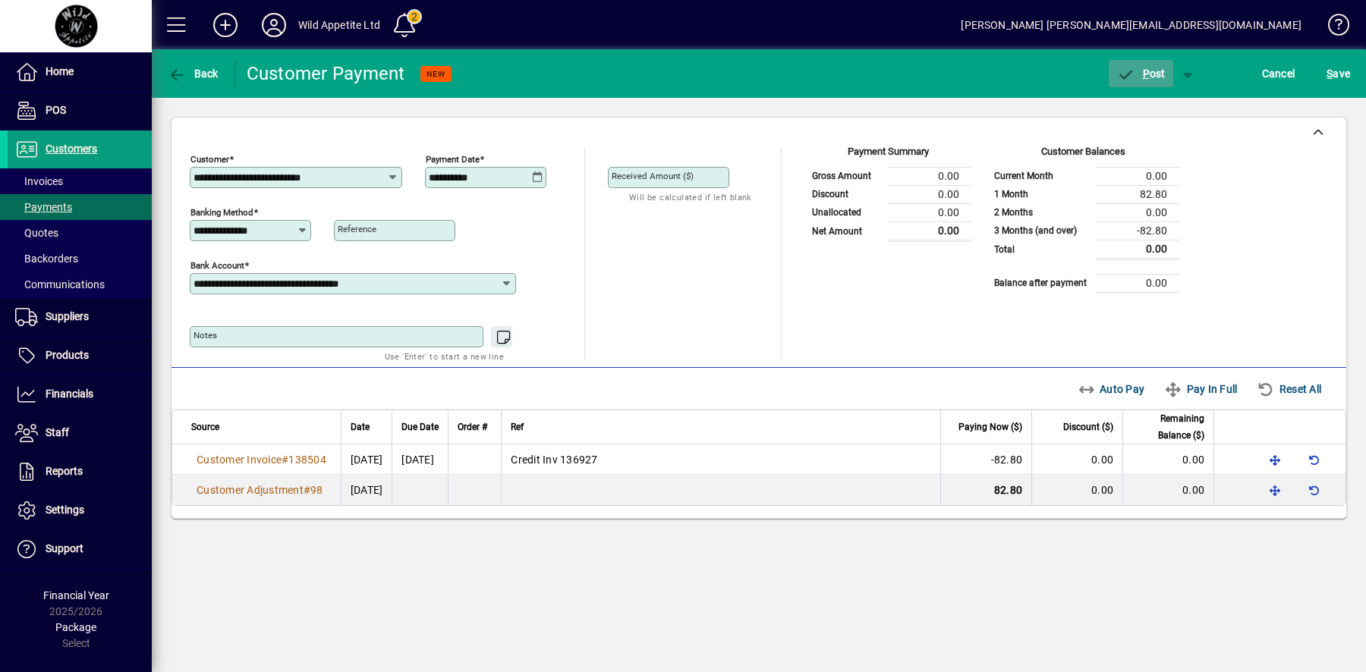
click at [1148, 68] on span "P" at bounding box center [1146, 74] width 7 height 12
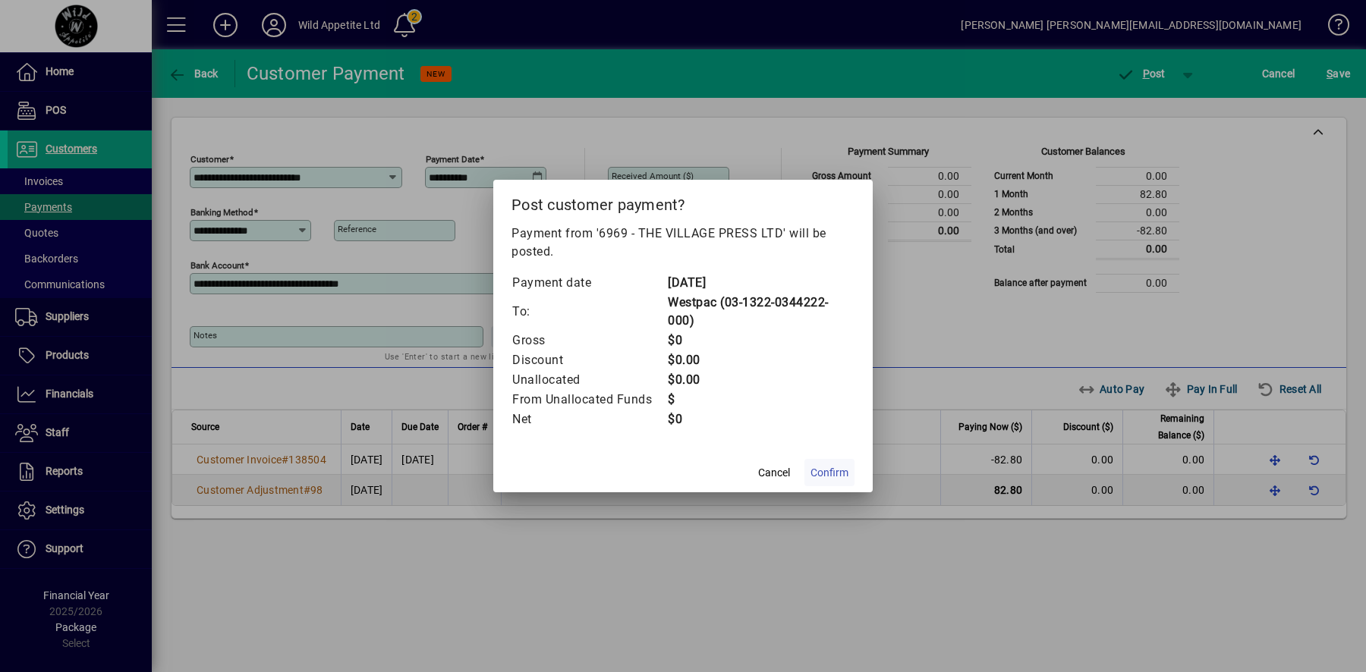
click at [831, 474] on span "Confirm" at bounding box center [829, 473] width 38 height 16
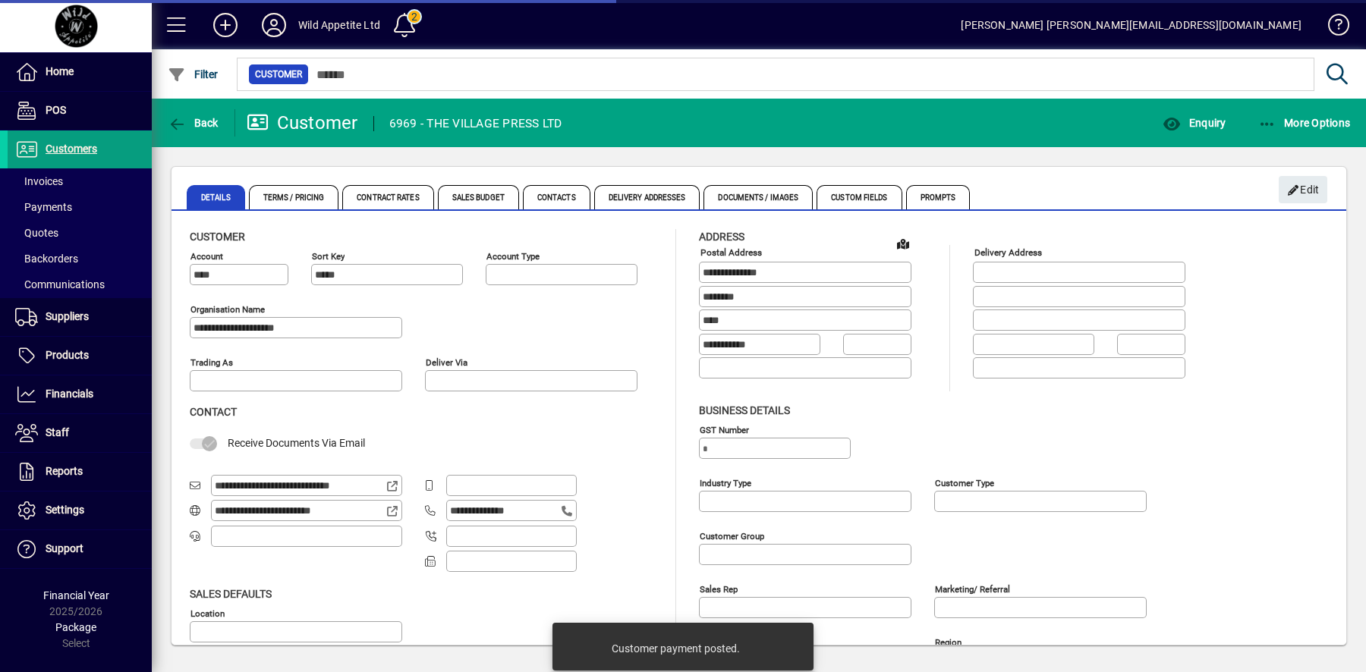
type input "**********"
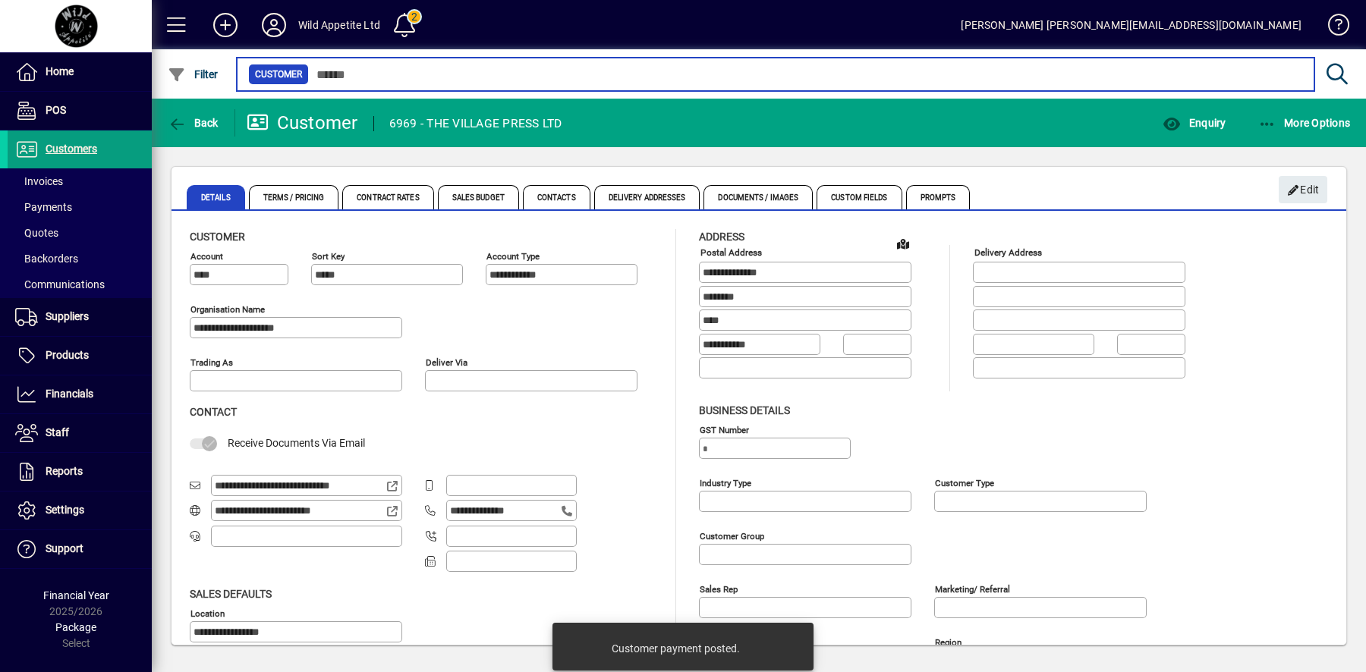
click at [359, 71] on input "text" at bounding box center [805, 74] width 993 height 21
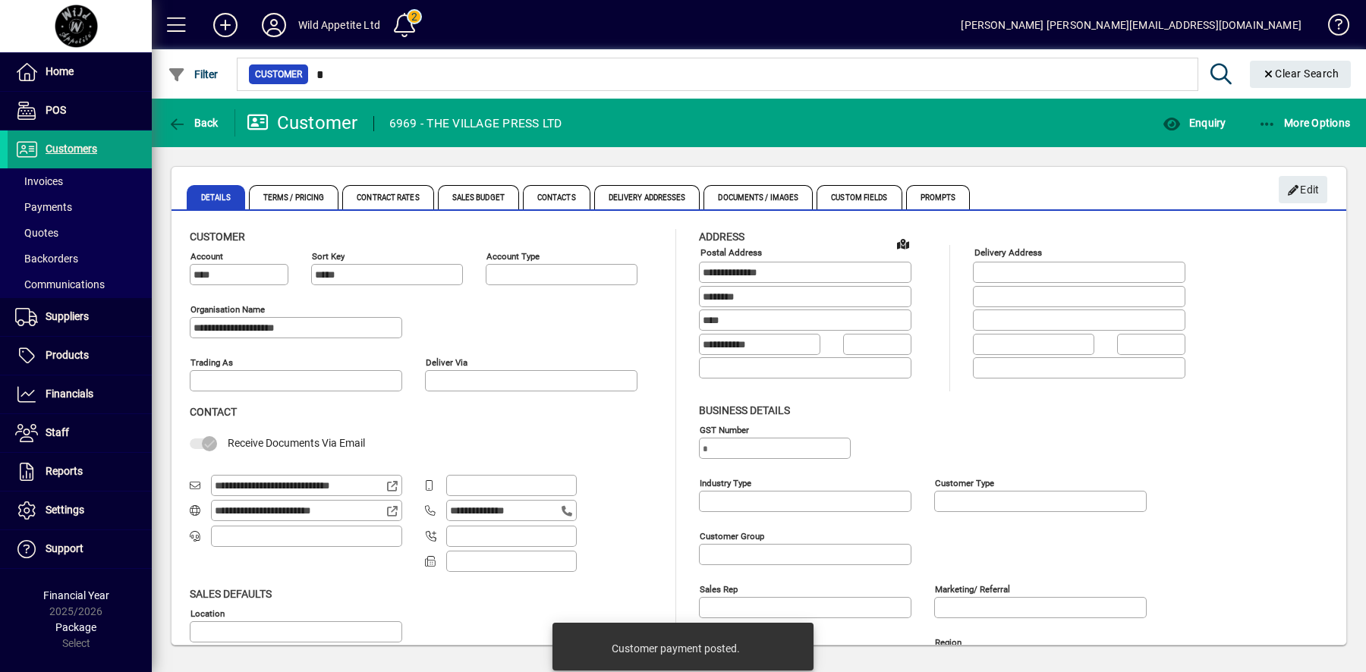
type input "**"
type input "**********"
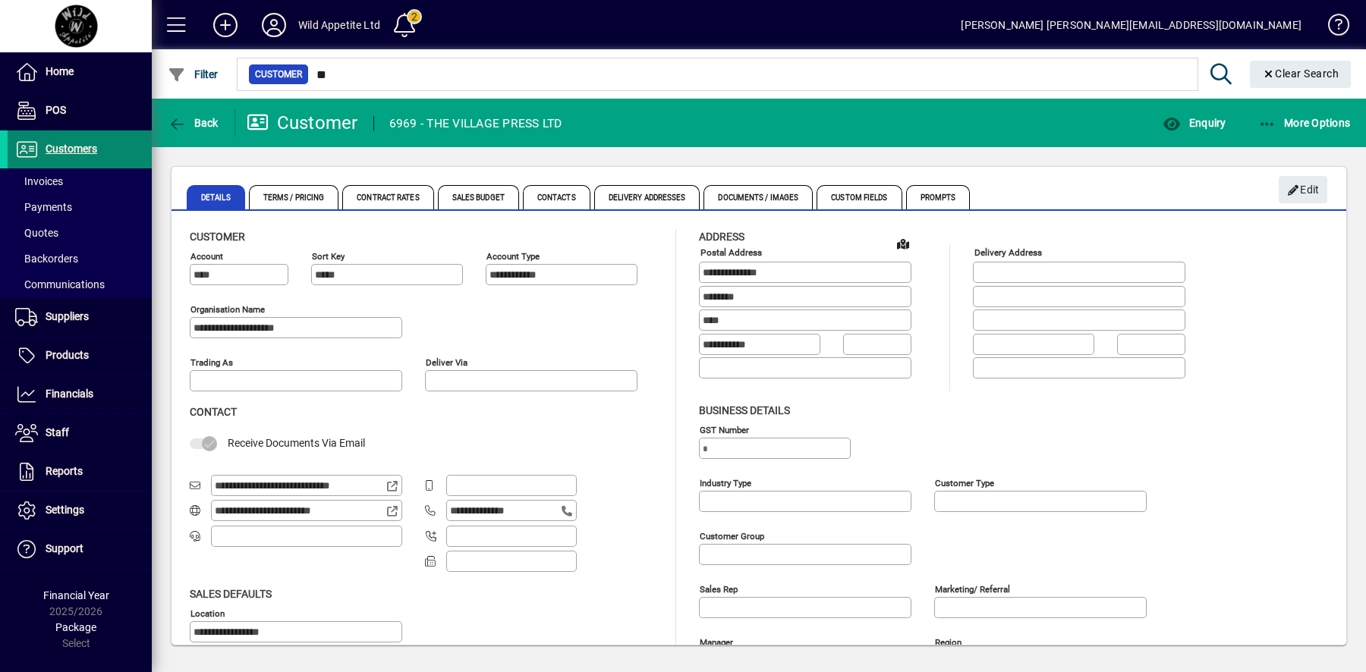
click at [78, 152] on span "Customers" at bounding box center [72, 149] width 52 height 12
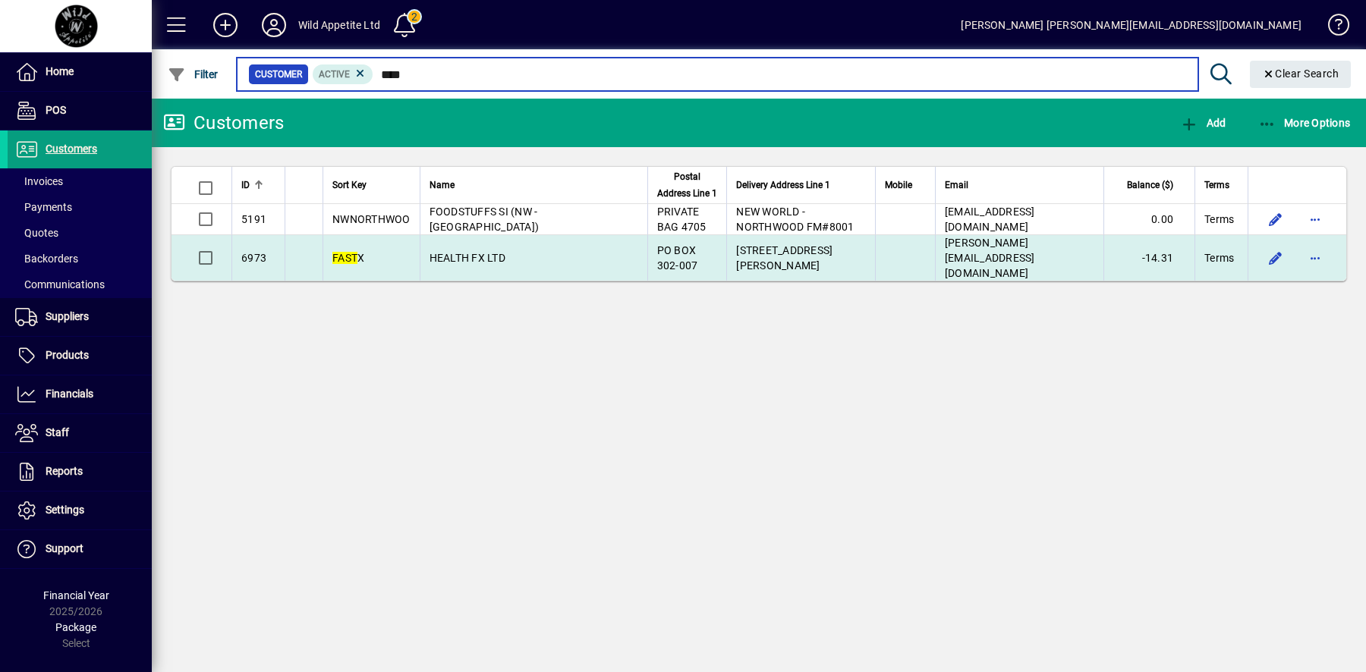
type input "****"
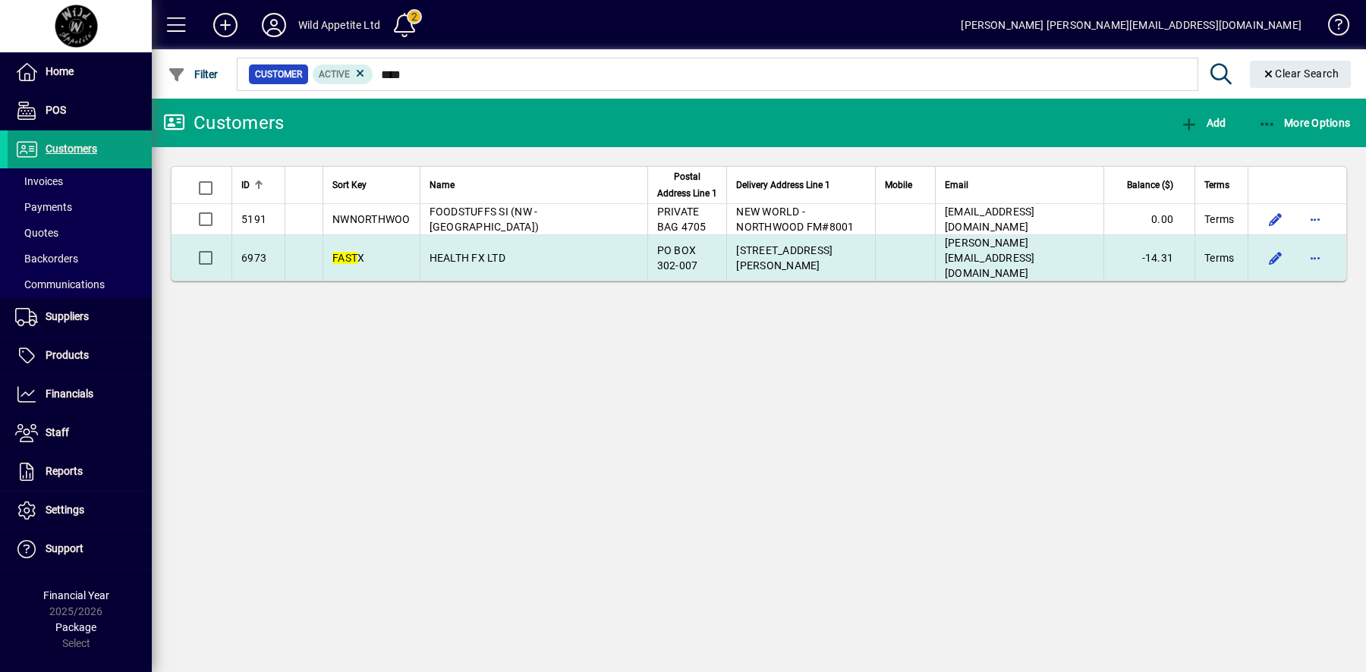
click at [527, 256] on td "HEALTH FX LTD" at bounding box center [534, 258] width 228 height 46
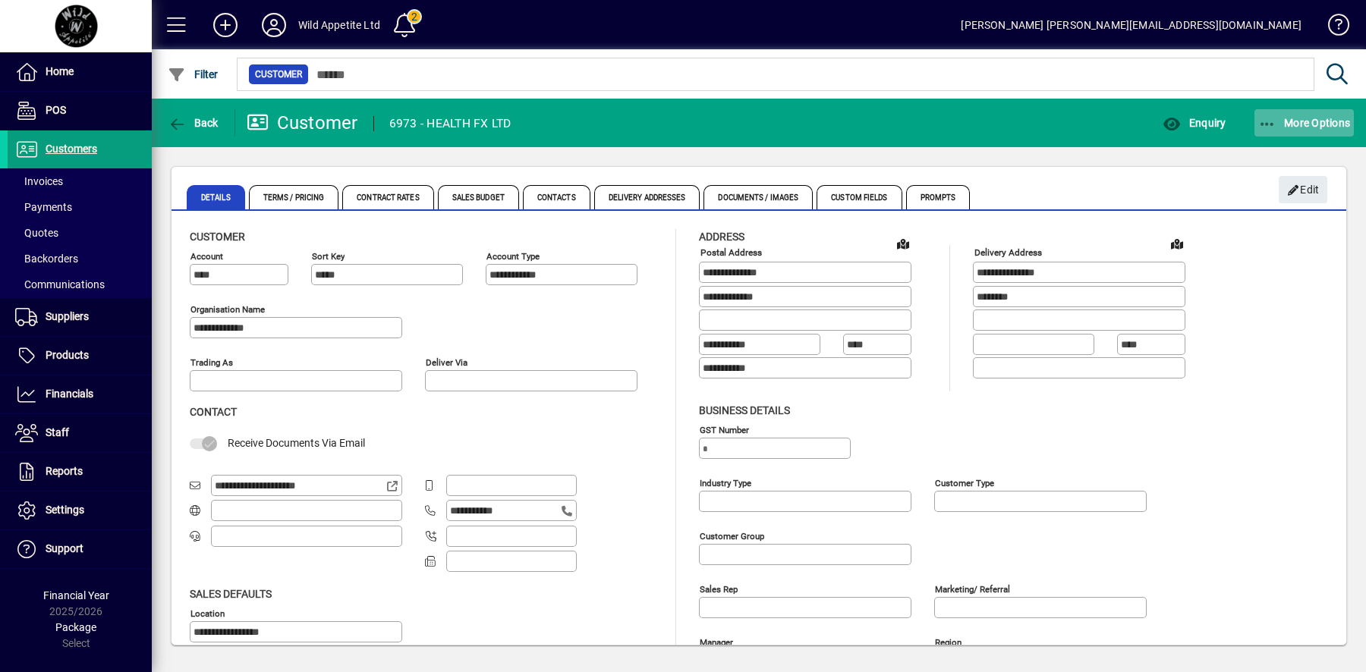
click at [1335, 126] on span "More Options" at bounding box center [1304, 123] width 93 height 12
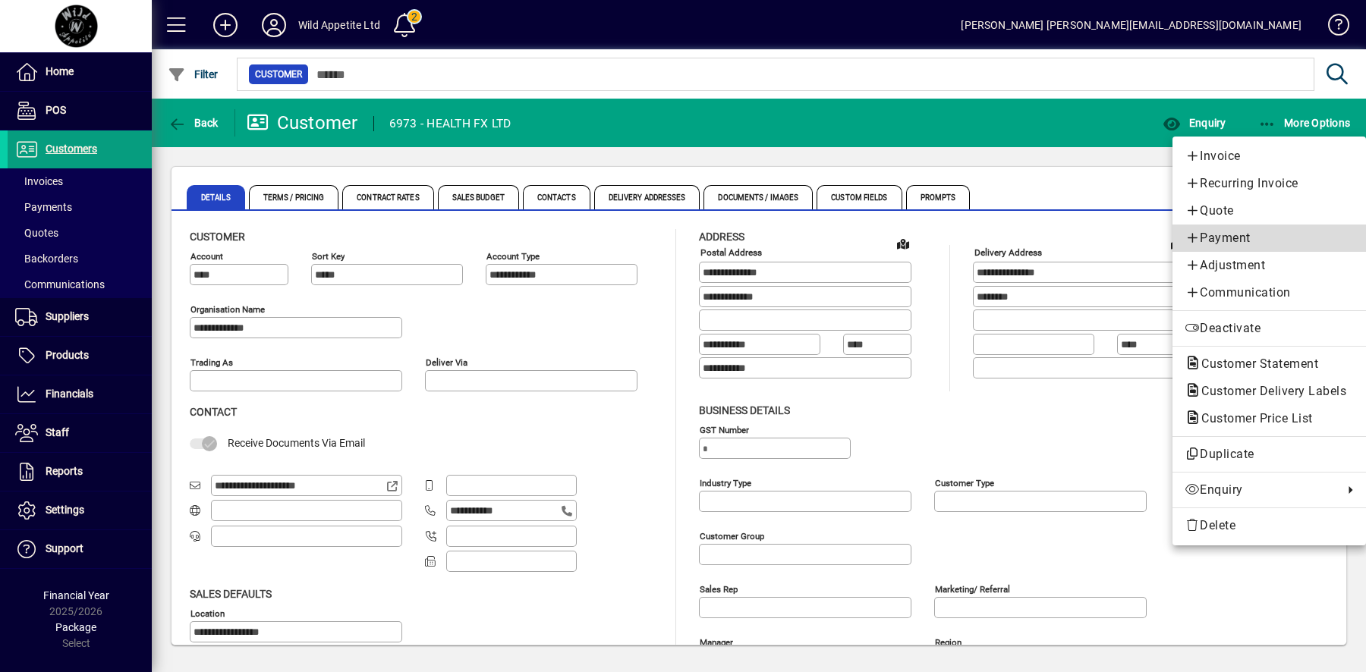
click at [1279, 246] on span "Payment" at bounding box center [1269, 238] width 169 height 18
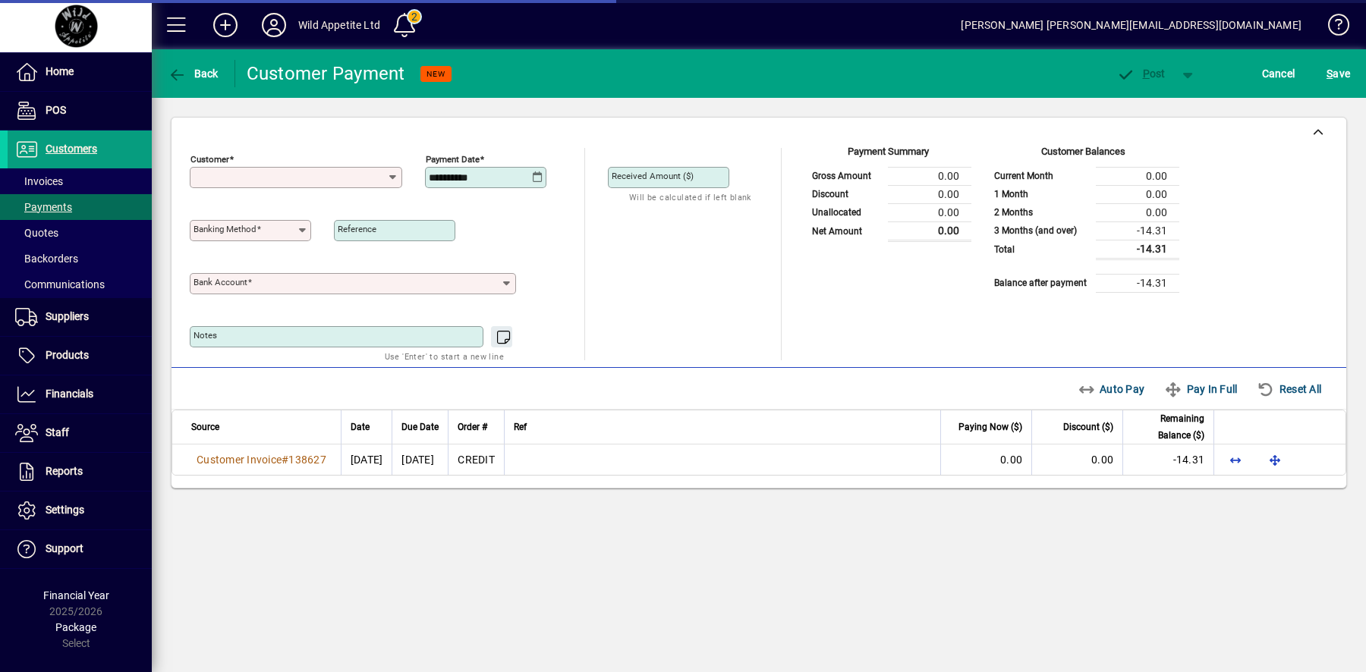
type input "**********"
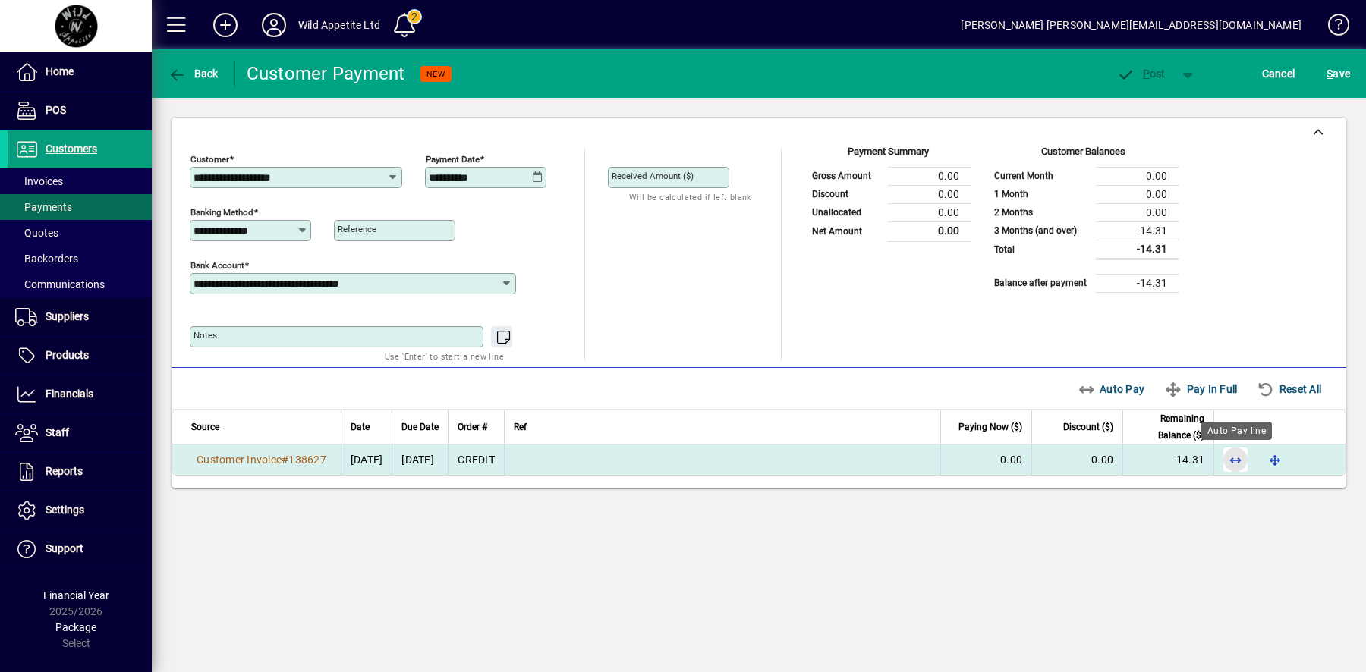
click at [1238, 455] on span "button" at bounding box center [1235, 460] width 36 height 36
click at [1152, 81] on span "button" at bounding box center [1141, 73] width 65 height 36
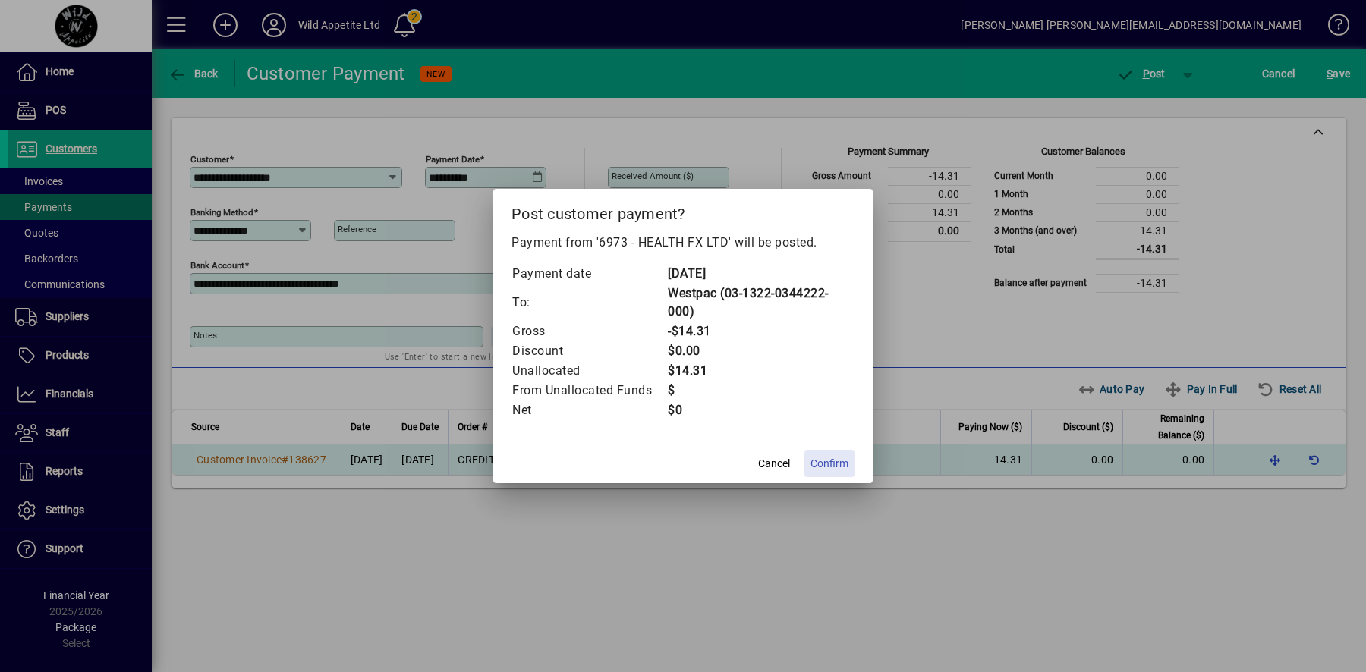
click at [834, 461] on span "Confirm" at bounding box center [829, 464] width 38 height 16
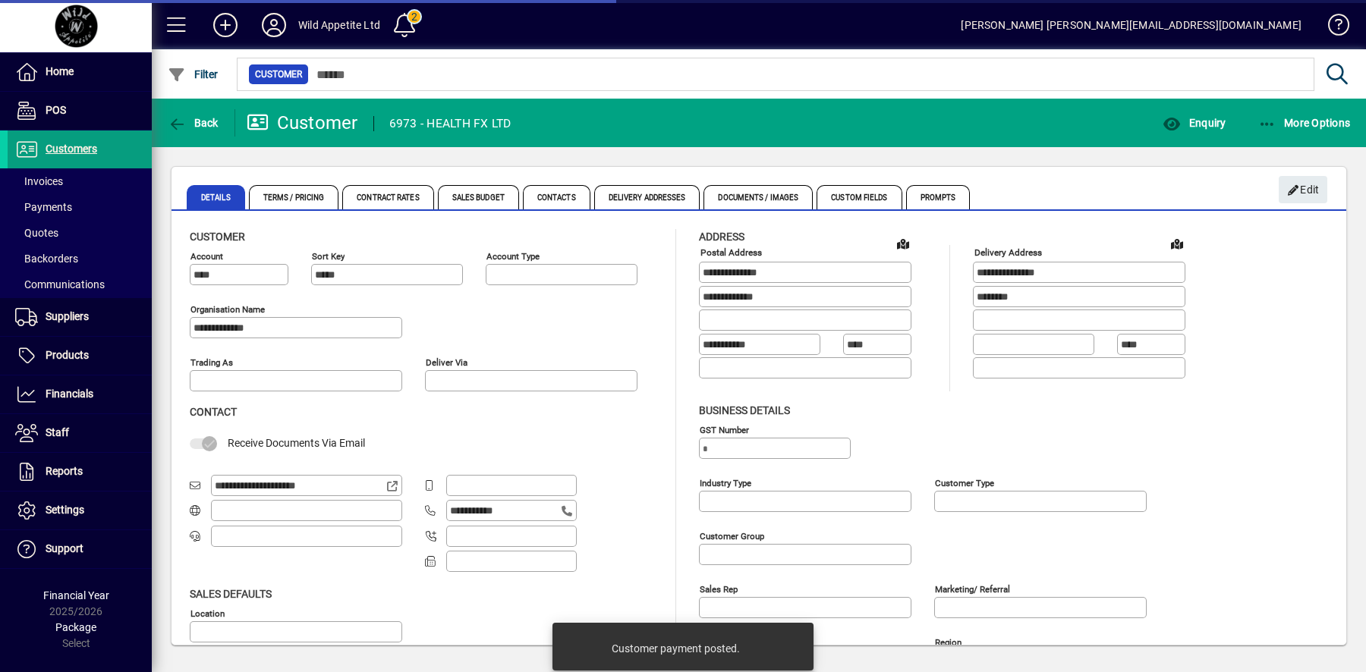
type input "**********"
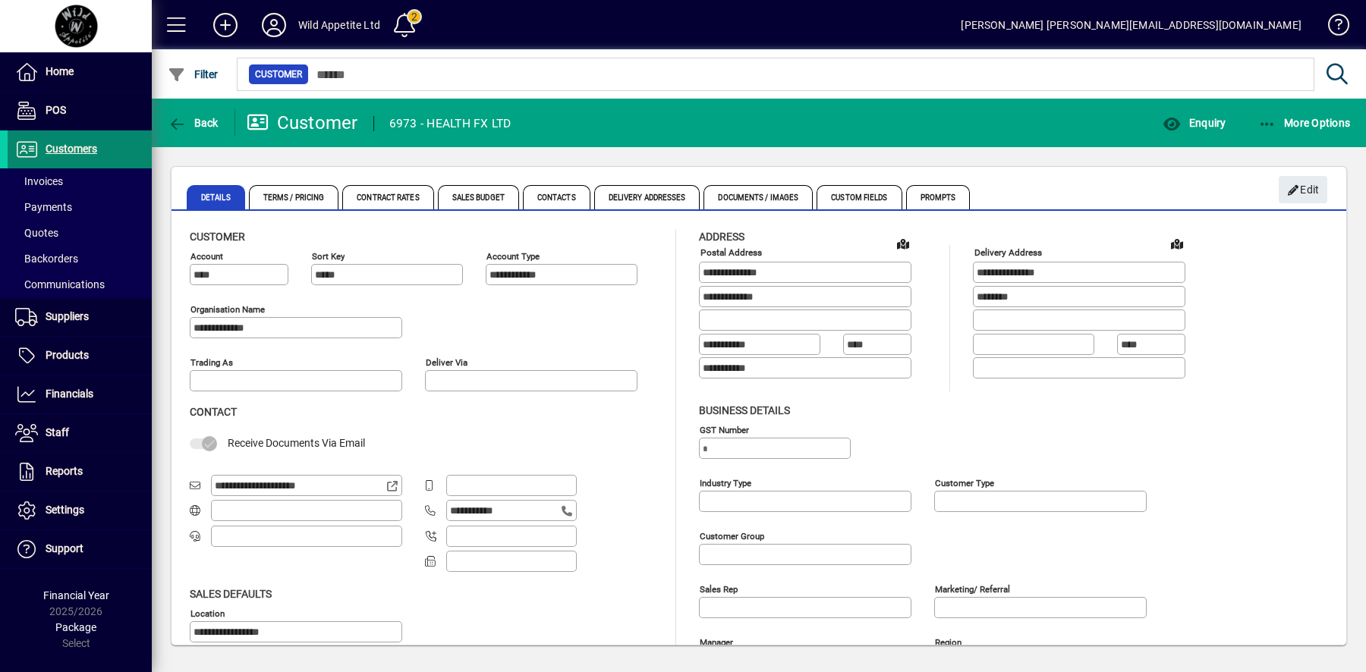
click at [96, 154] on span "Customers" at bounding box center [53, 149] width 90 height 18
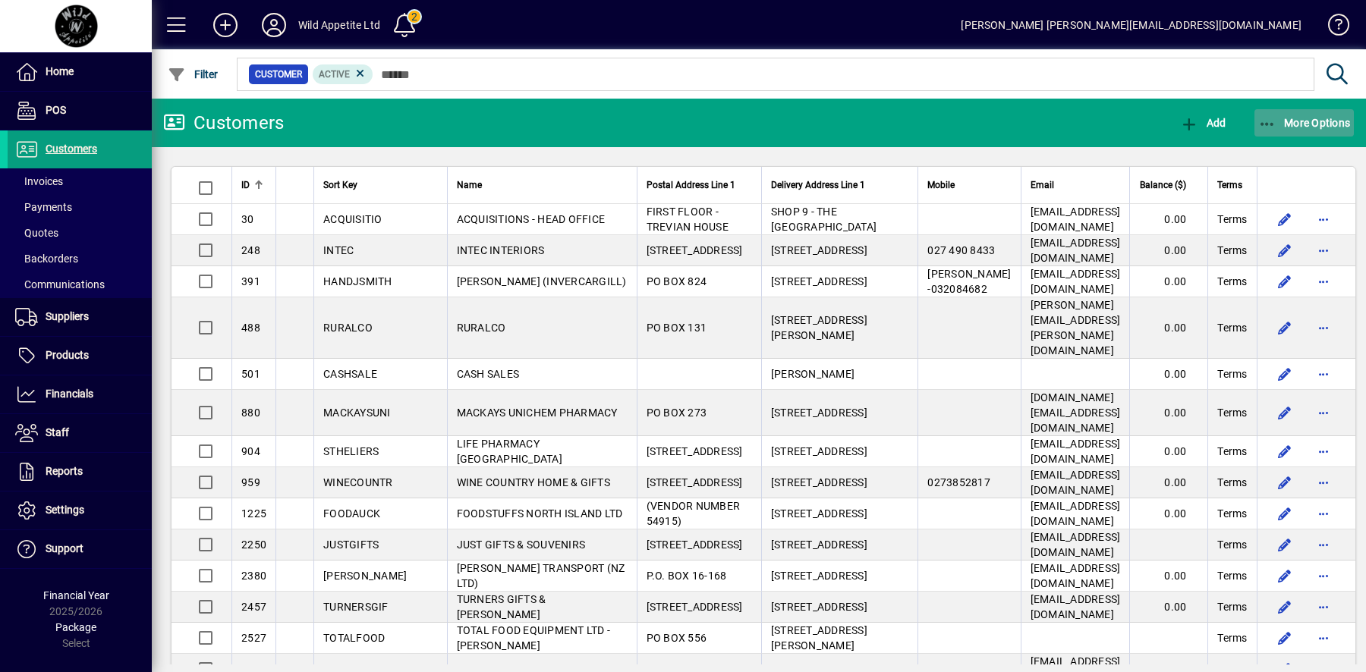
click at [1314, 125] on span "More Options" at bounding box center [1304, 123] width 93 height 12
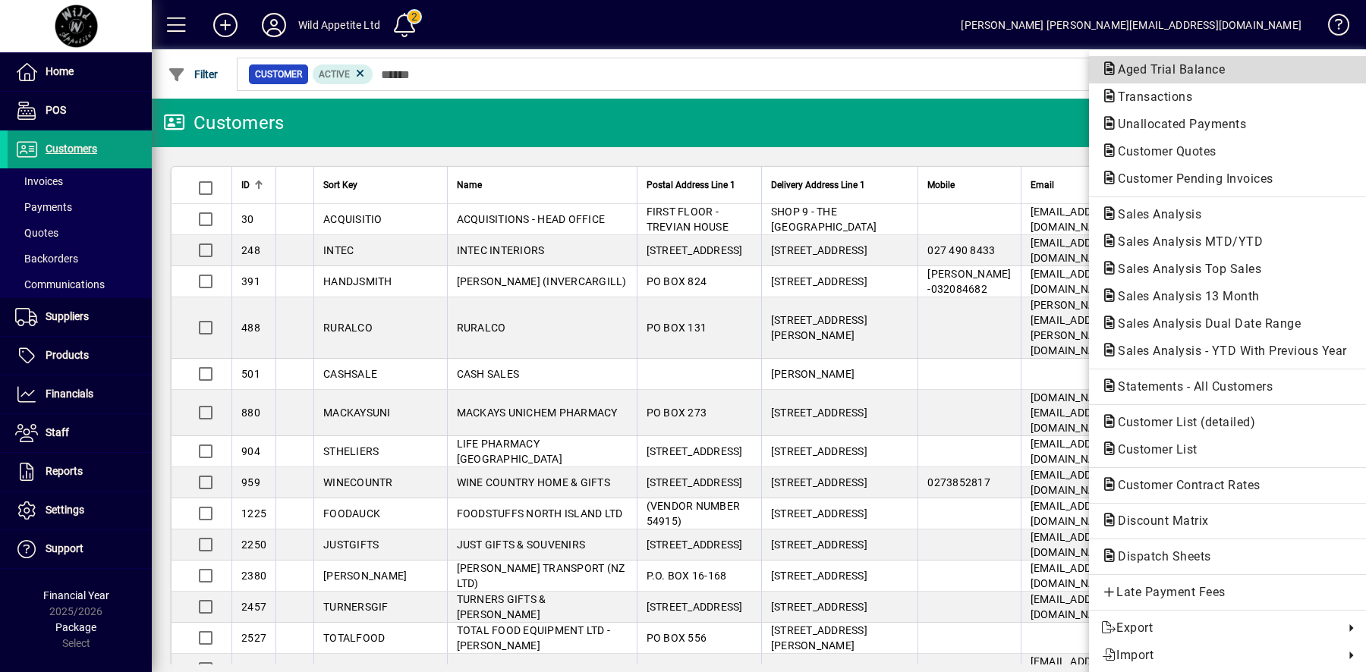
click at [1237, 72] on span "Aged Trial Balance" at bounding box center [1227, 70] width 253 height 18
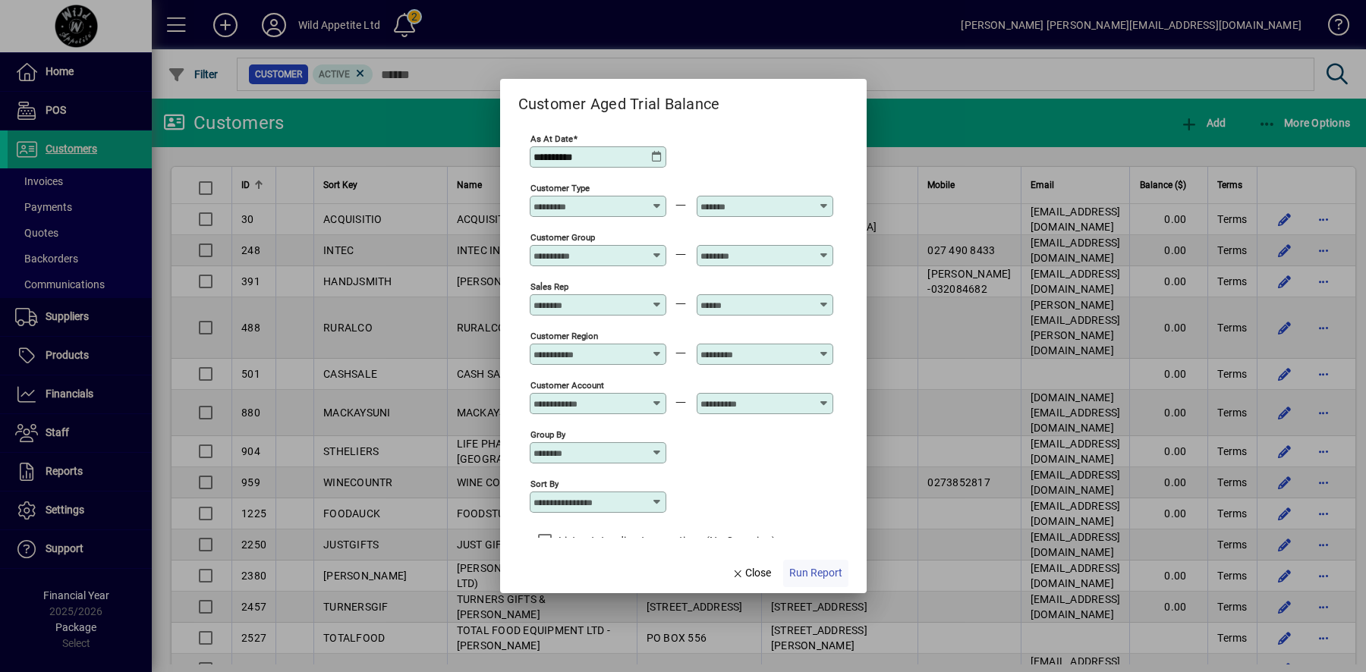
click at [817, 571] on span "Run Report" at bounding box center [815, 573] width 53 height 16
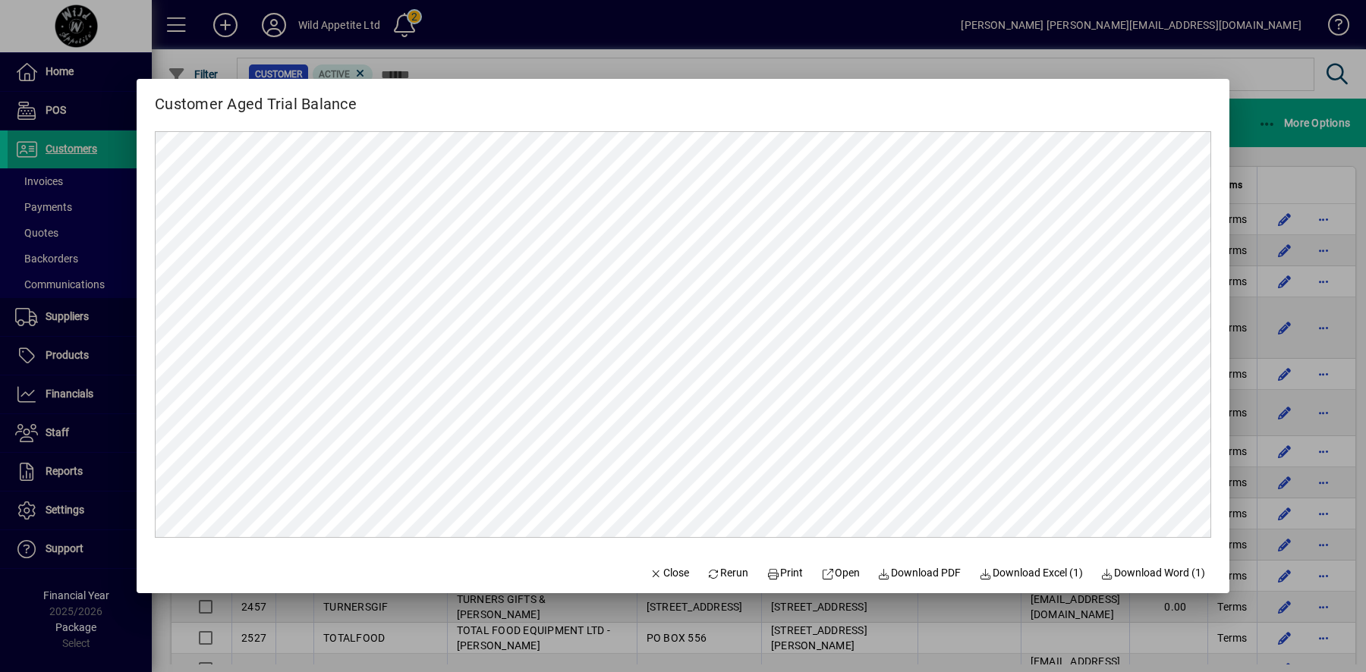
click at [533, 61] on div at bounding box center [683, 336] width 1366 height 672
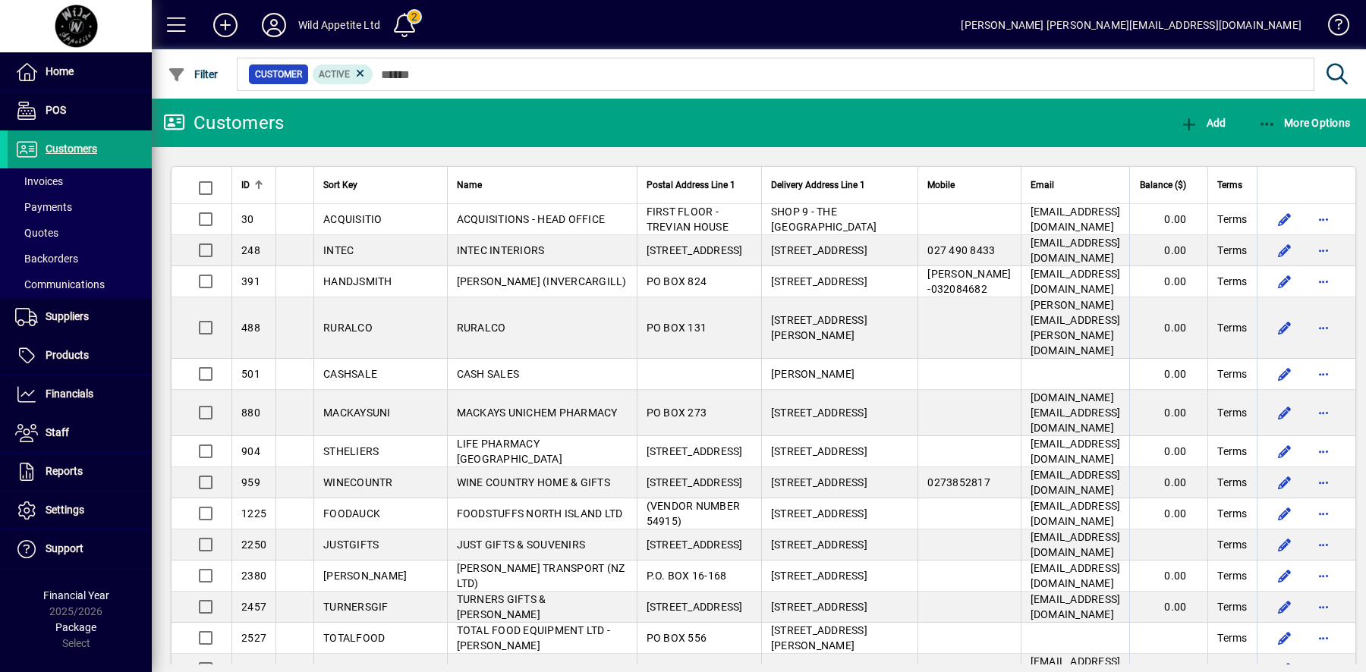
click at [533, 65] on div at bounding box center [841, 57] width 1214 height 17
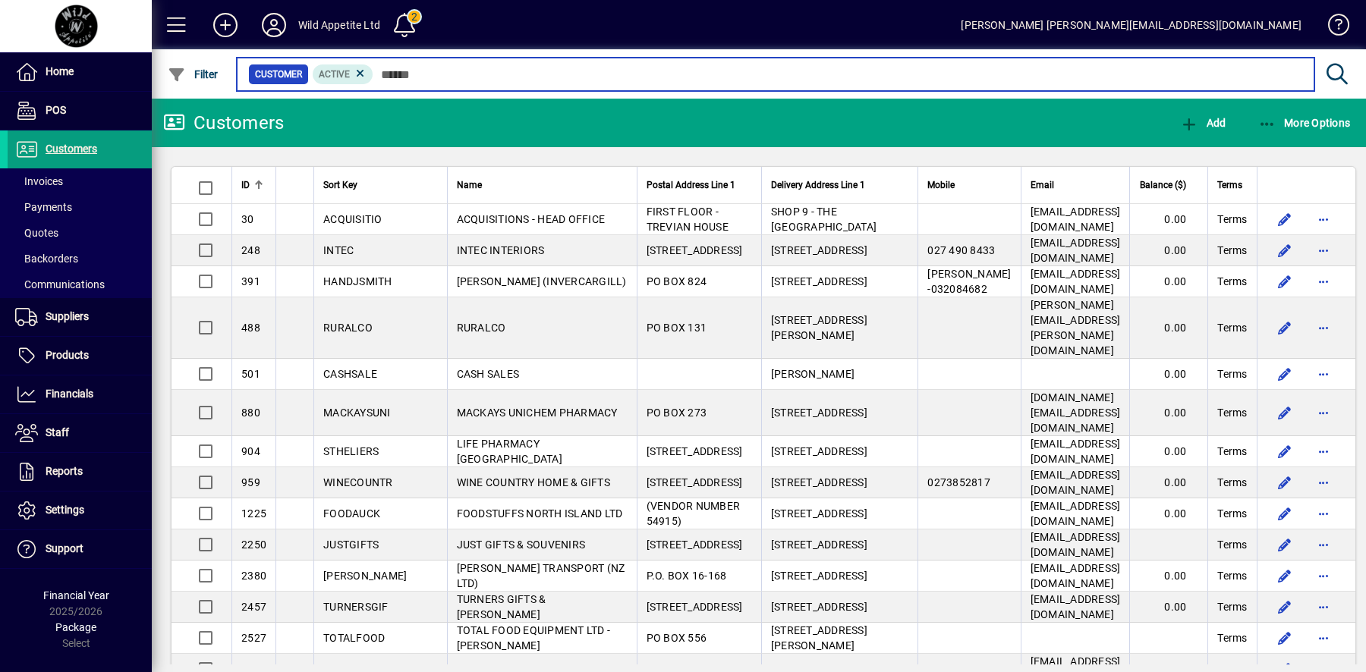
click at [505, 77] on input "text" at bounding box center [837, 74] width 929 height 21
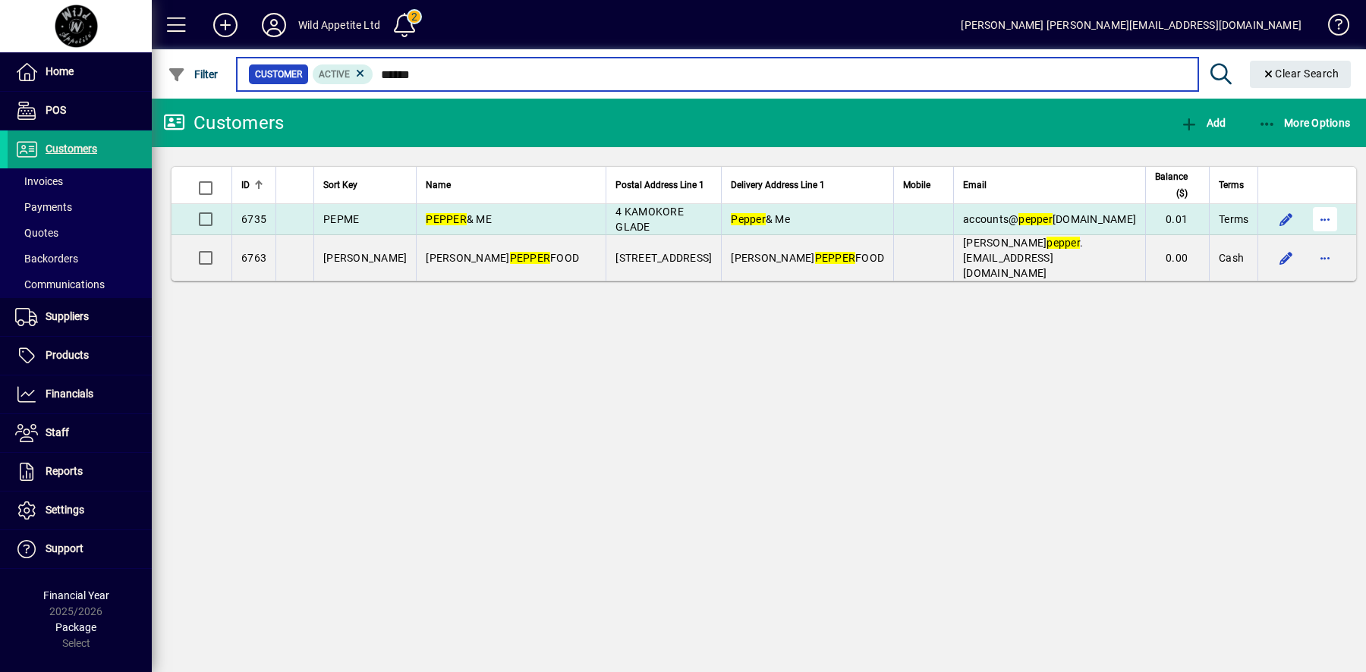
type input "******"
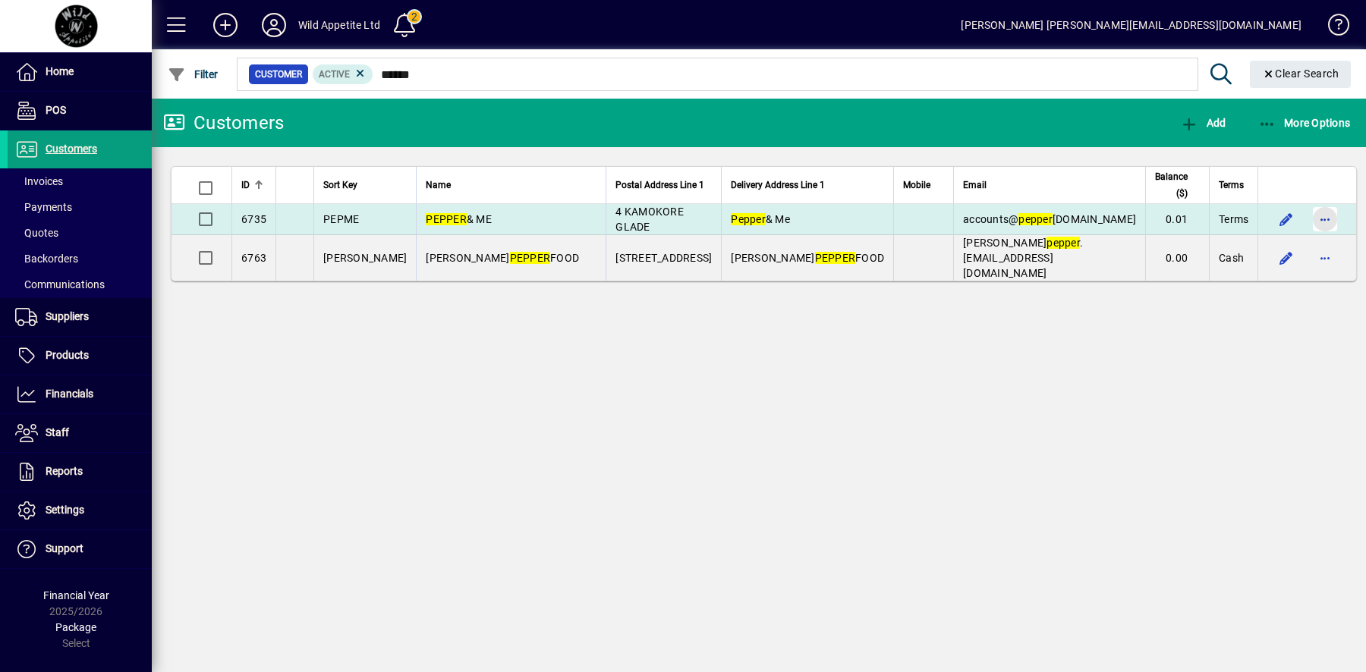
click at [1327, 219] on span "button" at bounding box center [1325, 219] width 36 height 36
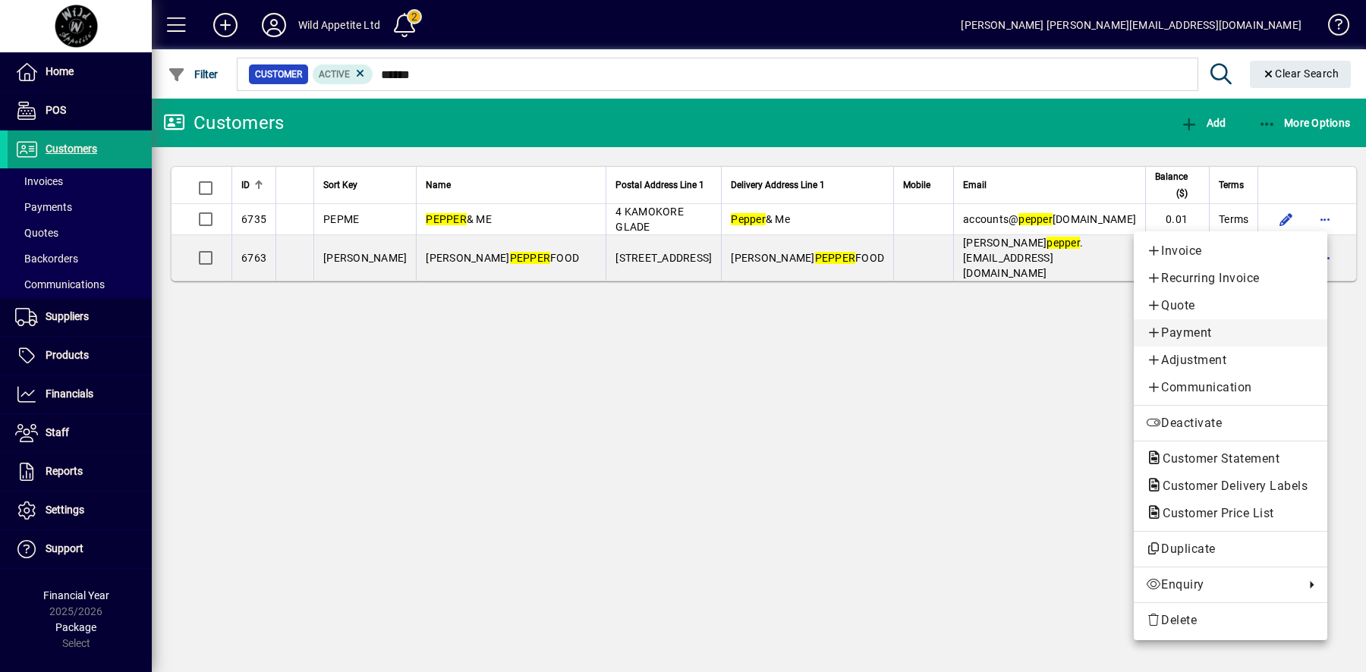
click at [1228, 335] on span "Payment" at bounding box center [1230, 333] width 169 height 18
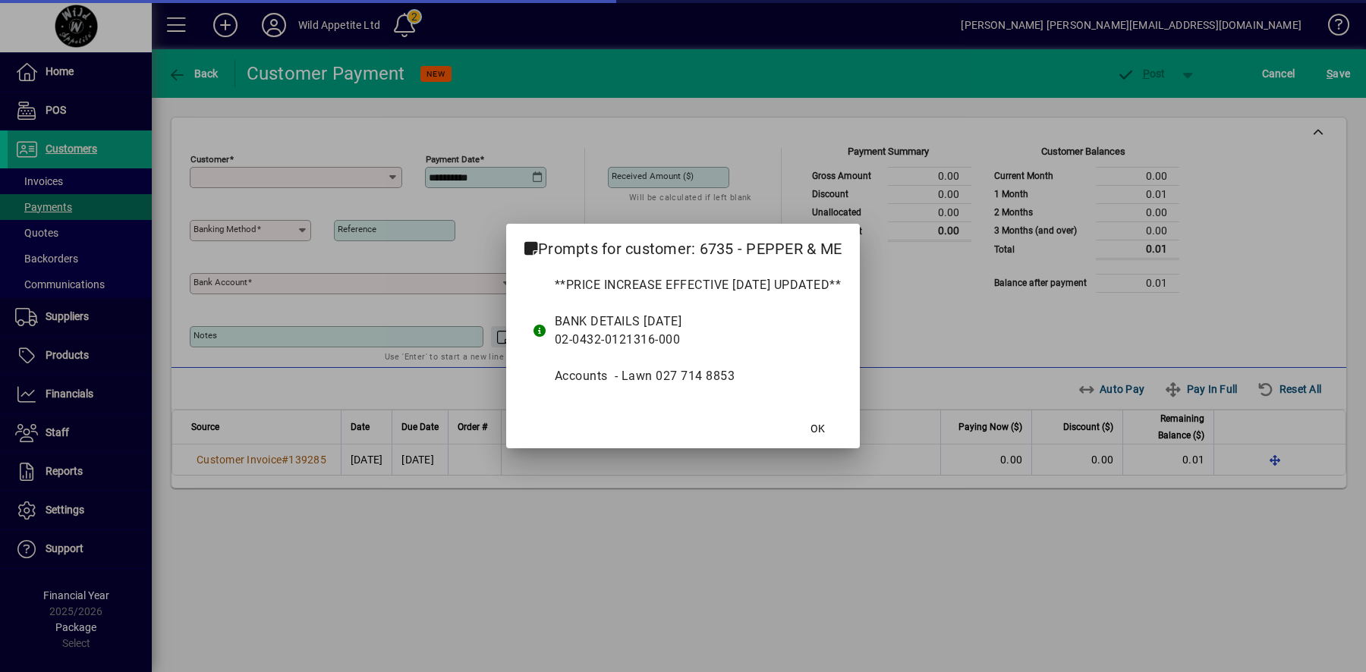
type input "**********"
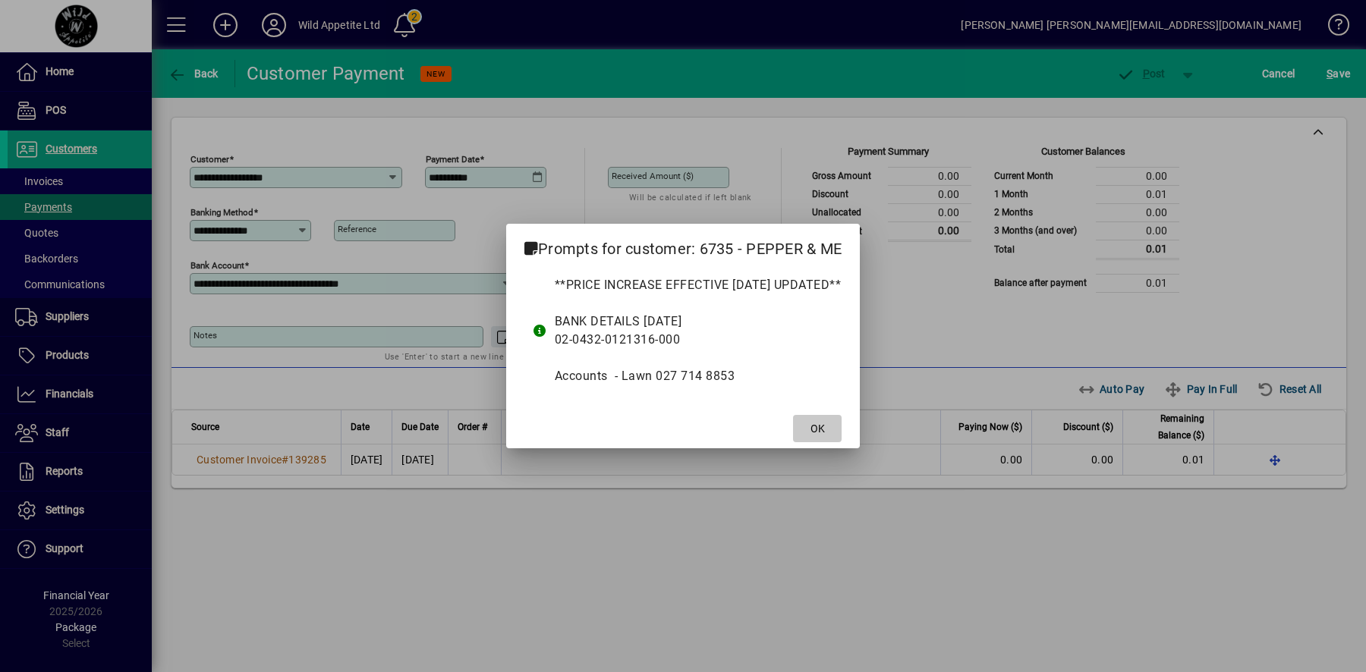
click at [825, 428] on span "OK" at bounding box center [817, 429] width 14 height 16
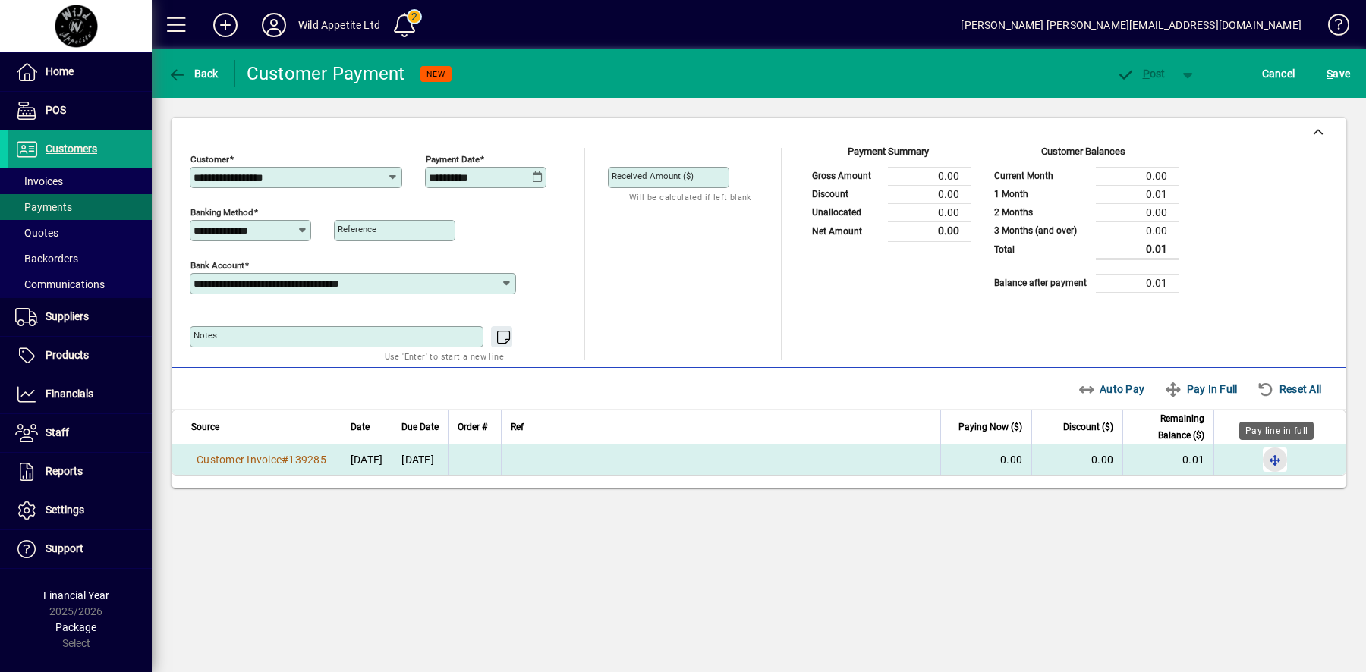
click at [1273, 457] on span "button" at bounding box center [1275, 460] width 36 height 36
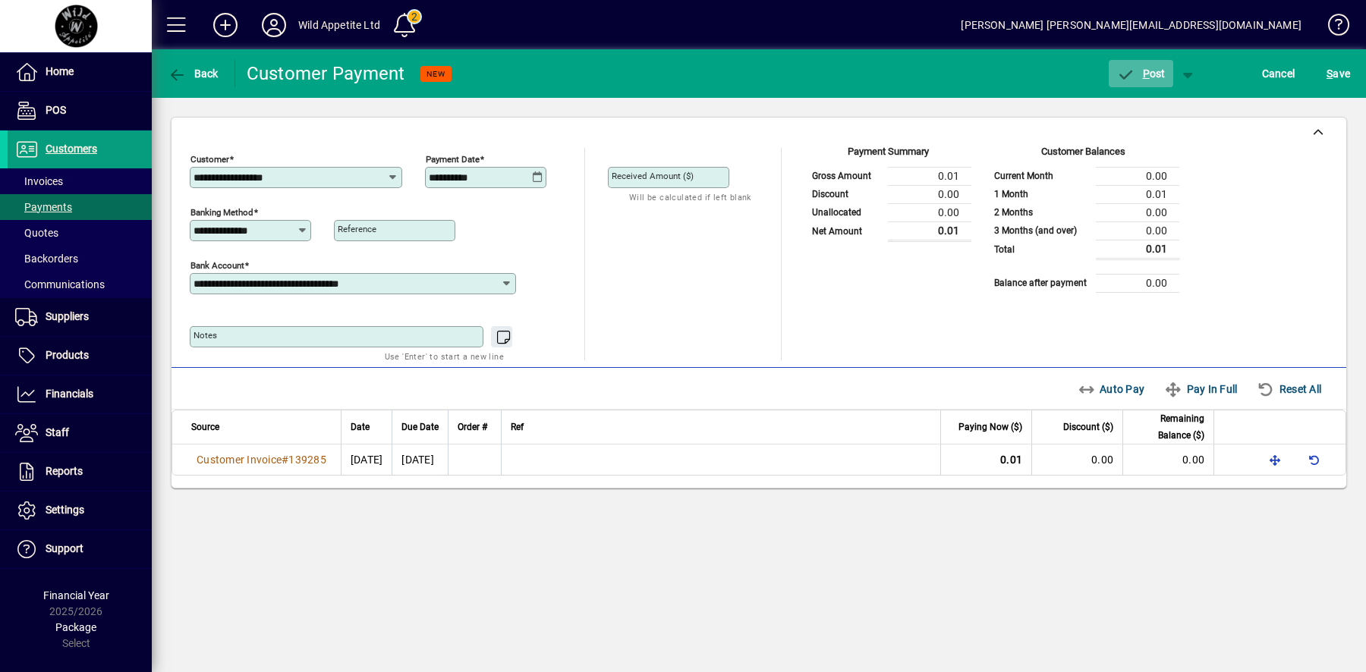
click at [1144, 78] on span "P" at bounding box center [1146, 74] width 7 height 12
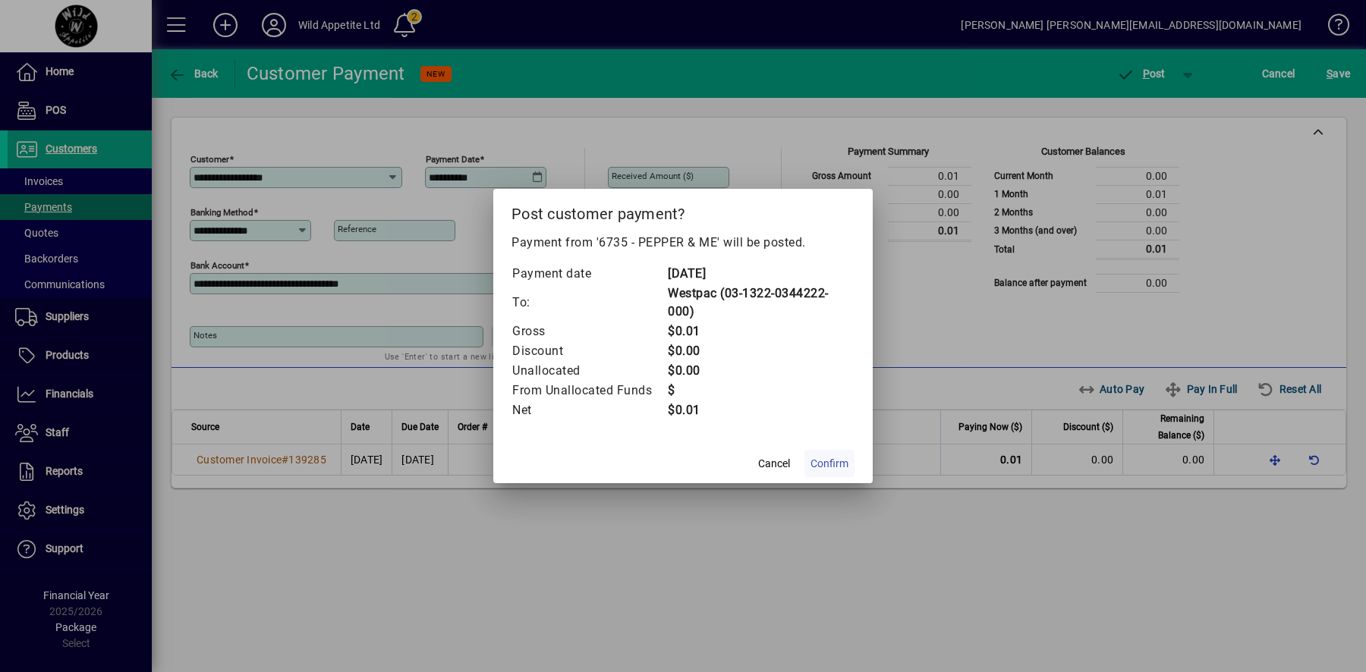
click at [830, 460] on span "Confirm" at bounding box center [829, 464] width 38 height 16
type input "******"
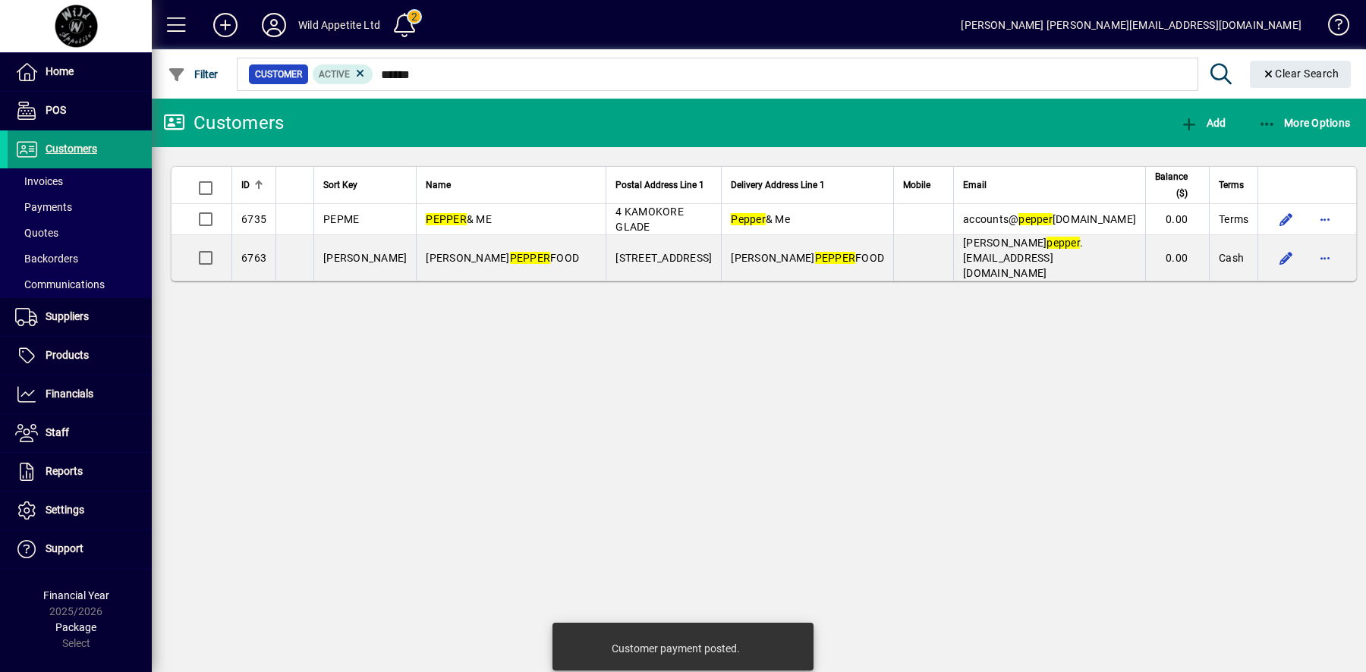
click at [88, 150] on span "Customers" at bounding box center [72, 149] width 52 height 12
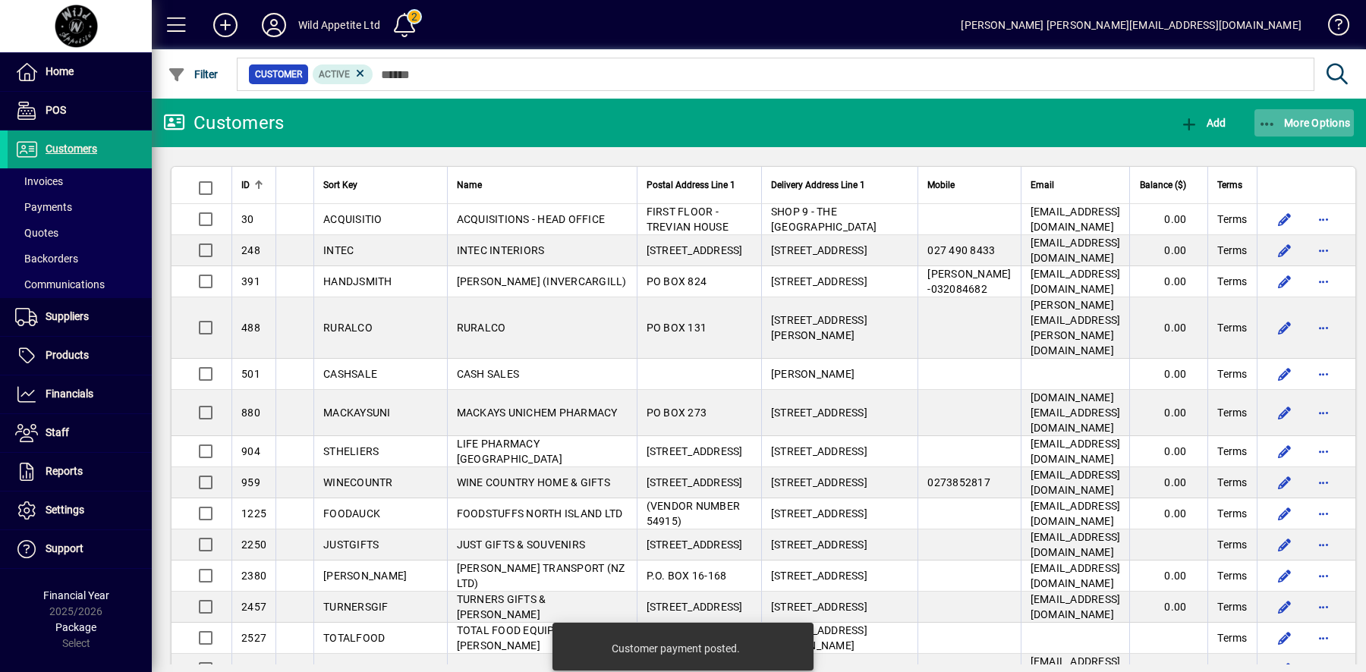
click at [1327, 124] on span "More Options" at bounding box center [1304, 123] width 93 height 12
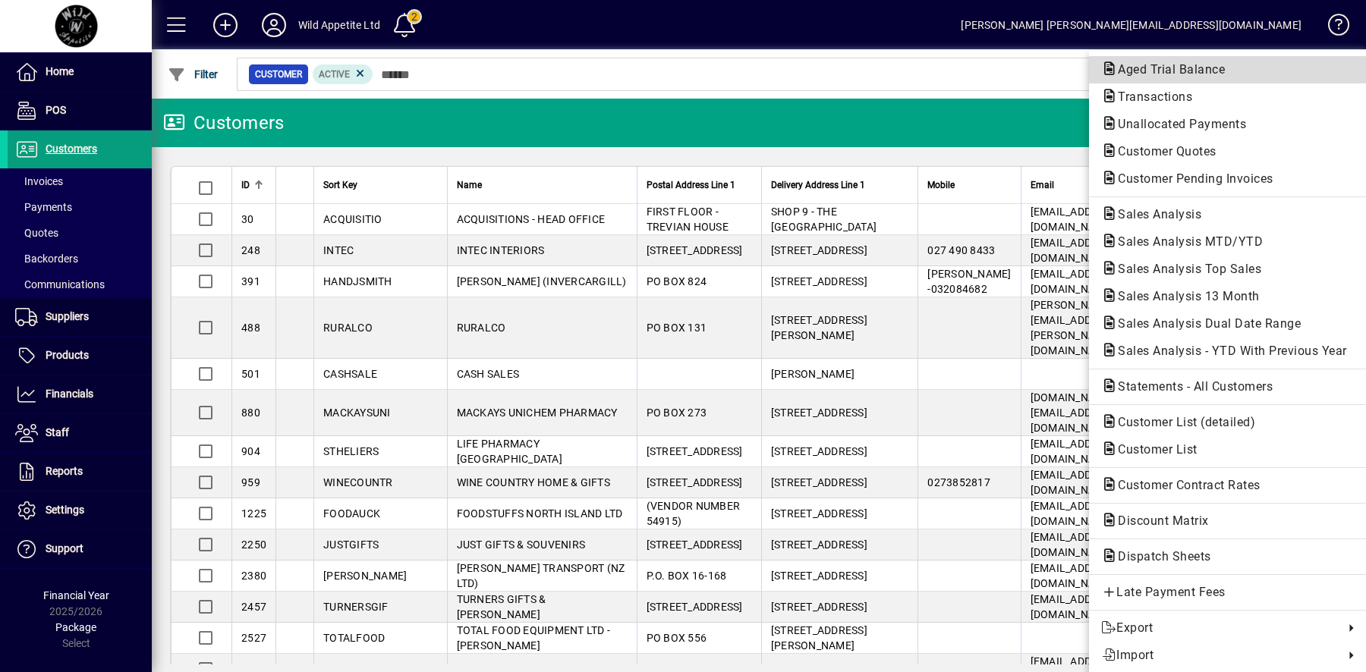
click at [1225, 70] on span "Aged Trial Balance" at bounding box center [1166, 69] width 131 height 14
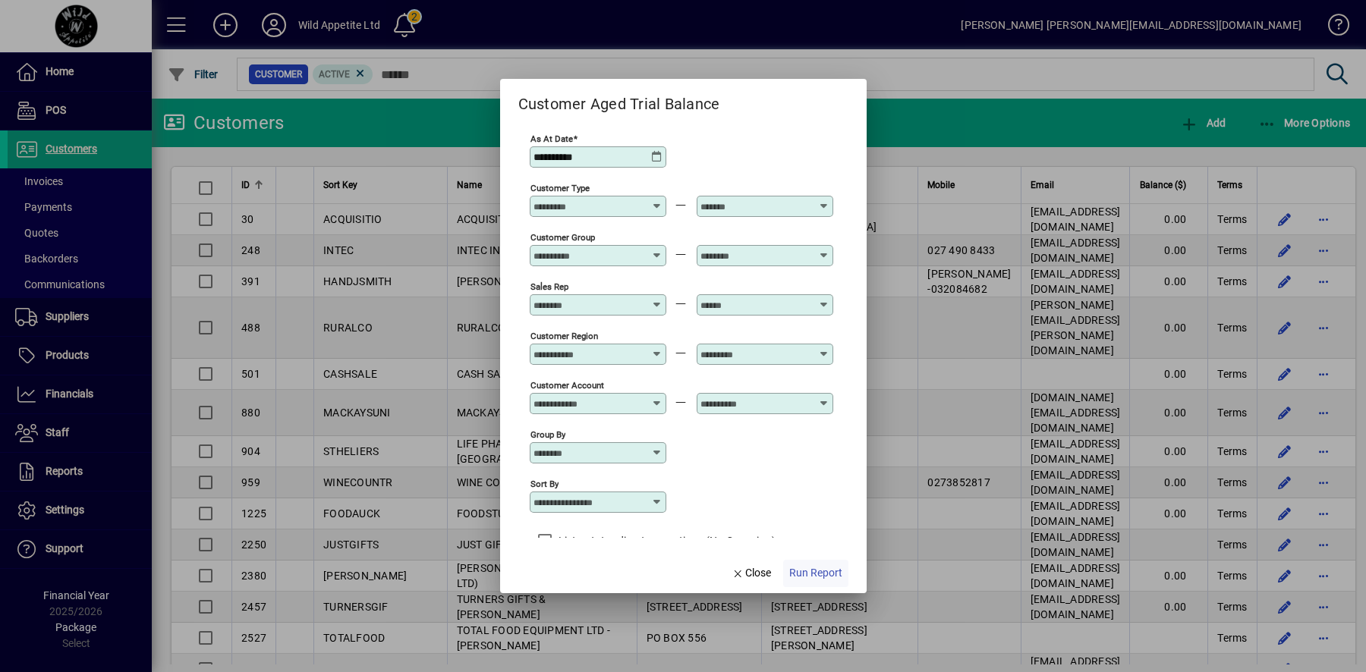
click at [818, 574] on span "Run Report" at bounding box center [815, 573] width 53 height 16
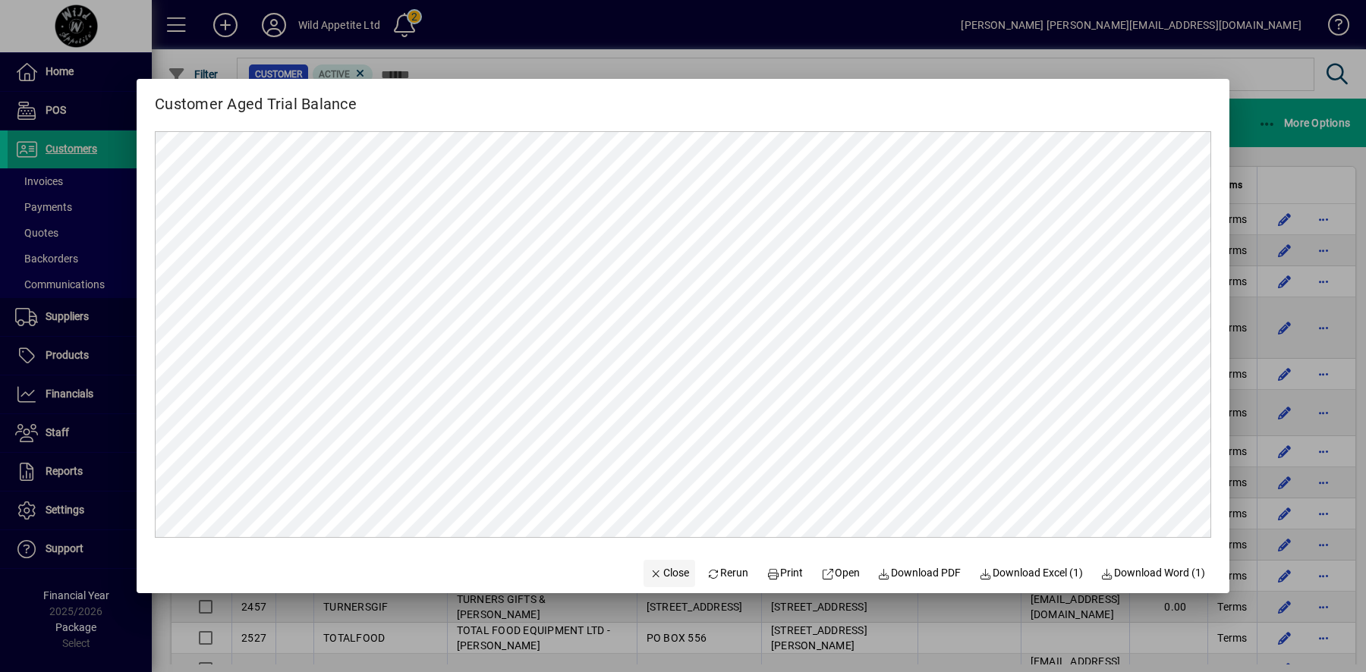
click at [657, 565] on span "button" at bounding box center [669, 573] width 52 height 36
